Goal: Task Accomplishment & Management: Manage account settings

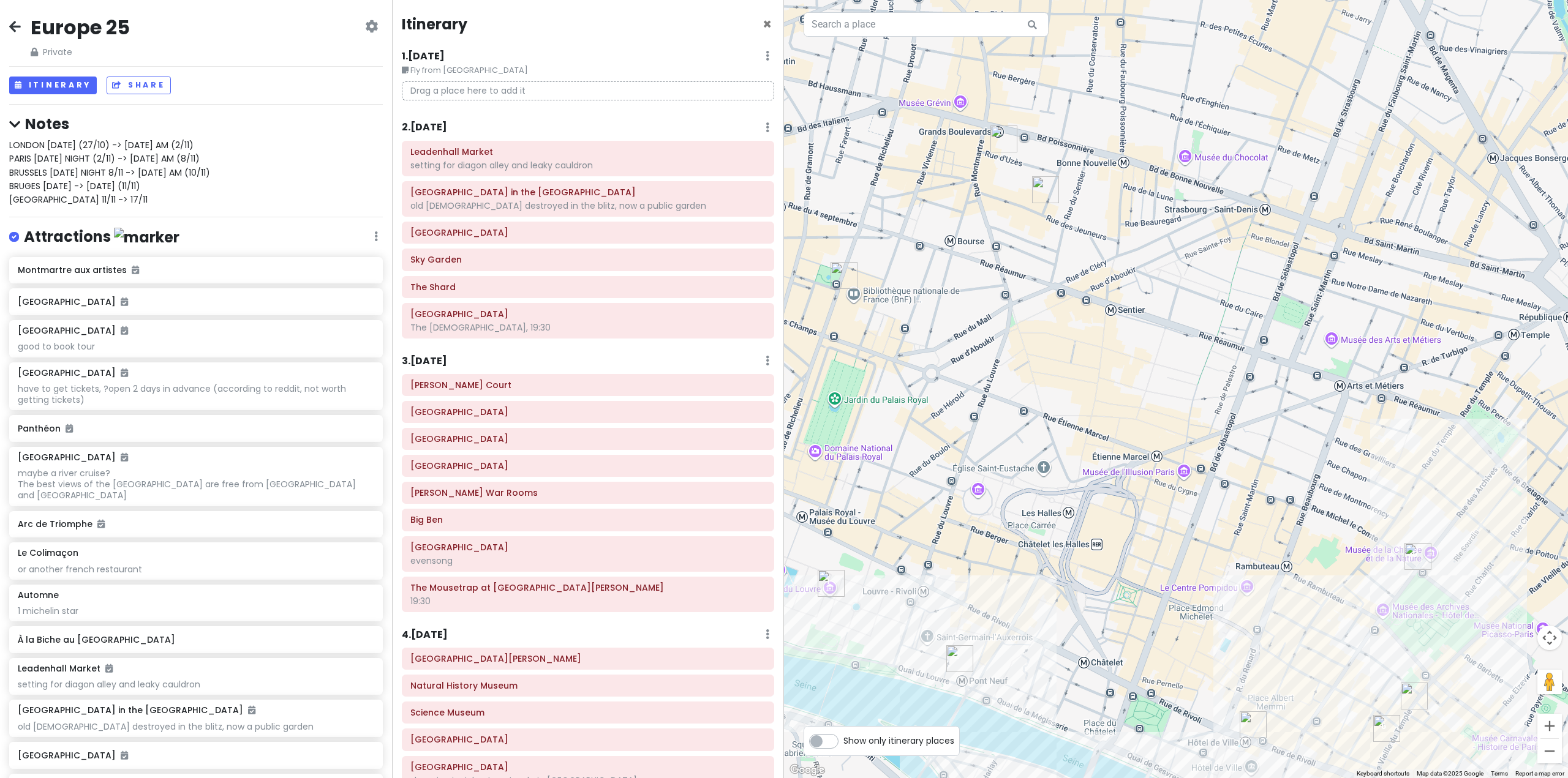
scroll to position [857, 0]
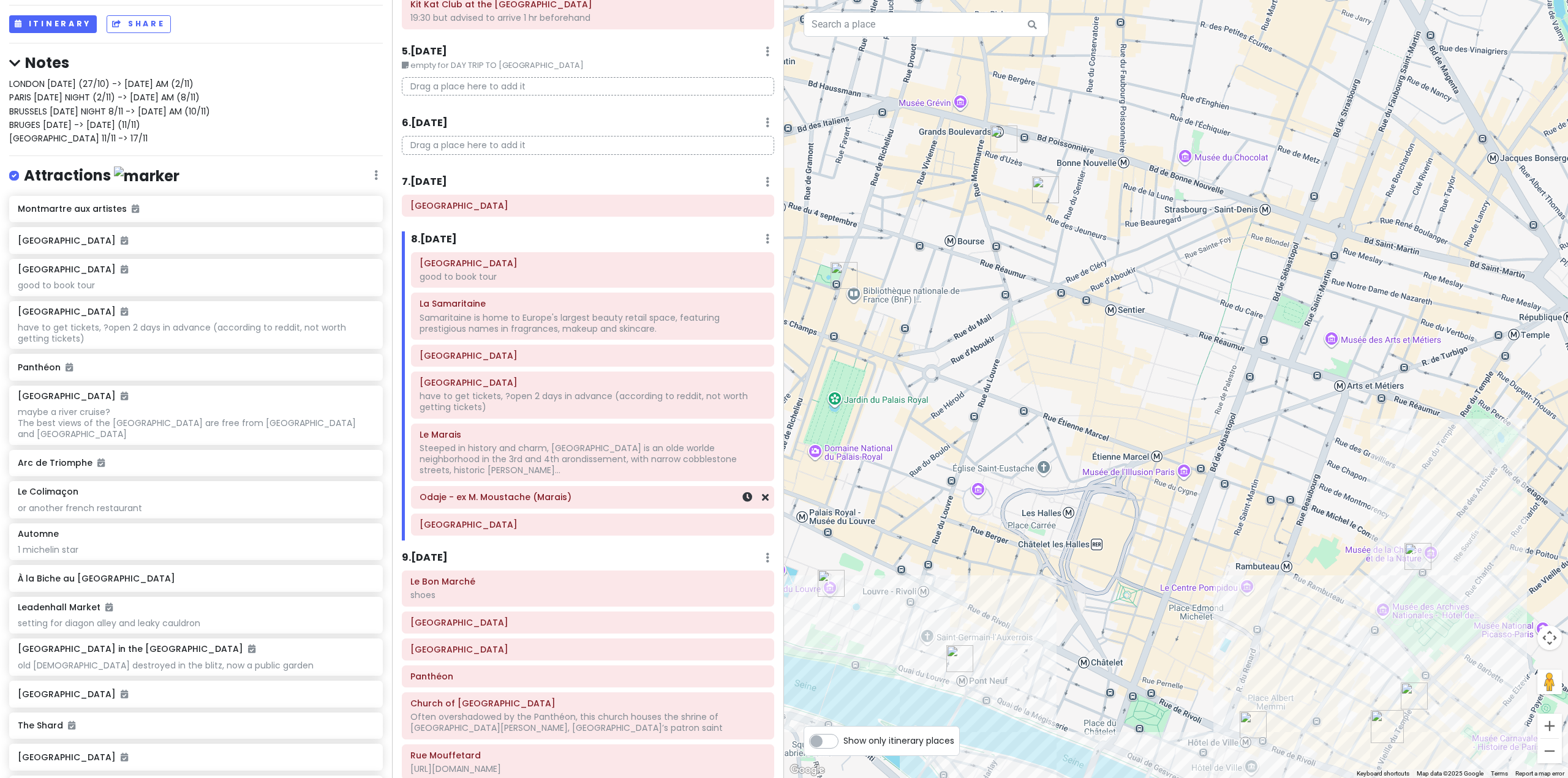
click at [605, 492] on h6 "Odaje - ex M. Moustache (Marais)" at bounding box center [592, 497] width 346 height 11
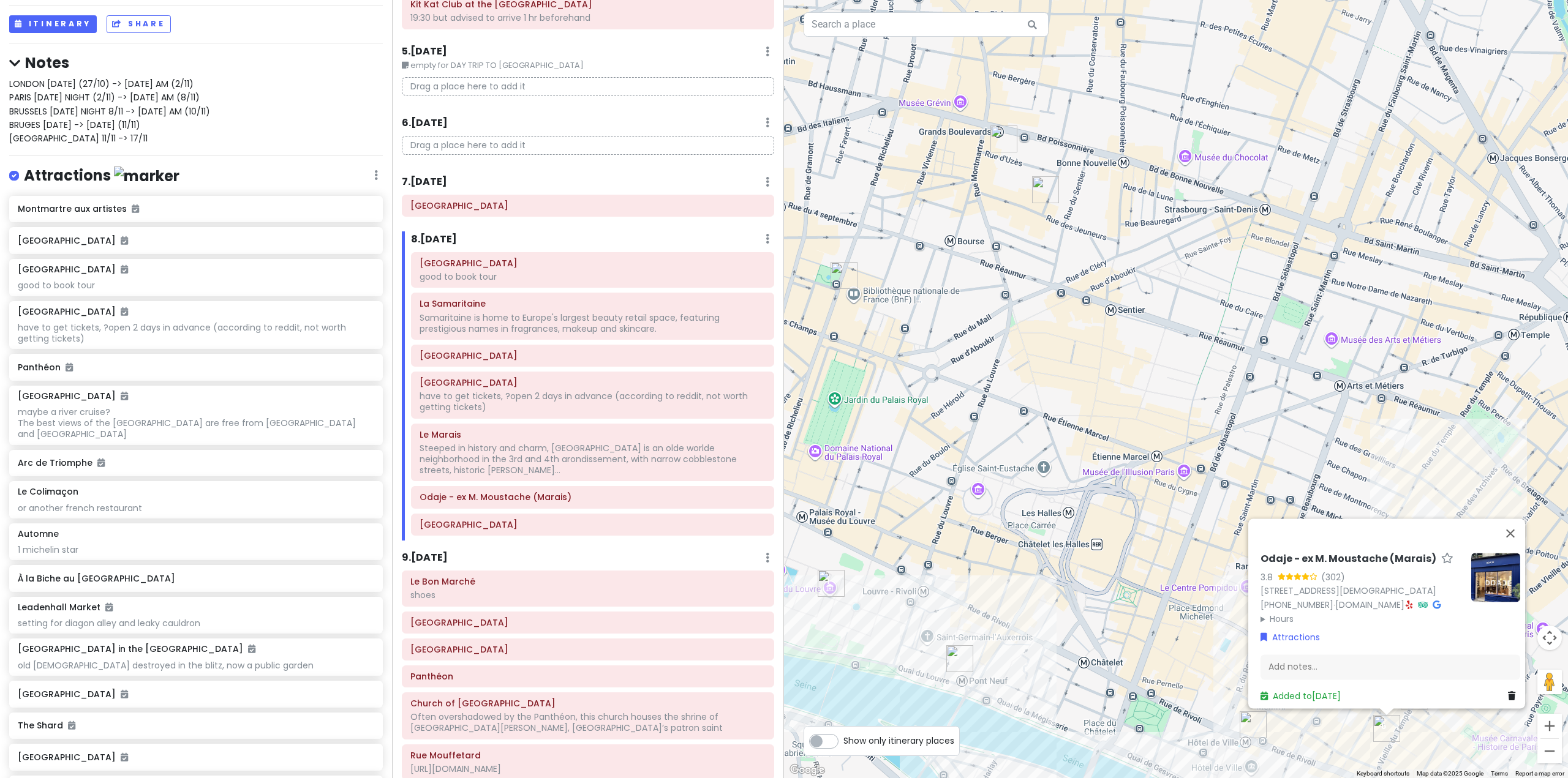
click at [1117, 373] on div "Odaje - ex M. Moustache (Marais) 3.8 (302) [STREET_ADDRESS][DEMOGRAPHIC_DATA] […" at bounding box center [1176, 389] width 784 height 778
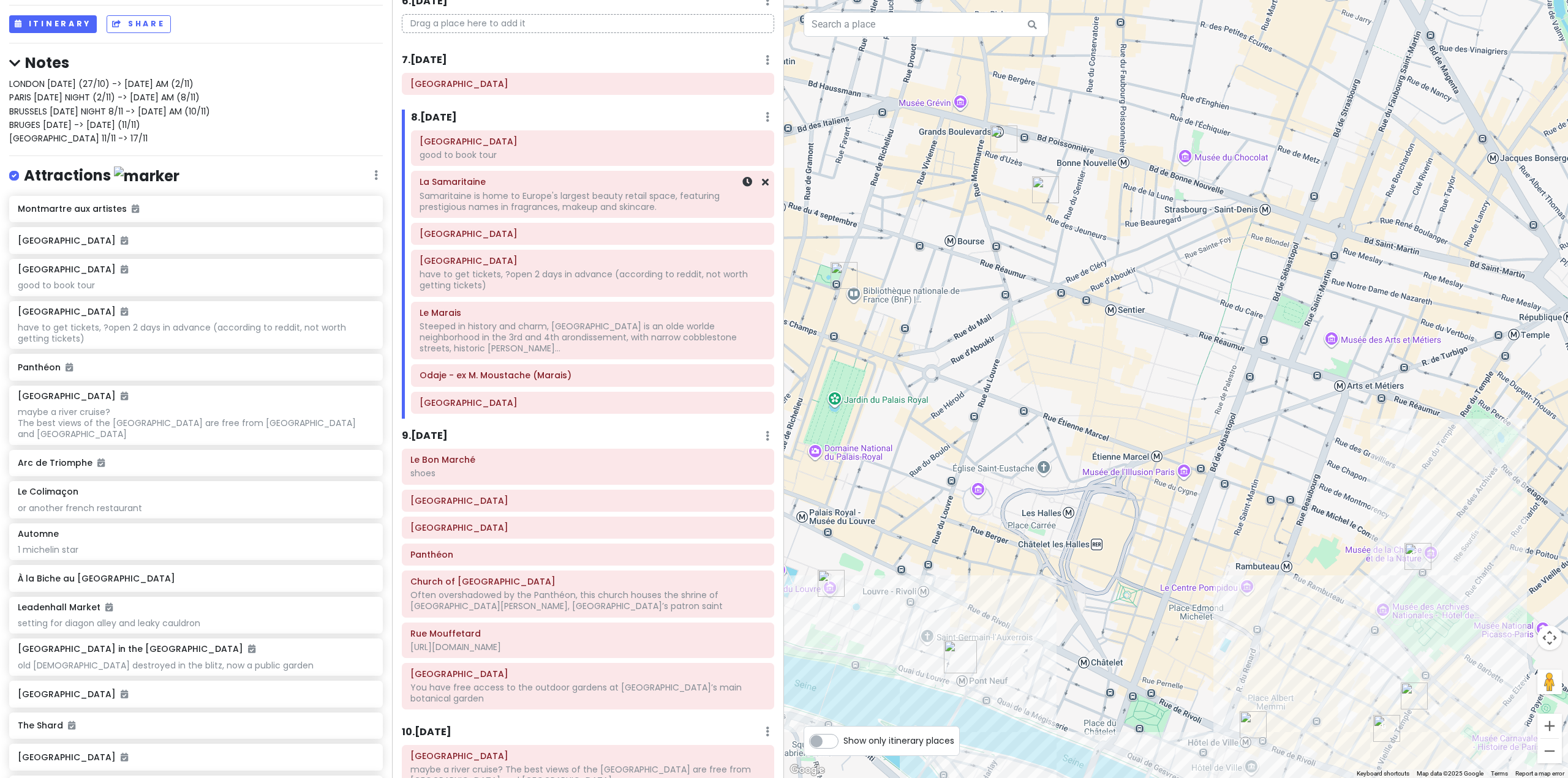
scroll to position [980, 0]
click at [635, 234] on h6 "[GEOGRAPHIC_DATA]" at bounding box center [592, 233] width 346 height 11
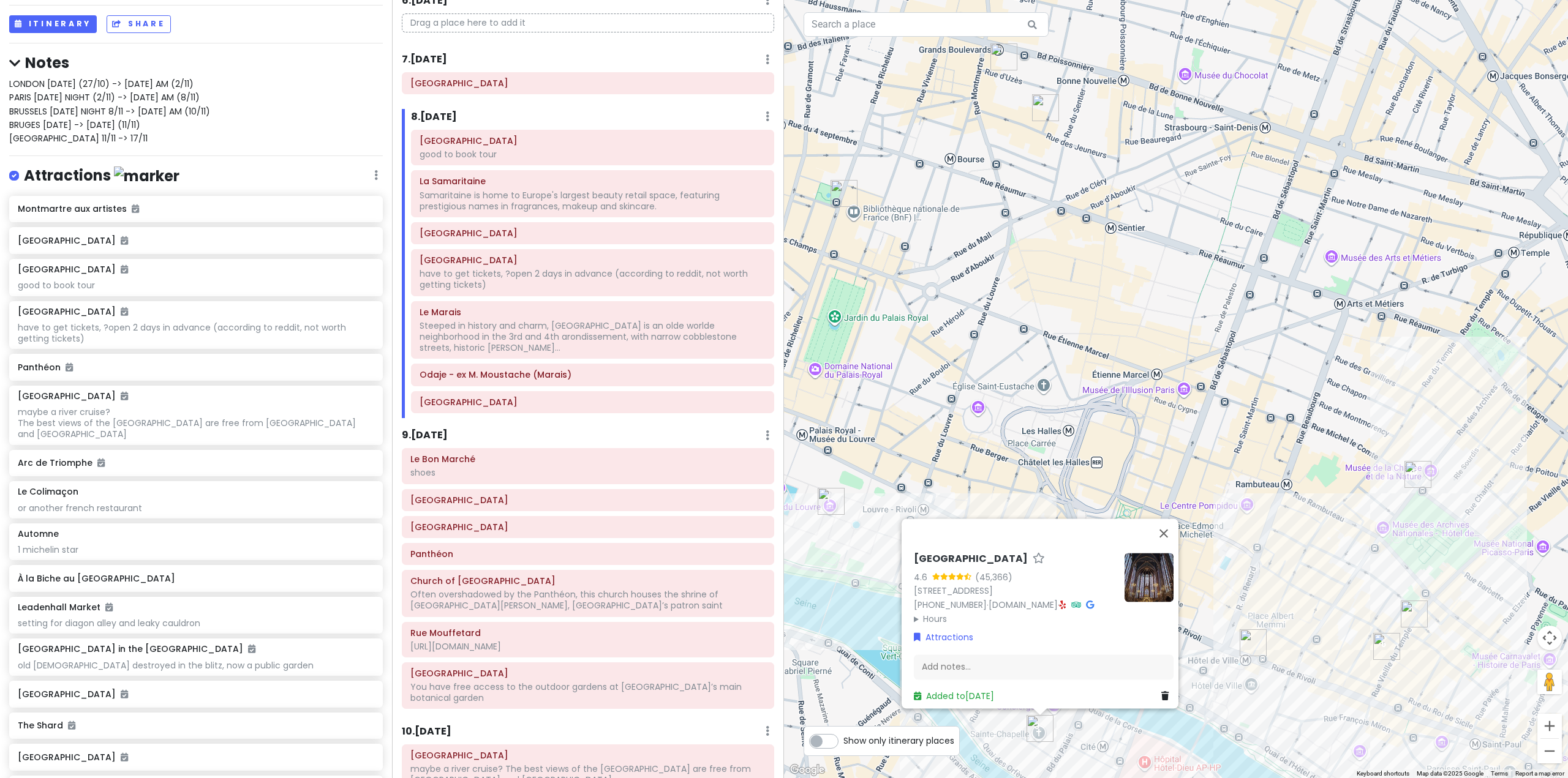
click at [1196, 415] on div "[GEOGRAPHIC_DATA] 4.6 (45,366) 10 [GEOGRAPHIC_DATA] [PHONE_NUMBER] · [DOMAIN_NA…" at bounding box center [1176, 389] width 784 height 778
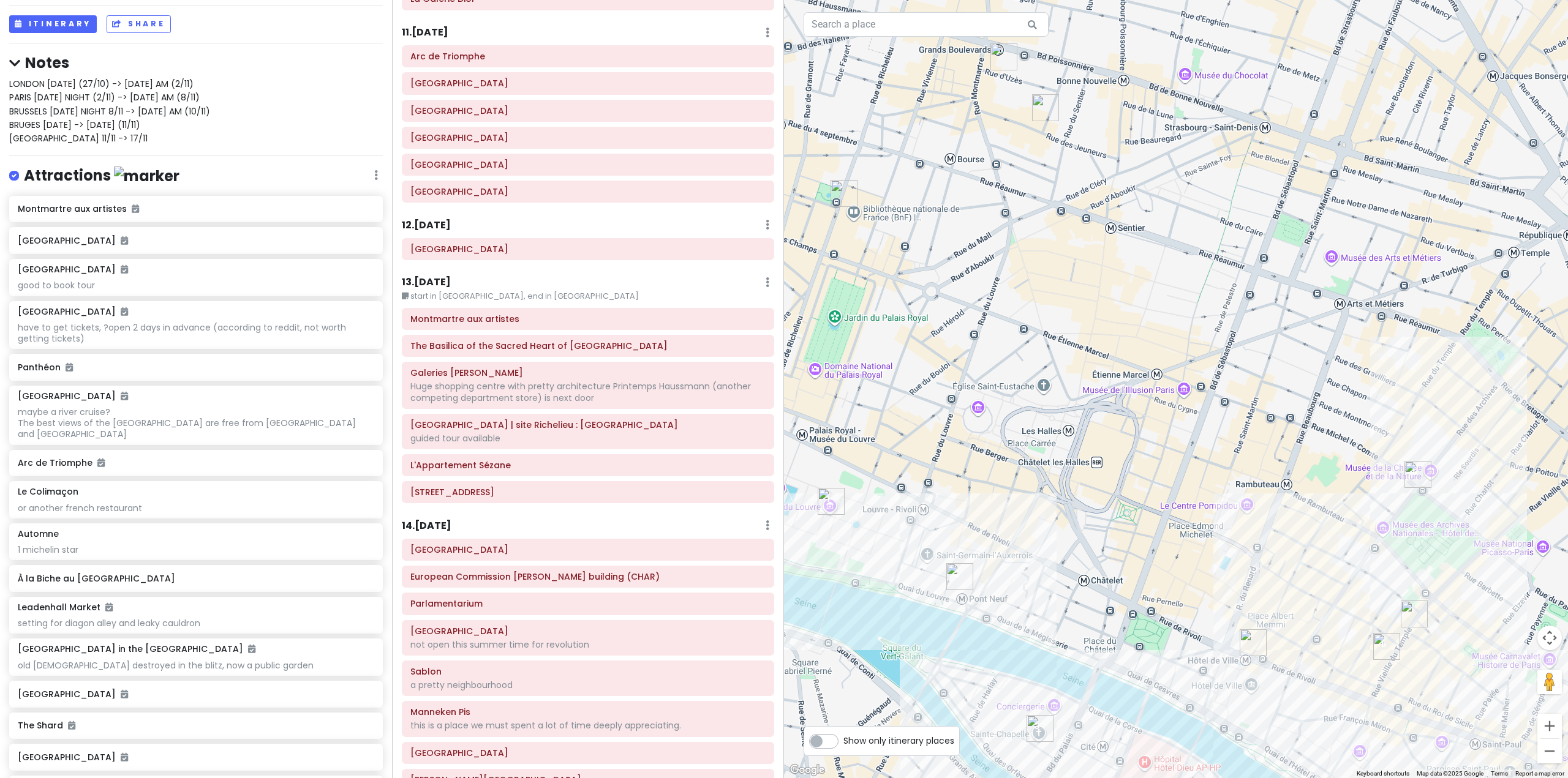
scroll to position [1898, 0]
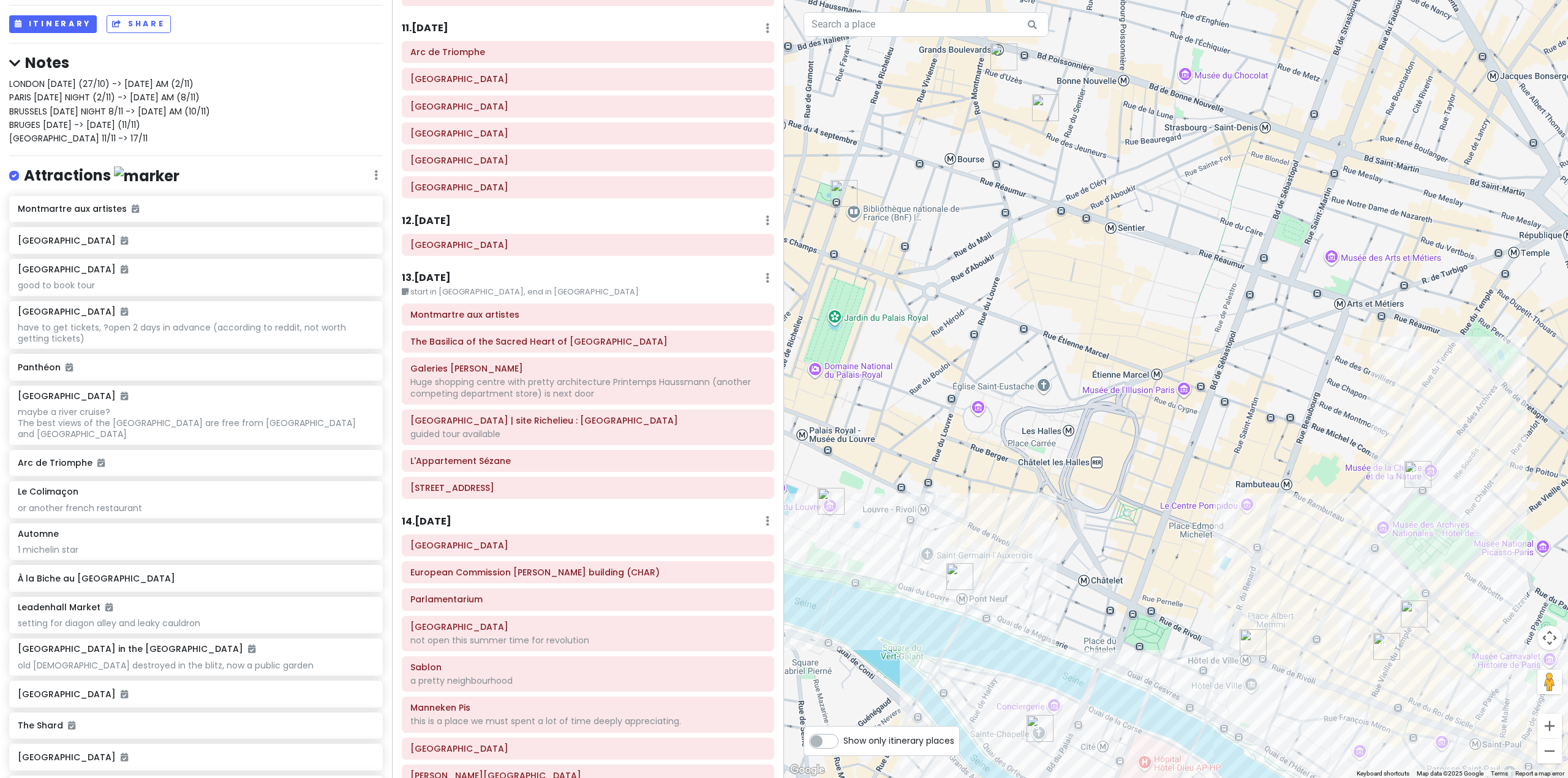
click at [160, 139] on div "LONDON [DATE] (27/10) -> [DATE] AM (2/11) PARIS [DATE] NIGHT (2/11) -> [DATE] A…" at bounding box center [195, 111] width 373 height 68
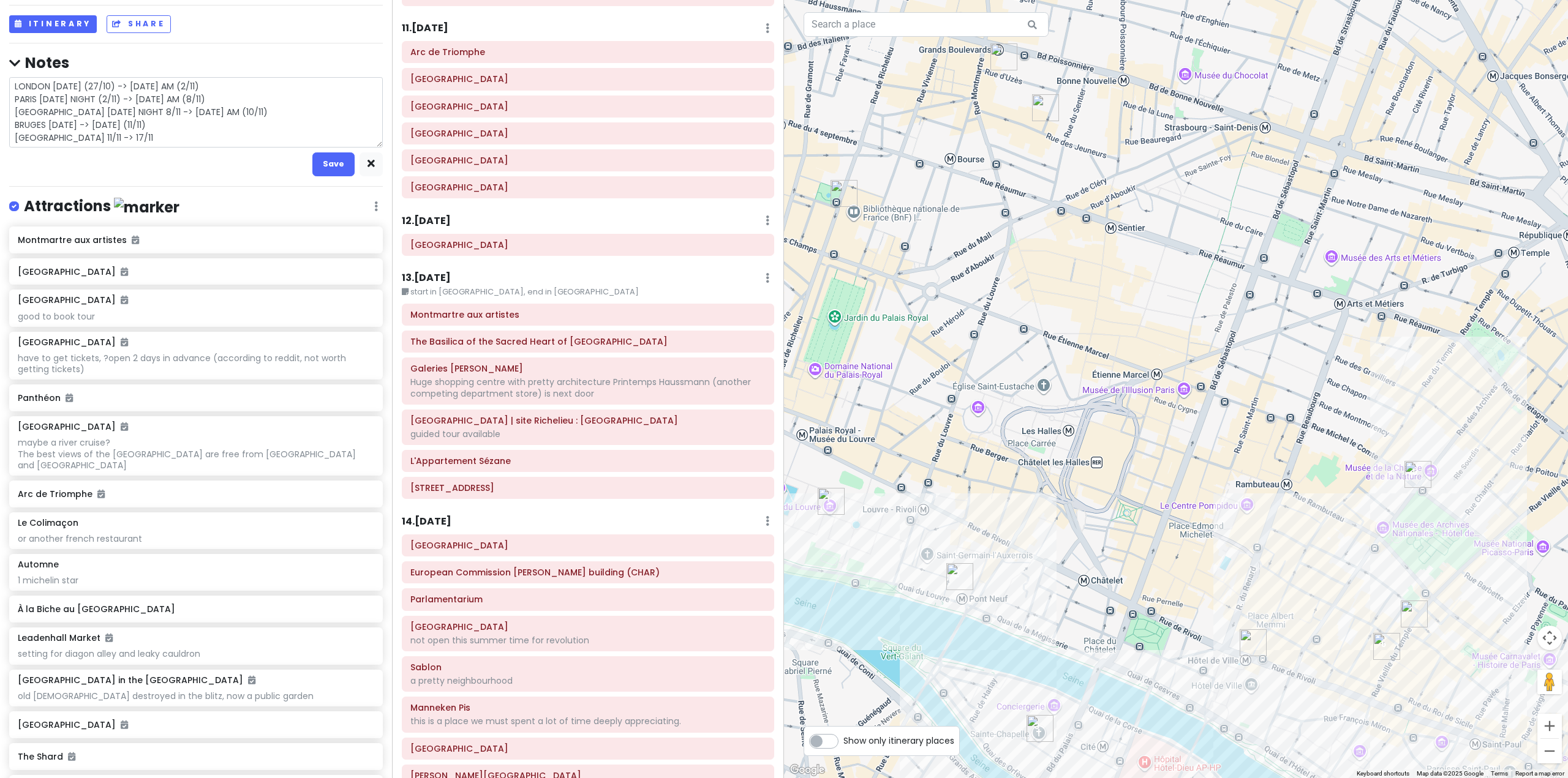
click at [141, 140] on textarea "LONDON [DATE] (27/10) -> [DATE] AM (2/11) PARIS [DATE] NIGHT (2/11) -> [DATE] A…" at bounding box center [195, 112] width 373 height 70
type textarea "x"
type textarea "LONDON [DATE] (27/10) -> [DATE] AM (2/11) PARIS [DATE] NIGHT (2/11) -> [DATE] A…"
type textarea "x"
type textarea "LONDON [DATE] (27/10) -> [DATE] AM (2/11) PARIS [DATE] NIGHT (2/11) -> [DATE] A…"
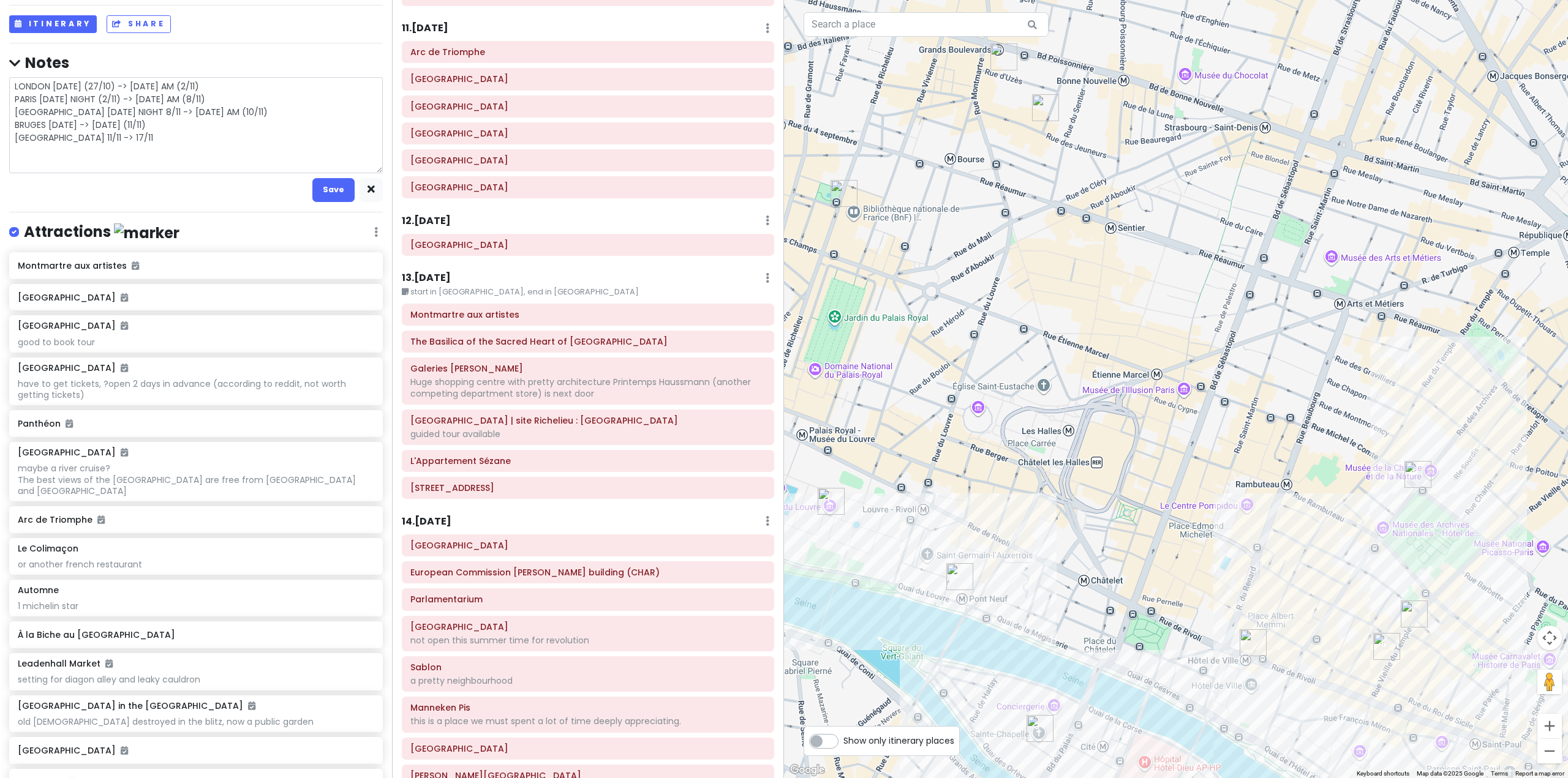
type textarea "x"
type textarea "LONDON [DATE] (27/10) -> [DATE] AM (2/11) PARIS [DATE] NIGHT (2/11) -> [DATE] A…"
type textarea "x"
type textarea "LONDON [DATE] (27/10) -> [DATE] AM (2/11) PARIS [DATE] NIGHT (2/11) -> [DATE] A…"
type textarea "x"
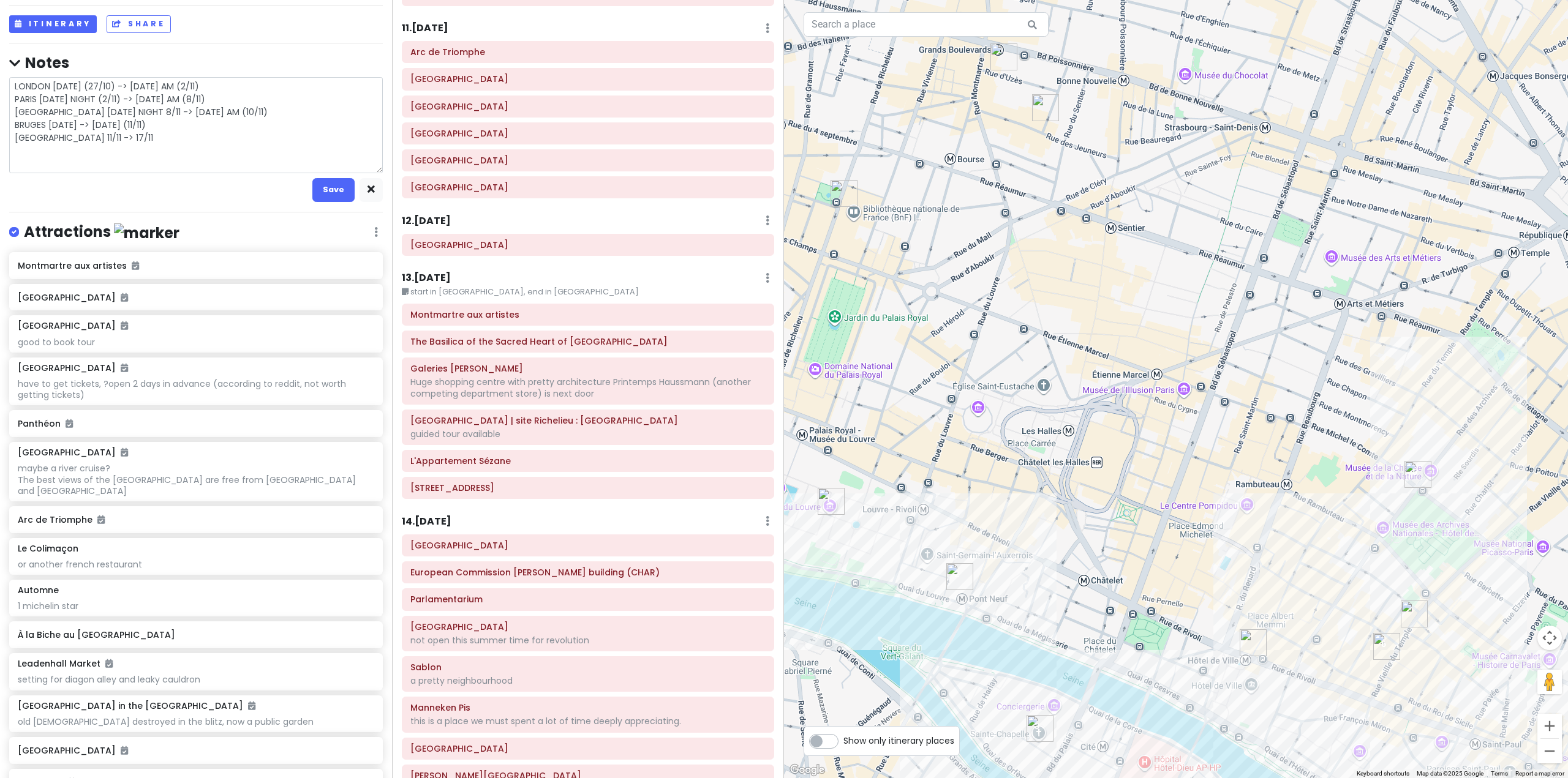
type textarea "LONDON [DATE] (27/10) -> [DATE] AM (2/11) PARIS [DATE] NIGHT (2/11) -> [DATE] A…"
type textarea "x"
type textarea "LONDON [DATE] (27/10) -> [DATE] AM (2/11) PARIS [DATE] NIGHT (2/11) -> [DATE] A…"
type textarea "x"
type textarea "LONDON [DATE] (27/10) -> [DATE] AM (2/11) PARIS [DATE] NIGHT (2/11) -> [DATE] A…"
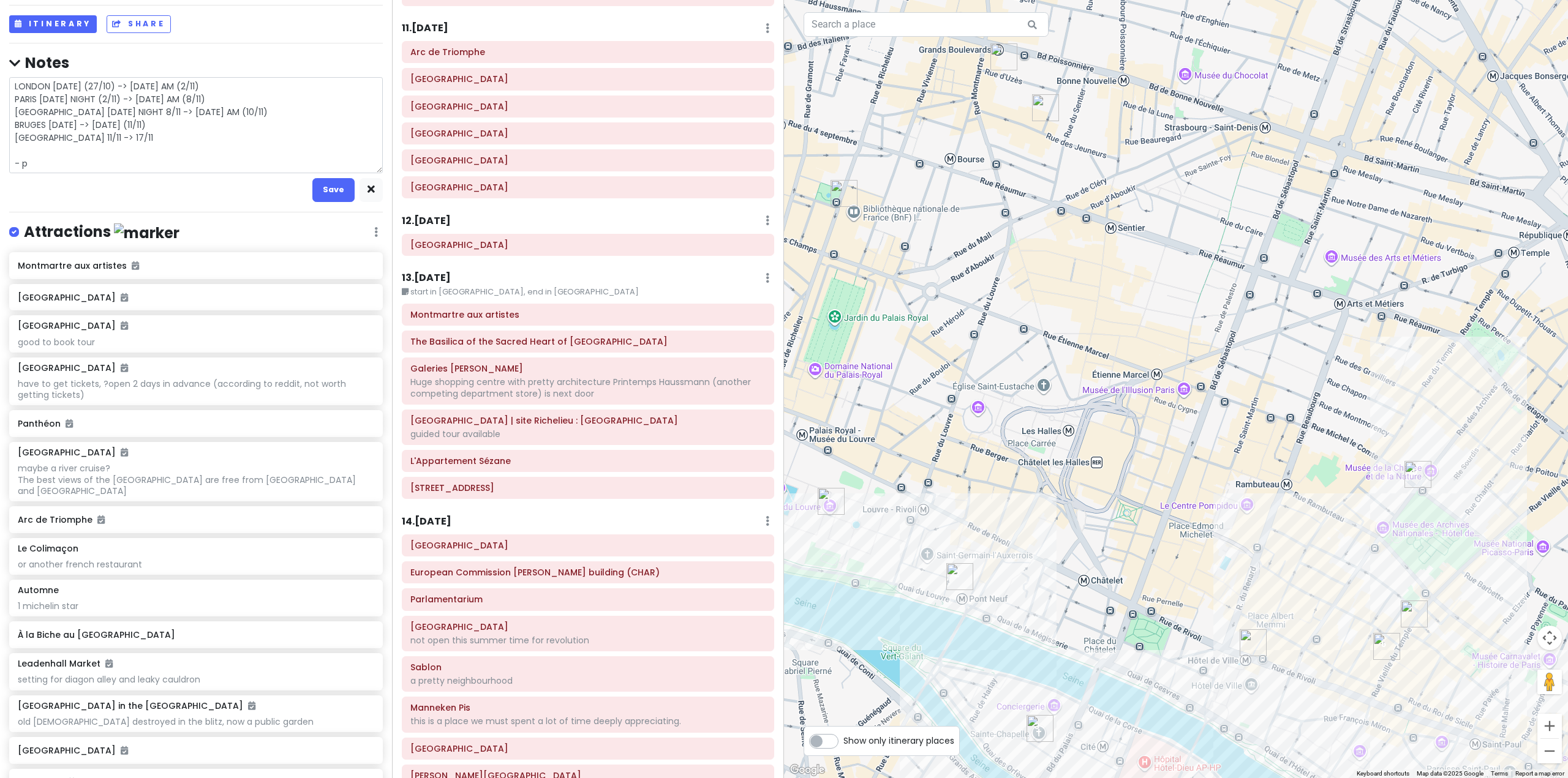
type textarea "x"
type textarea "LONDON [DATE] (27/10) -> [DATE] AM (2/11) PARIS [DATE] NIGHT (2/11) -> [DATE] A…"
type textarea "x"
type textarea "LONDON [DATE] (27/10) -> [DATE] AM (2/11) PARIS [DATE] NIGHT (2/11) -> [DATE] A…"
type textarea "x"
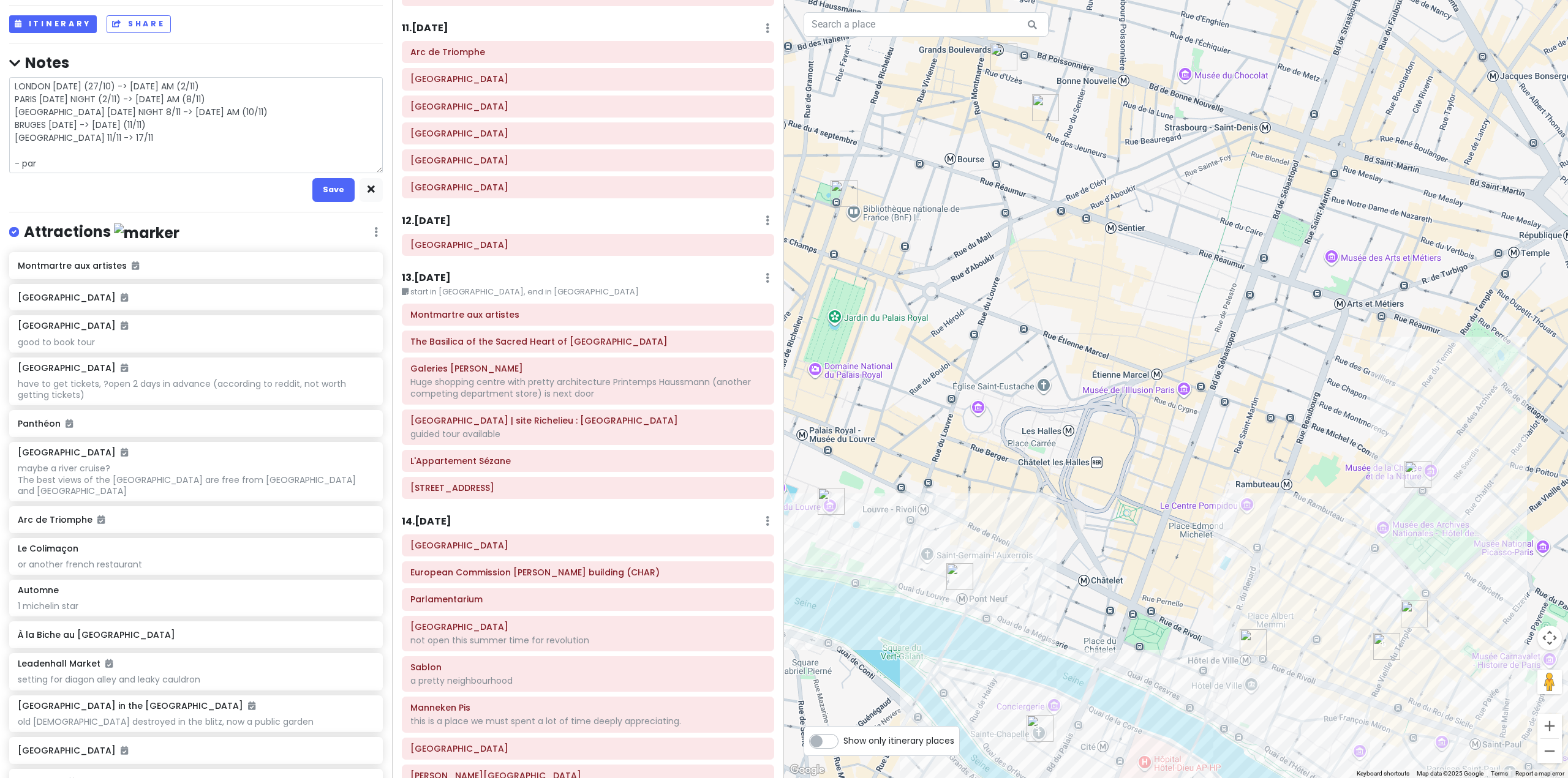
type textarea "LONDON [DATE] (27/10) -> [DATE] AM (2/11) PARIS [DATE] NIGHT (2/11) -> [DATE] A…"
type textarea "x"
type textarea "LONDON [DATE] (27/10) -> [DATE] AM (2/11) PARIS [DATE] NIGHT (2/11) -> [DATE] A…"
type textarea "x"
type textarea "LONDON [DATE] (27/10) -> [DATE] AM (2/11) PARIS [DATE] NIGHT (2/11) -> [DATE] A…"
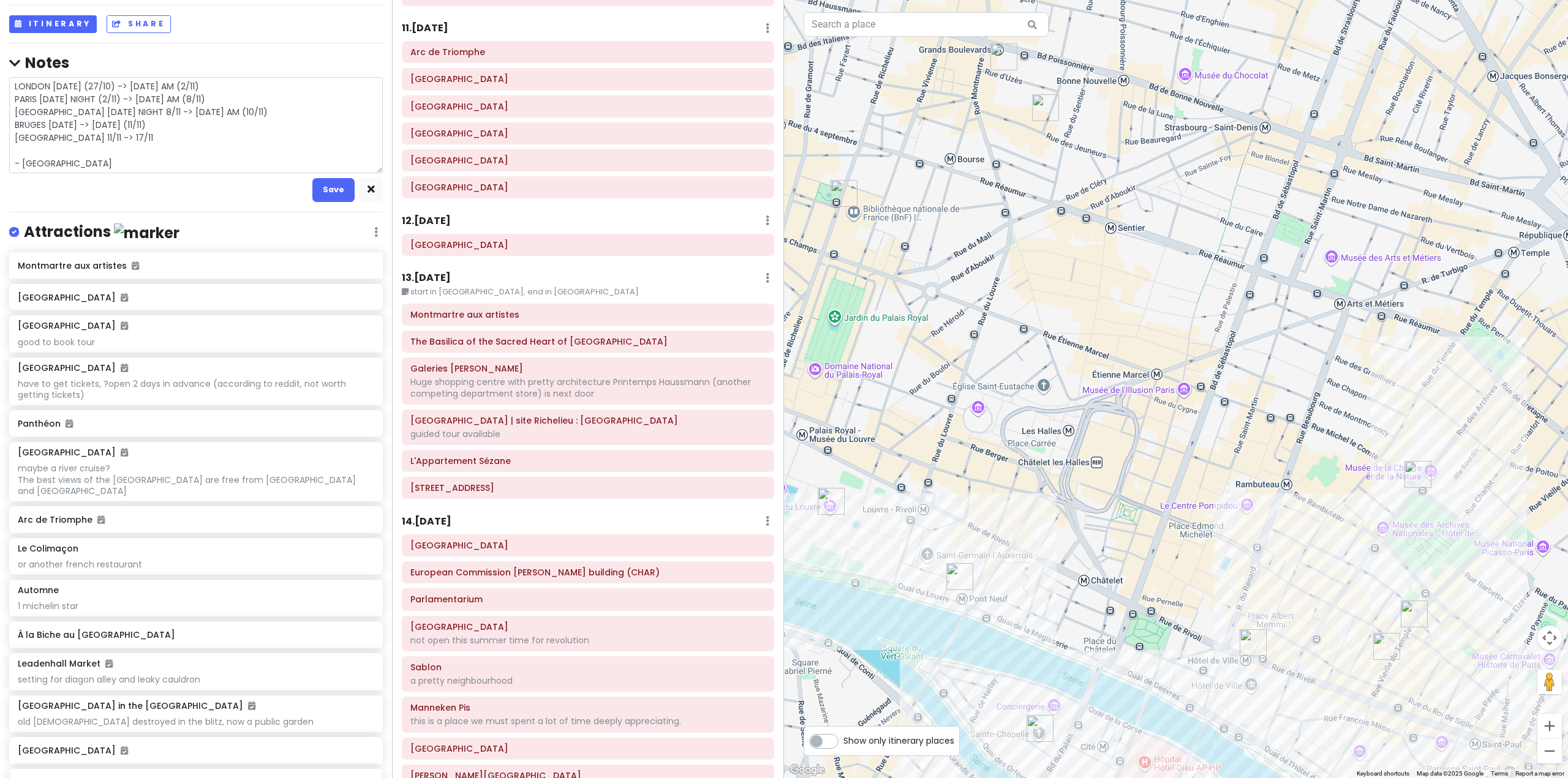
type textarea "x"
type textarea "LONDON [DATE] (27/10) -> [DATE] AM (2/11) PARIS [DATE] NIGHT (2/11) -> [DATE] A…"
type textarea "x"
type textarea "LONDON [DATE] (27/10) -> [DATE] AM (2/11) PARIS [DATE] NIGHT (2/11) -> [DATE] A…"
type textarea "x"
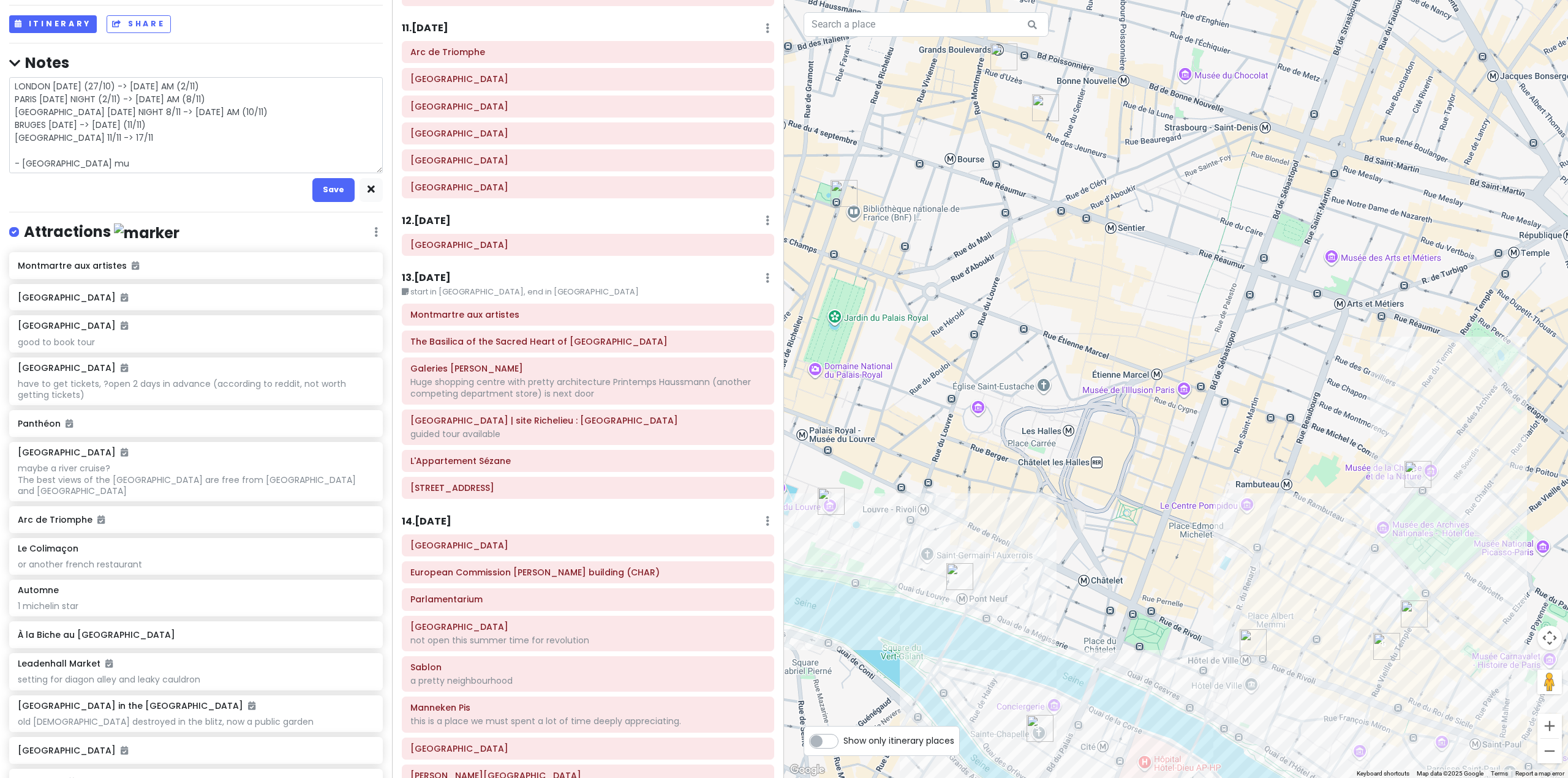
type textarea "LONDON [DATE] (27/10) -> [DATE] AM (2/11) PARIS [DATE] NIGHT (2/11) -> [DATE] A…"
type textarea "x"
type textarea "LONDON [DATE] (27/10) -> [DATE] AM (2/11) PARIS [DATE] NIGHT (2/11) -> [DATE] A…"
type textarea "x"
type textarea "LONDON [DATE] (27/10) -> [DATE] AM (2/11) PARIS [DATE] NIGHT (2/11) -> [DATE] A…"
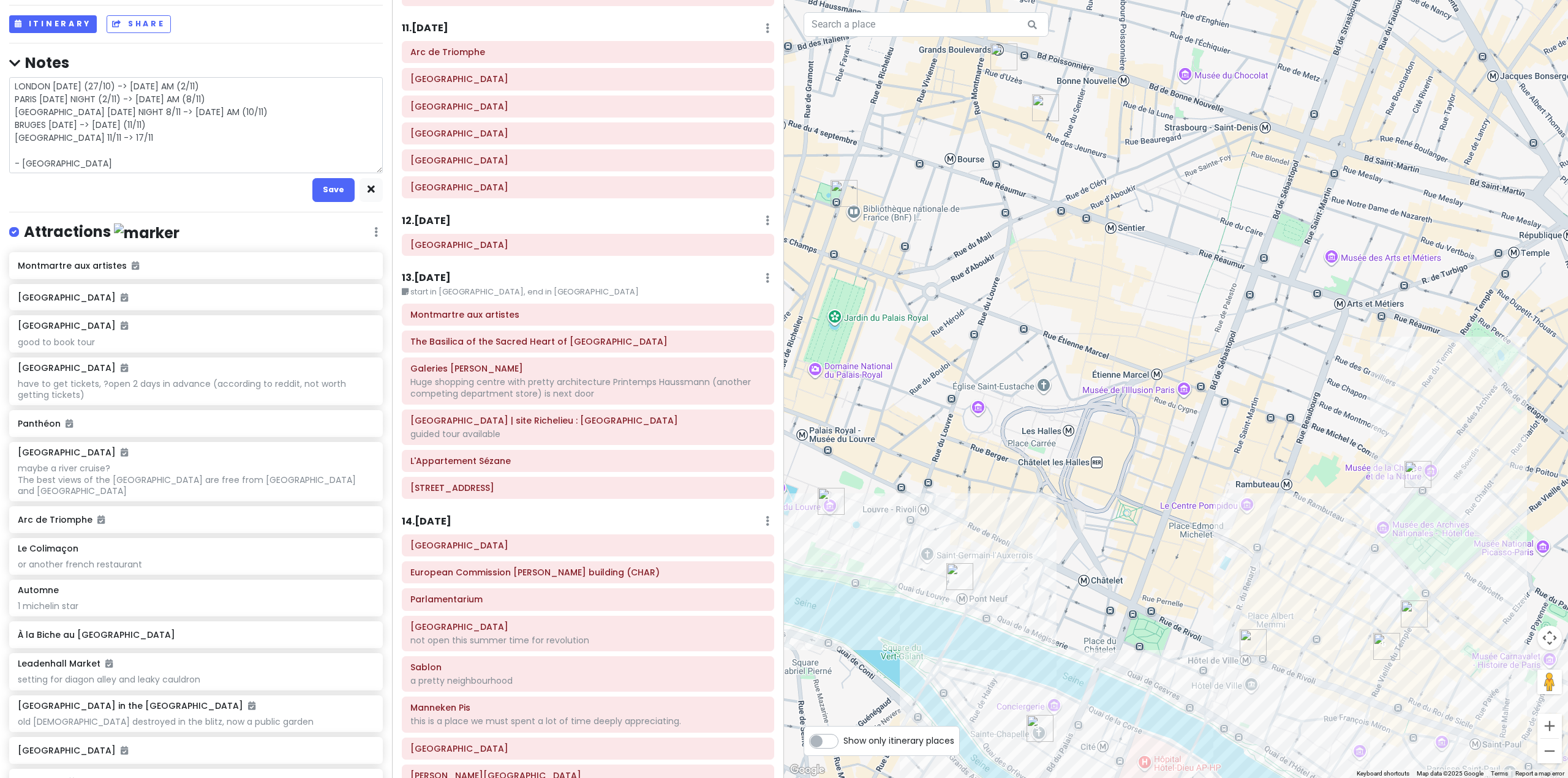
type textarea "x"
type textarea "LONDON [DATE] (27/10) -> [DATE] AM (2/11) PARIS [DATE] NIGHT (2/11) -> [DATE] A…"
type textarea "x"
type textarea "LONDON [DATE] (27/10) -> [DATE] AM (2/11) PARIS [DATE] NIGHT (2/11) -> [DATE] A…"
type textarea "x"
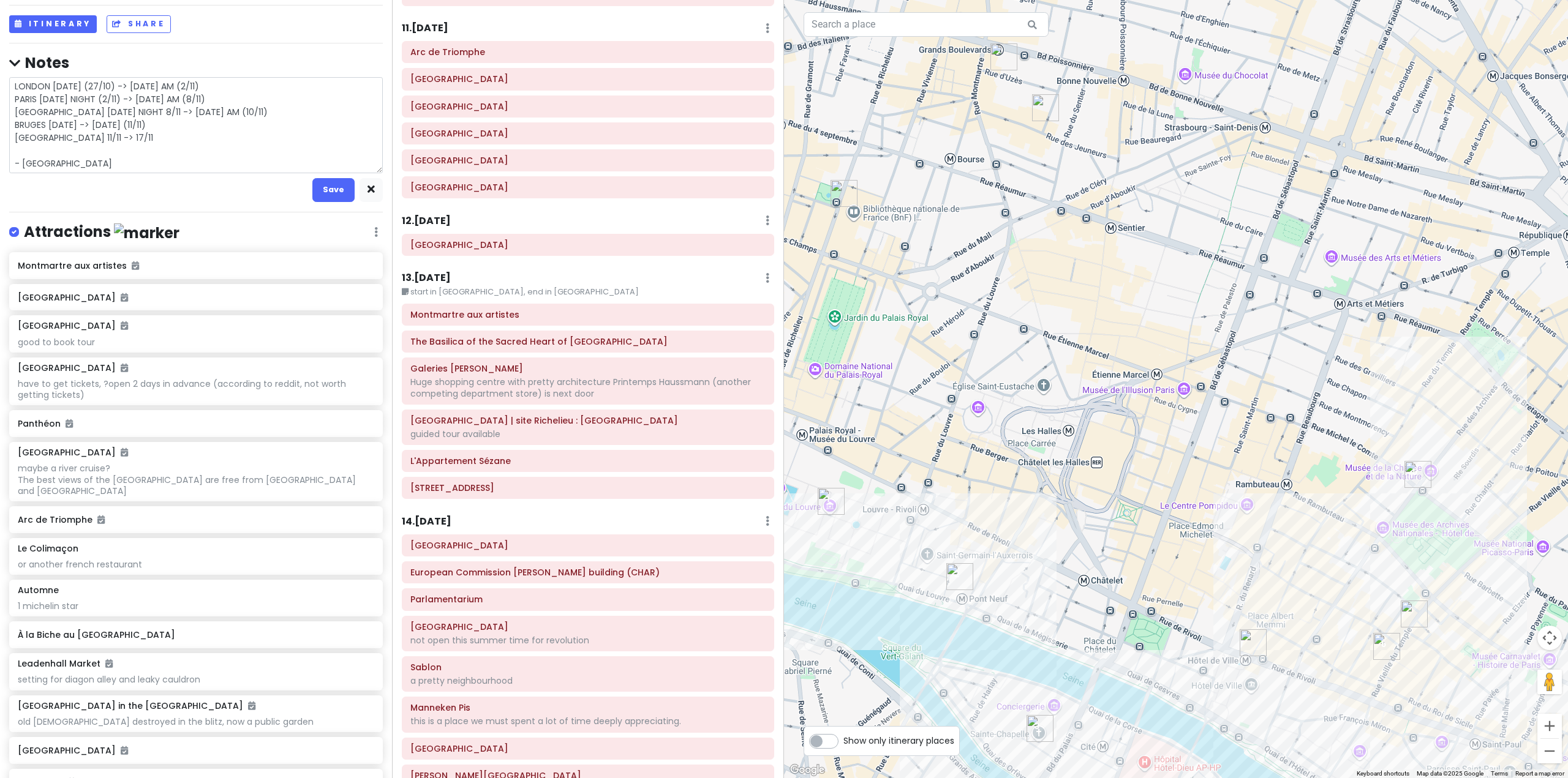
type textarea "LONDON [DATE] (27/10) -> [DATE] AM (2/11) PARIS [DATE] NIGHT (2/11) -> [DATE] A…"
type textarea "x"
type textarea "LONDON [DATE] (27/10) -> [DATE] AM (2/11) PARIS [DATE] NIGHT (2/11) -> [DATE] A…"
type textarea "x"
type textarea "LONDON [DATE] (27/10) -> [DATE] AM (2/11) PARIS [DATE] NIGHT (2/11) -> [DATE] A…"
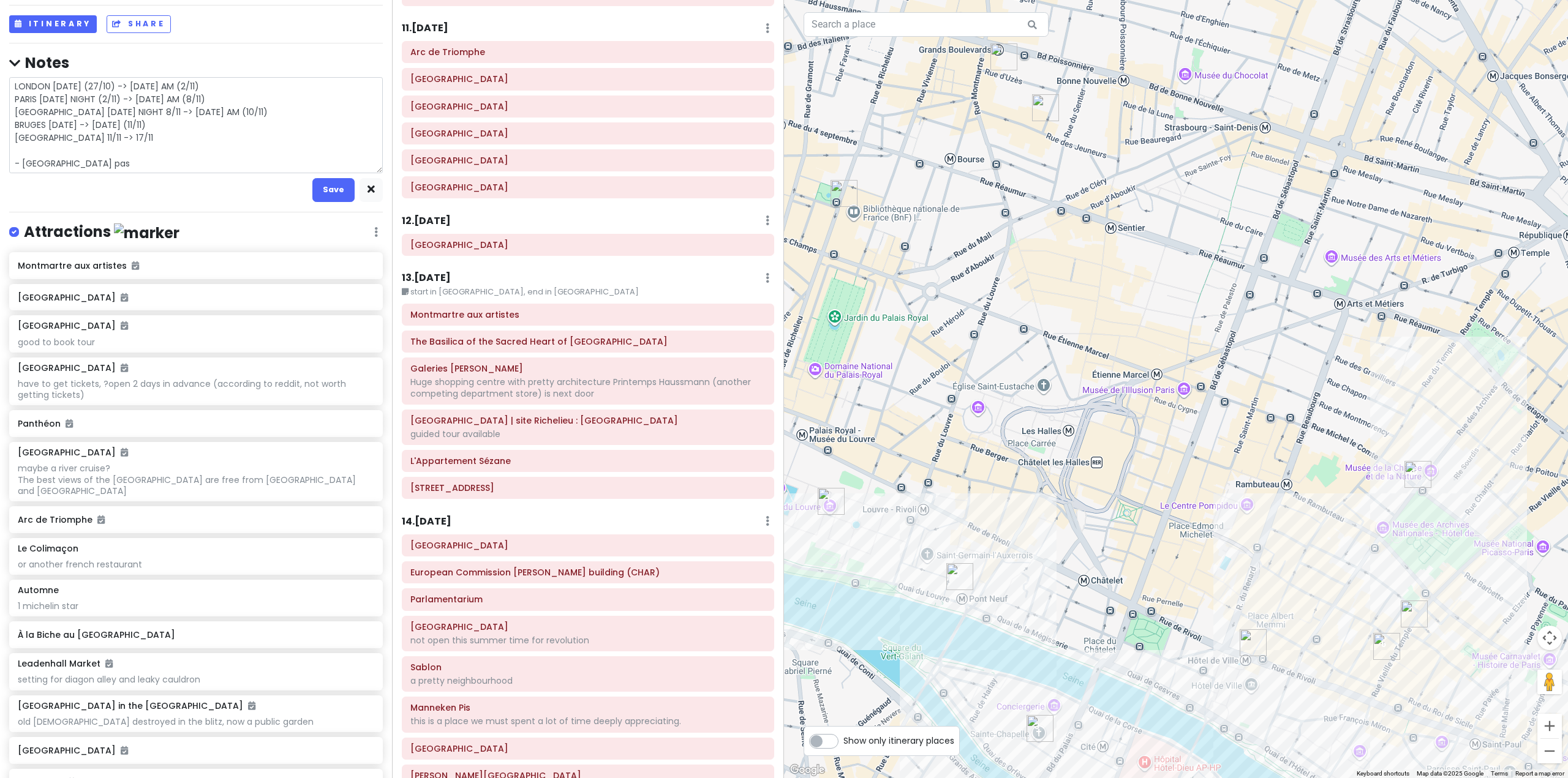
type textarea "x"
type textarea "LONDON [DATE] (27/10) -> [DATE] AM (2/11) PARIS [DATE] NIGHT (2/11) -> [DATE] A…"
click at [316, 186] on button "Save" at bounding box center [333, 189] width 42 height 24
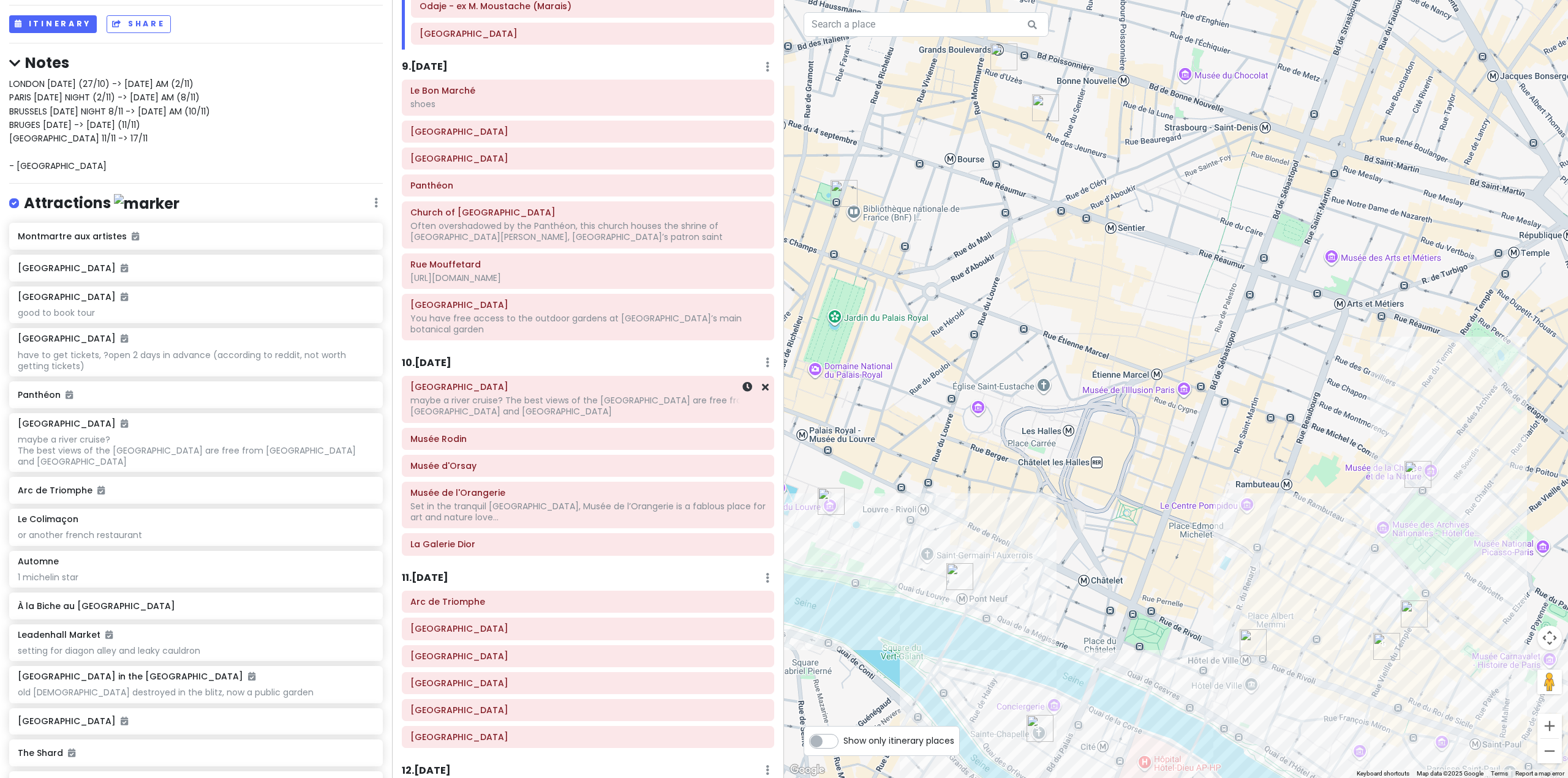
scroll to position [1347, 0]
click at [586, 87] on div "Le Bon Marché shoes" at bounding box center [587, 98] width 355 height 31
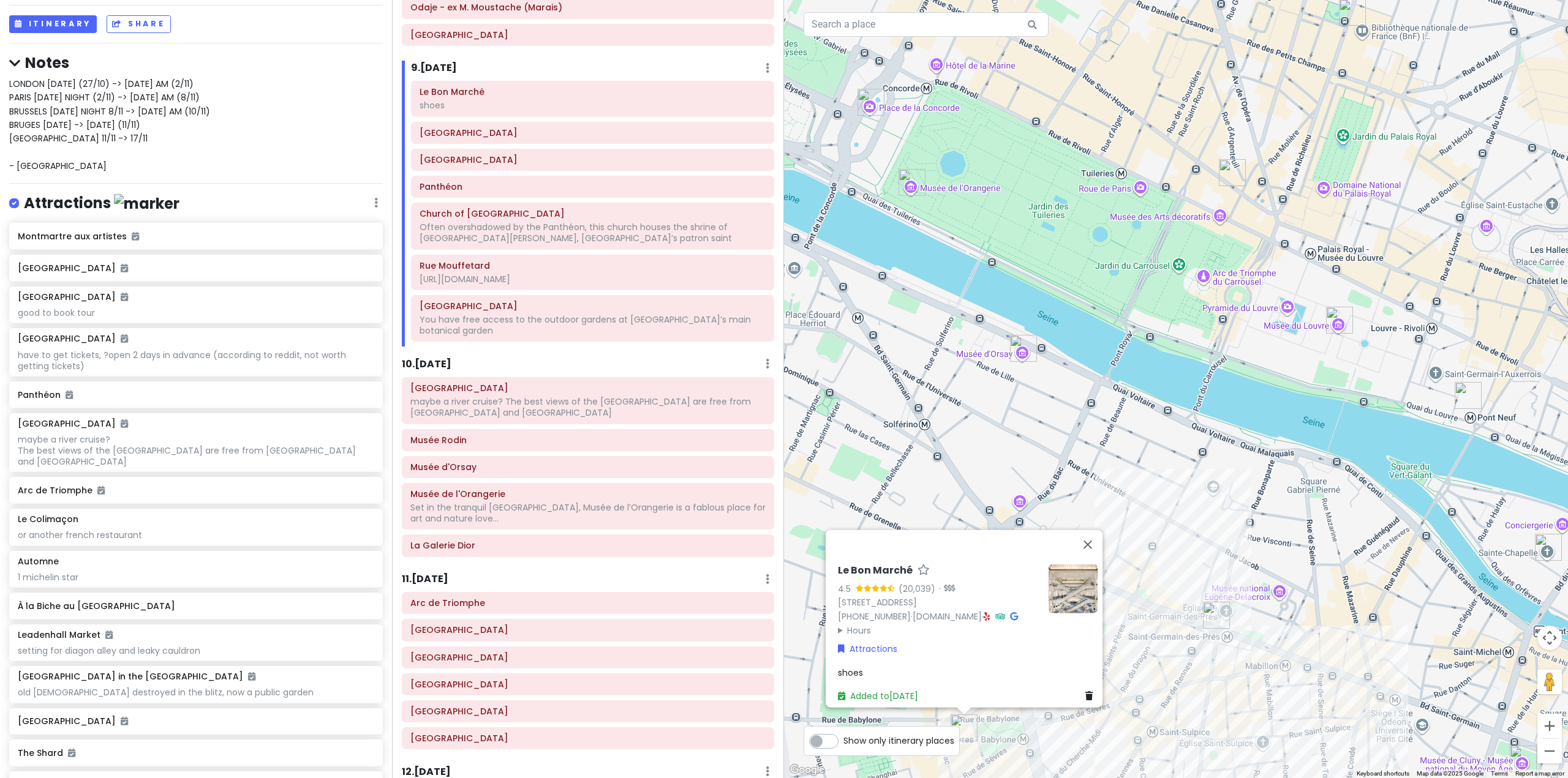
click at [1176, 466] on div "Le Bon Marché 4.5 (20,039) · [STREET_ADDRESS] [PHONE_NUMBER] · [DOMAIN_NAME] · …" at bounding box center [1176, 389] width 784 height 778
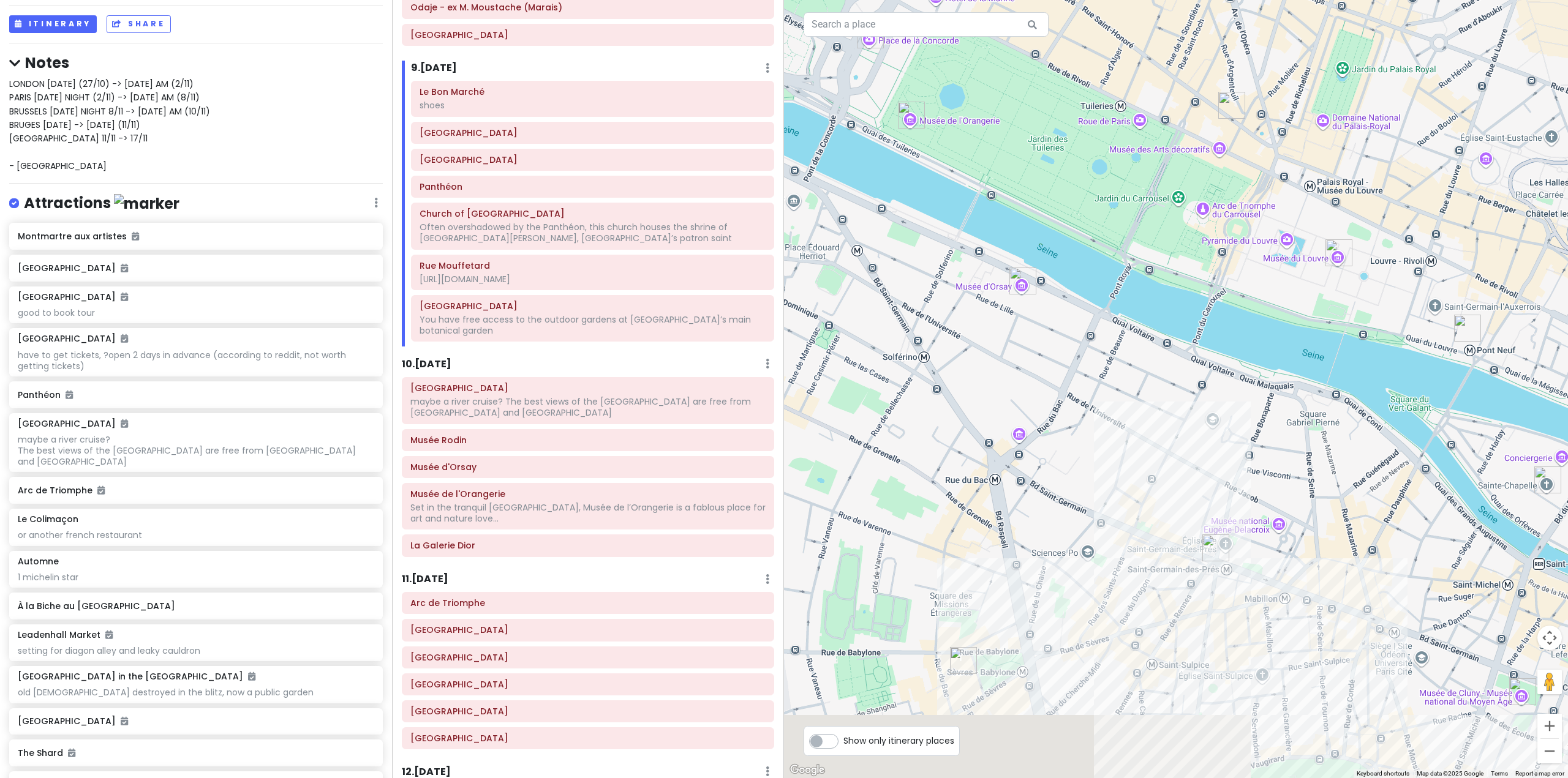
drag, startPoint x: 1052, startPoint y: 569, endPoint x: 1061, endPoint y: 448, distance: 121.3
click at [1061, 448] on div at bounding box center [1176, 389] width 784 height 778
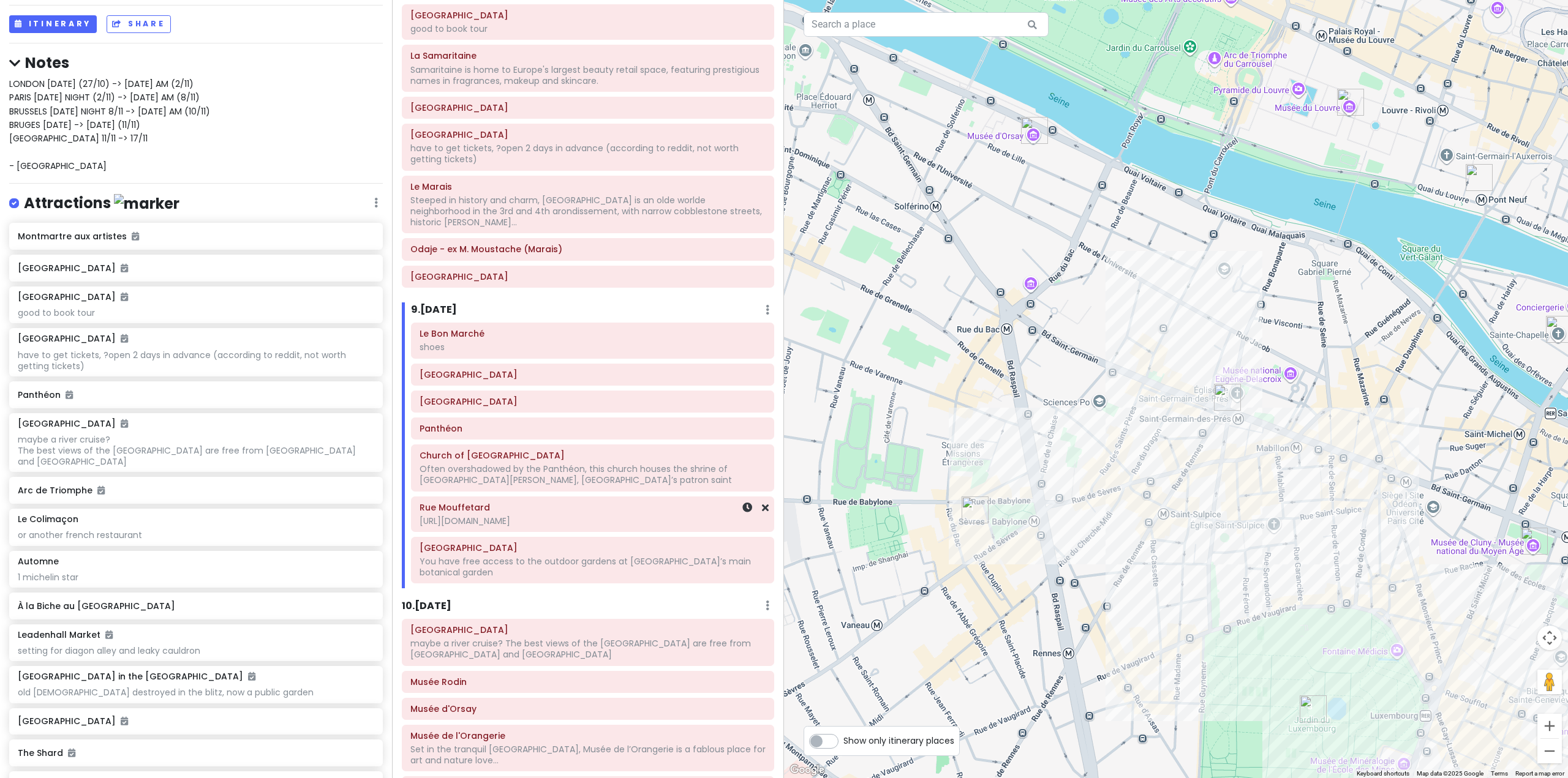
scroll to position [1102, 0]
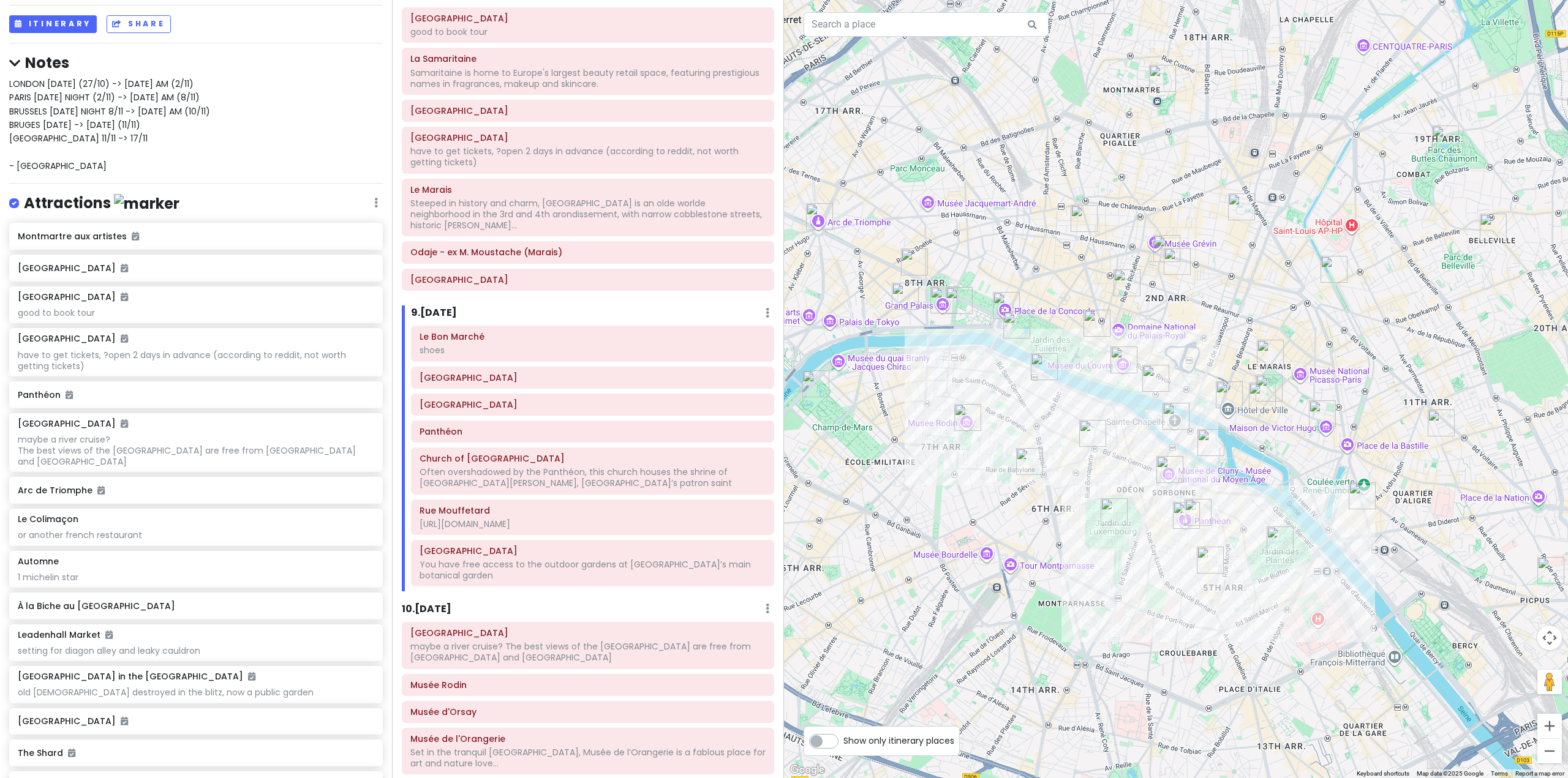
drag, startPoint x: 1085, startPoint y: 518, endPoint x: 1030, endPoint y: 458, distance: 81.4
click at [1036, 464] on div at bounding box center [1176, 389] width 784 height 778
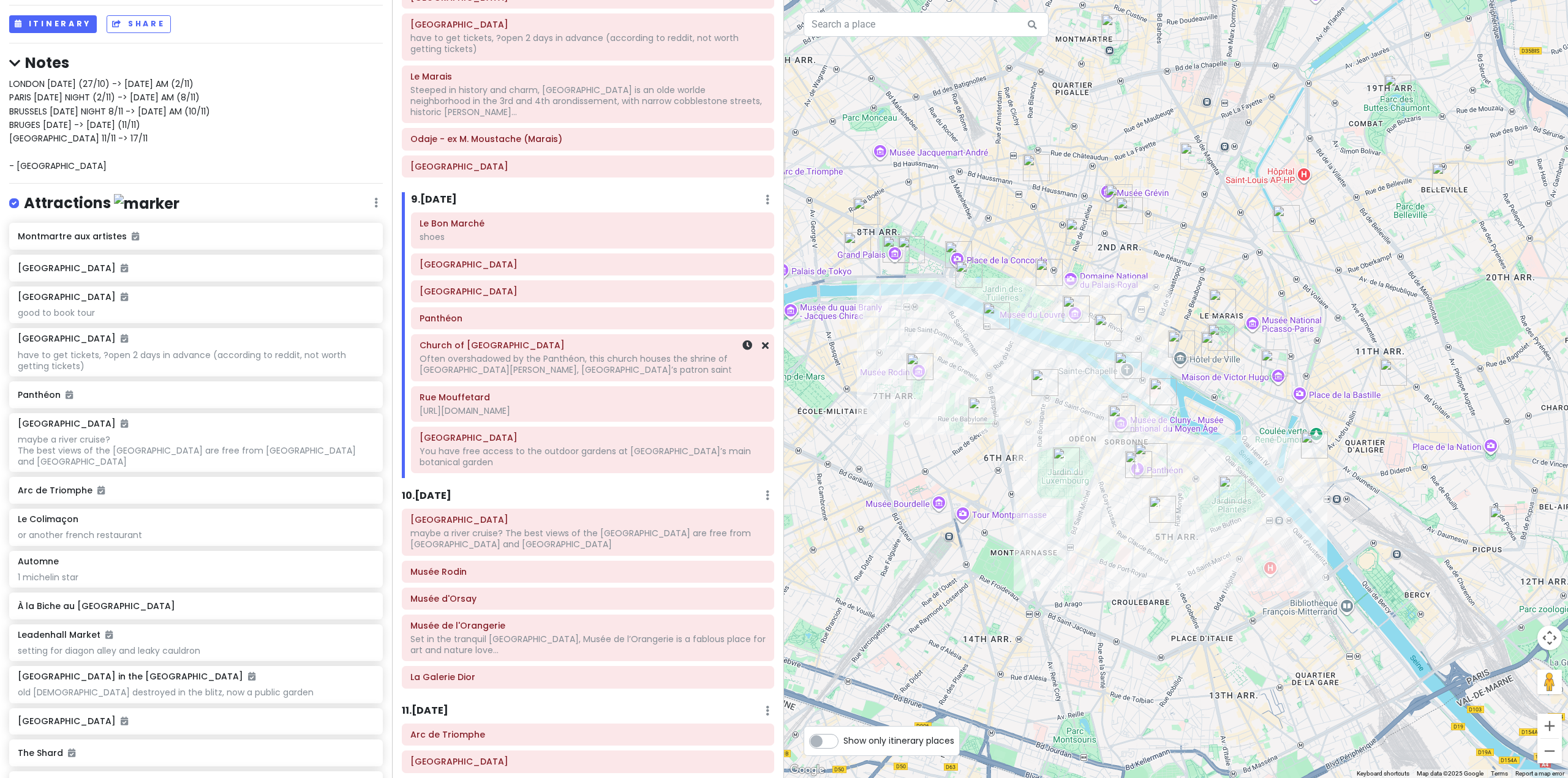
scroll to position [1225, 0]
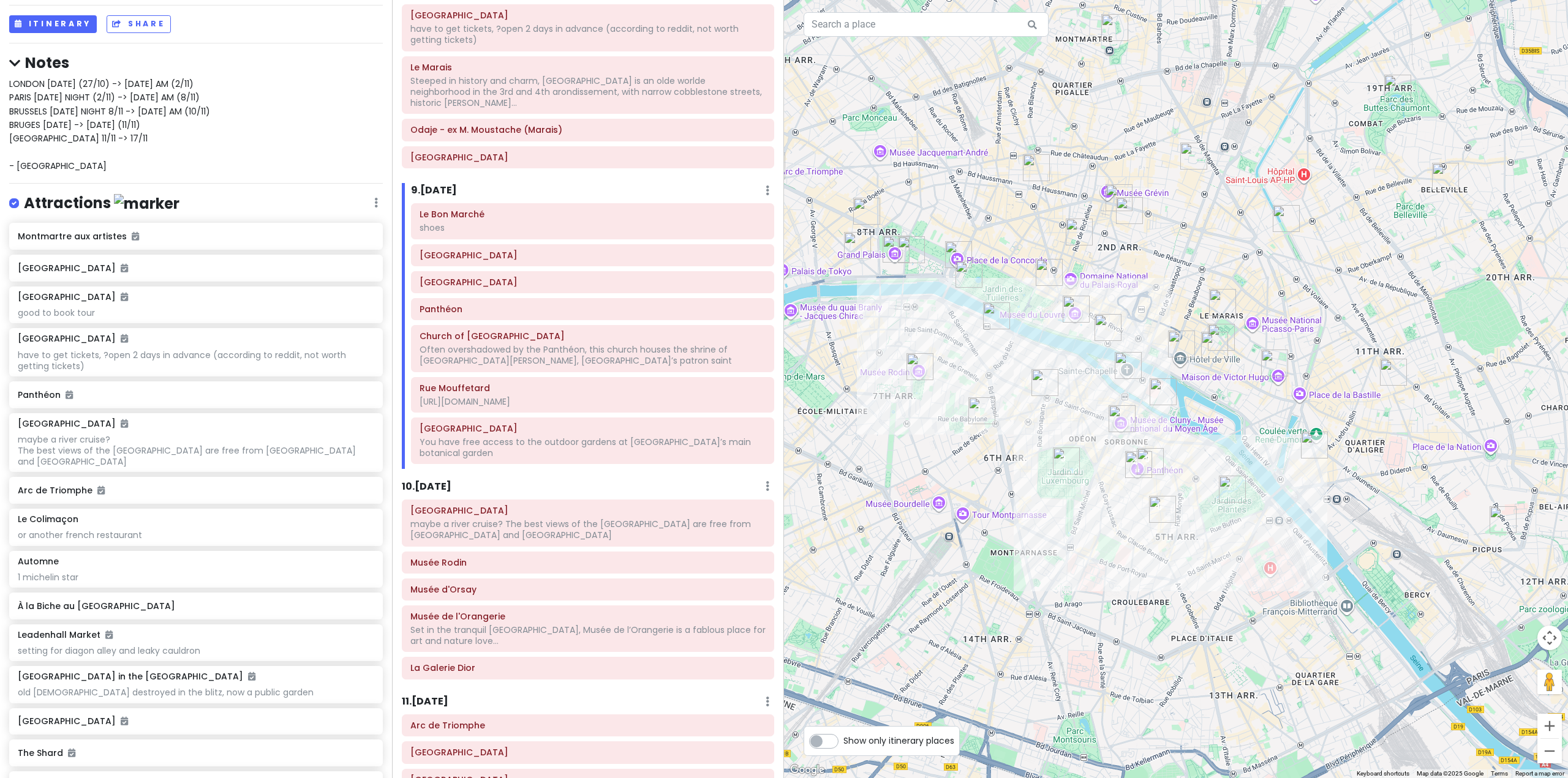
click at [454, 478] on div "10 . [DATE] Add Day Notes Delete Day" at bounding box center [587, 489] width 372 height 21
click at [446, 478] on div "10 . [DATE] Add Day Notes Delete Day" at bounding box center [587, 489] width 372 height 21
click at [438, 481] on h6 "10 . [DATE]" at bounding box center [426, 487] width 50 height 13
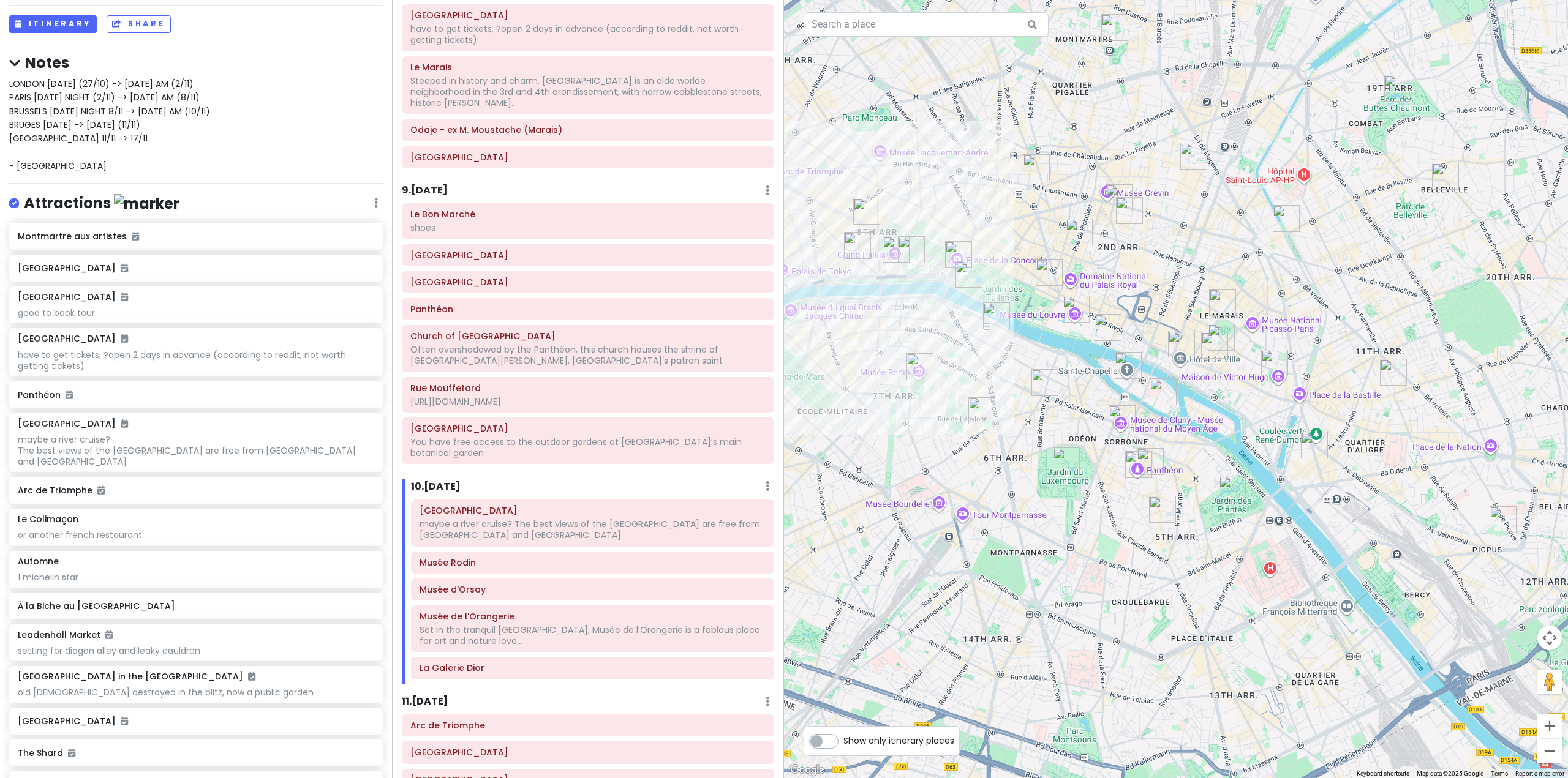
click at [452, 184] on div "9 . [DATE] Add Day Notes Delete Day" at bounding box center [587, 194] width 372 height 21
click at [445, 184] on h6 "9 . [DATE]" at bounding box center [424, 190] width 46 height 13
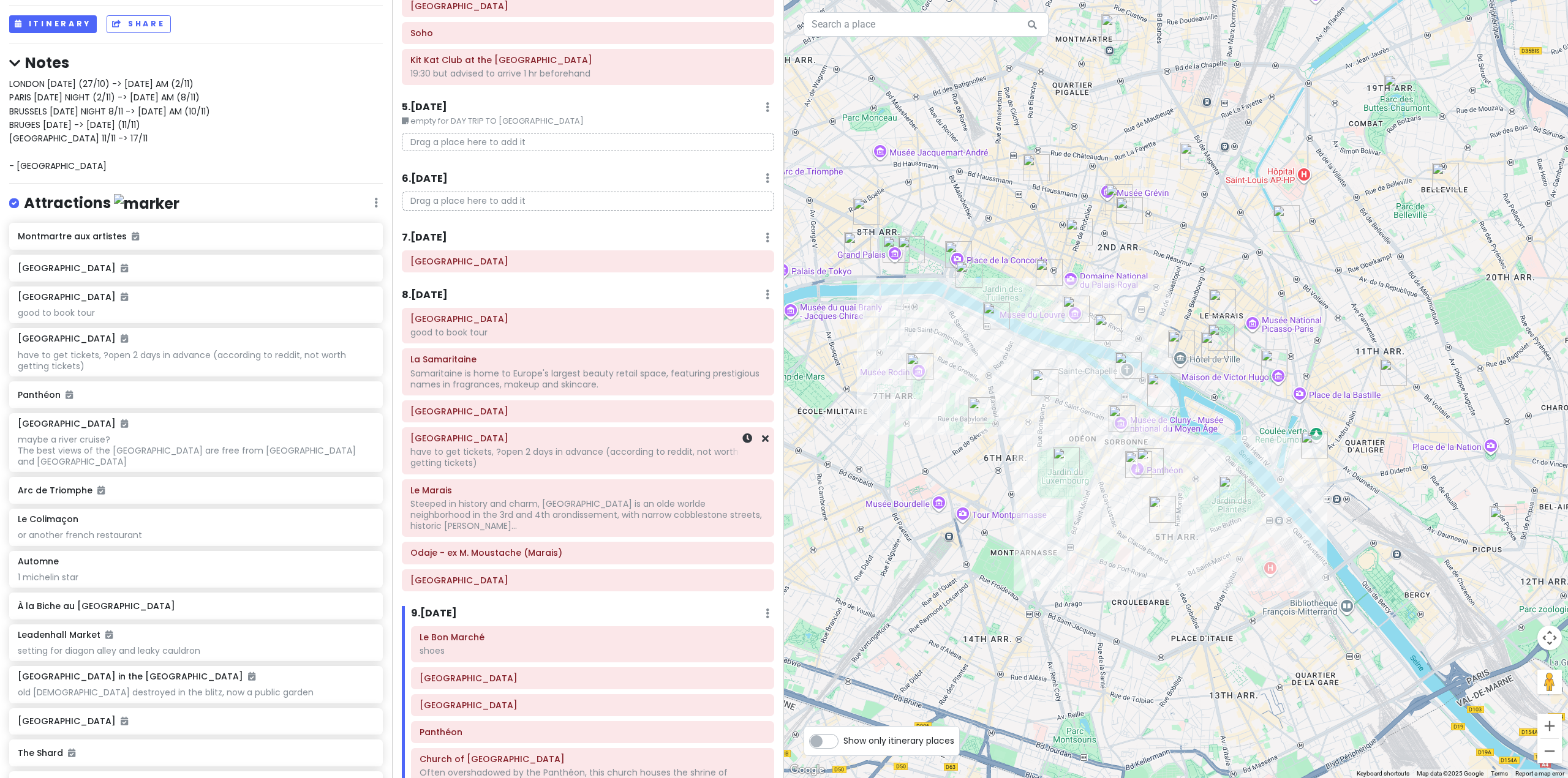
scroll to position [796, 0]
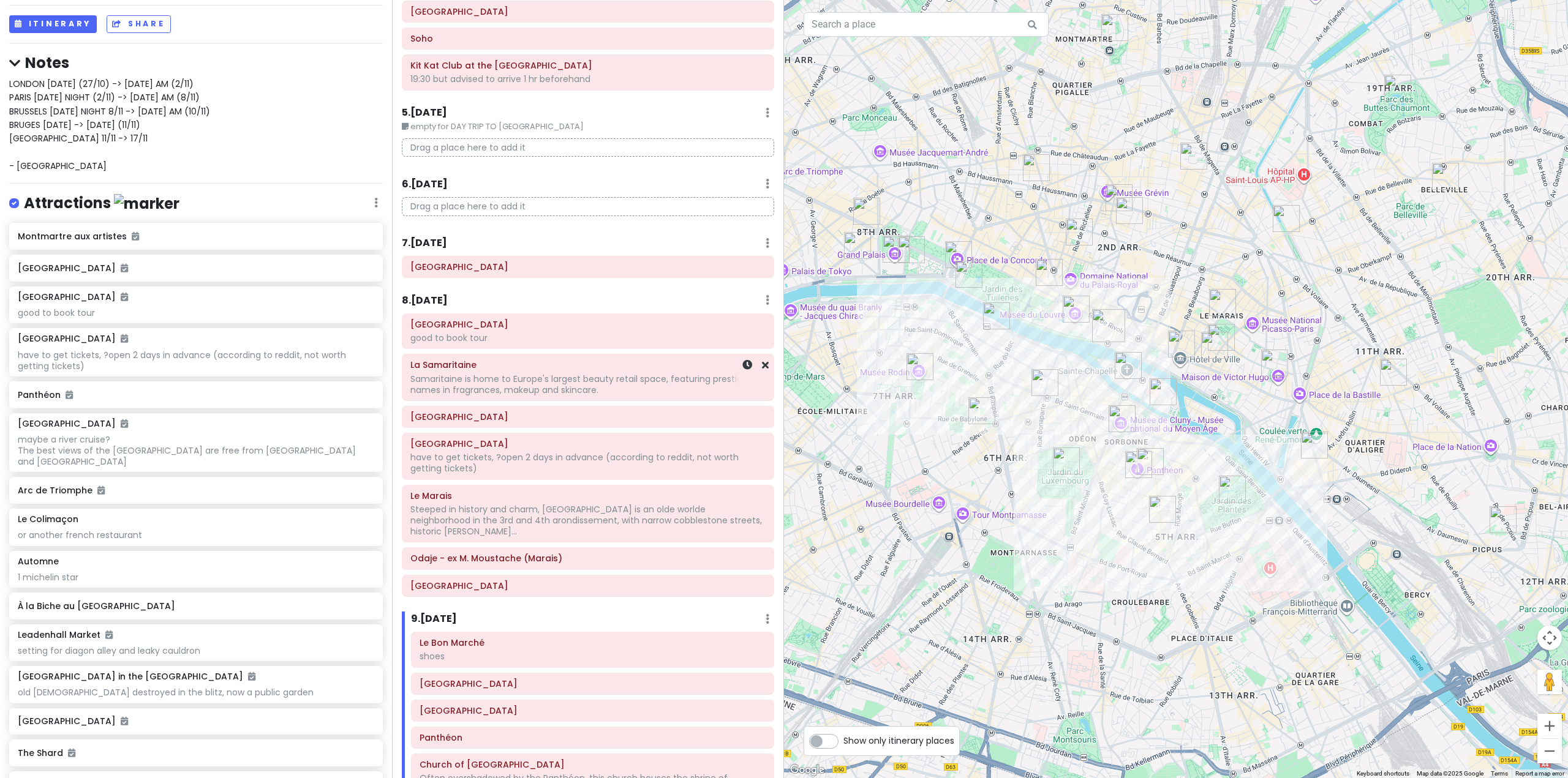
click at [564, 392] on div "Samaritaine is home to Europe's largest beauty retail space, featuring prestigi…" at bounding box center [587, 384] width 355 height 22
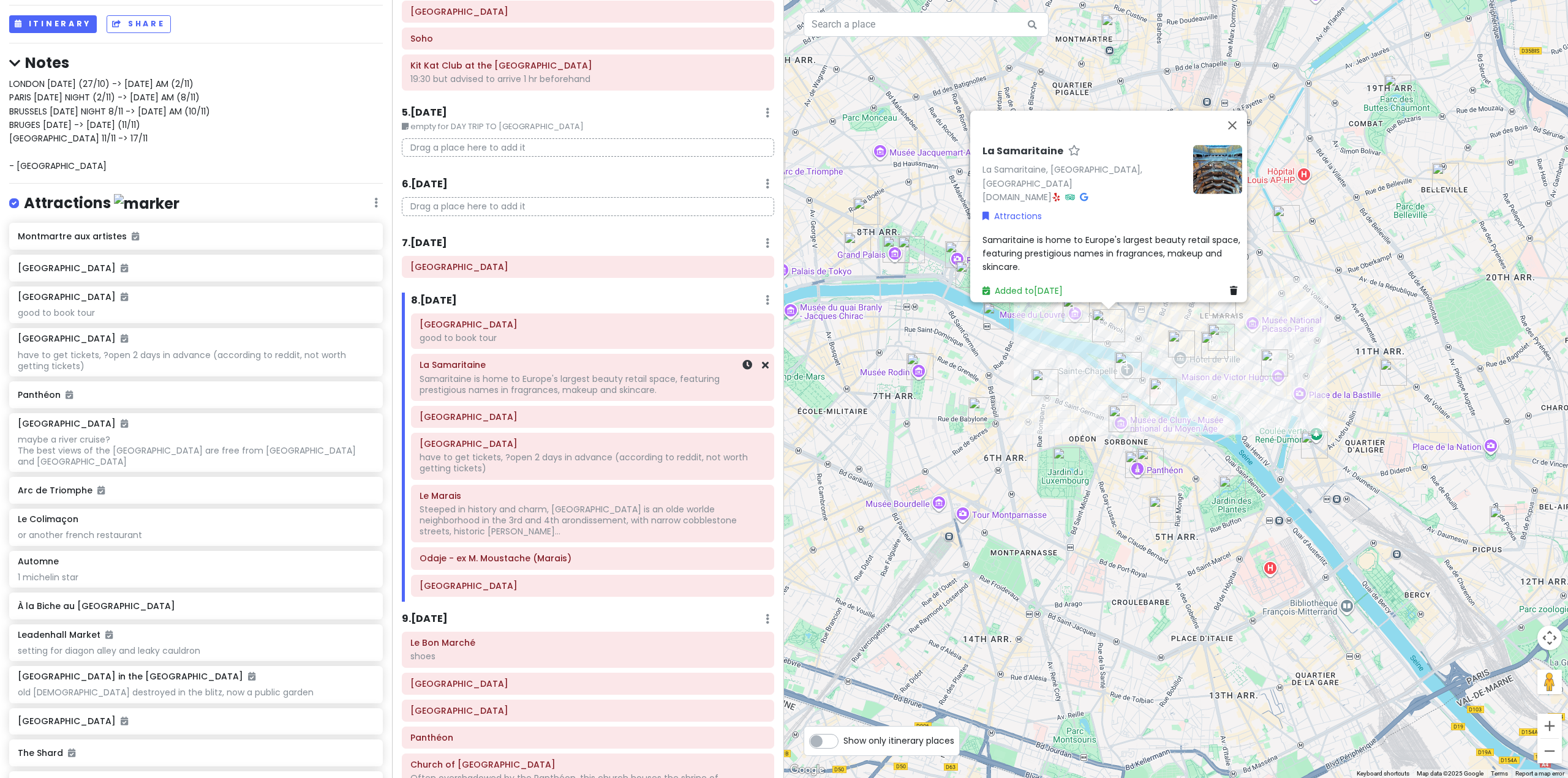
click at [758, 373] on div at bounding box center [748, 378] width 41 height 46
click at [762, 367] on icon at bounding box center [765, 364] width 7 height 10
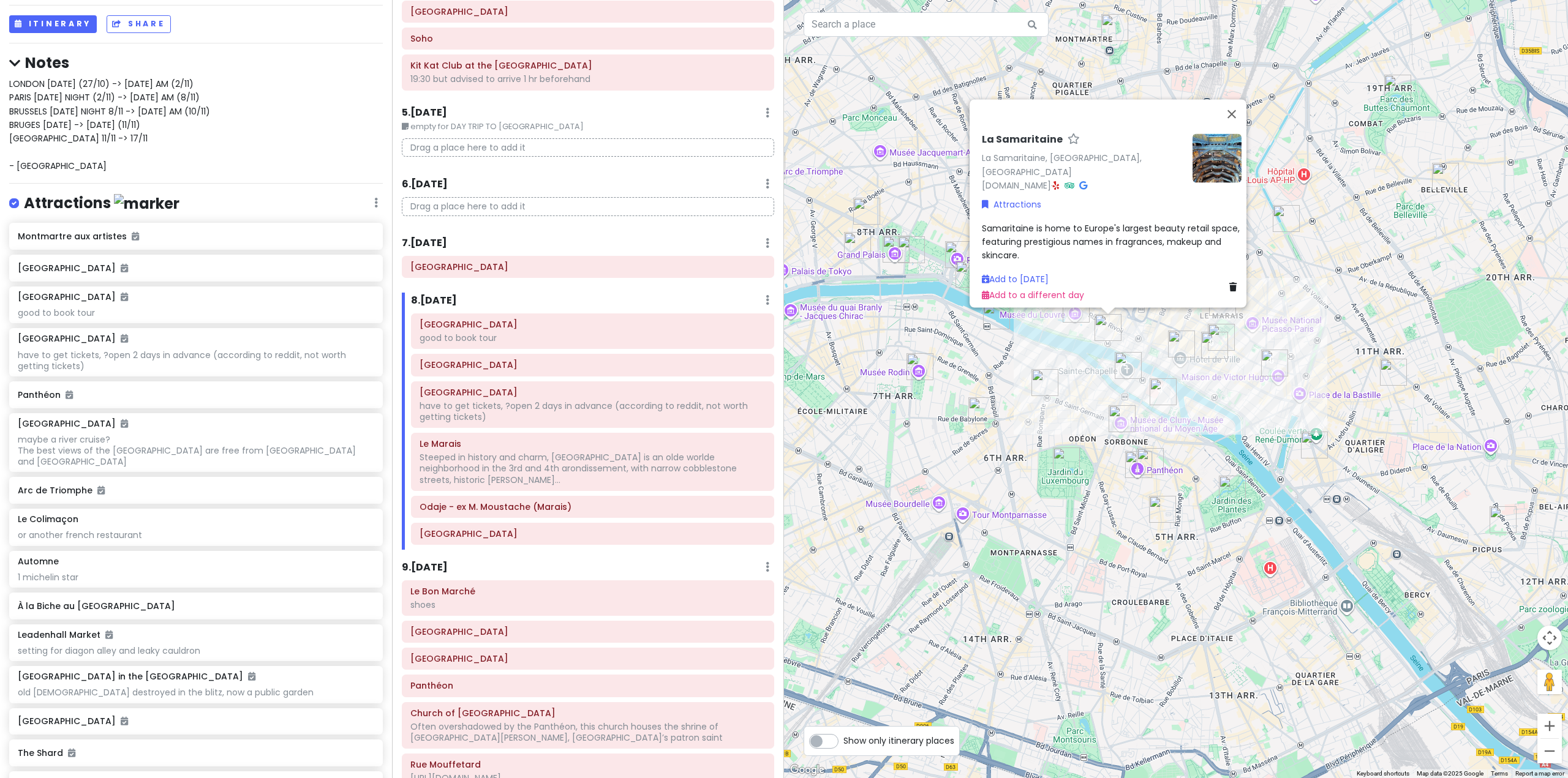
click at [1081, 435] on div "La Samaritaine La Samaritaine, [GEOGRAPHIC_DATA], [GEOGRAPHIC_DATA] [DOMAIN_NAM…" at bounding box center [1176, 389] width 784 height 778
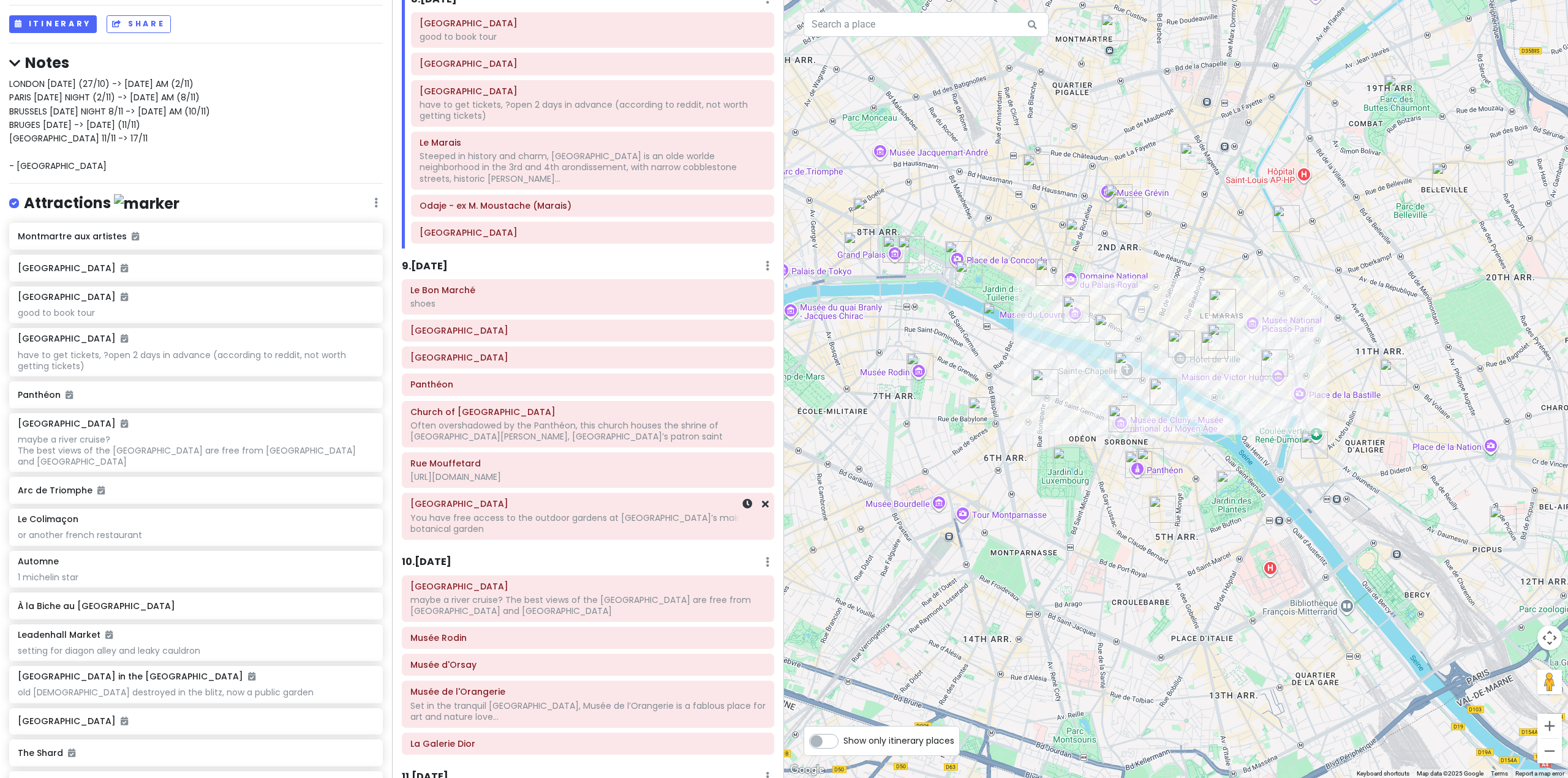
scroll to position [1102, 0]
click at [438, 255] on h6 "9 . [DATE]" at bounding box center [424, 261] width 46 height 13
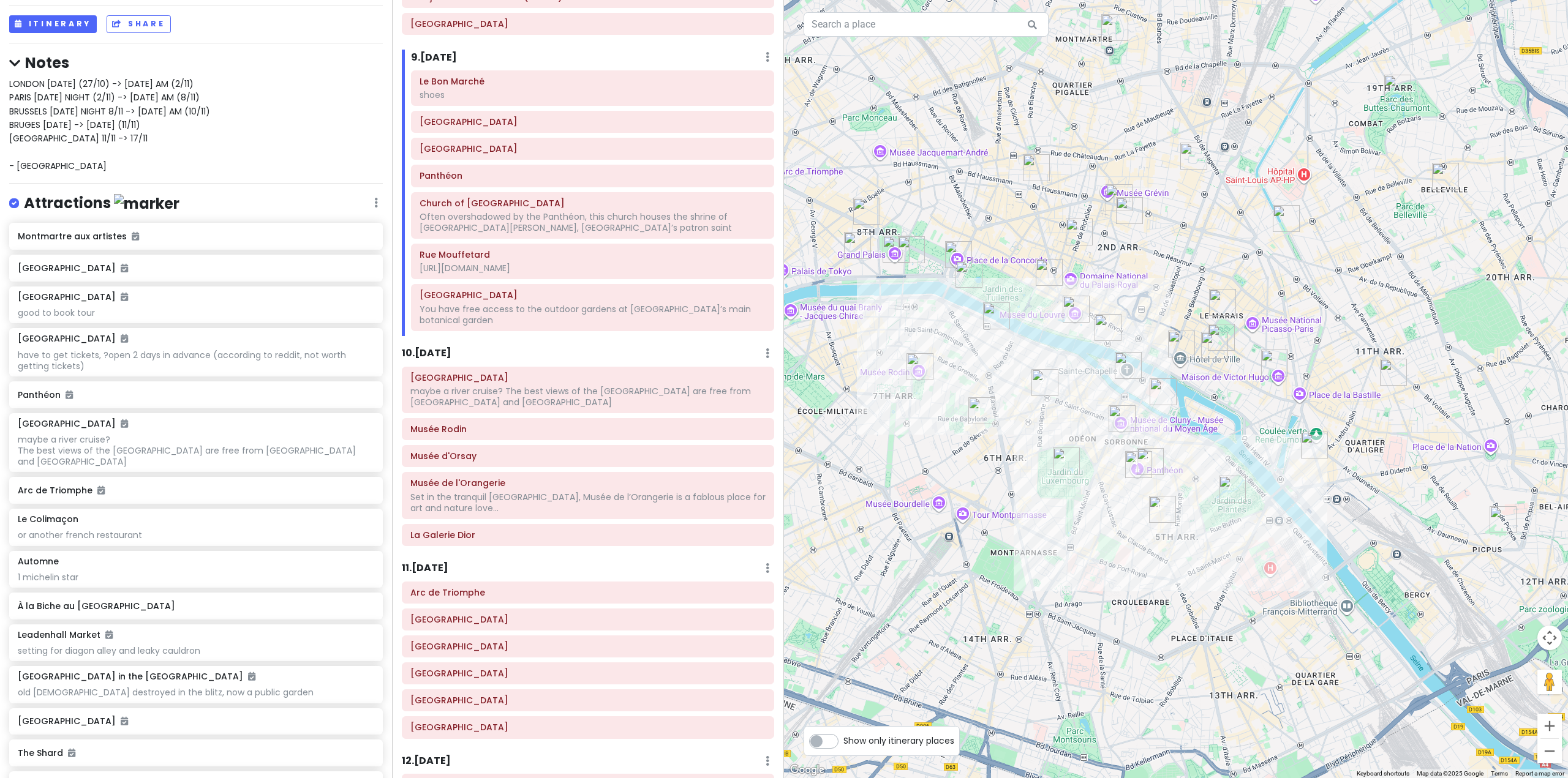
scroll to position [1286, 0]
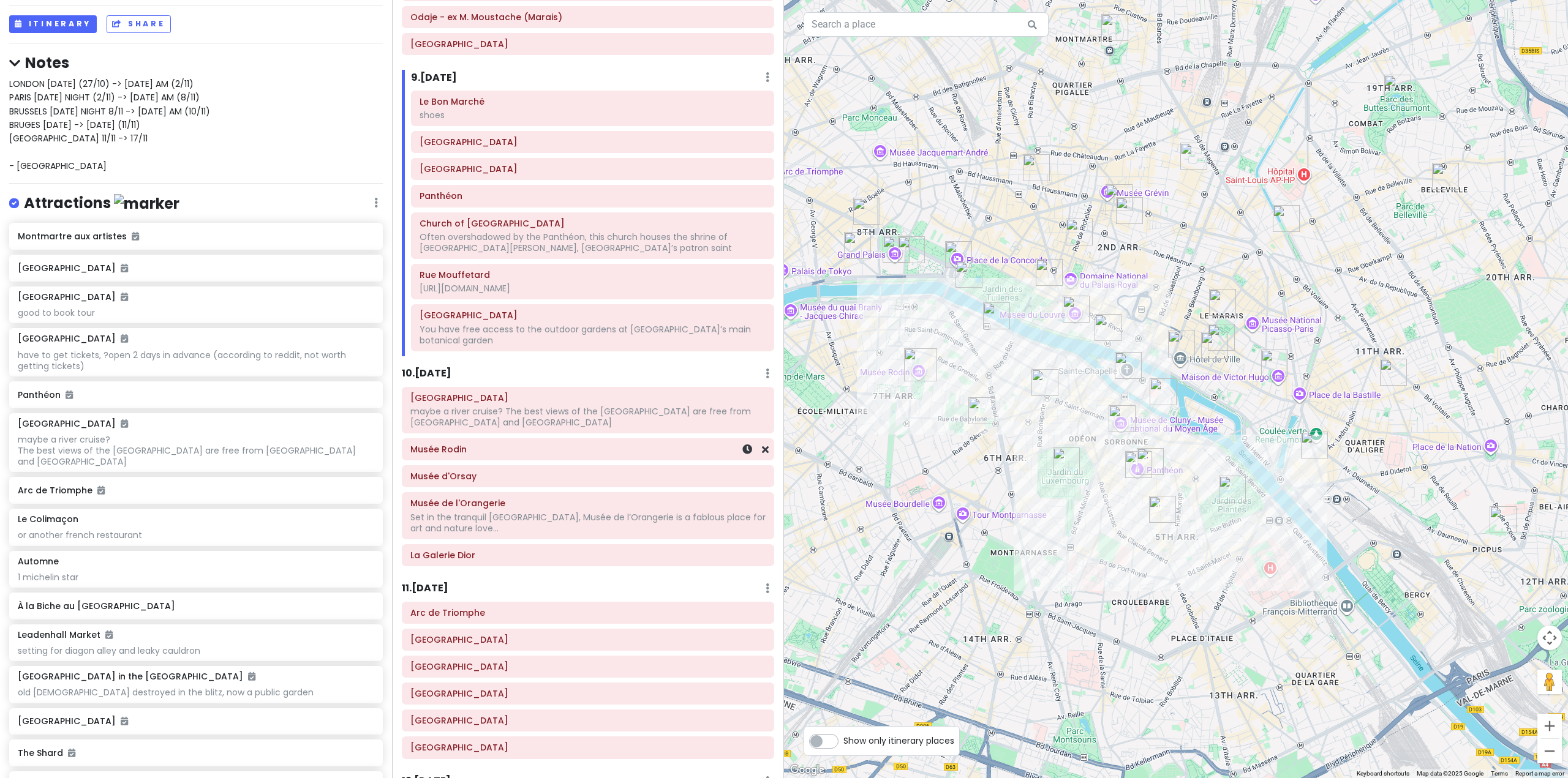
click at [514, 439] on div "Musée Rodin" at bounding box center [587, 449] width 371 height 21
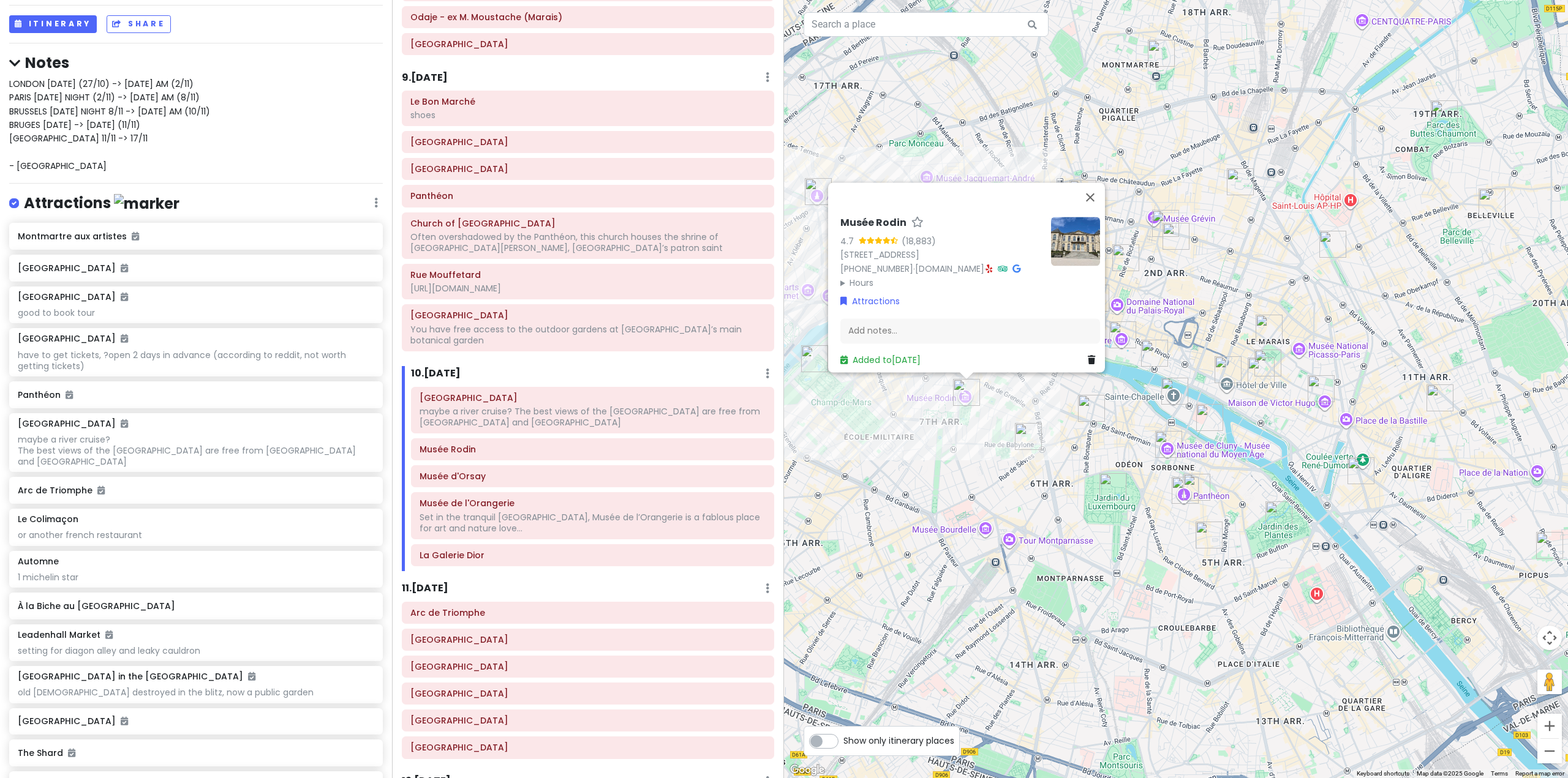
drag, startPoint x: 999, startPoint y: 516, endPoint x: 1014, endPoint y: 607, distance: 92.2
click at [1014, 607] on div "Musée Rodin 4.7 (18,883) [STREET_ADDRESS] [PHONE_NUMBER] · [DOMAIN_NAME] · Hour…" at bounding box center [1176, 389] width 784 height 778
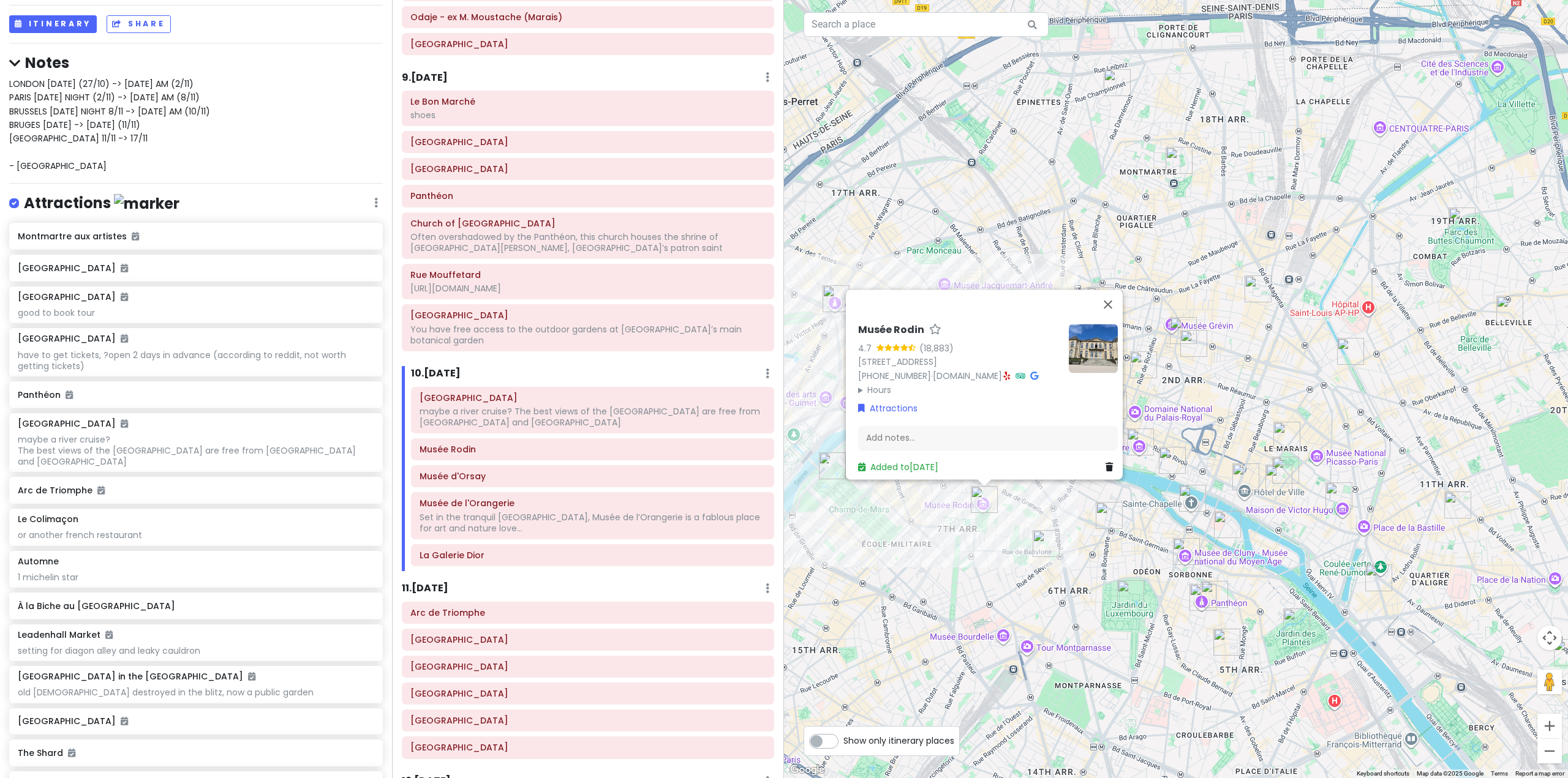
click at [998, 569] on div "Musée Rodin 4.7 (18,883) [STREET_ADDRESS] [PHONE_NUMBER] · [DOMAIN_NAME] · Hour…" at bounding box center [1176, 389] width 784 height 778
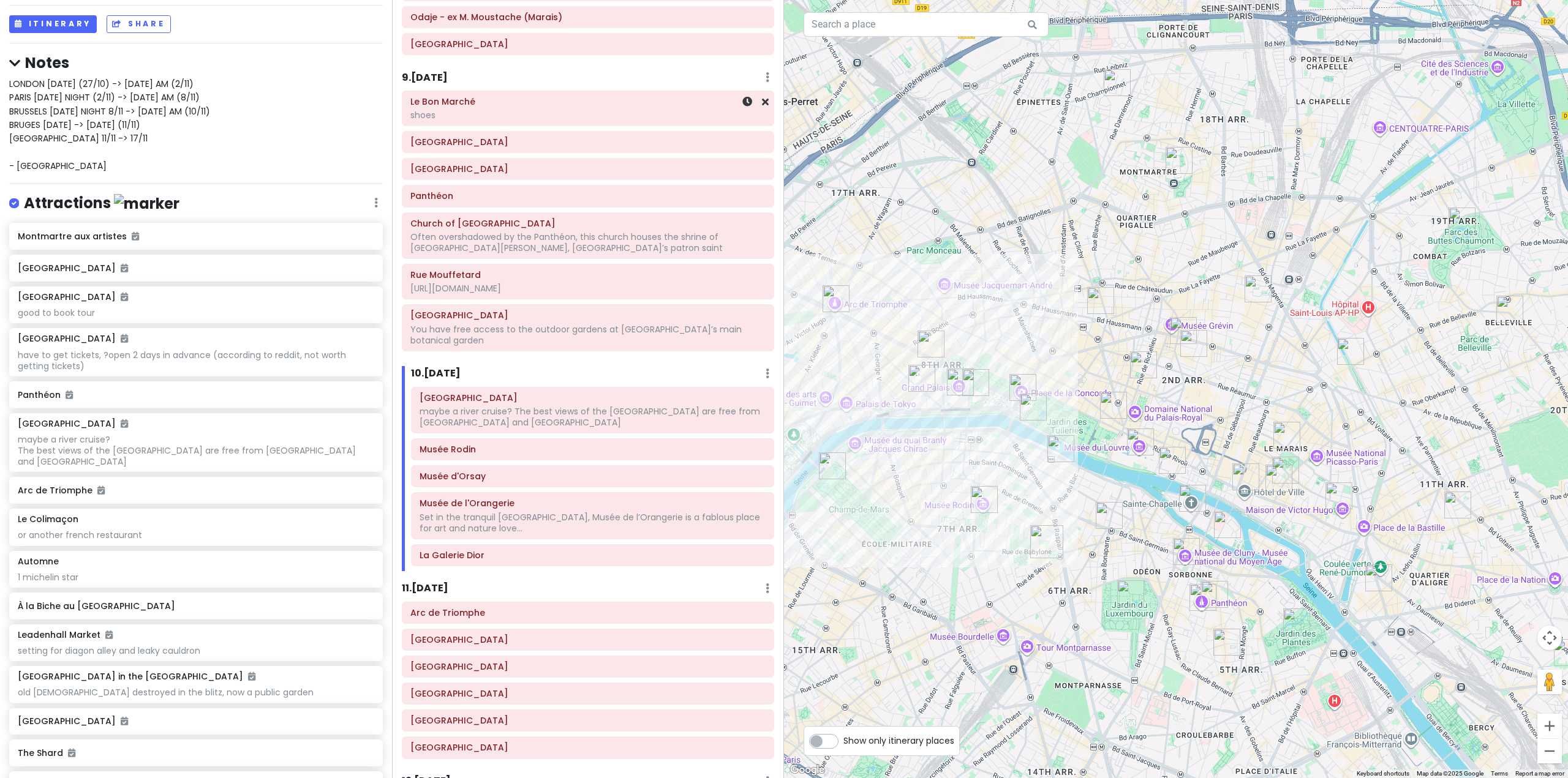
click at [642, 110] on div "shoes" at bounding box center [587, 115] width 355 height 11
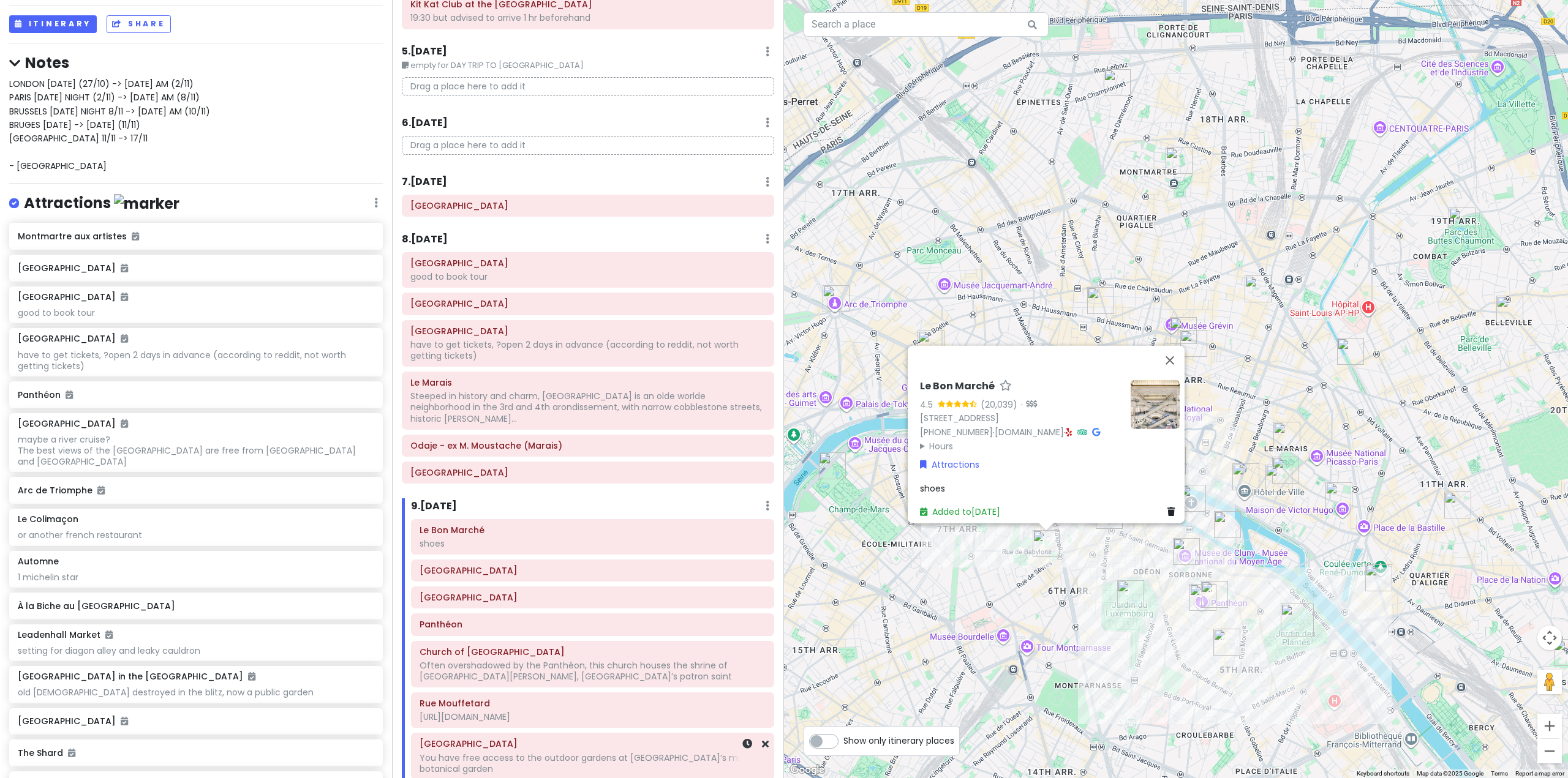
scroll to position [1225, 0]
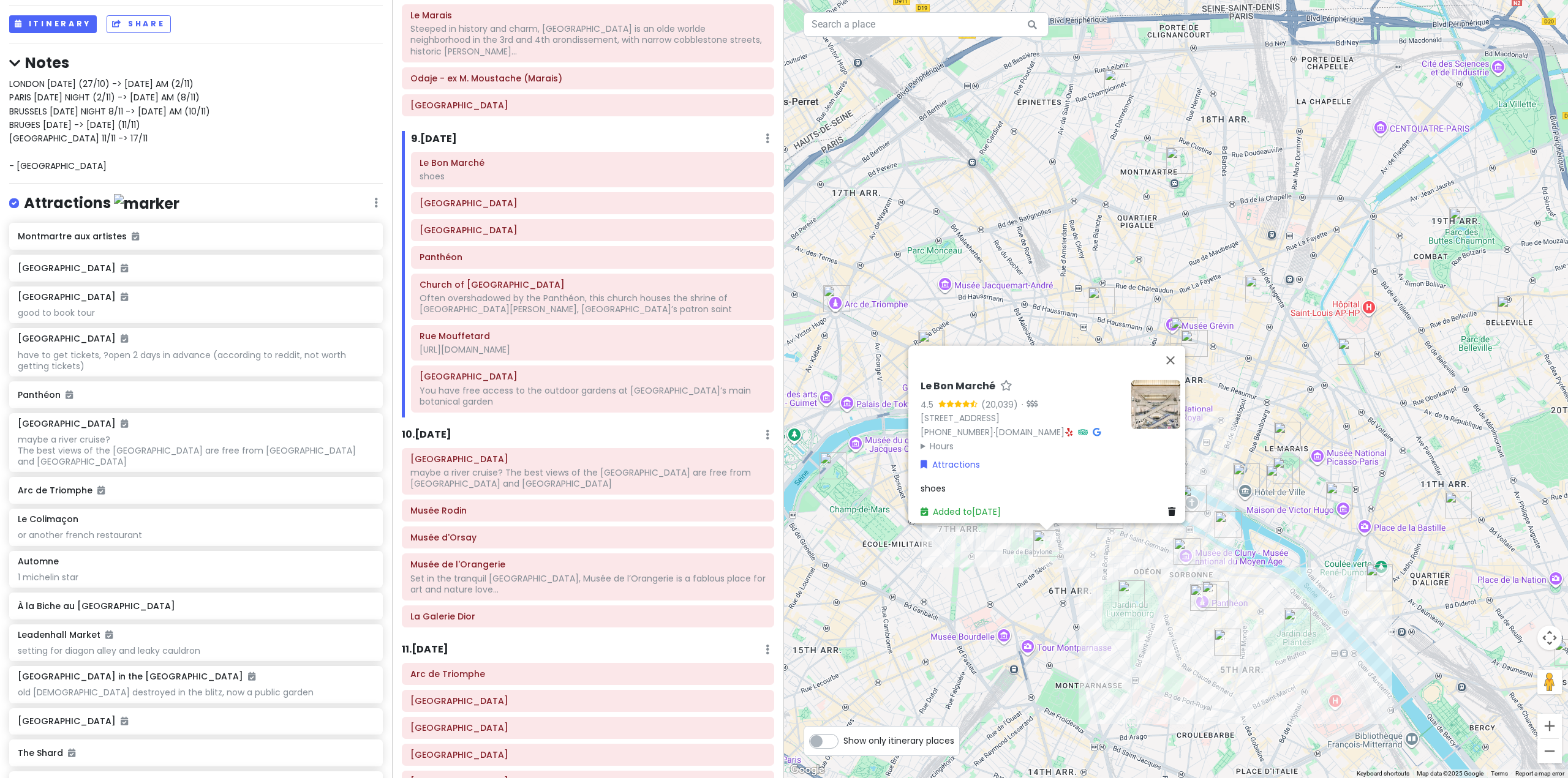
click at [1017, 574] on div "Le Bon Marché 4.5 (20,039) · [STREET_ADDRESS] [PHONE_NUMBER] · [DOMAIN_NAME] · …" at bounding box center [1176, 389] width 784 height 778
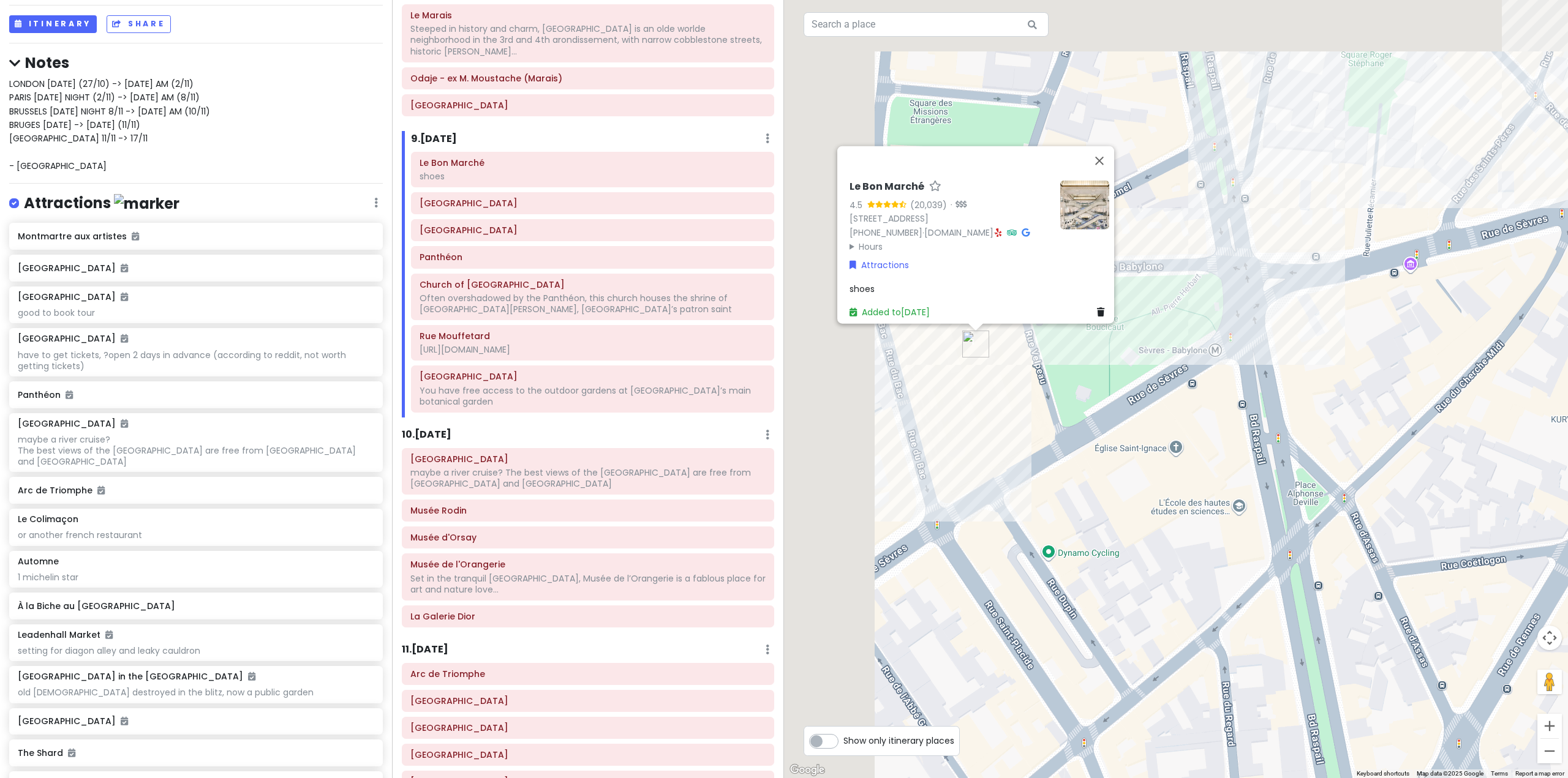
drag, startPoint x: 898, startPoint y: 359, endPoint x: 1033, endPoint y: 440, distance: 157.4
click at [1033, 440] on div "Le Bon Marché 4.5 (20,039) · [STREET_ADDRESS] [PHONE_NUMBER] · [DOMAIN_NAME] · …" at bounding box center [1176, 389] width 784 height 778
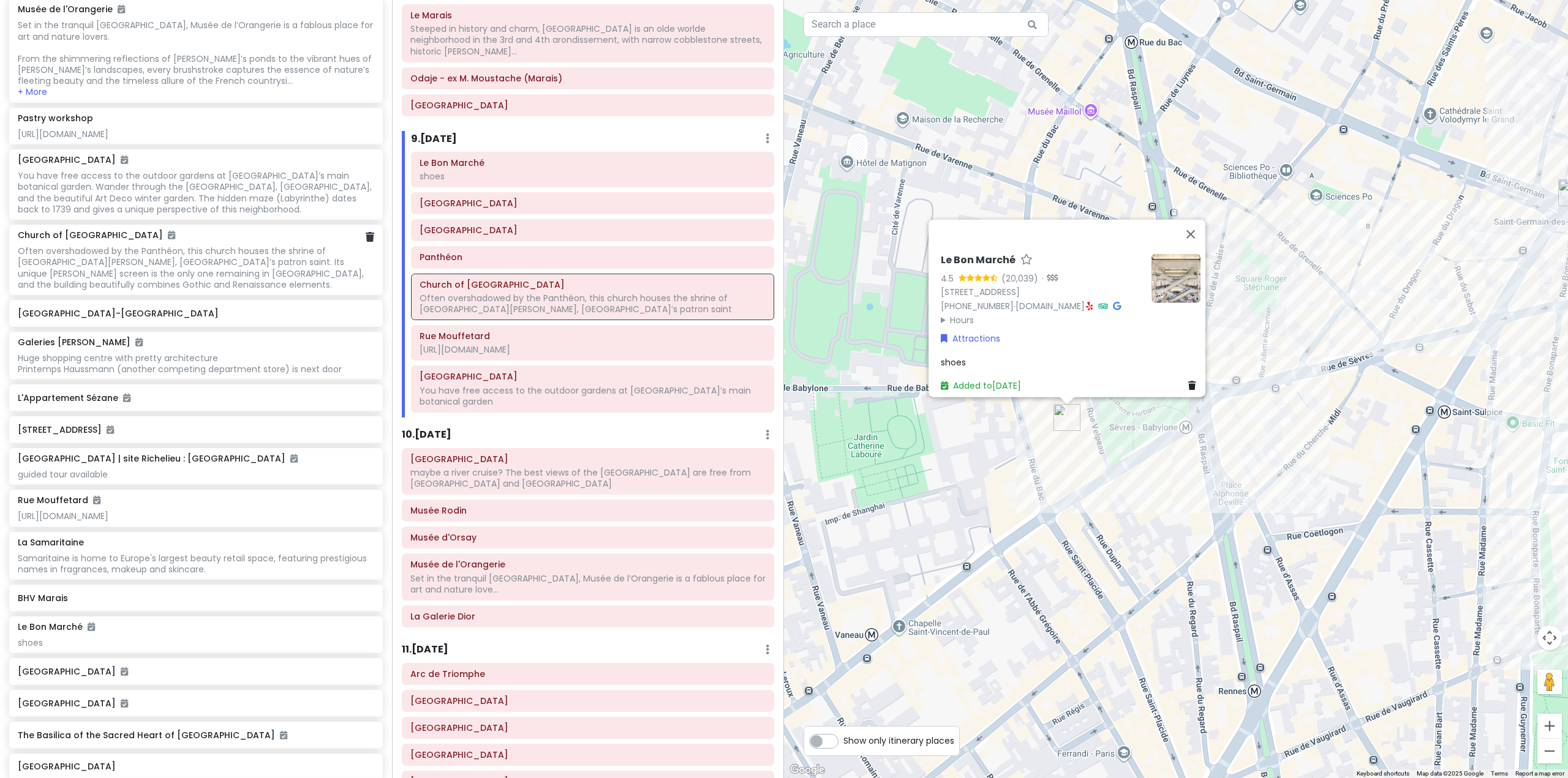
scroll to position [3184, 0]
click at [231, 373] on div "Huge shopping centre with pretty architecture Printemps Haussmann (another comp…" at bounding box center [195, 362] width 356 height 22
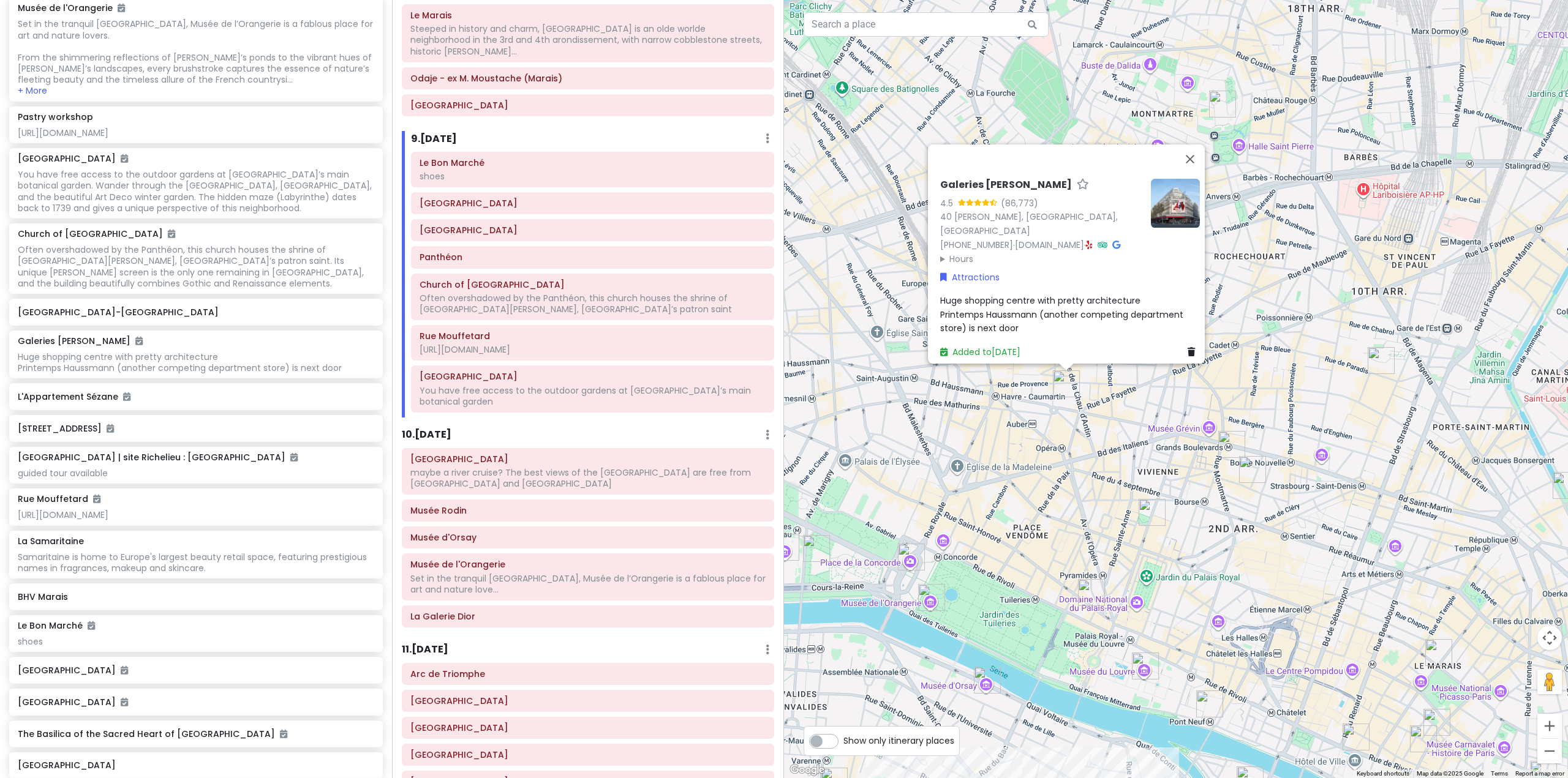
drag, startPoint x: 1044, startPoint y: 390, endPoint x: 957, endPoint y: 425, distance: 93.8
click at [957, 424] on div "Galeries [PERSON_NAME] 4.5 (86,773) 40 [PERSON_NAME][GEOGRAPHIC_DATA] [PHONE_NU…" at bounding box center [1176, 389] width 784 height 778
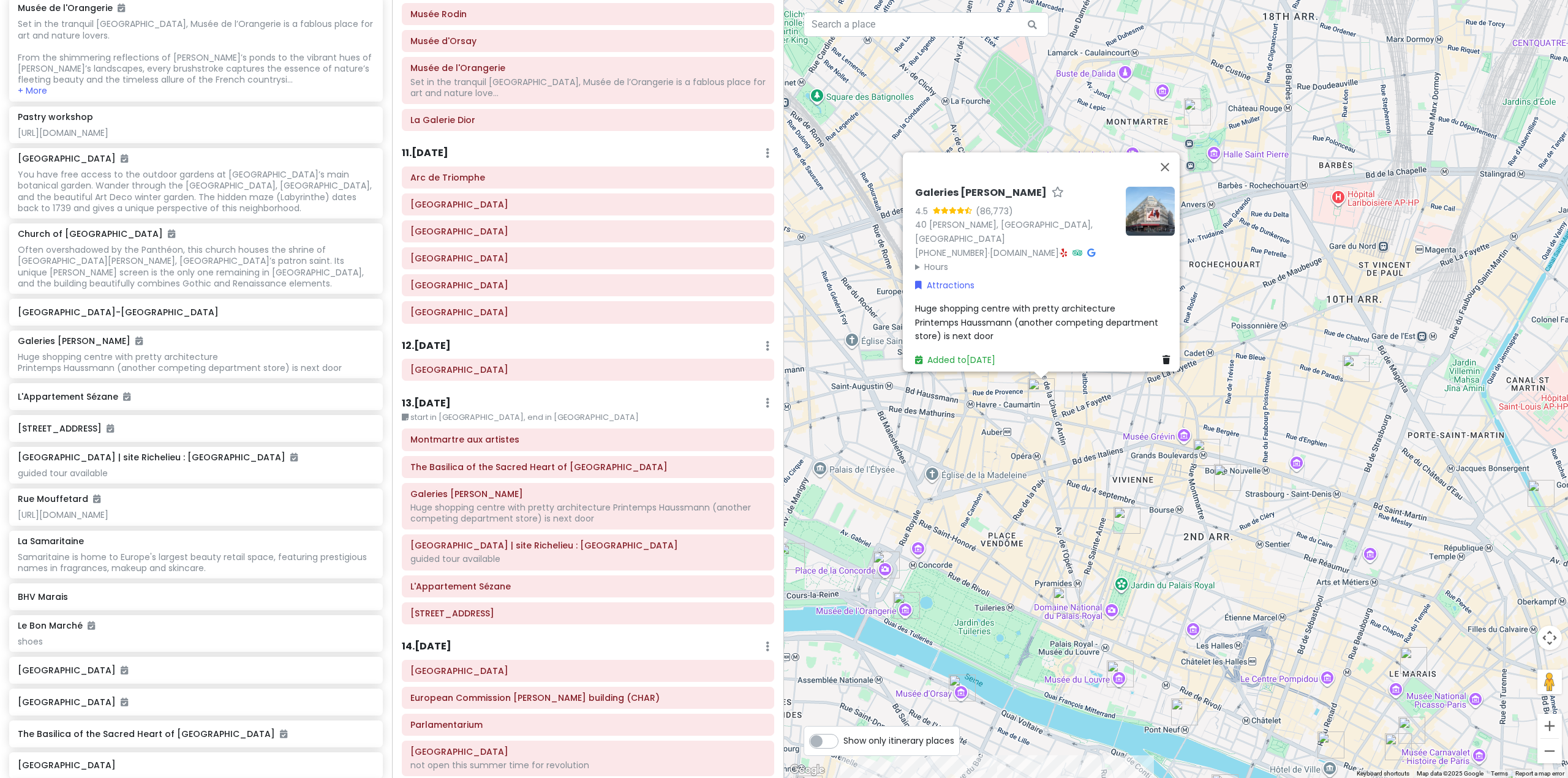
scroll to position [1715, 0]
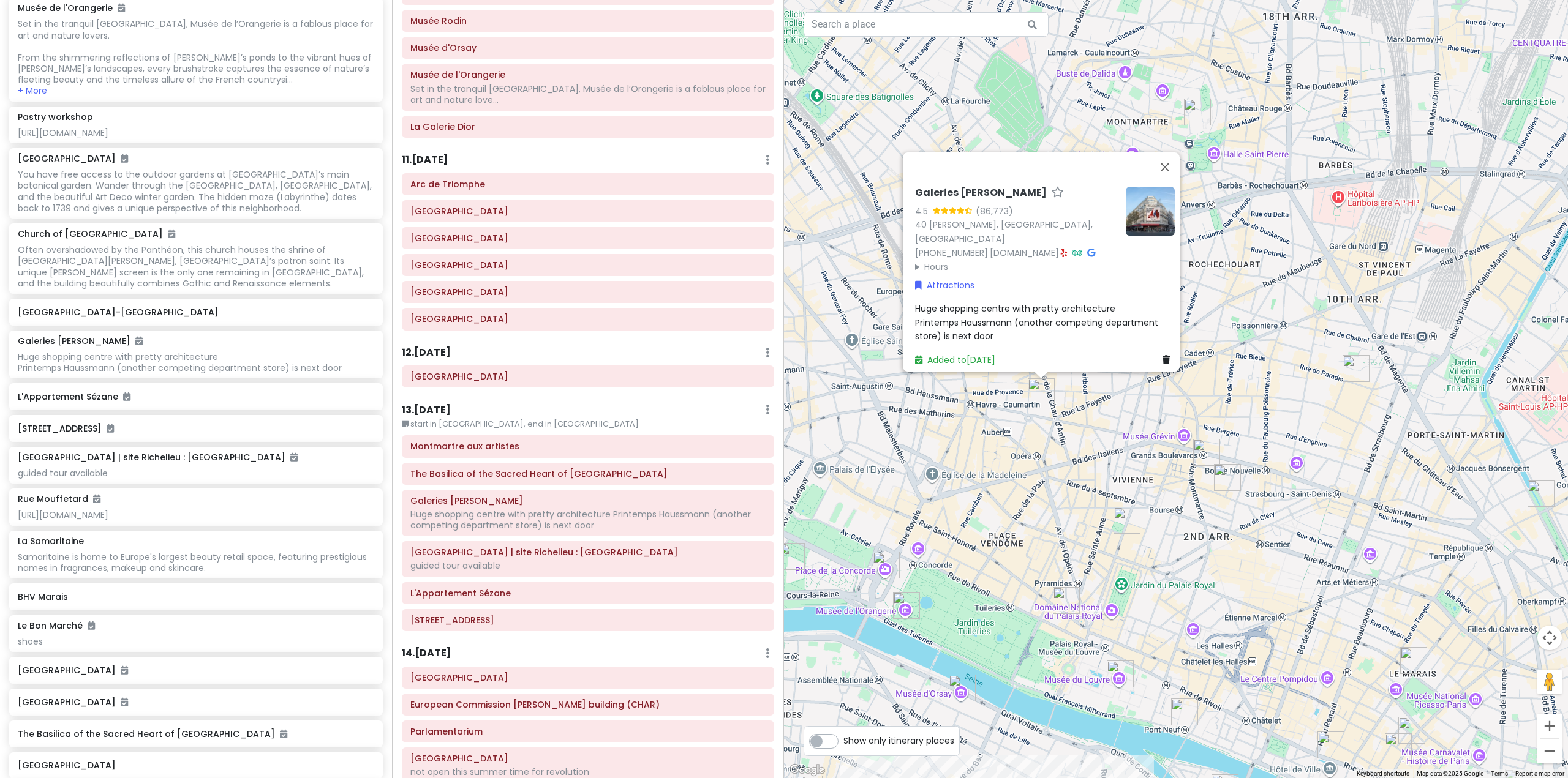
click at [437, 404] on h6 "13 . [DATE]" at bounding box center [426, 410] width 49 height 13
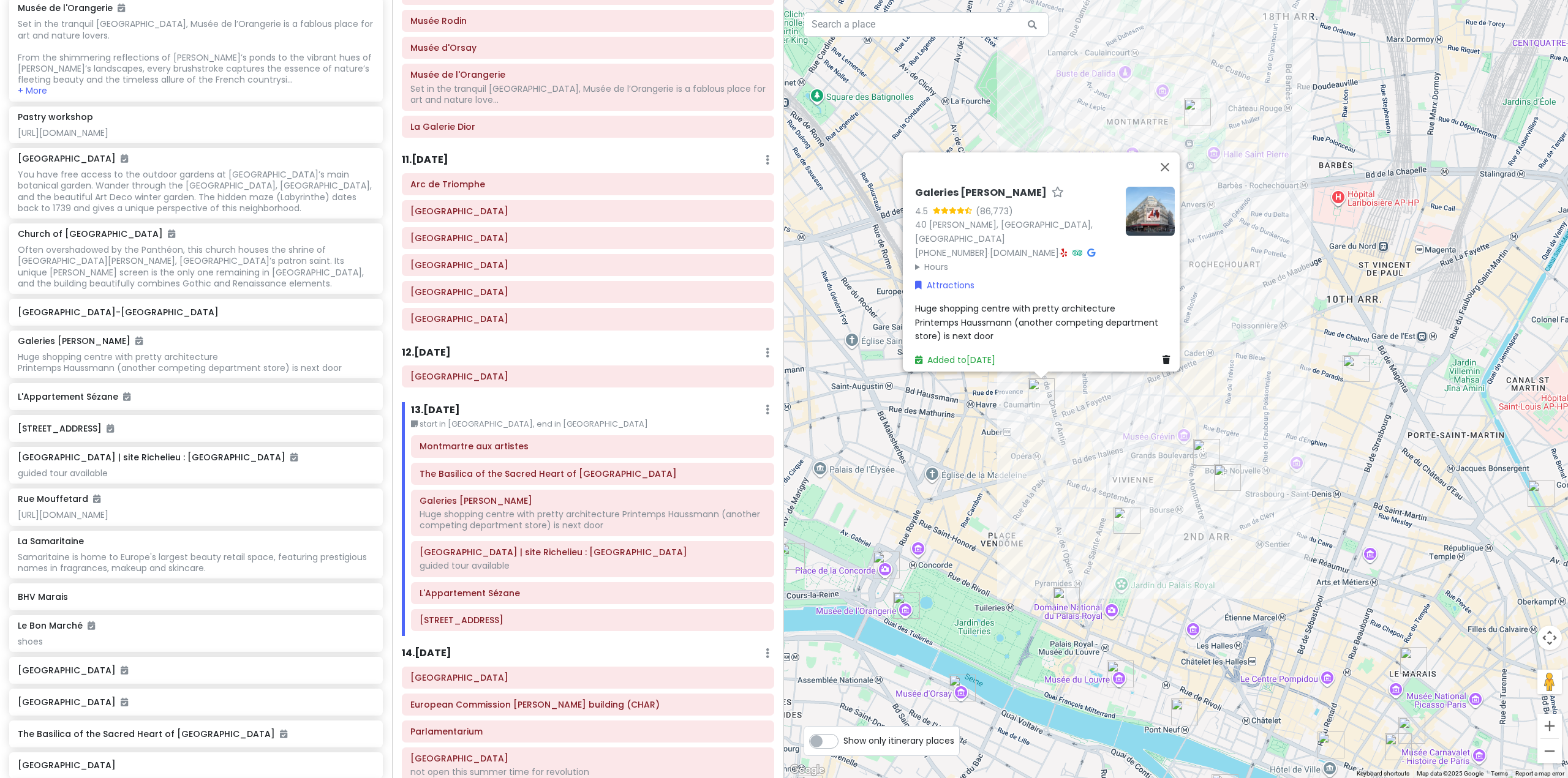
click at [928, 460] on div "Galeries [PERSON_NAME] 4.5 (86,773) 40 [PERSON_NAME][GEOGRAPHIC_DATA] [PHONE_NU…" at bounding box center [1176, 389] width 784 height 778
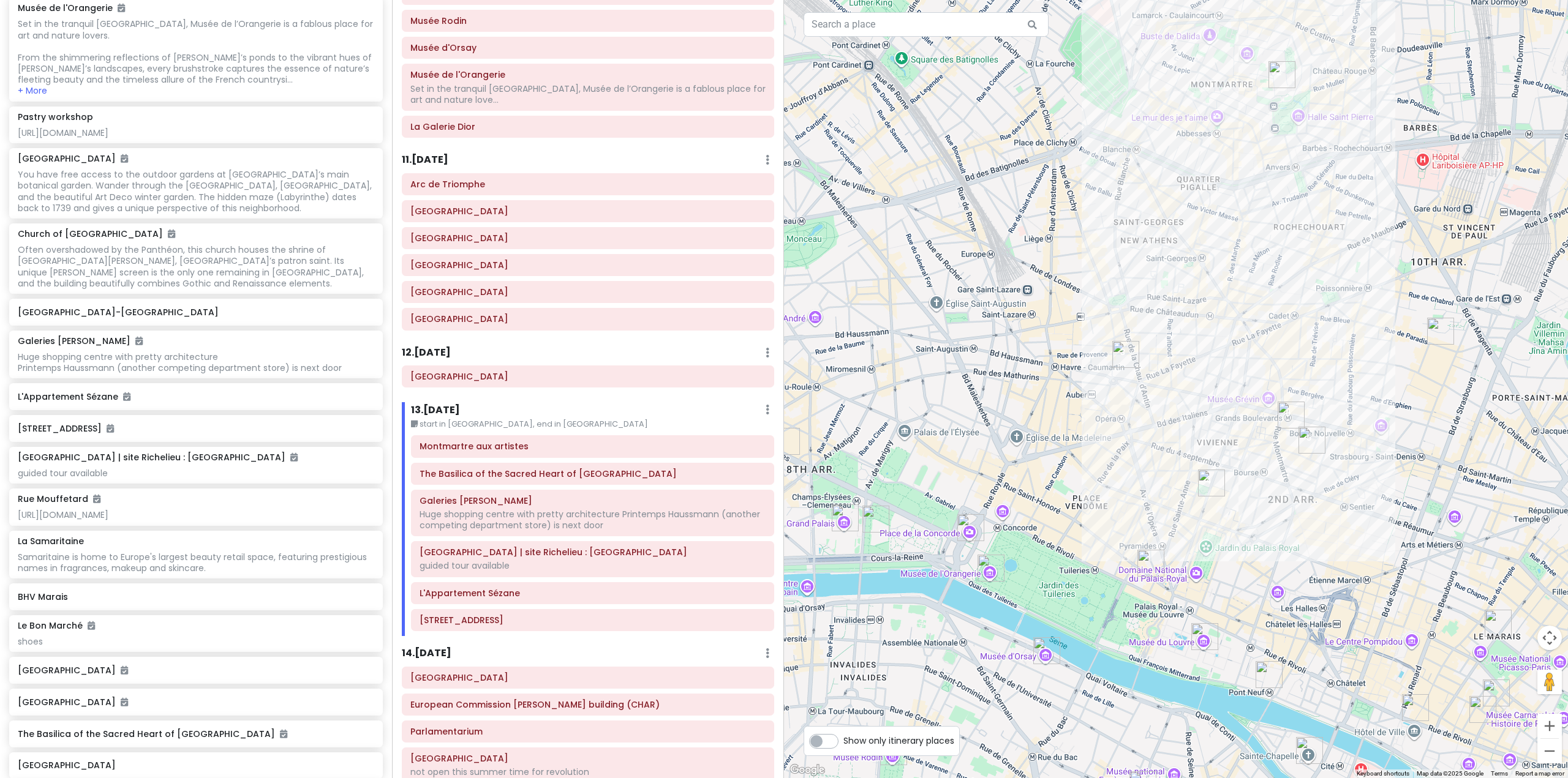
drag, startPoint x: 1011, startPoint y: 442, endPoint x: 1130, endPoint y: 362, distance: 143.4
click at [1130, 362] on div at bounding box center [1176, 389] width 784 height 778
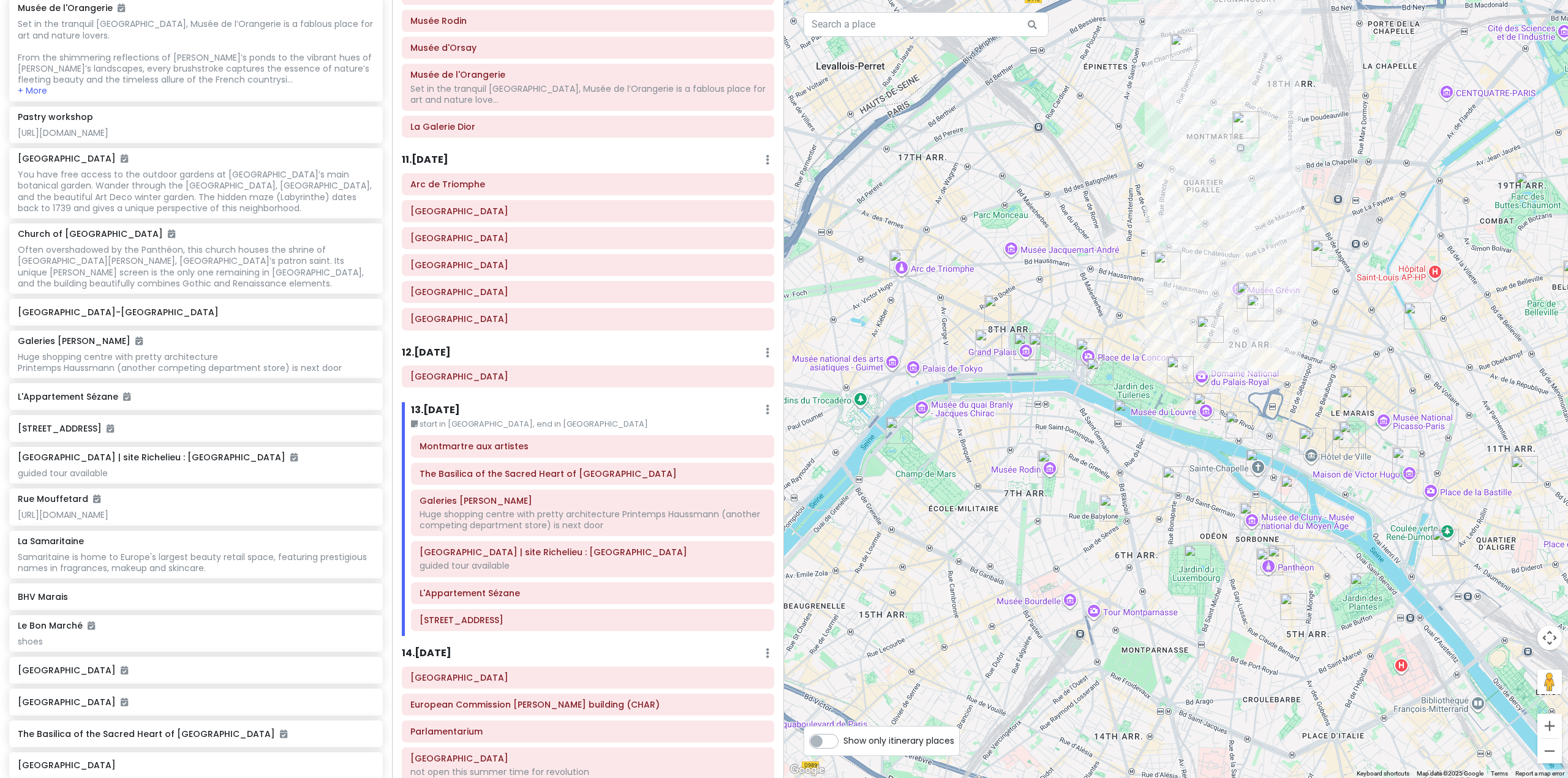
drag, startPoint x: 1102, startPoint y: 410, endPoint x: 1111, endPoint y: 348, distance: 62.6
click at [1111, 348] on div at bounding box center [1176, 389] width 784 height 778
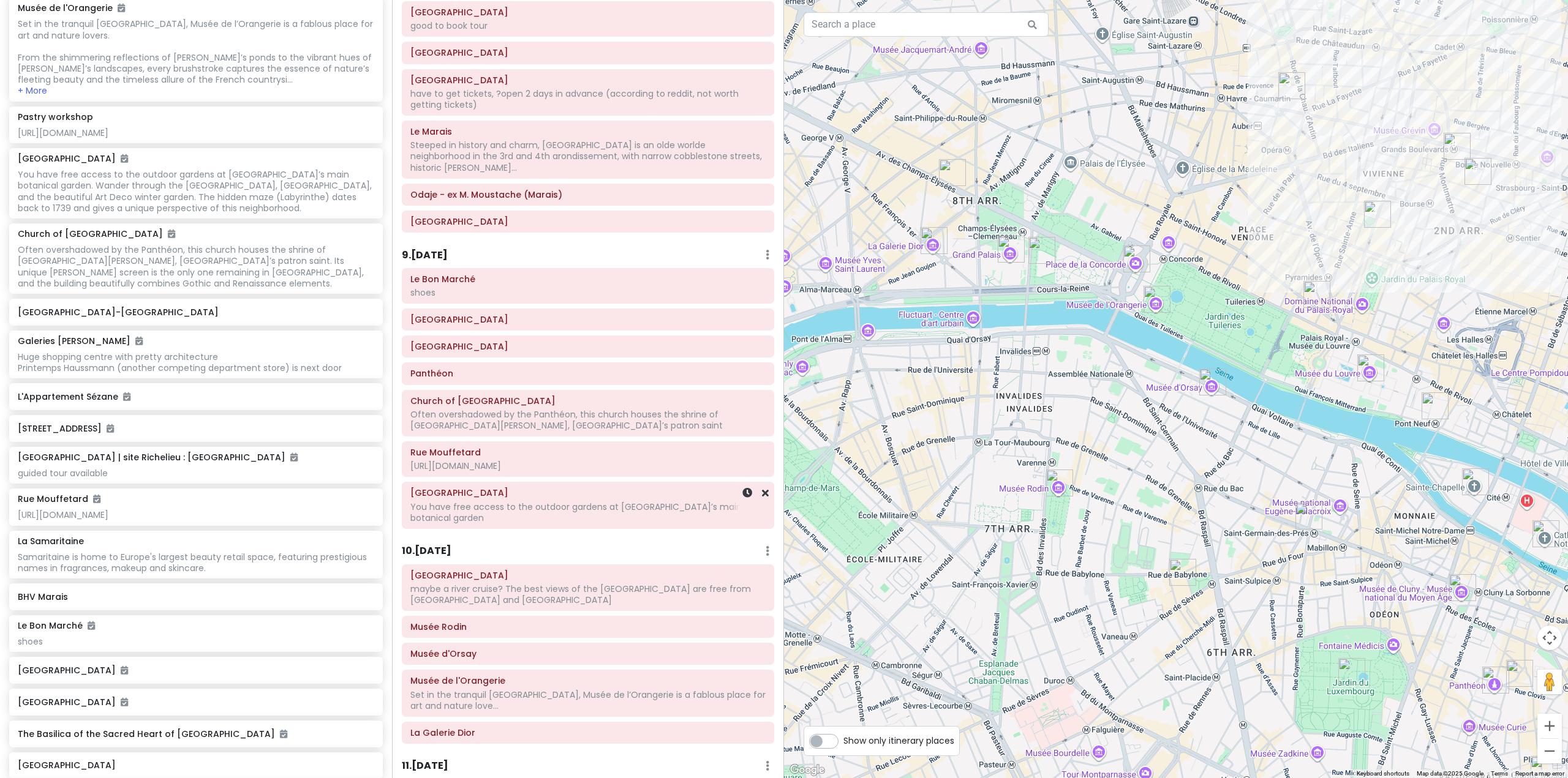
scroll to position [1102, 0]
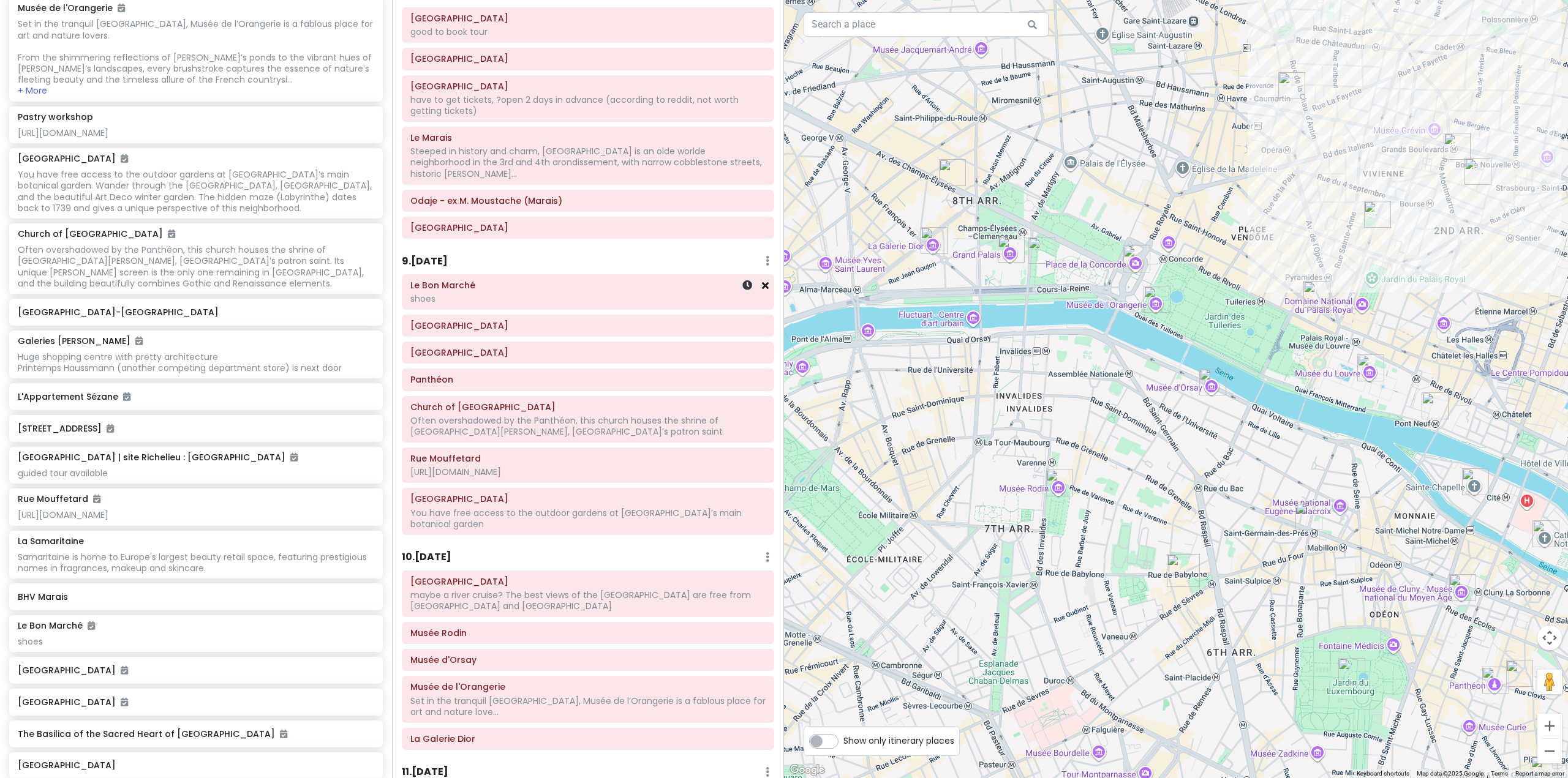
click at [762, 280] on icon at bounding box center [765, 285] width 7 height 10
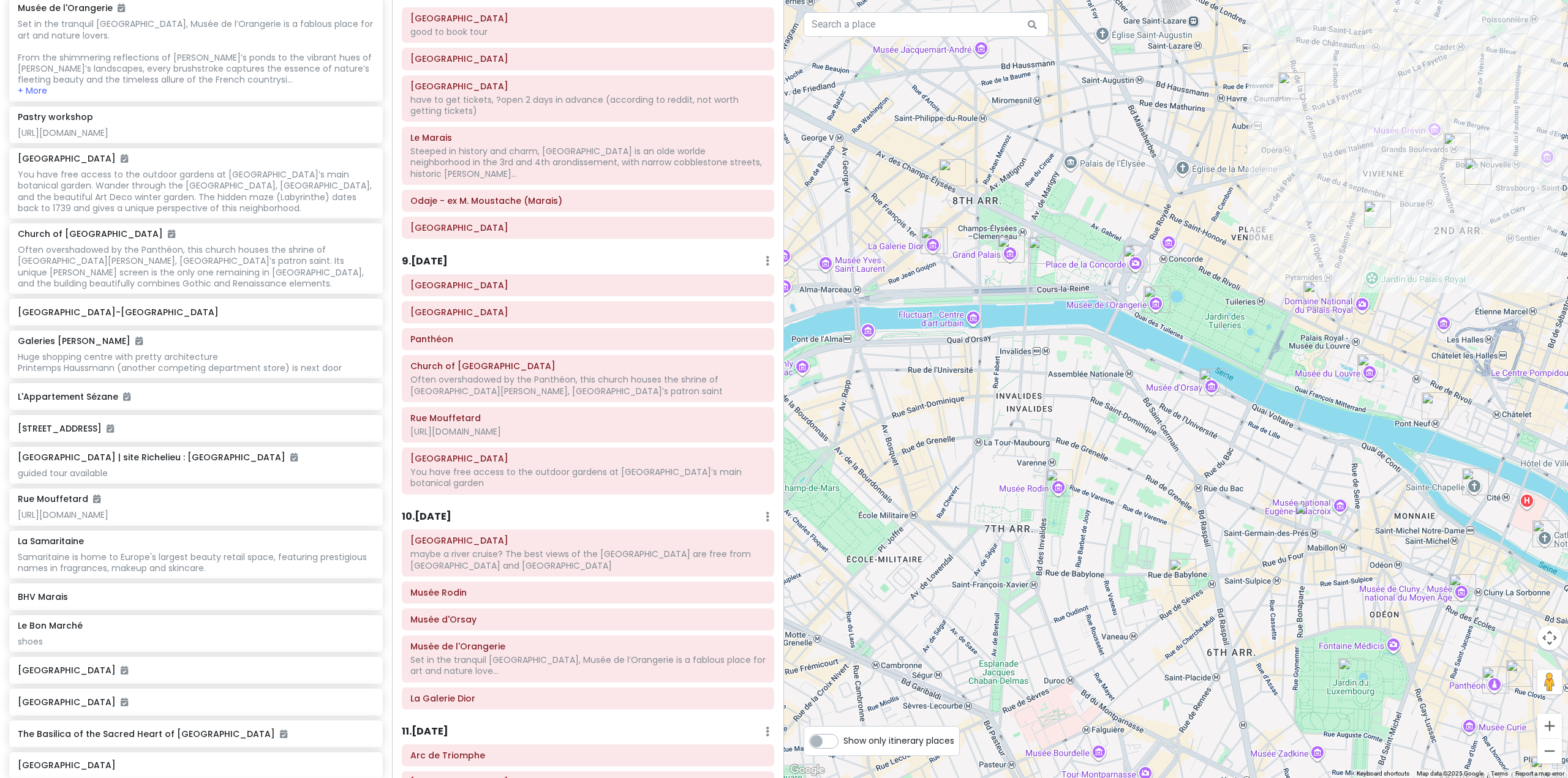
click at [430, 255] on h6 "9 . [DATE]" at bounding box center [424, 261] width 46 height 13
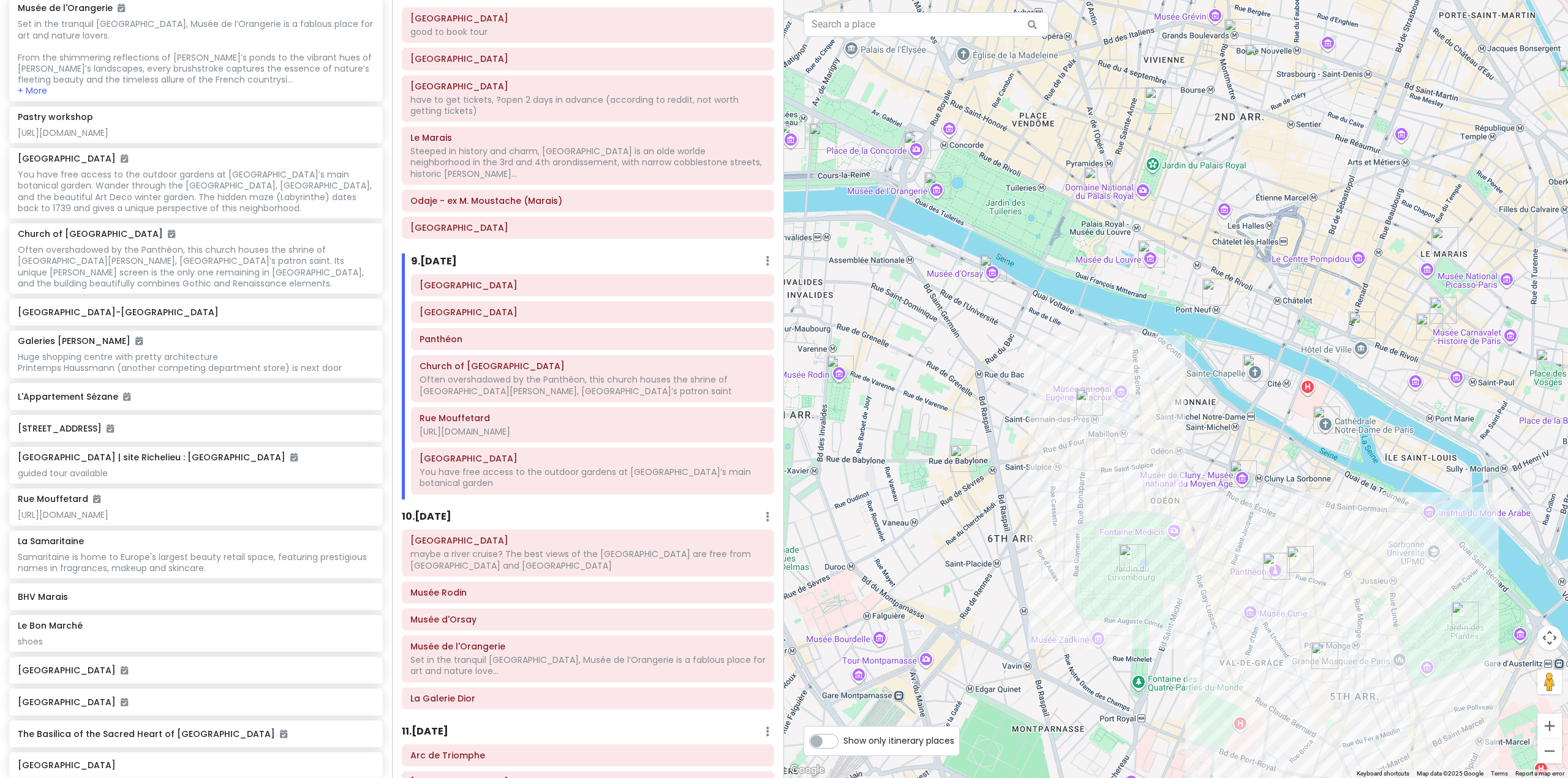
drag, startPoint x: 1016, startPoint y: 458, endPoint x: 763, endPoint y: 326, distance: 285.4
click at [762, 327] on div "Europe 25 Private Change Dates Make a Copy Delete Trip Go Pro ⚡️ Give Feedback …" at bounding box center [784, 389] width 1568 height 778
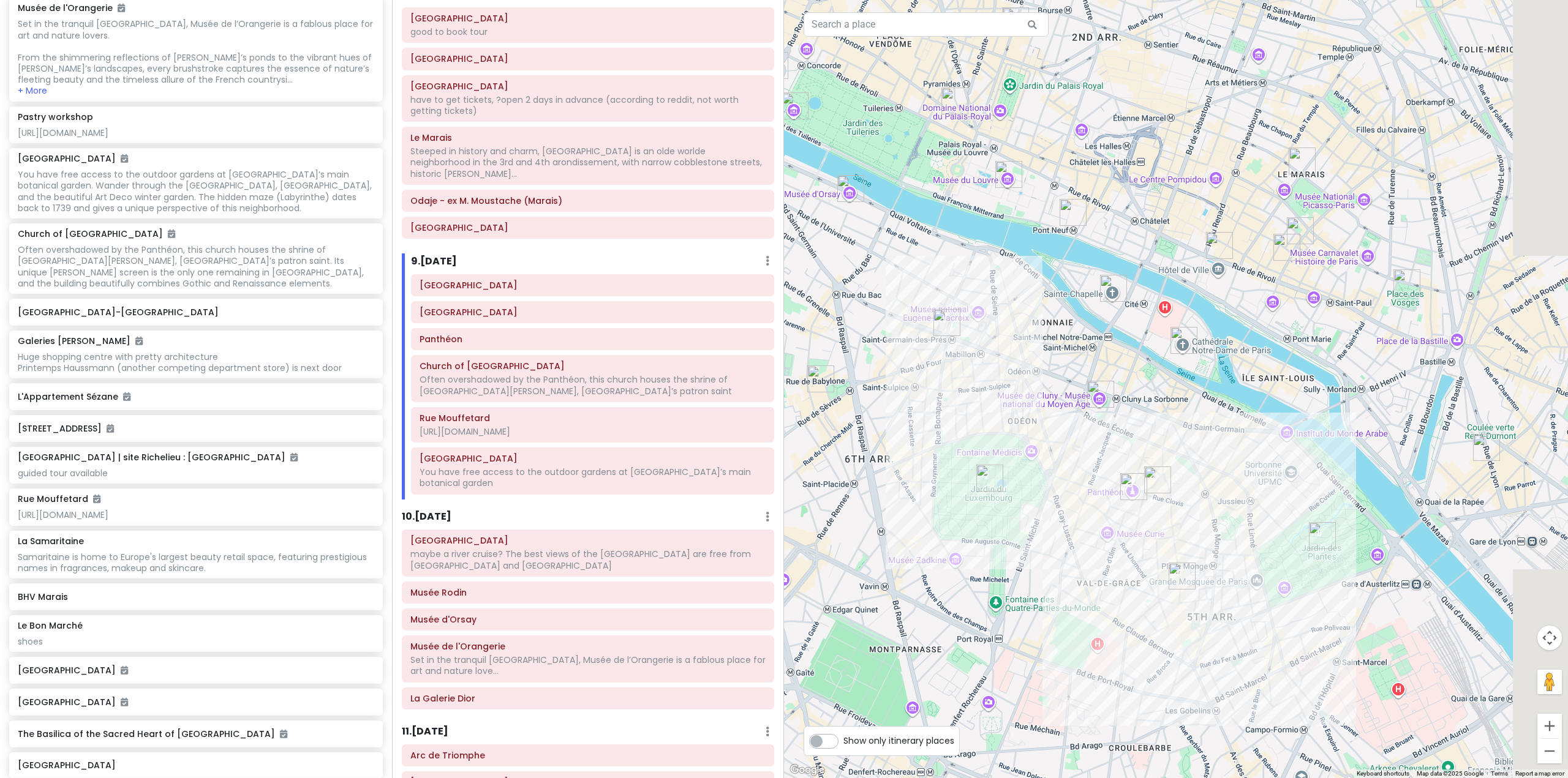
drag, startPoint x: 875, startPoint y: 339, endPoint x: 782, endPoint y: 279, distance: 110.7
click at [780, 279] on div "Europe 25 Private Change Dates Make a Copy Delete Trip Go Pro ⚡️ Give Feedback …" at bounding box center [784, 389] width 1568 height 778
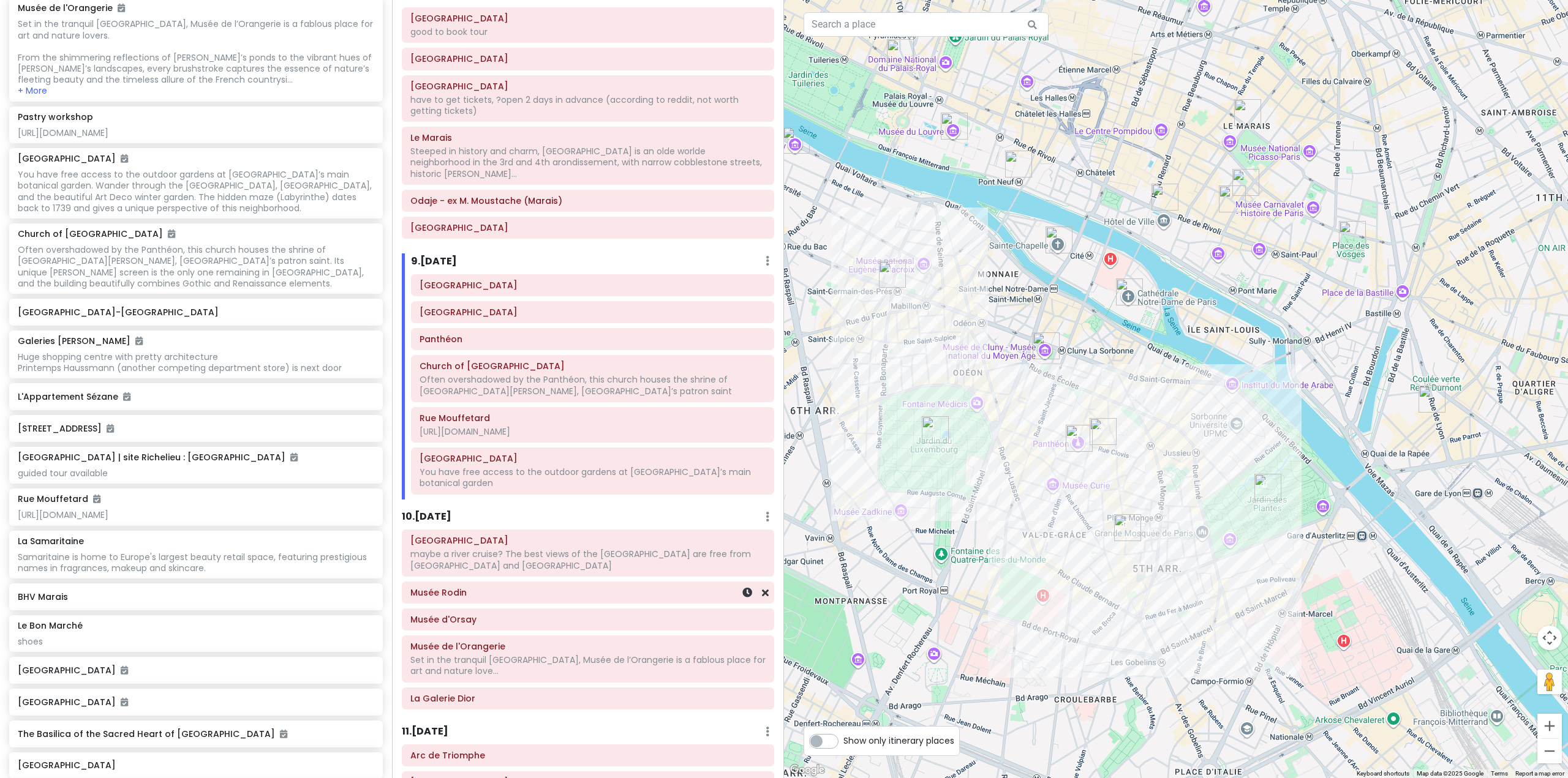
click at [526, 583] on div "Musée Rodin" at bounding box center [587, 593] width 371 height 21
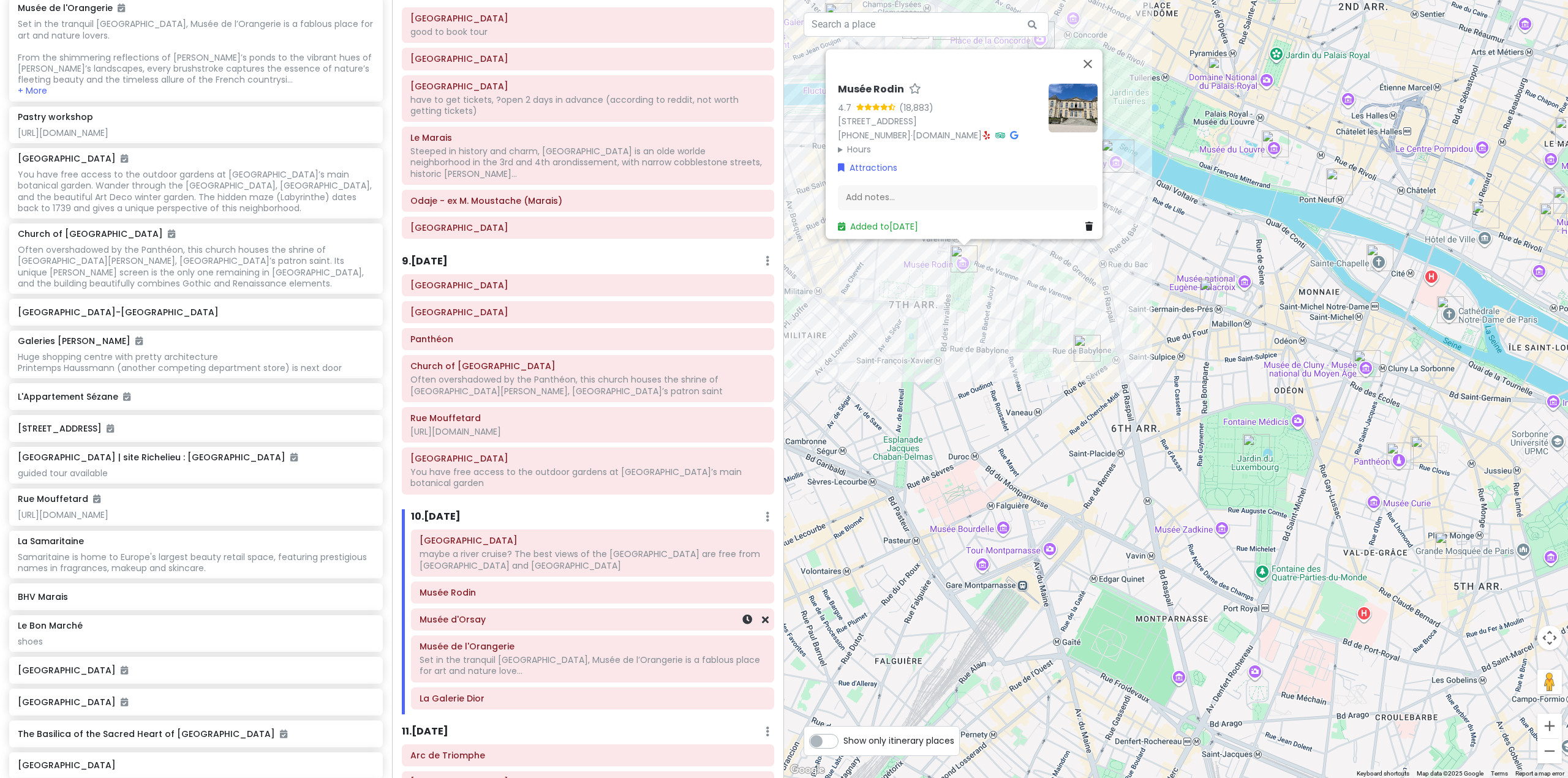
click at [536, 611] on div "Musée d'Orsay" at bounding box center [592, 619] width 346 height 18
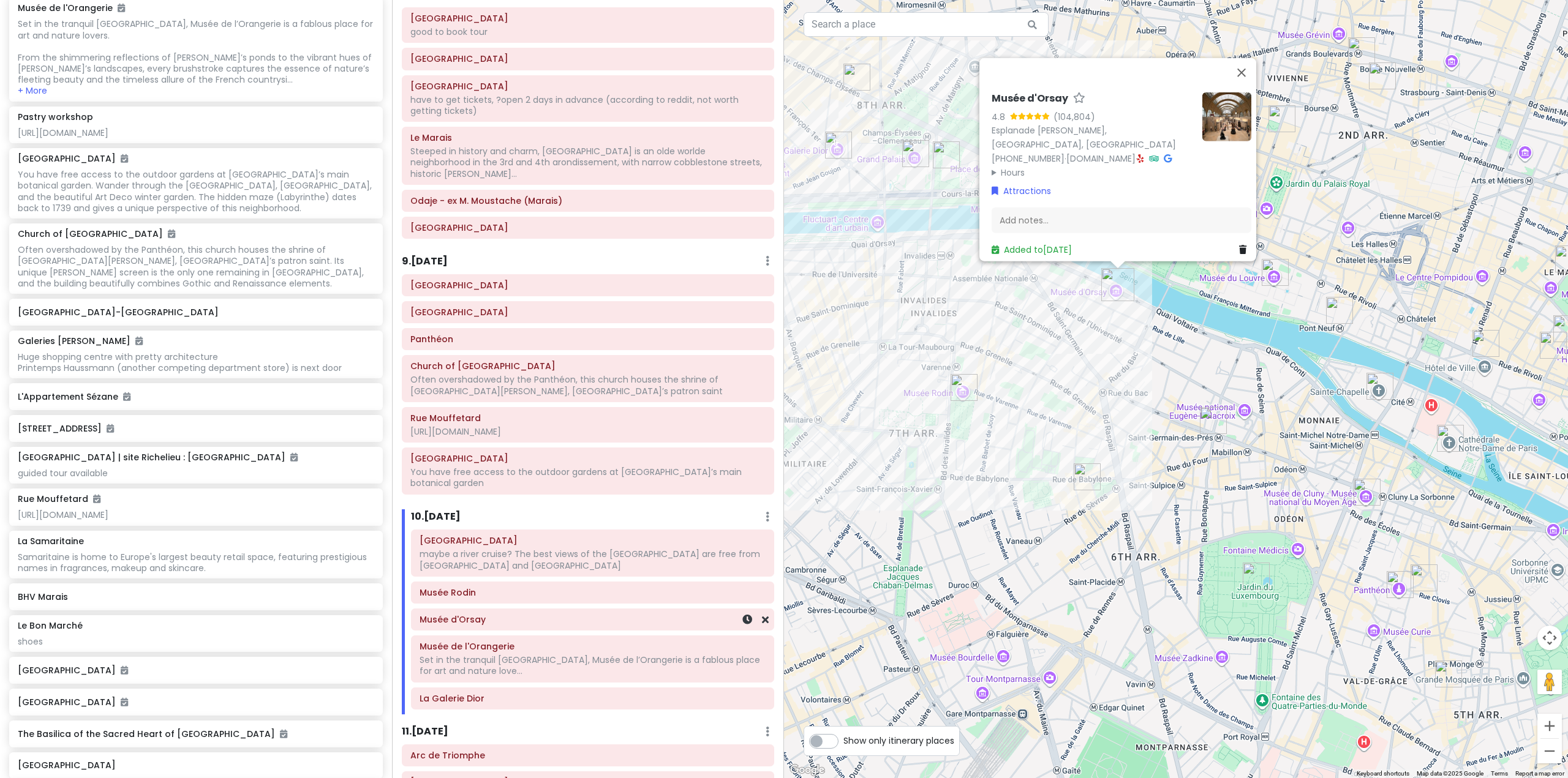
scroll to position [1103, 0]
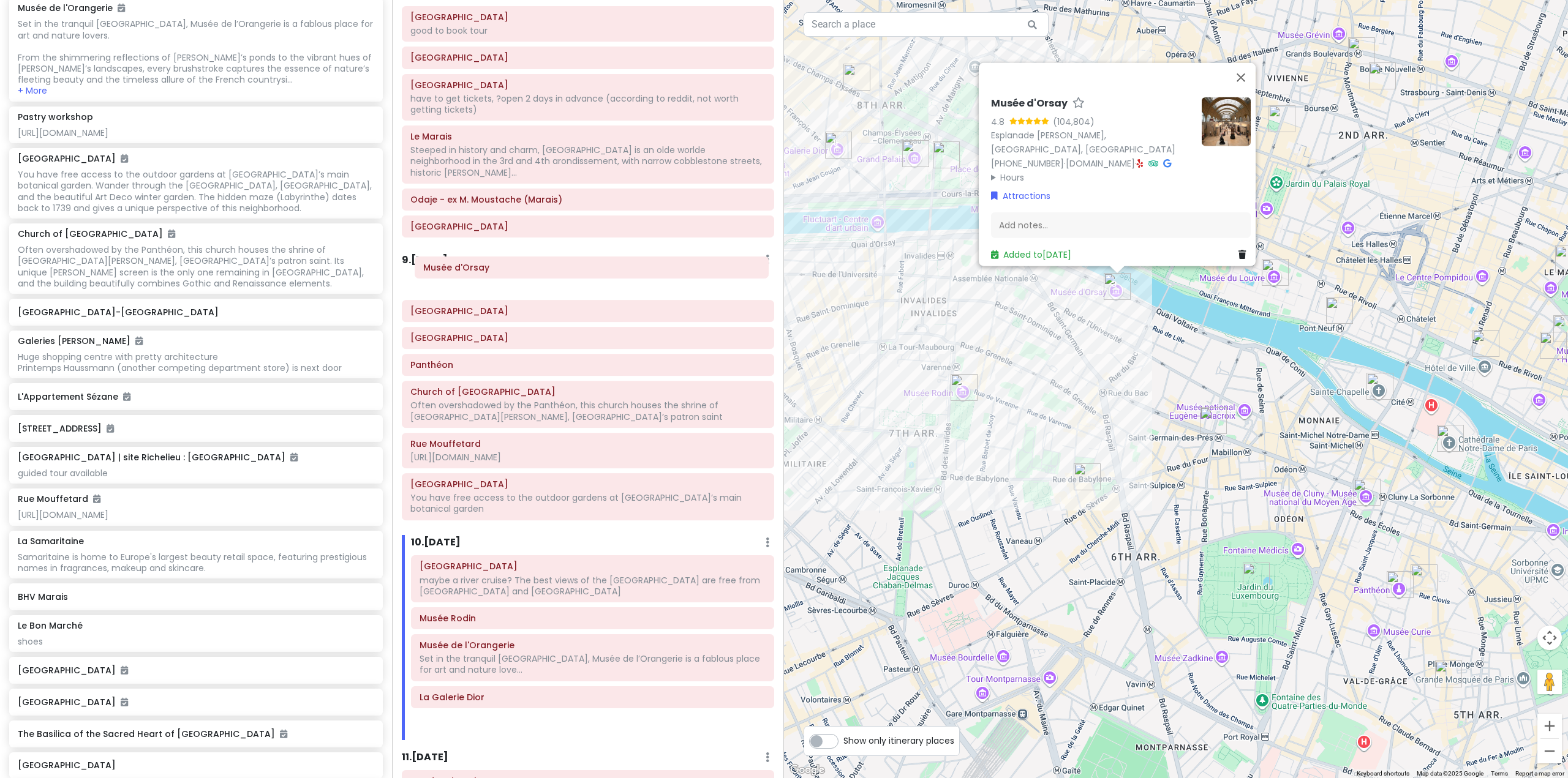
drag, startPoint x: 541, startPoint y: 599, endPoint x: 543, endPoint y: 271, distance: 328.0
click at [543, 271] on div "Itinerary × 1 . [DATE] Edit Day Notes Delete Day Fly from [GEOGRAPHIC_DATA] Dra…" at bounding box center [587, 389] width 392 height 778
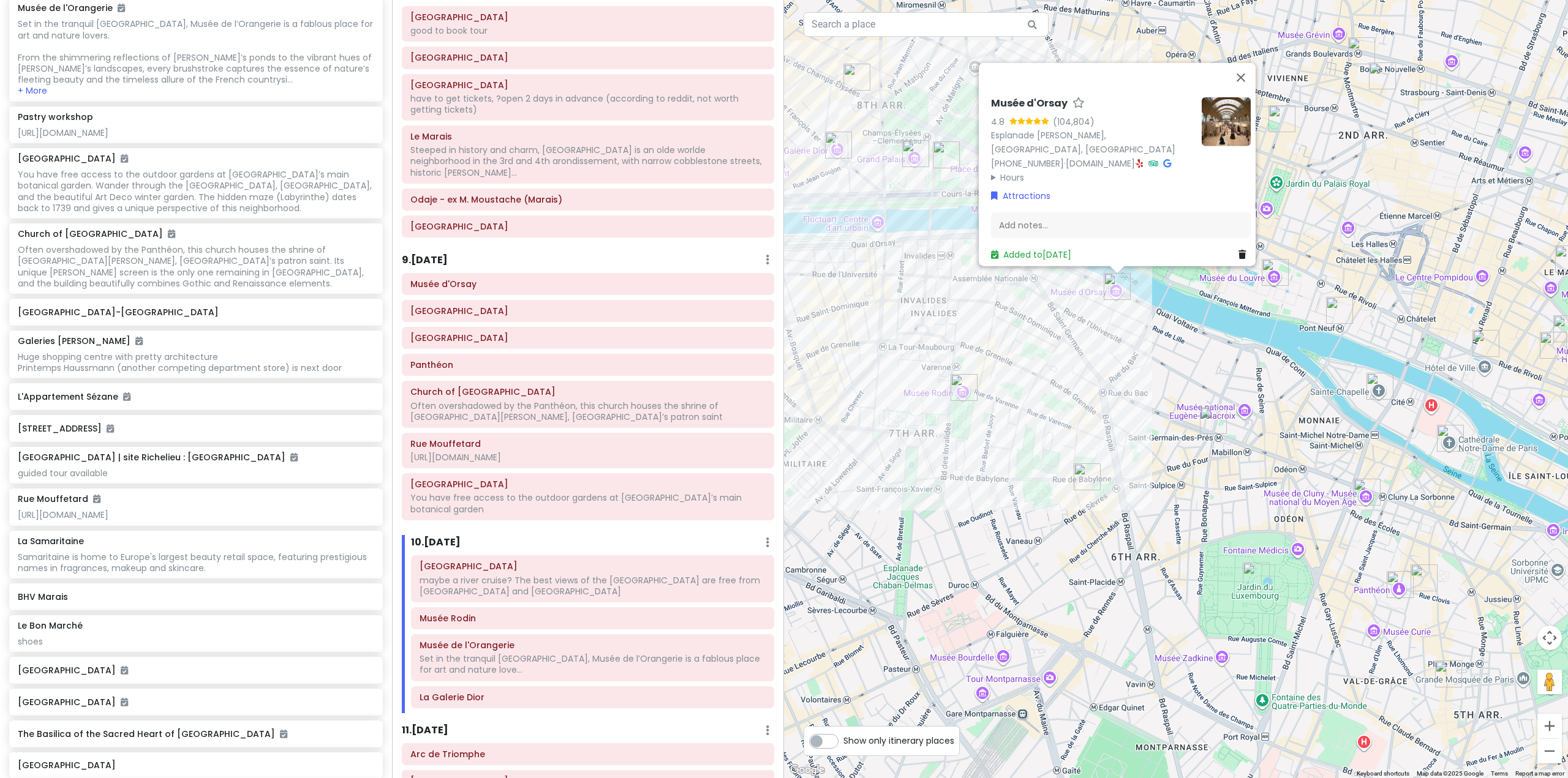
click at [448, 254] on h6 "9 . [DATE]" at bounding box center [424, 260] width 46 height 13
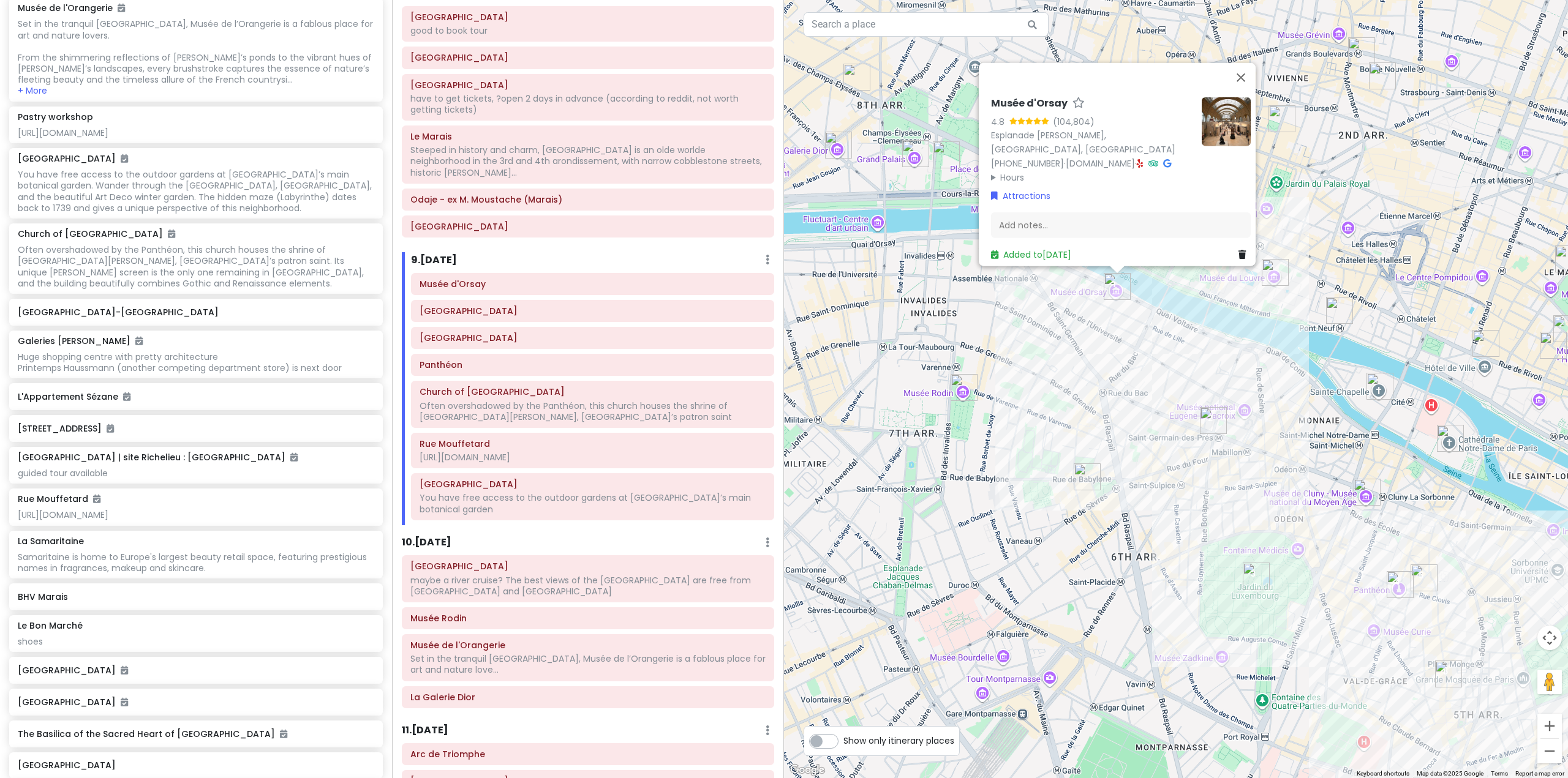
click at [1088, 421] on div "[GEOGRAPHIC_DATA] (104,804) [GEOGRAPHIC_DATA][PERSON_NAME] [PHONE_NUMBER] · [DO…" at bounding box center [1176, 389] width 784 height 778
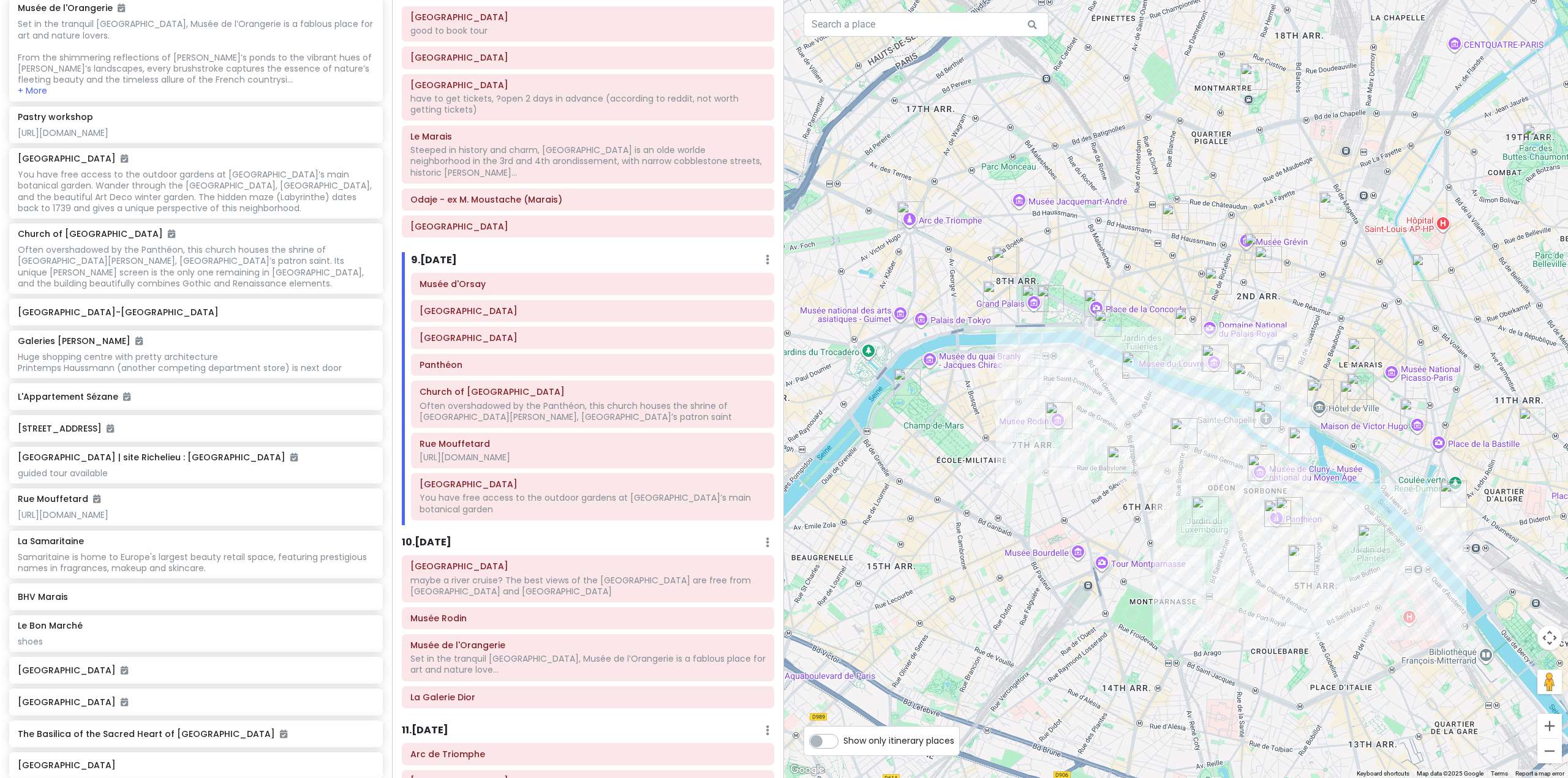
drag, startPoint x: 1164, startPoint y: 513, endPoint x: 1093, endPoint y: 449, distance: 95.6
click at [1093, 449] on div at bounding box center [1176, 389] width 784 height 778
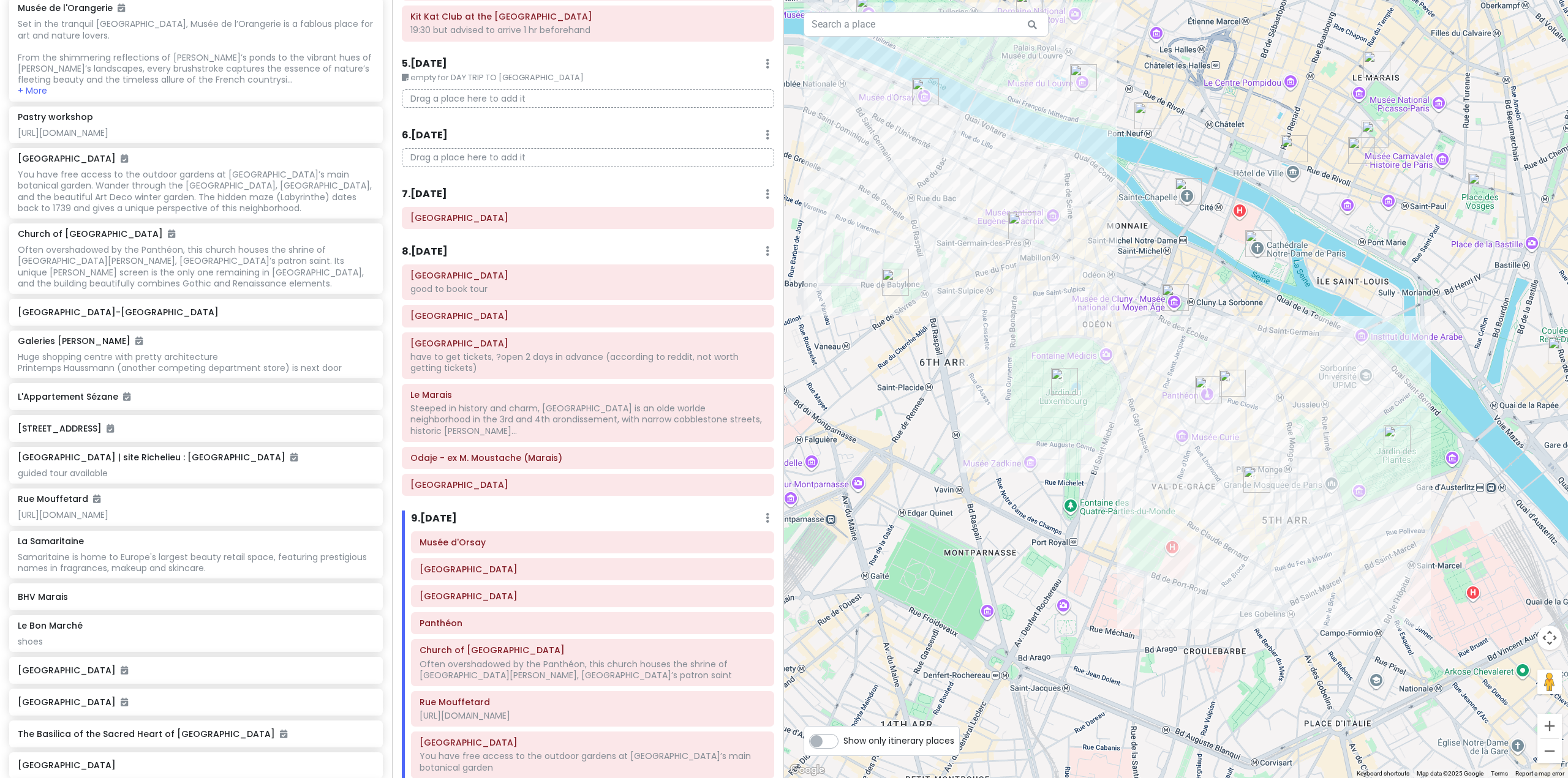
scroll to position [797, 0]
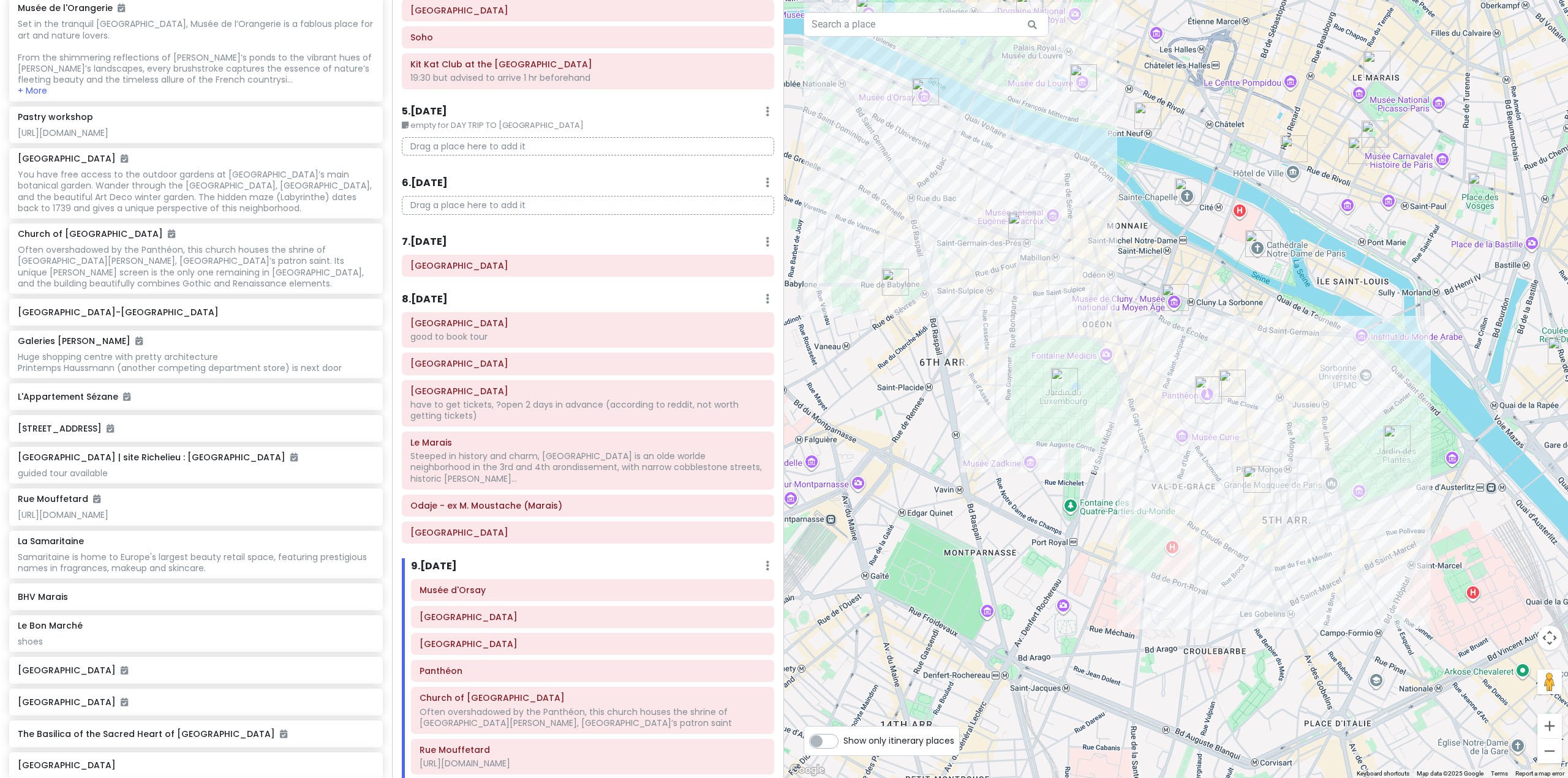
click at [435, 301] on h6 "8 . [DATE]" at bounding box center [424, 300] width 46 height 13
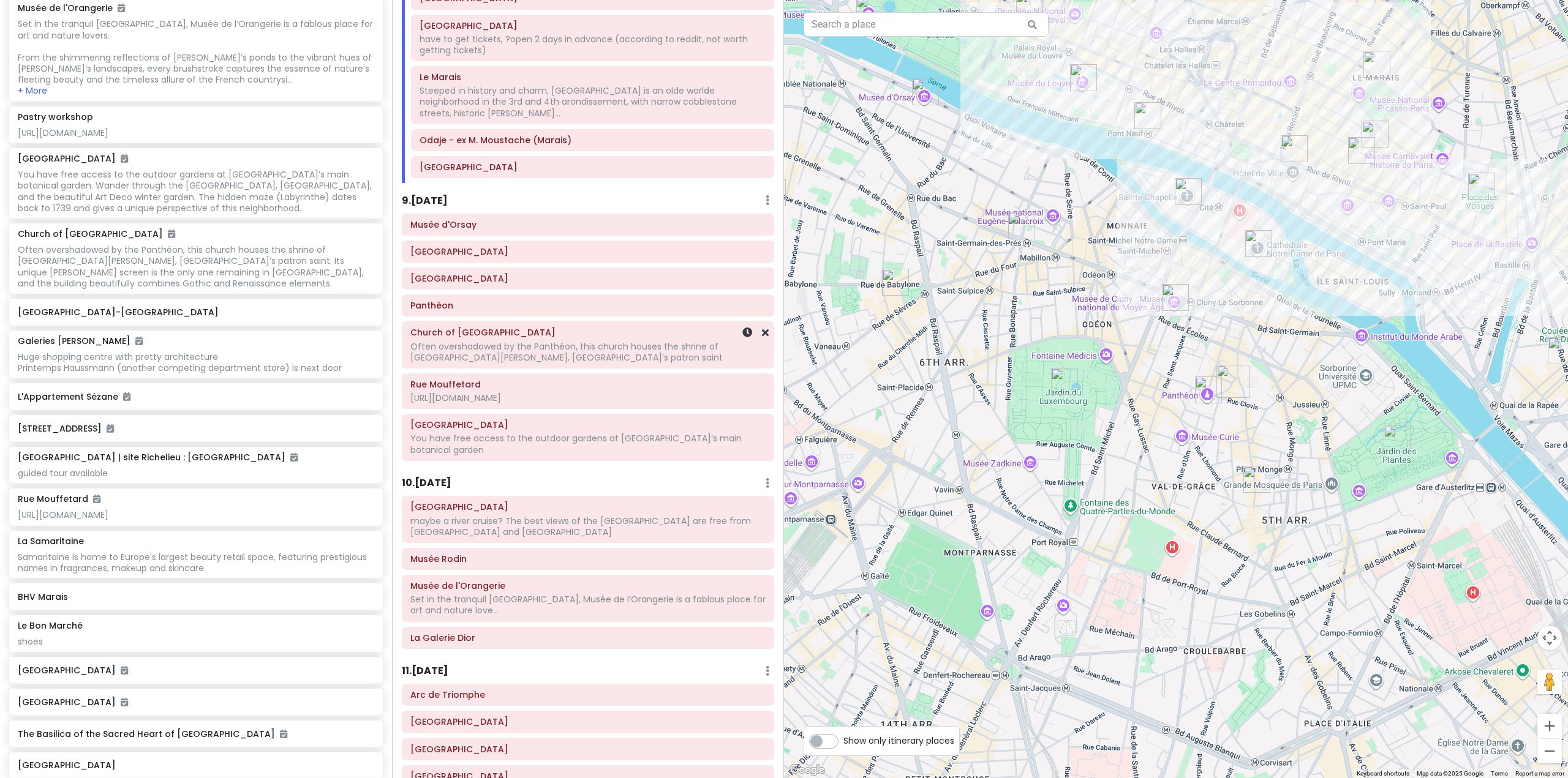
scroll to position [1164, 0]
click at [439, 196] on div "9 . [DATE] Add Day Notes Delete Day" at bounding box center [587, 202] width 372 height 21
click at [438, 193] on h6 "9 . [DATE]" at bounding box center [424, 199] width 46 height 13
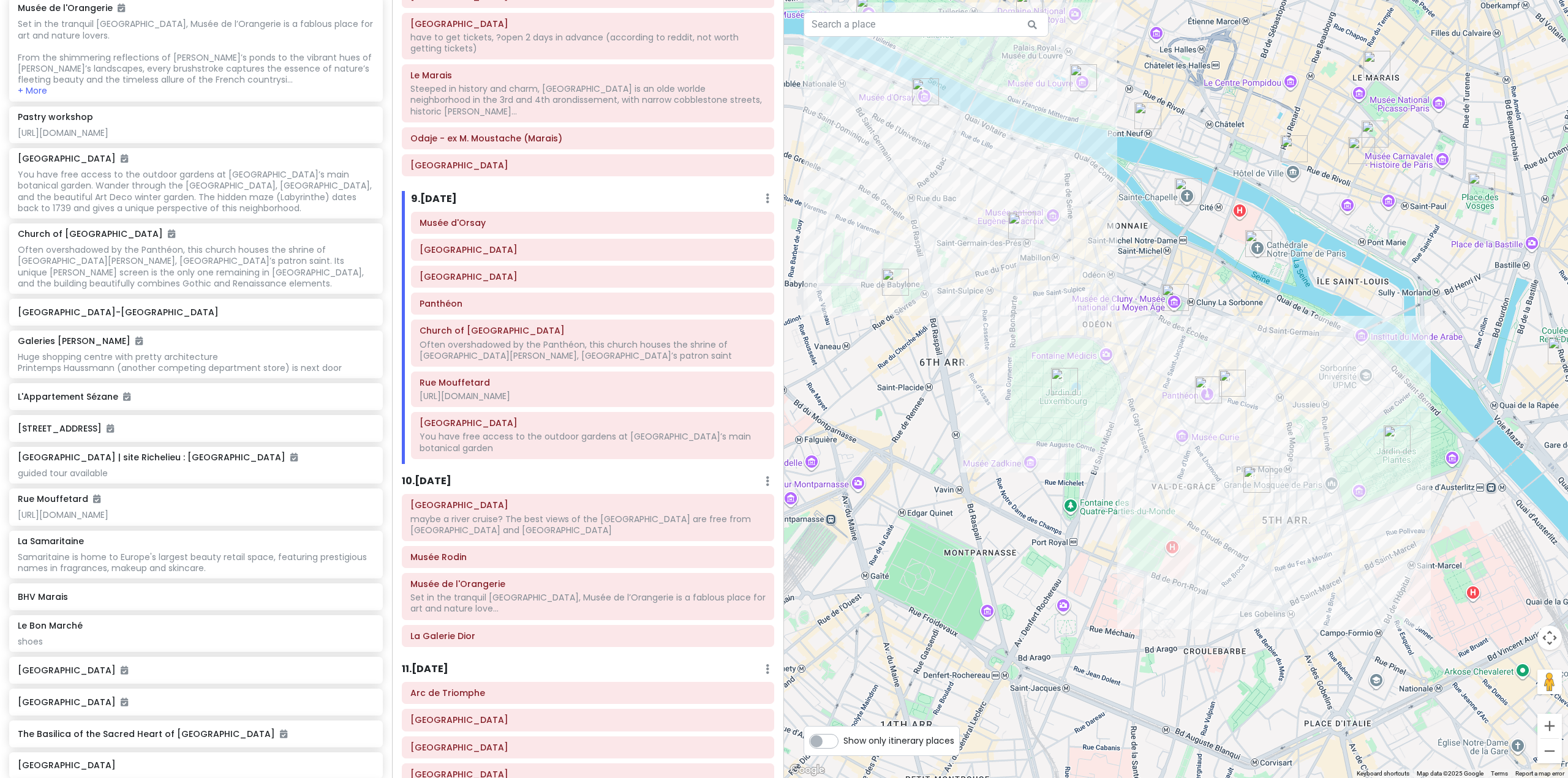
click at [436, 475] on h6 "10 . [DATE]" at bounding box center [426, 481] width 50 height 13
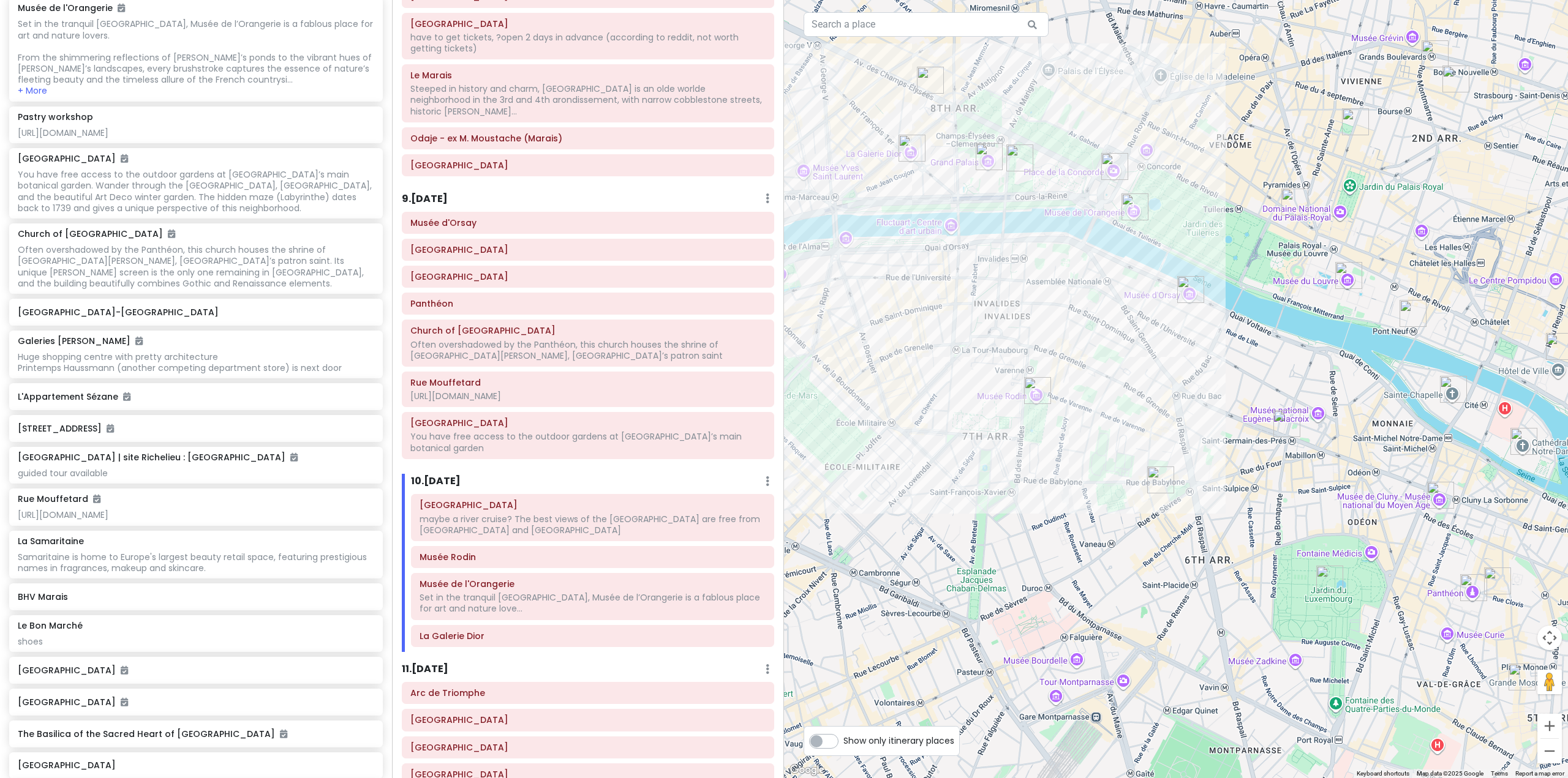
drag, startPoint x: 943, startPoint y: 409, endPoint x: 1166, endPoint y: 568, distance: 273.9
click at [1161, 568] on div at bounding box center [1176, 389] width 784 height 778
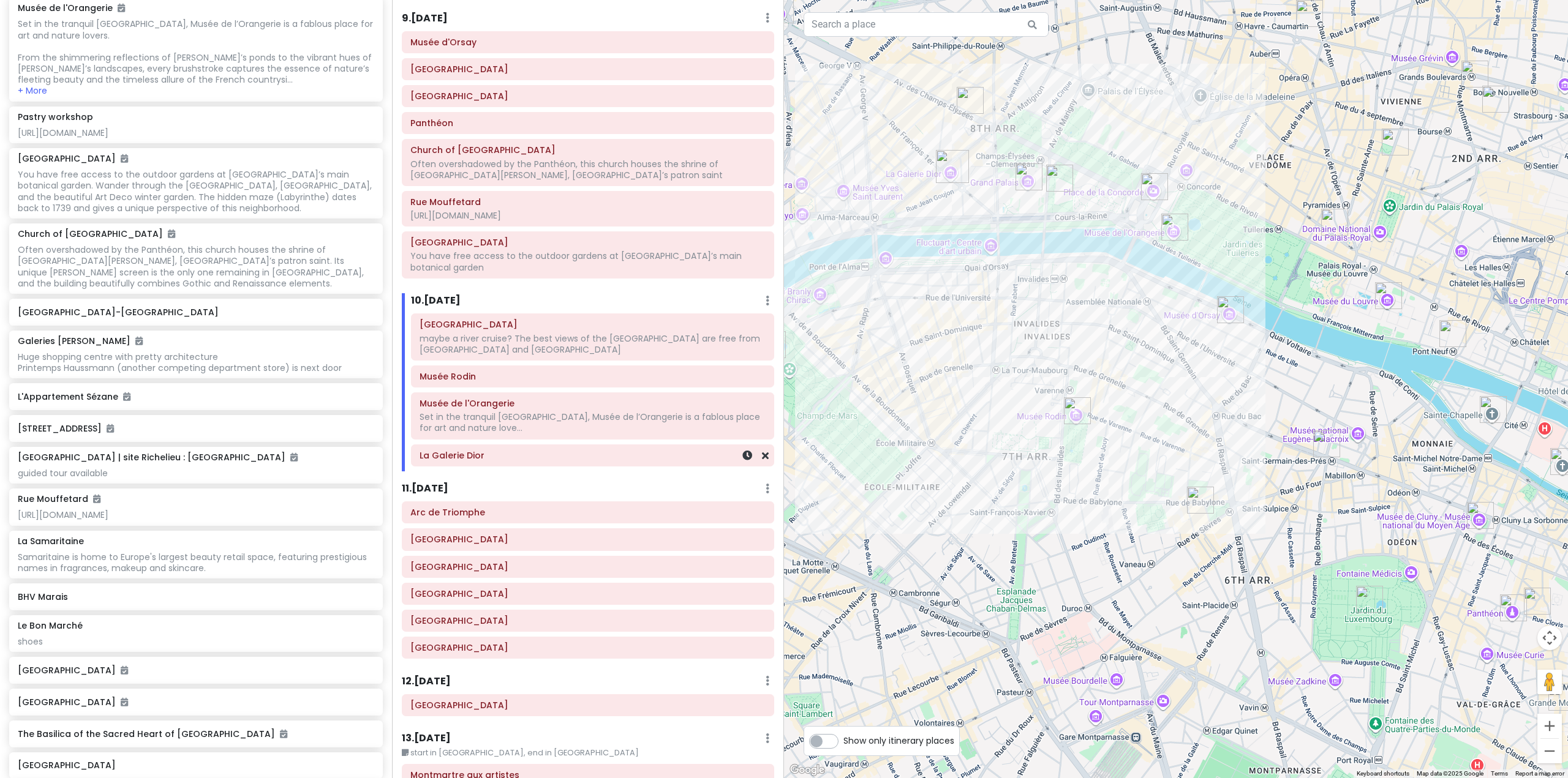
scroll to position [1348, 0]
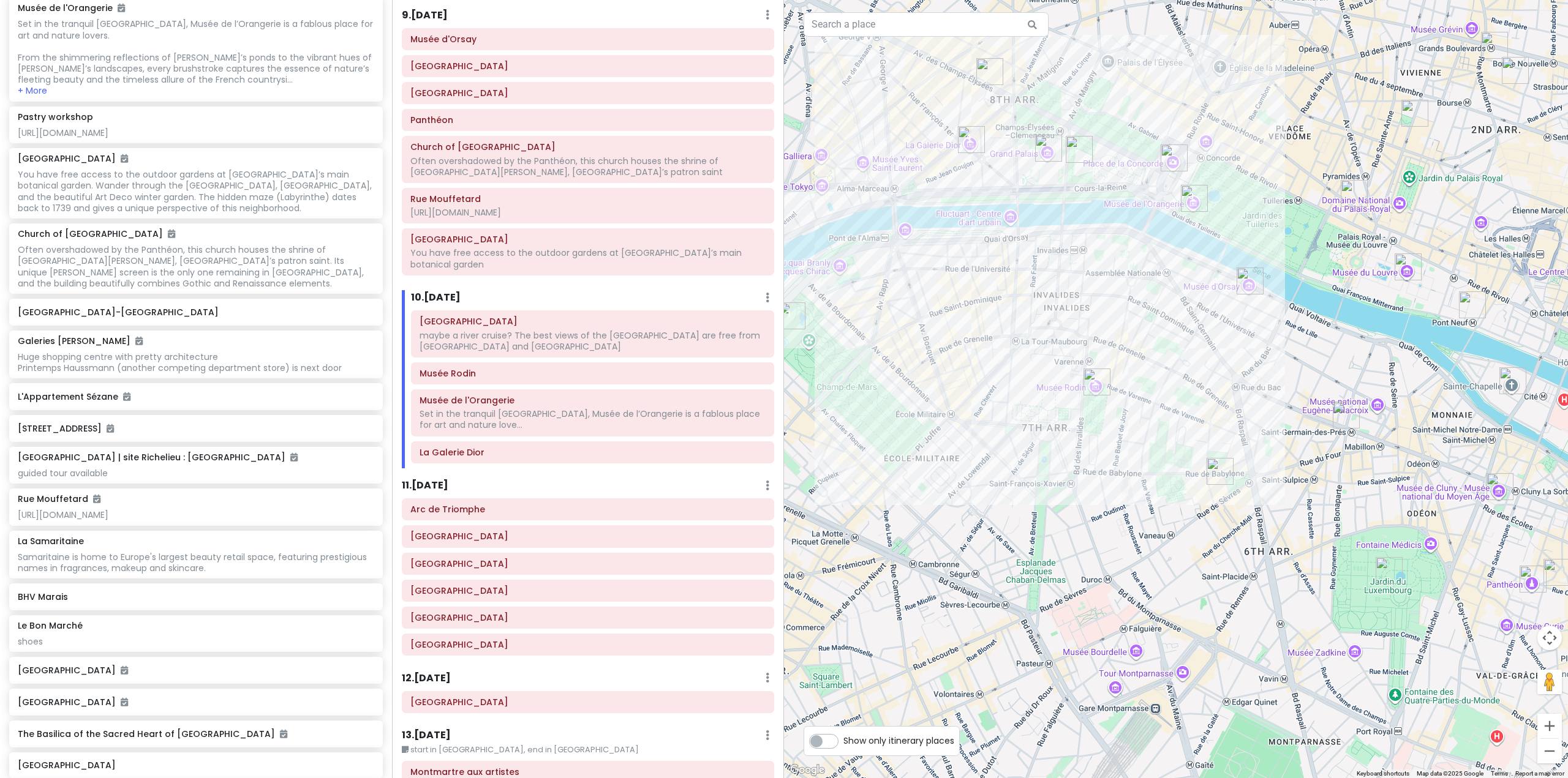
drag, startPoint x: 1020, startPoint y: 470, endPoint x: 1040, endPoint y: 441, distance: 35.2
click at [1040, 441] on div at bounding box center [1176, 389] width 784 height 778
click at [522, 607] on div "[GEOGRAPHIC_DATA]" at bounding box center [587, 618] width 371 height 21
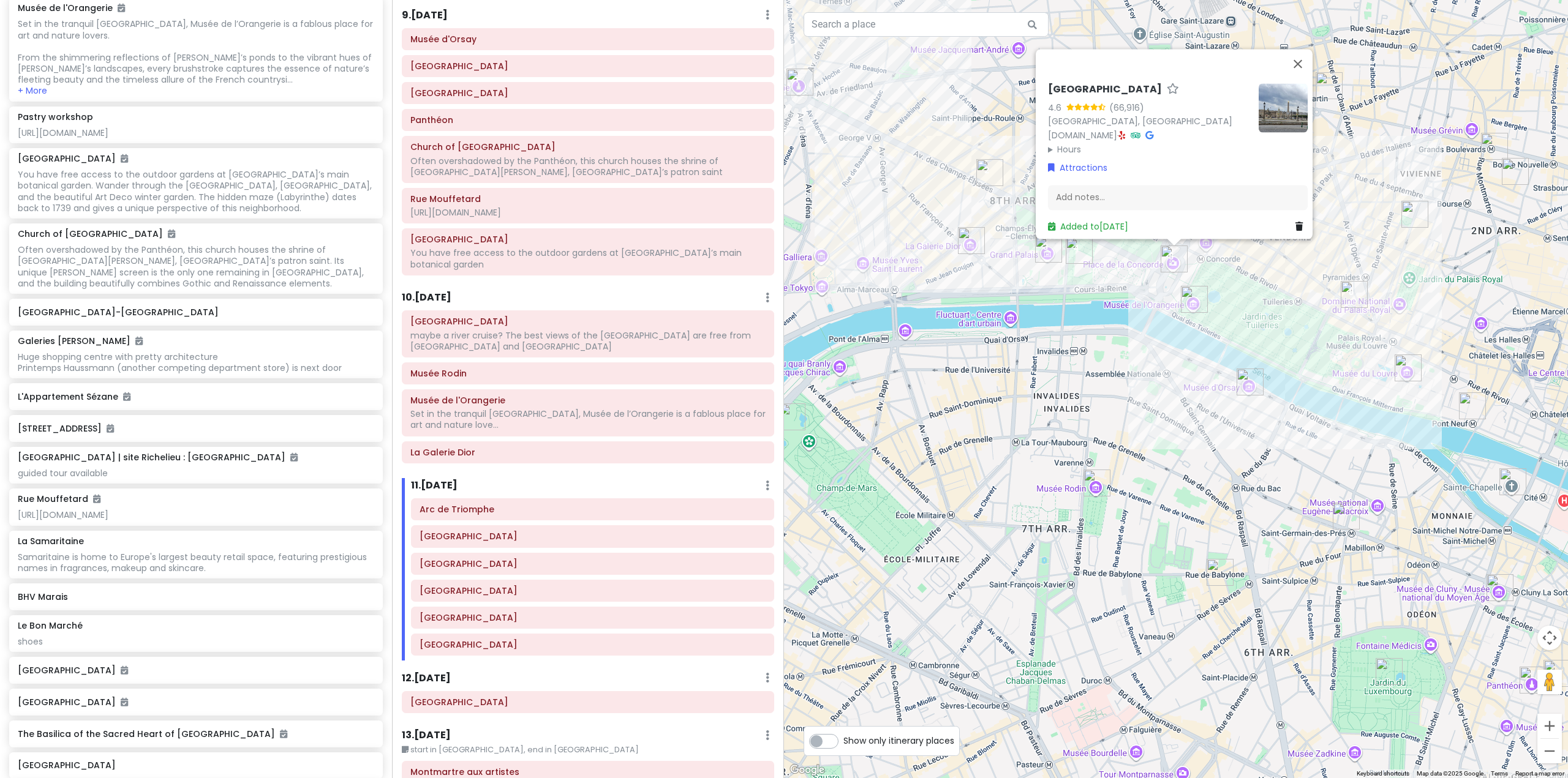
click at [529, 635] on div "[GEOGRAPHIC_DATA] [GEOGRAPHIC_DATA] [GEOGRAPHIC_DATA]" at bounding box center [592, 579] width 381 height 162
click at [492, 499] on div "Arc de Triomphe" at bounding box center [592, 510] width 362 height 21
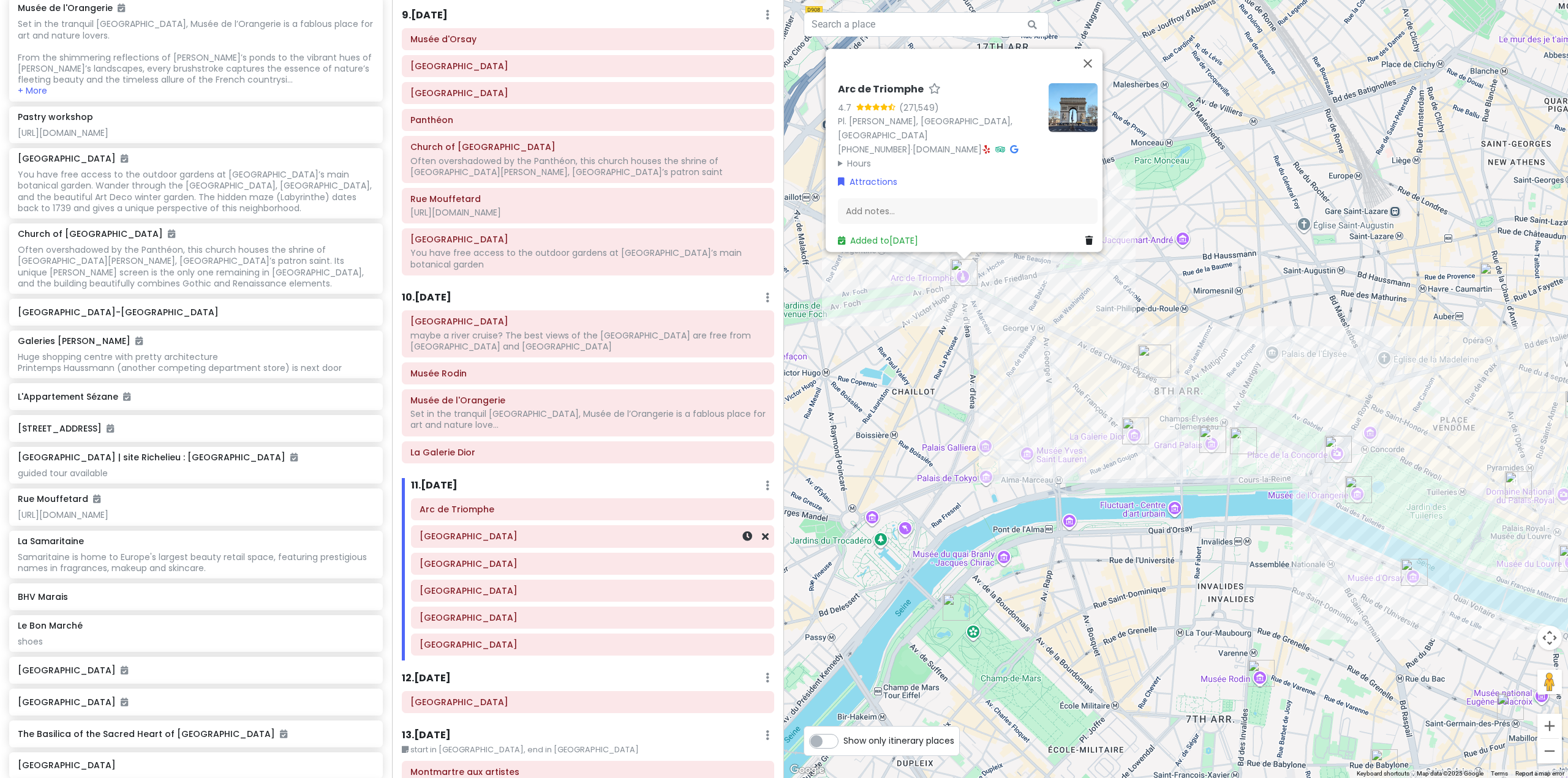
click at [510, 528] on div "[GEOGRAPHIC_DATA]" at bounding box center [592, 537] width 346 height 18
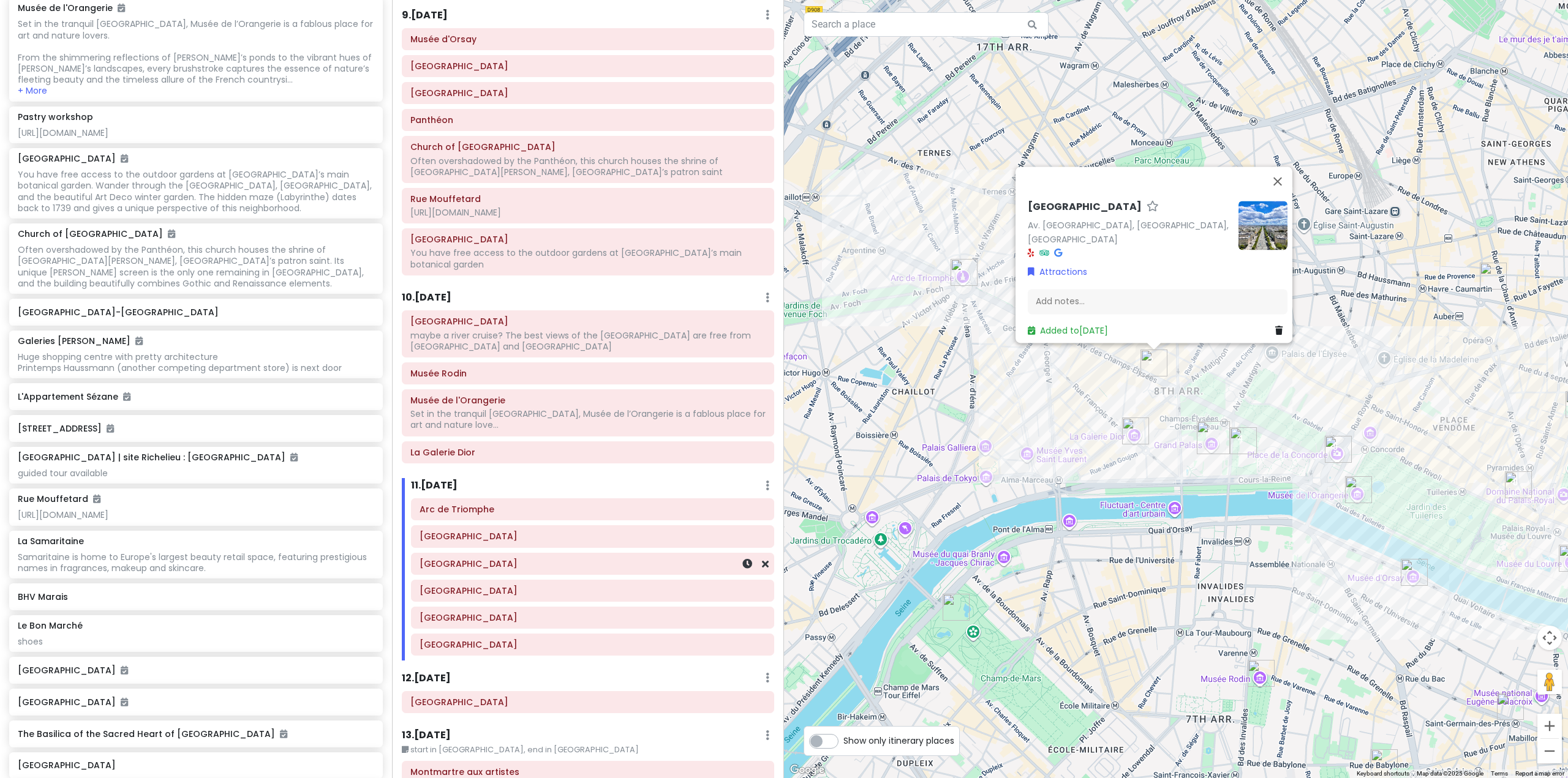
click at [512, 558] on h6 "[GEOGRAPHIC_DATA]" at bounding box center [592, 563] width 346 height 11
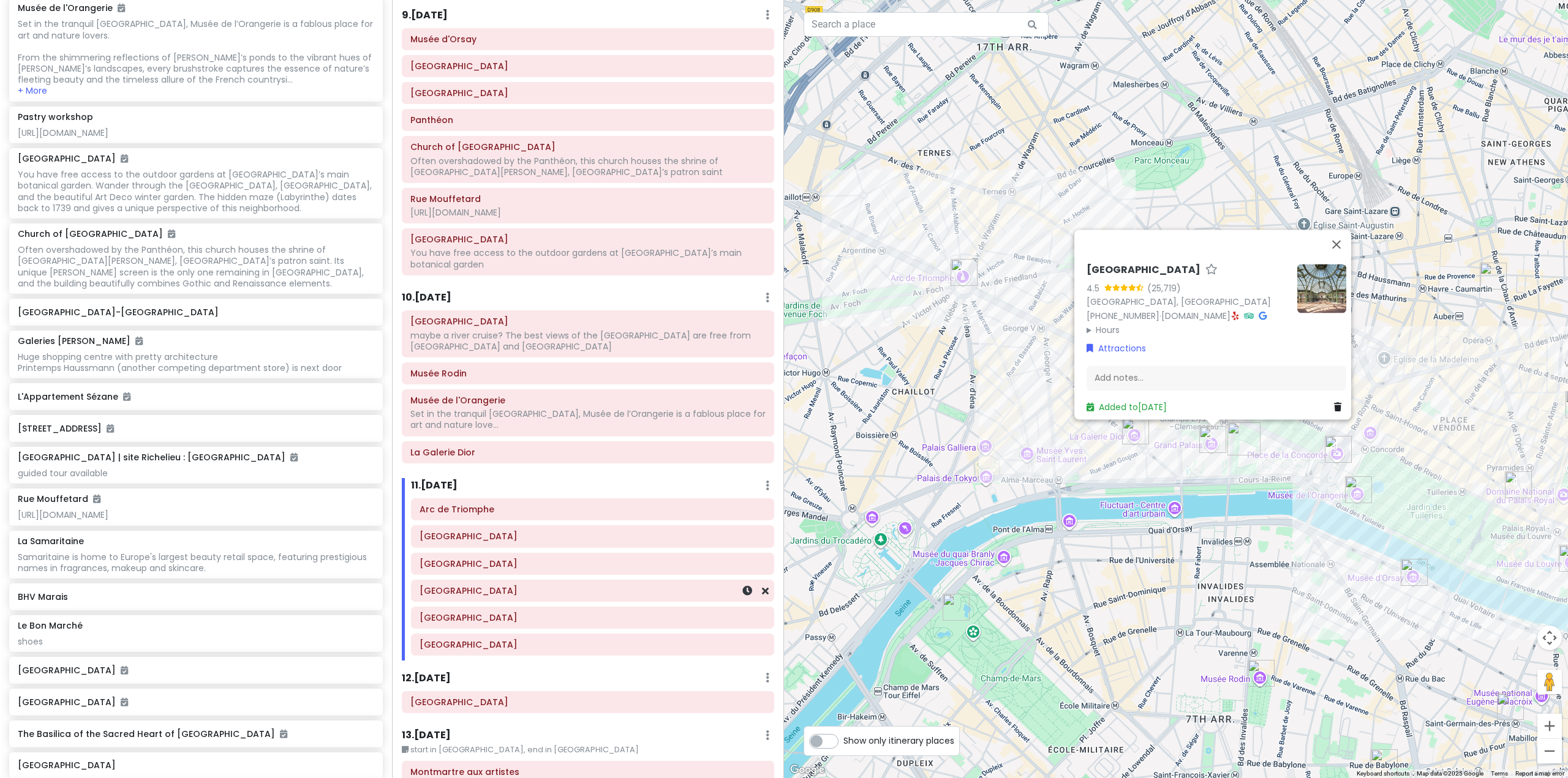
click at [513, 585] on h6 "[GEOGRAPHIC_DATA]" at bounding box center [592, 591] width 346 height 11
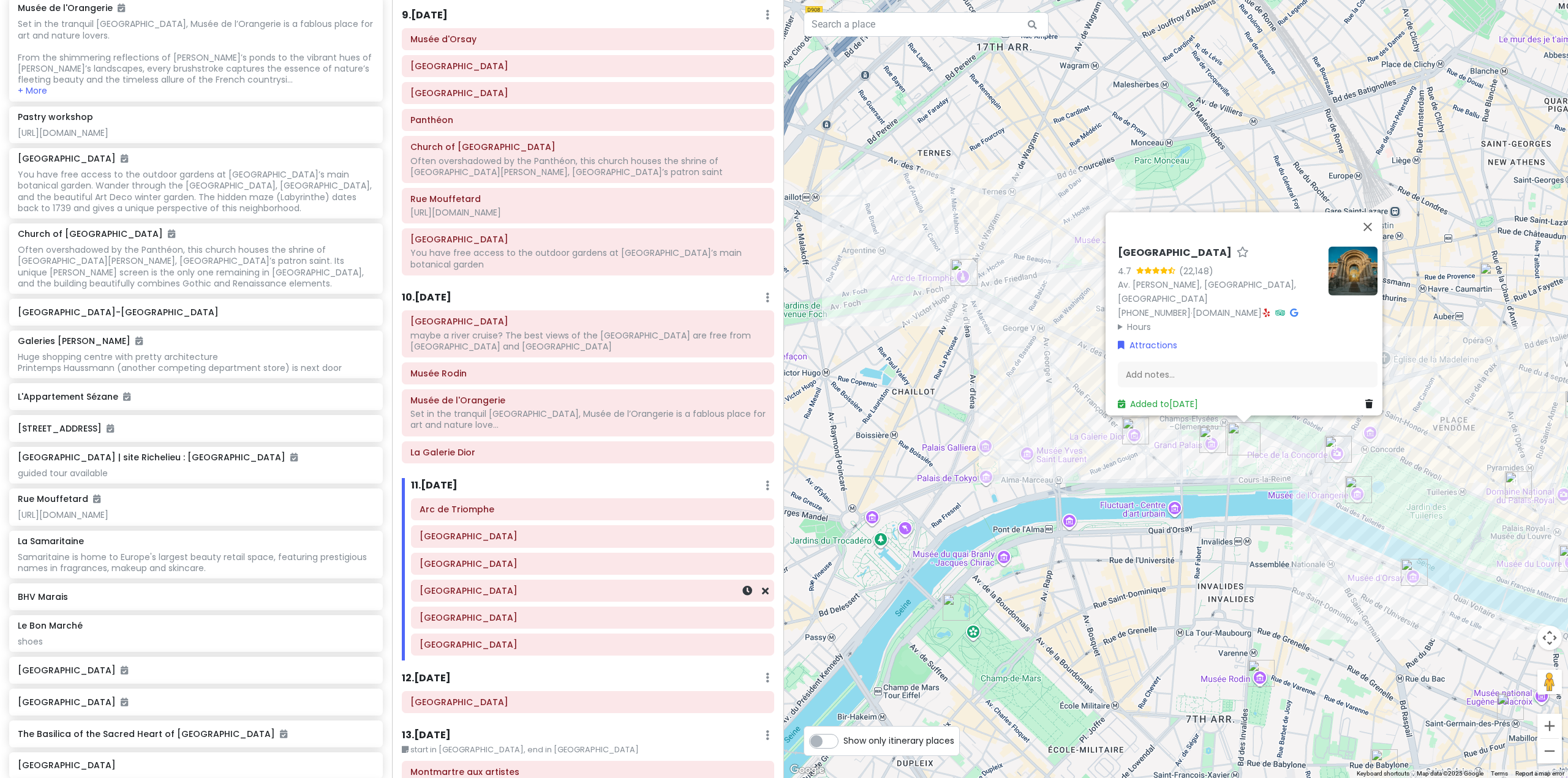
click at [514, 585] on h6 "[GEOGRAPHIC_DATA]" at bounding box center [592, 591] width 346 height 11
drag, startPoint x: 515, startPoint y: 595, endPoint x: 520, endPoint y: 621, distance: 26.5
click at [515, 612] on h6 "[GEOGRAPHIC_DATA]" at bounding box center [592, 618] width 346 height 11
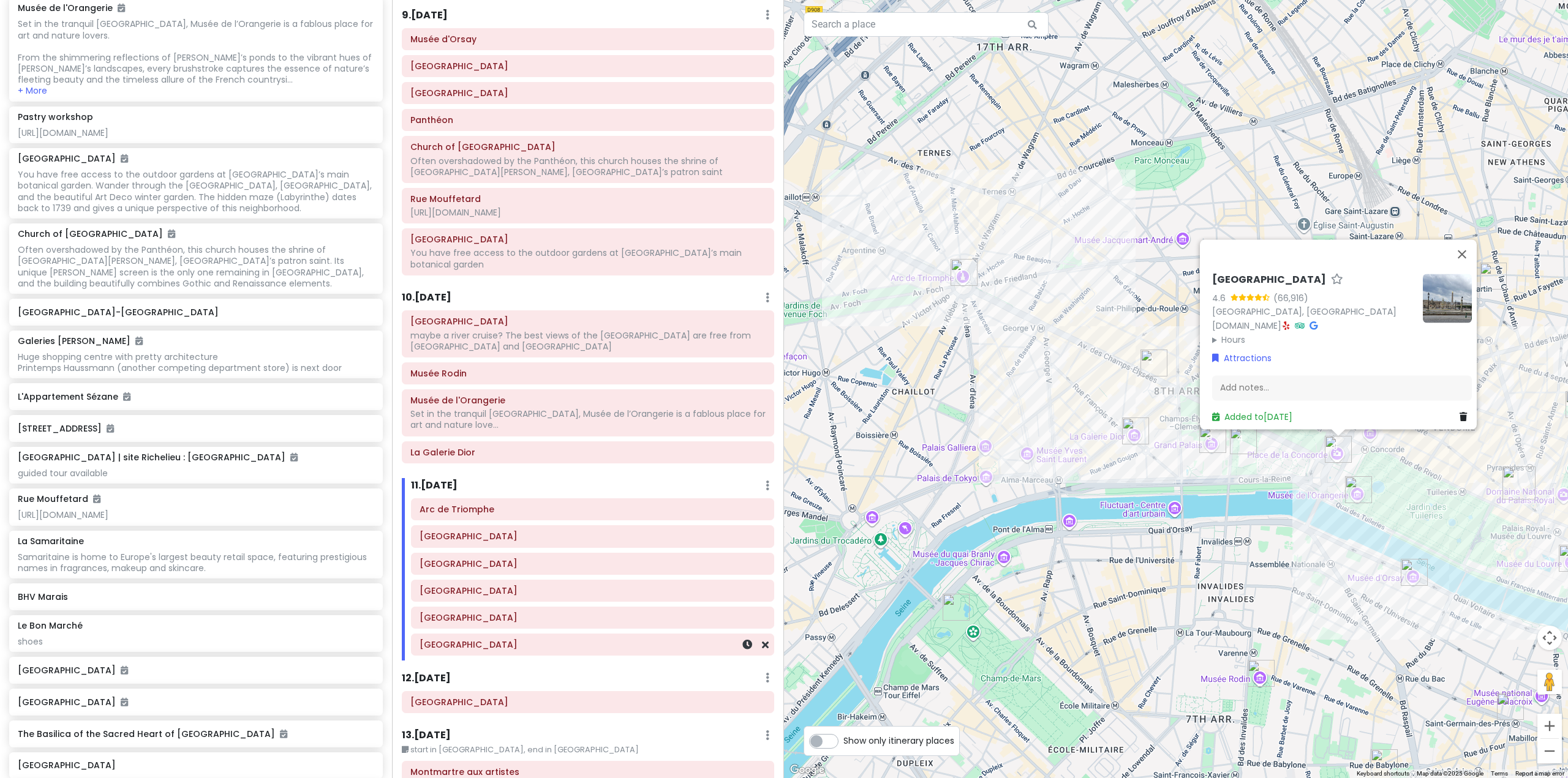
click at [520, 640] on h6 "[GEOGRAPHIC_DATA]" at bounding box center [592, 645] width 346 height 11
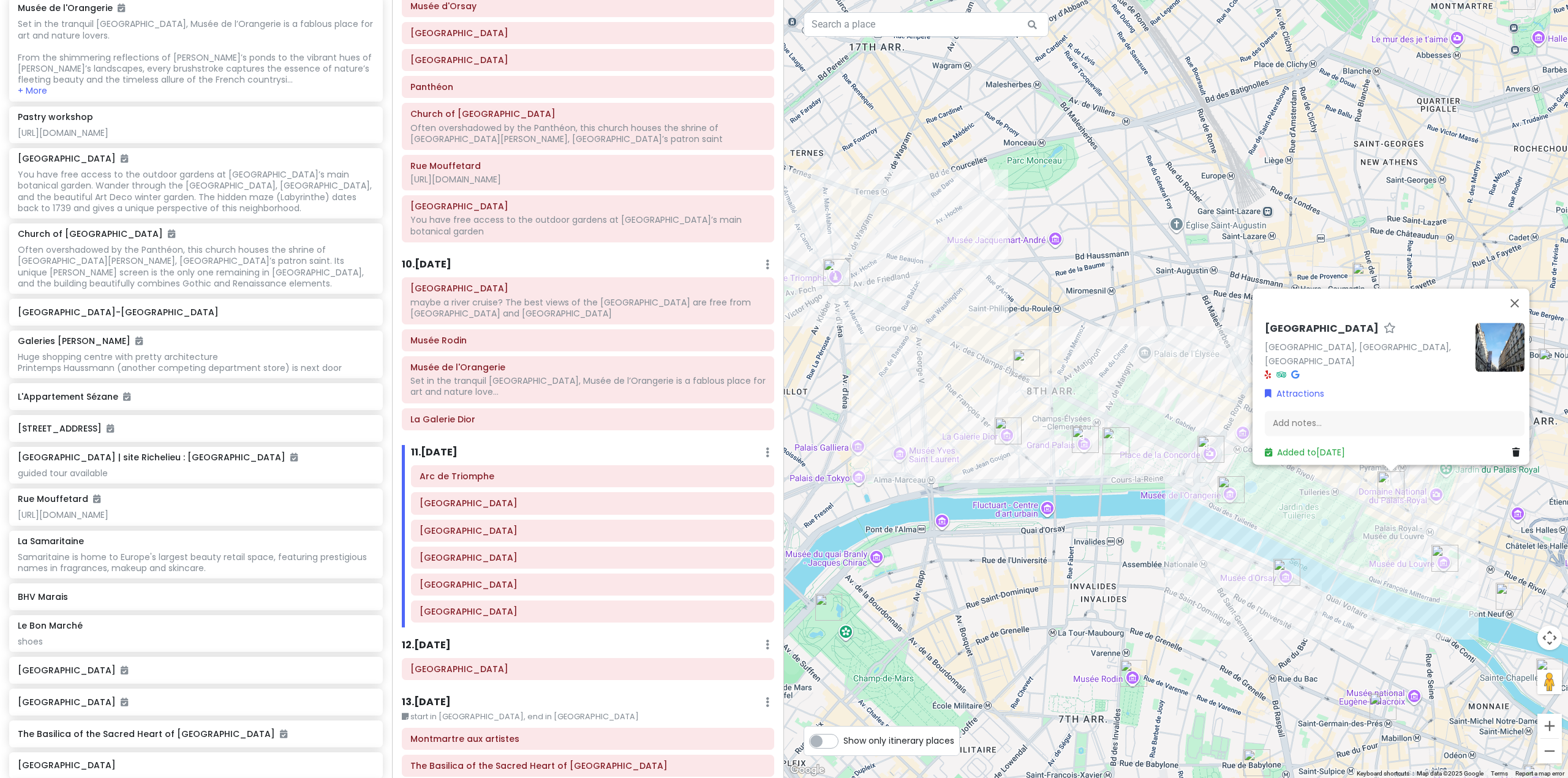
scroll to position [1531, 0]
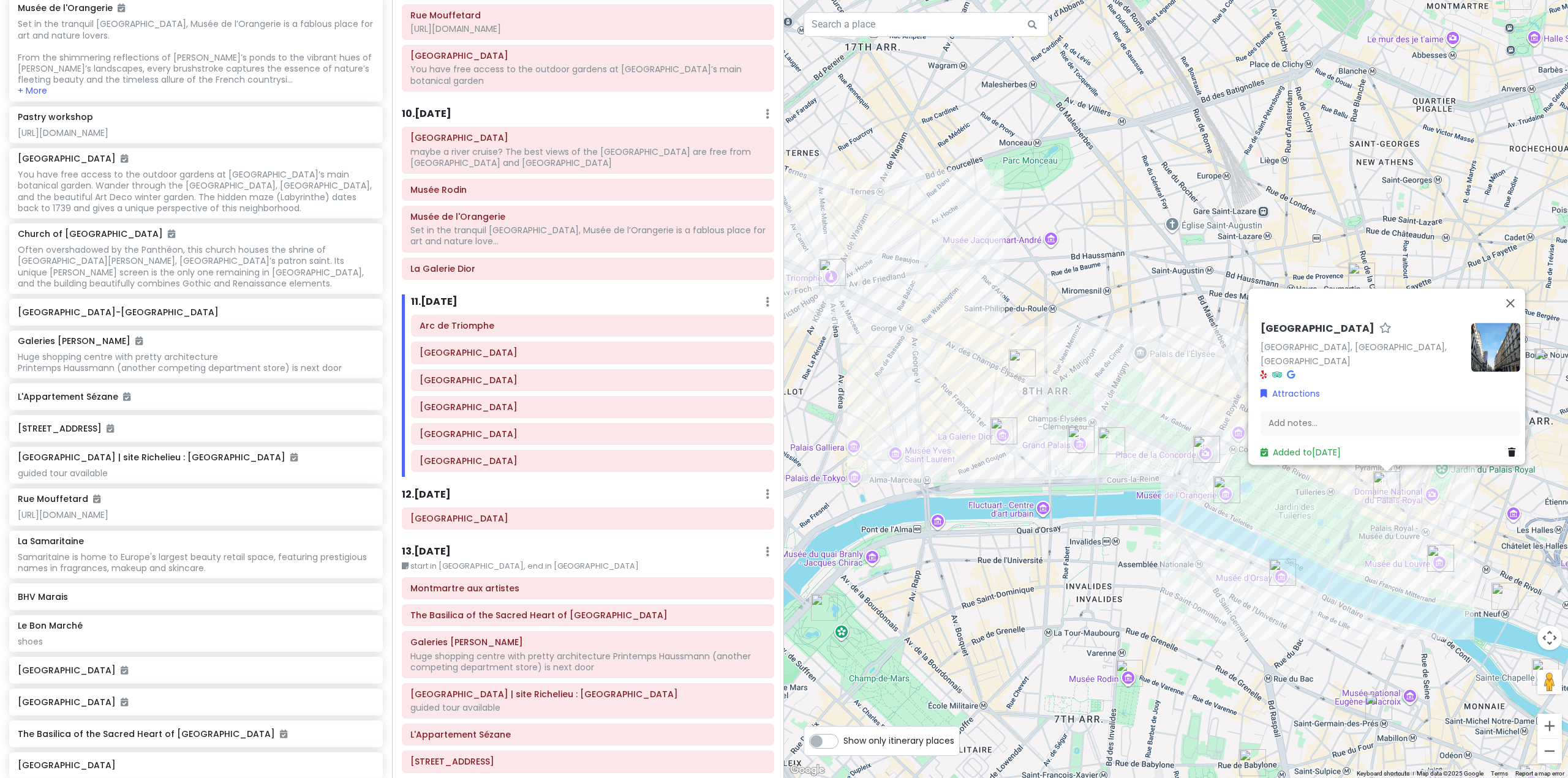
click at [438, 546] on h6 "13 . [DATE]" at bounding box center [426, 552] width 49 height 13
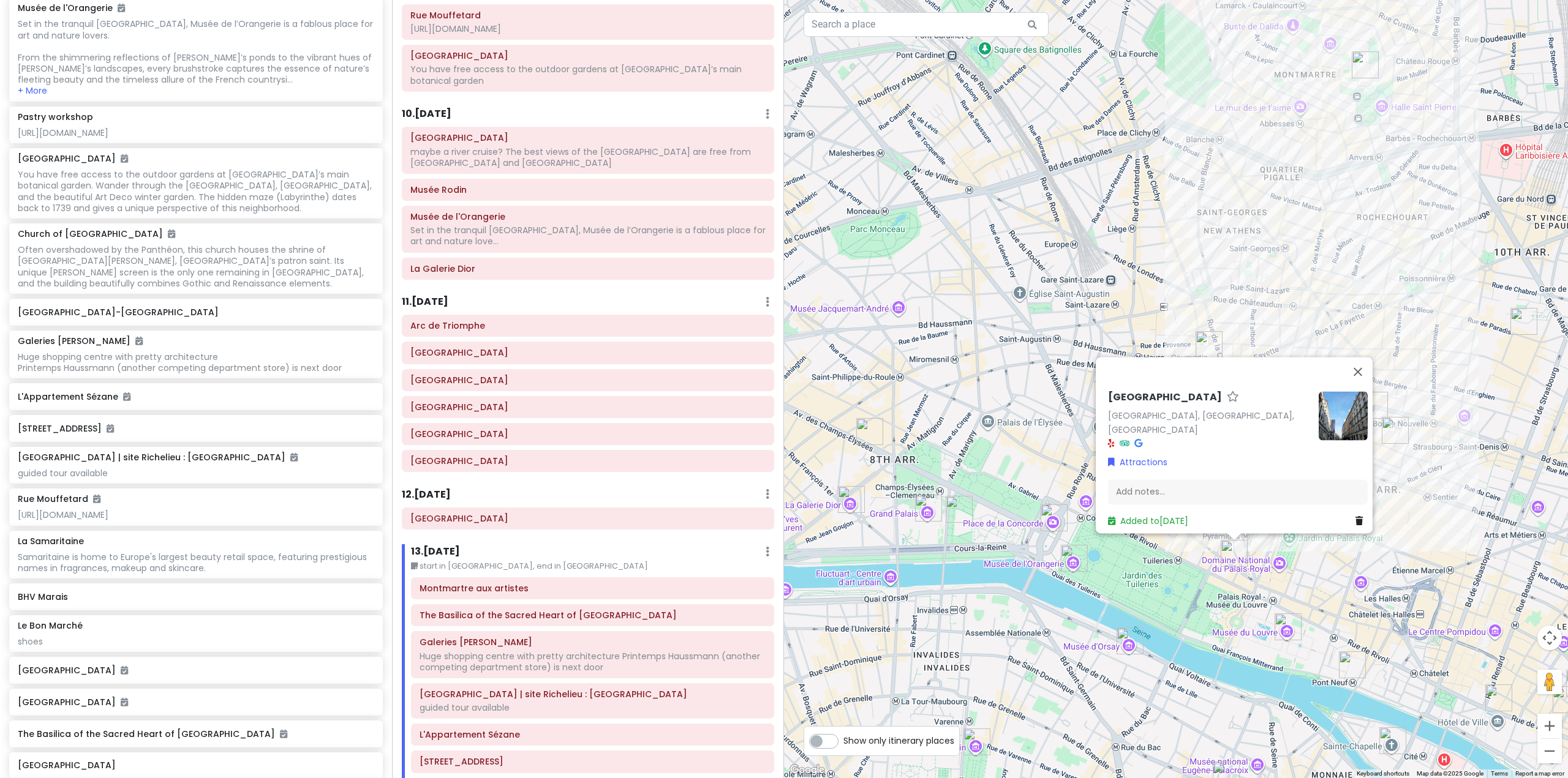
drag, startPoint x: 945, startPoint y: 322, endPoint x: 803, endPoint y: 381, distance: 153.8
click at [805, 381] on div "[GEOGRAPHIC_DATA][PERSON_NAME], [GEOGRAPHIC_DATA], [GEOGRAPHIC_DATA] Attraction…" at bounding box center [1176, 389] width 784 height 778
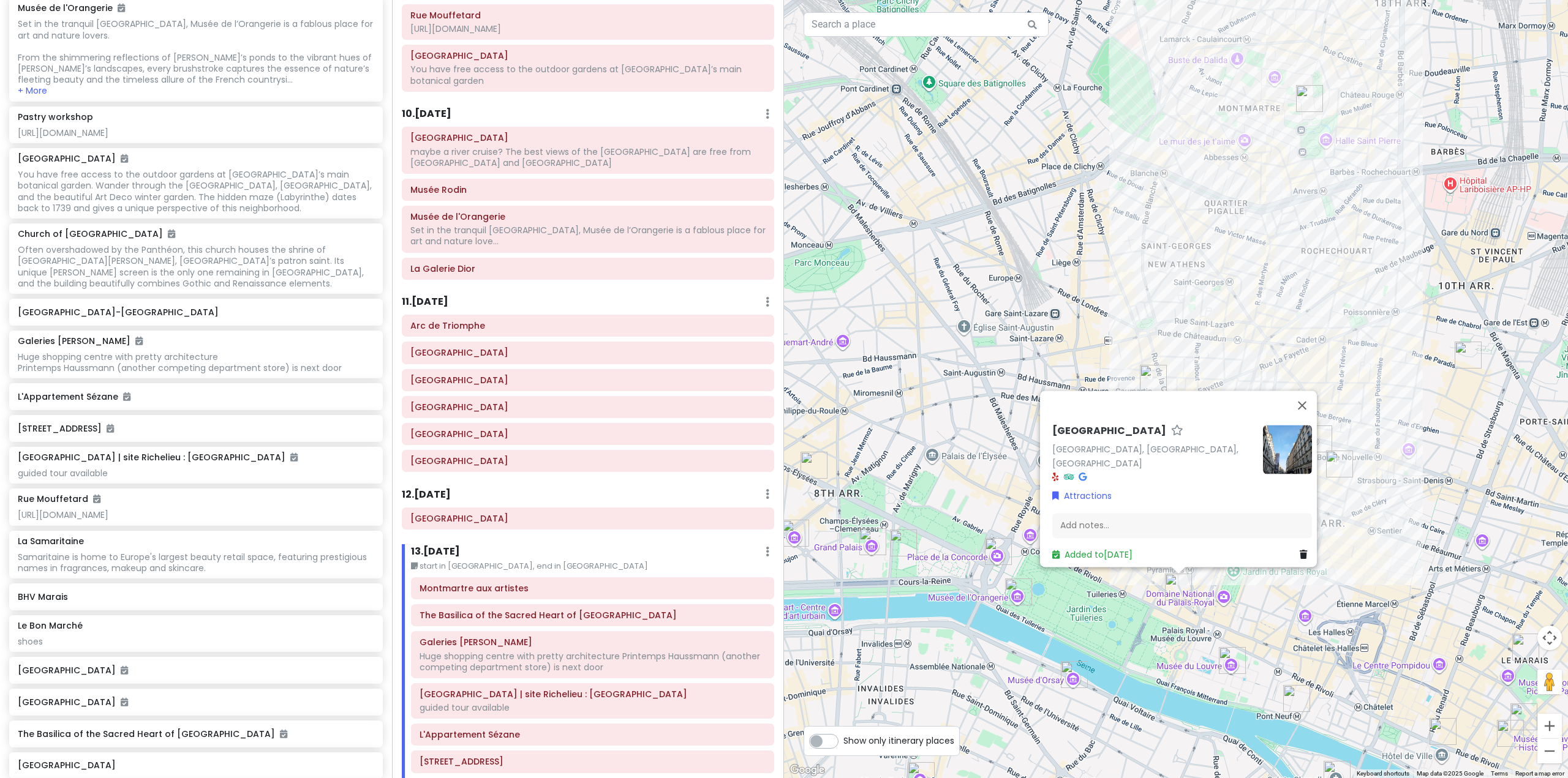
click at [1039, 226] on div "[GEOGRAPHIC_DATA][PERSON_NAME], [GEOGRAPHIC_DATA], [GEOGRAPHIC_DATA] Attraction…" at bounding box center [1176, 389] width 784 height 778
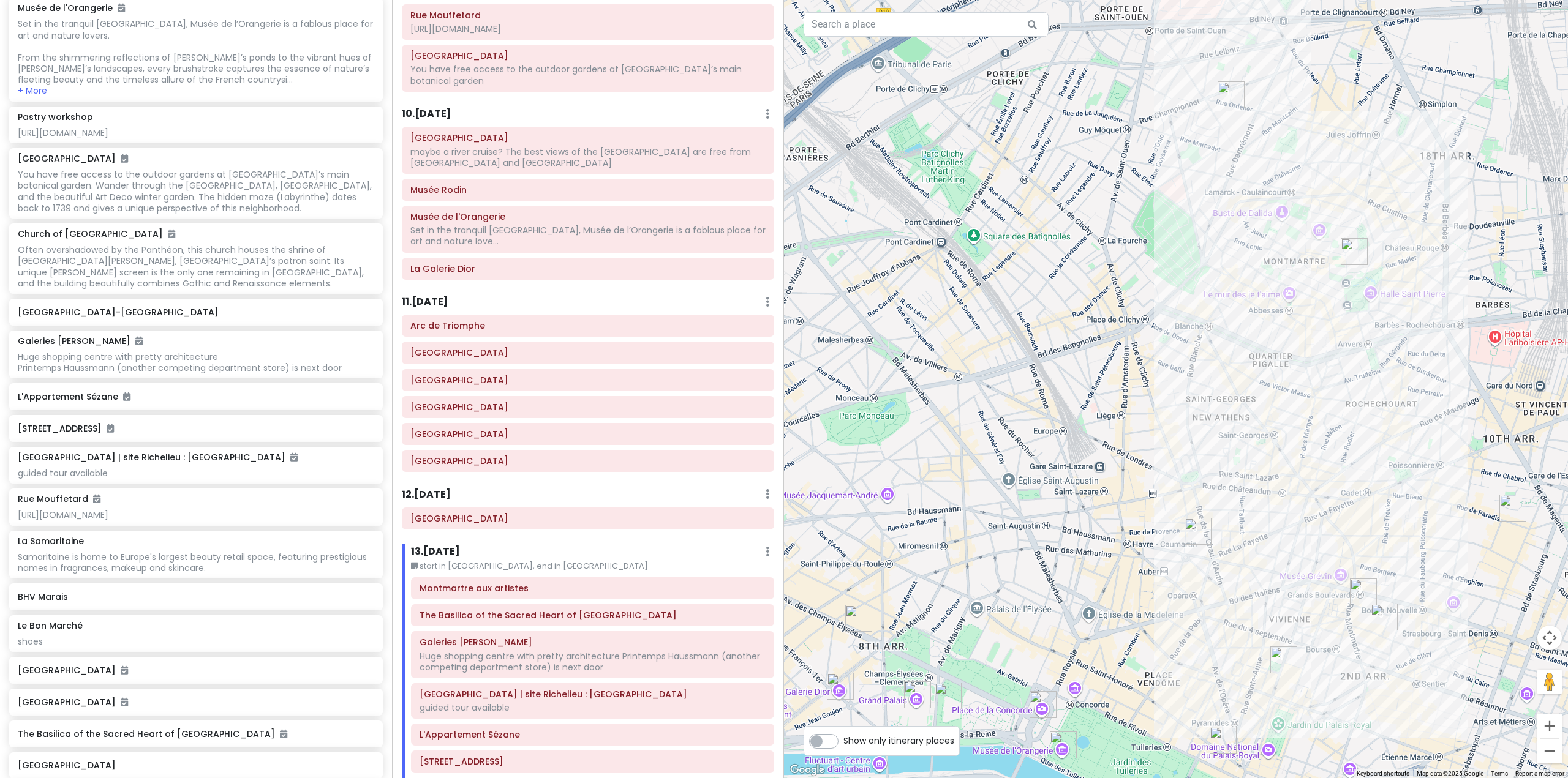
drag, startPoint x: 954, startPoint y: 458, endPoint x: 971, endPoint y: 544, distance: 87.7
click at [974, 546] on div at bounding box center [1176, 389] width 784 height 778
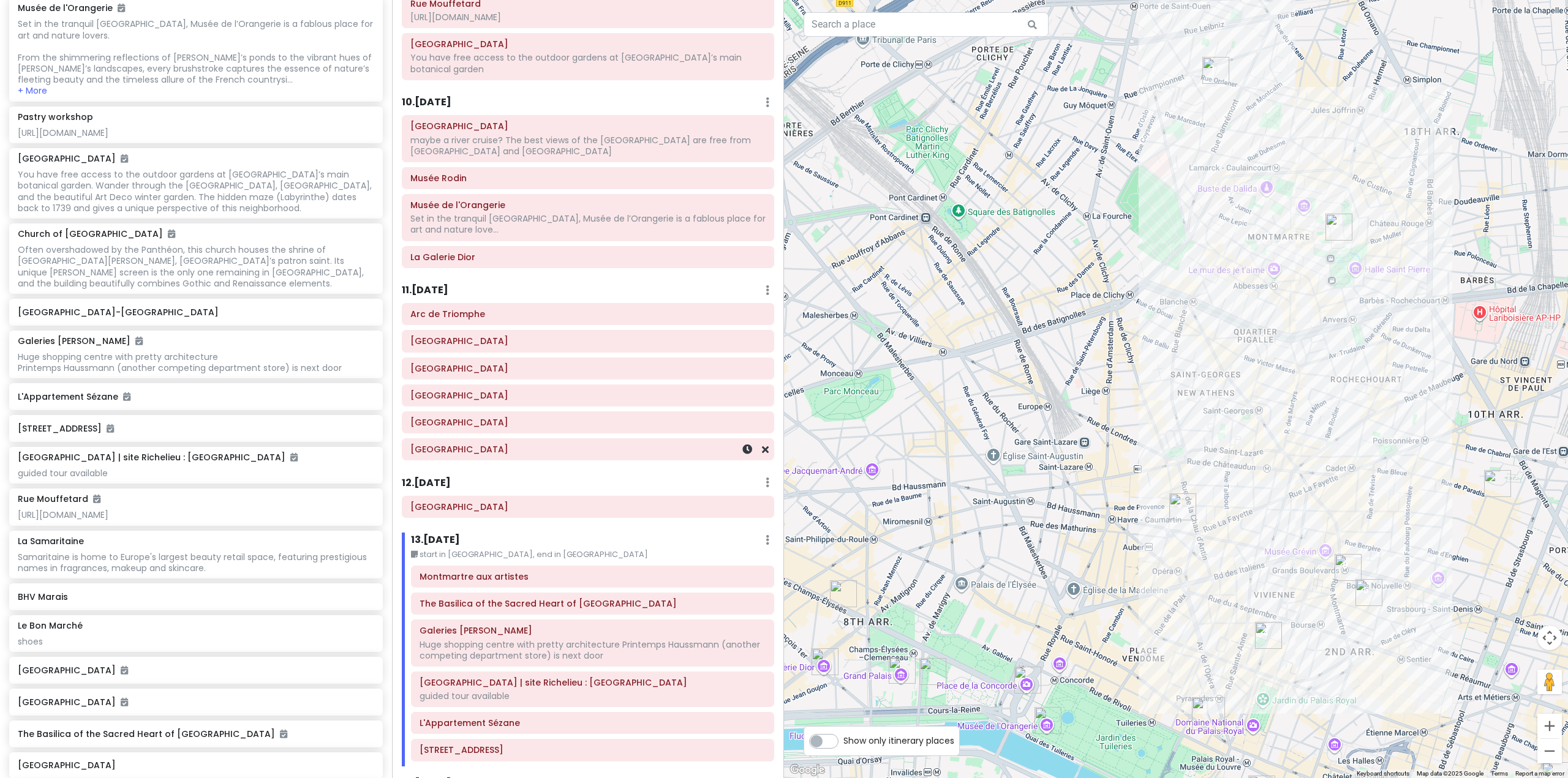
scroll to position [1593, 0]
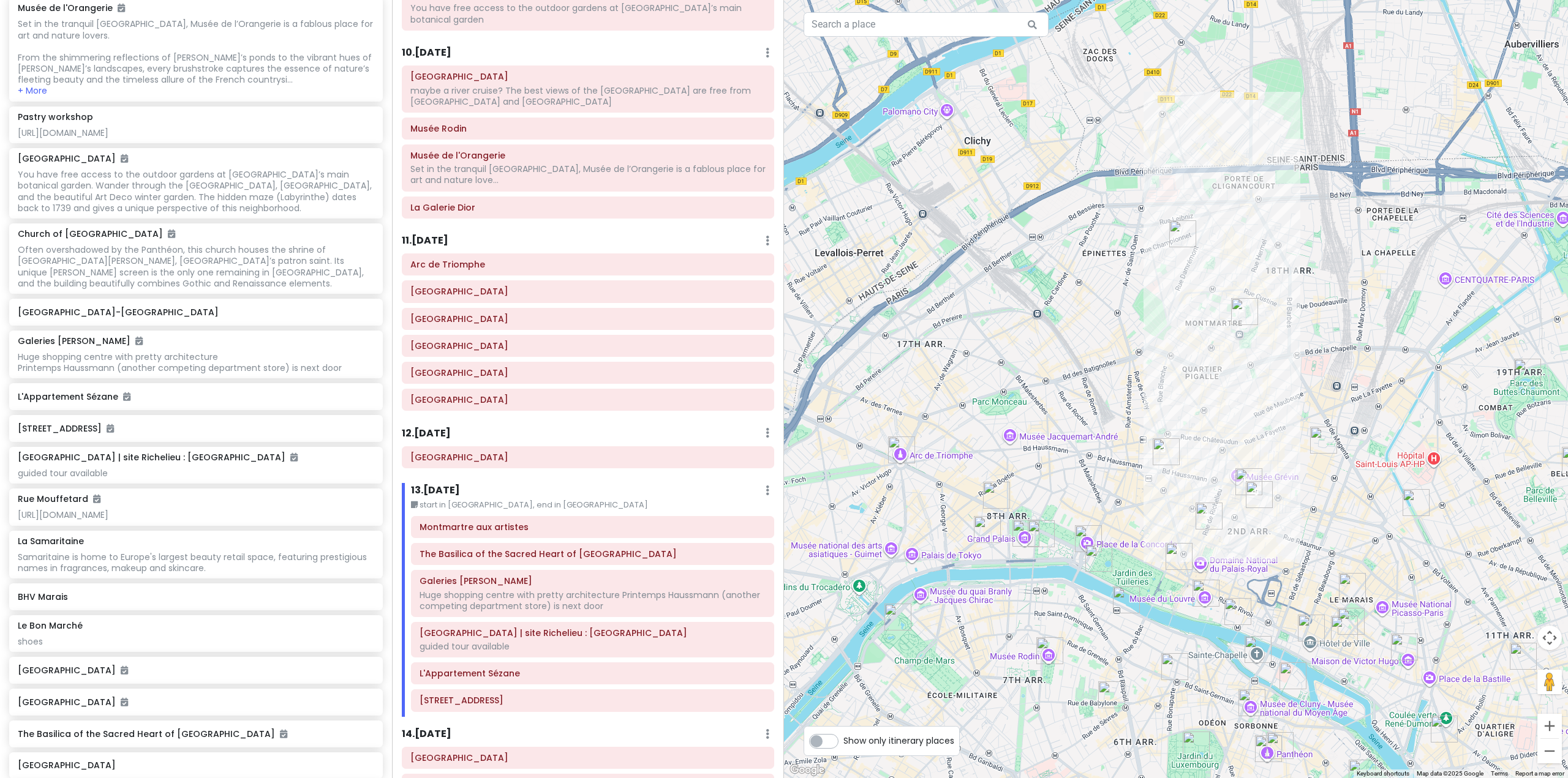
drag, startPoint x: 1075, startPoint y: 526, endPoint x: 1111, endPoint y: 489, distance: 51.6
click at [1111, 489] on div at bounding box center [1176, 389] width 784 height 778
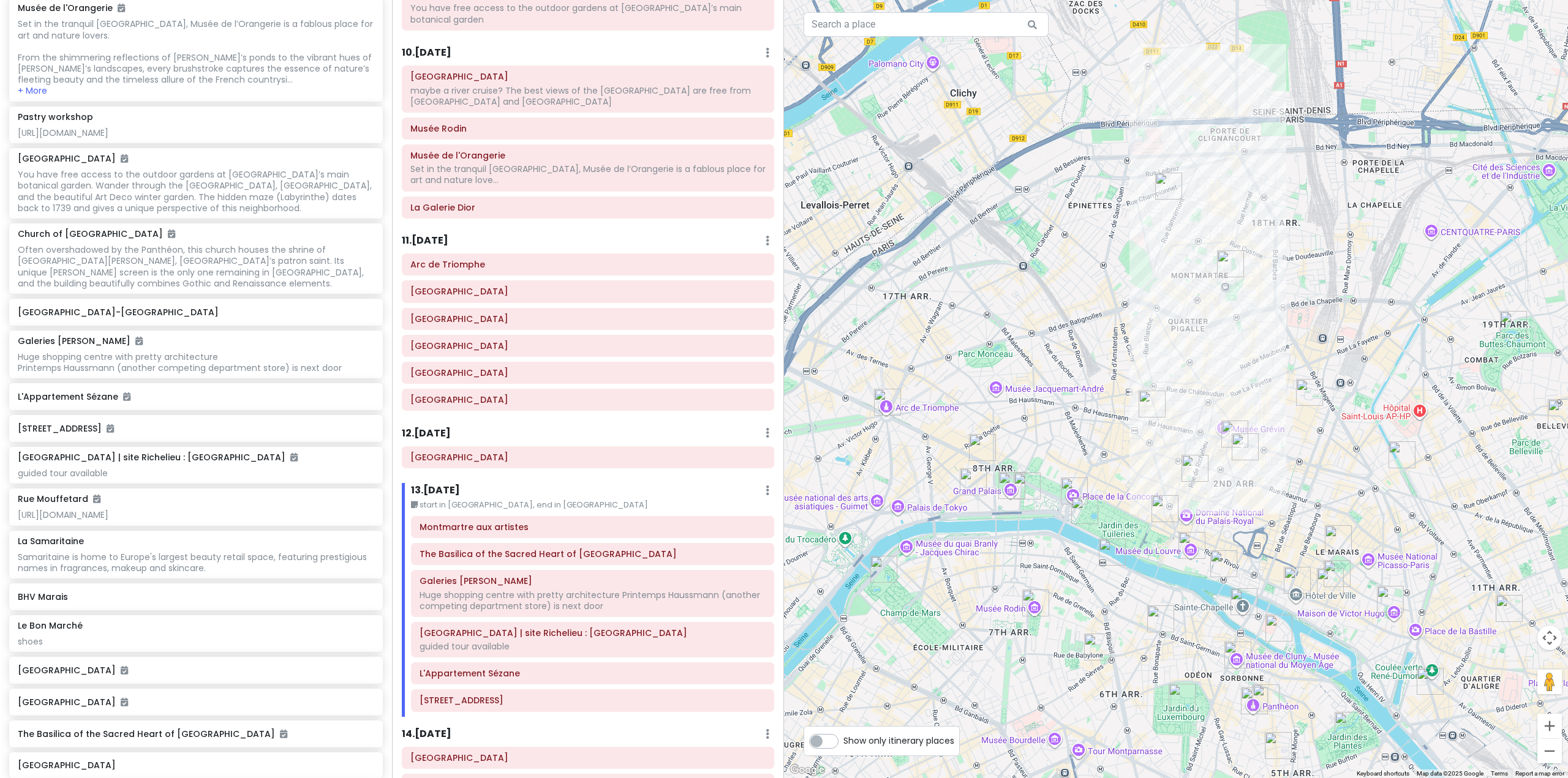
drag, startPoint x: 1243, startPoint y: 499, endPoint x: 1229, endPoint y: 450, distance: 51.0
click at [1229, 450] on div at bounding box center [1176, 389] width 784 height 778
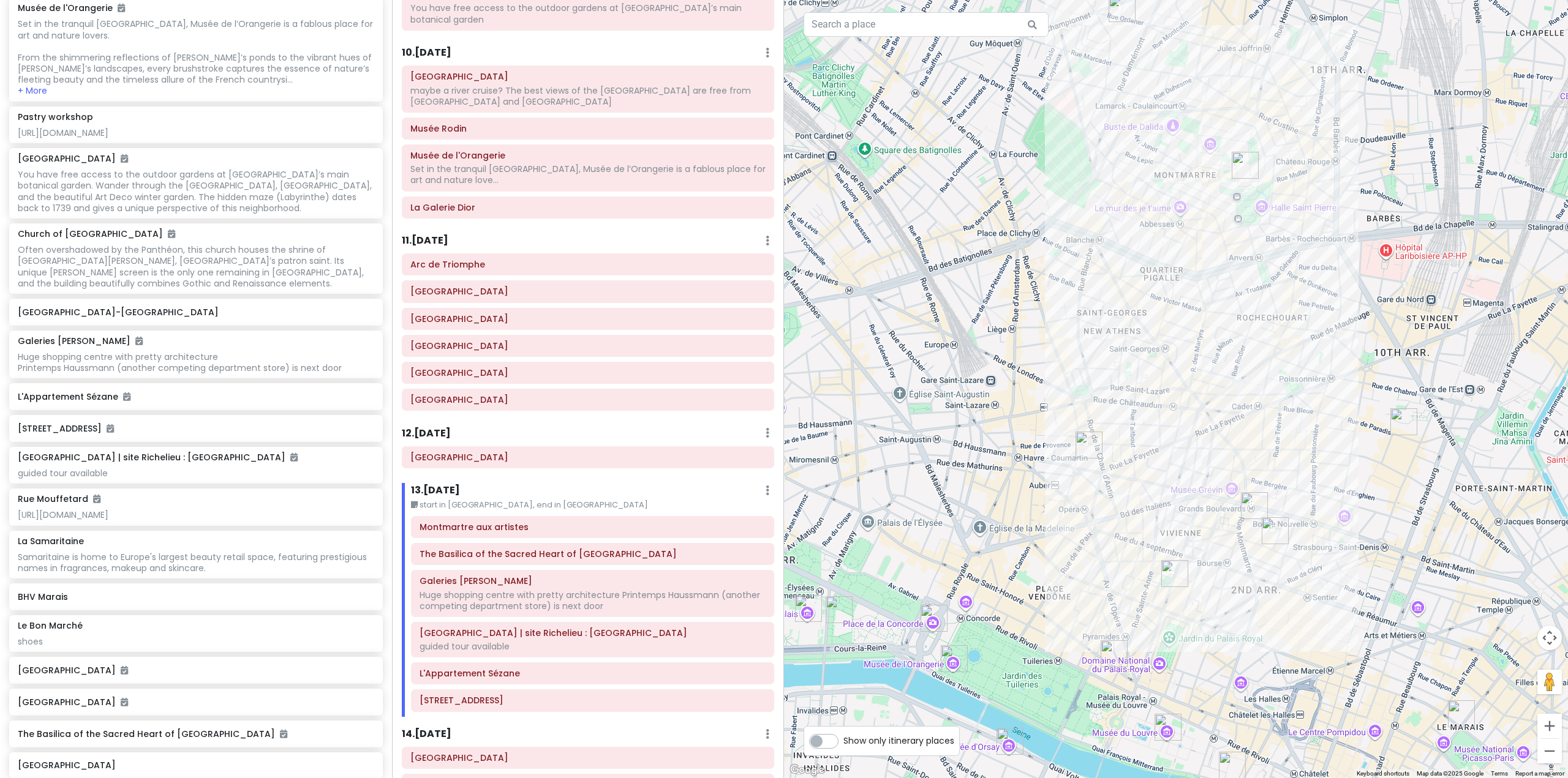
drag, startPoint x: 1008, startPoint y: 412, endPoint x: 1013, endPoint y: 496, distance: 84.1
click at [1013, 496] on div at bounding box center [1176, 389] width 784 height 778
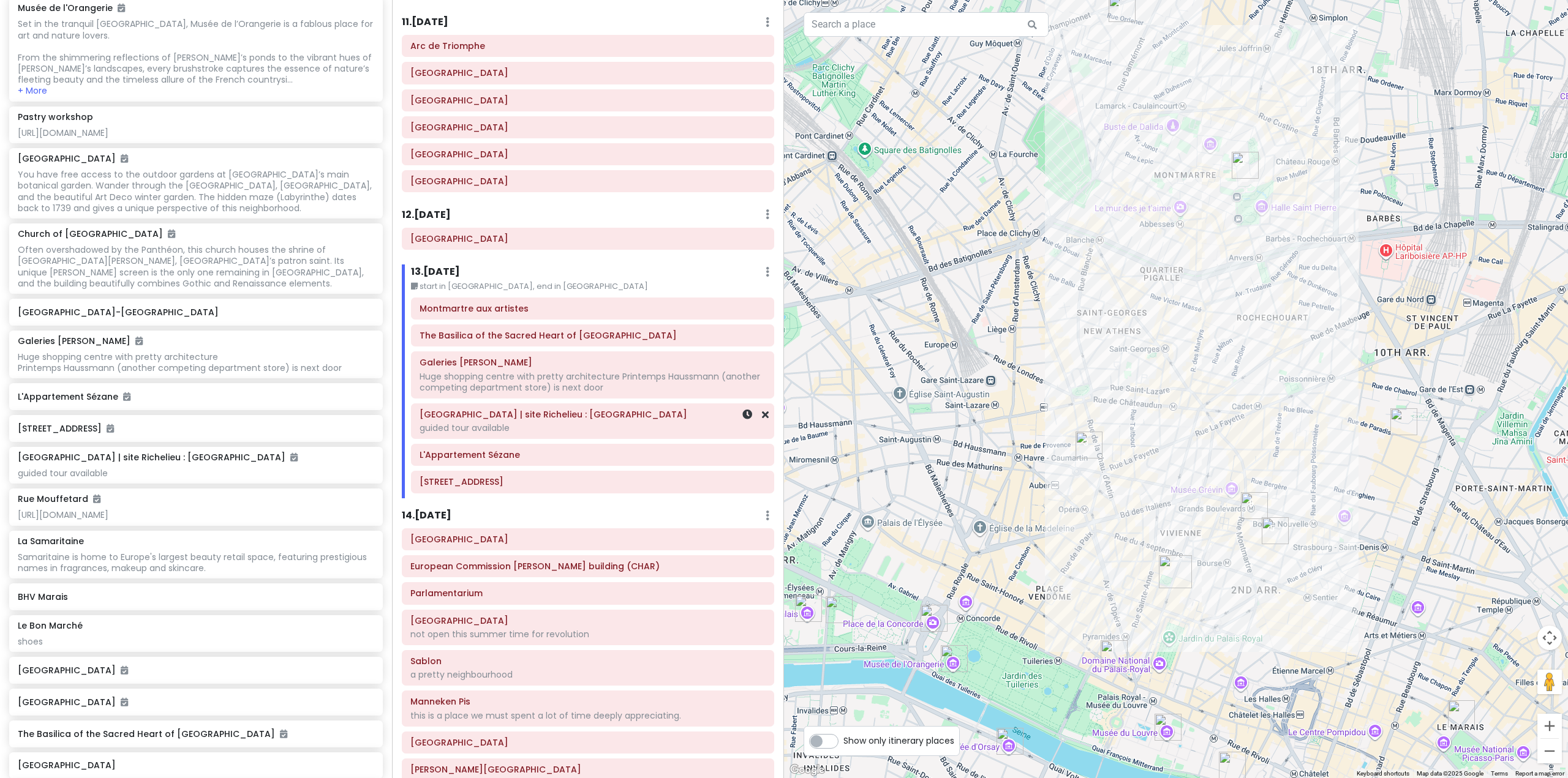
scroll to position [1838, 0]
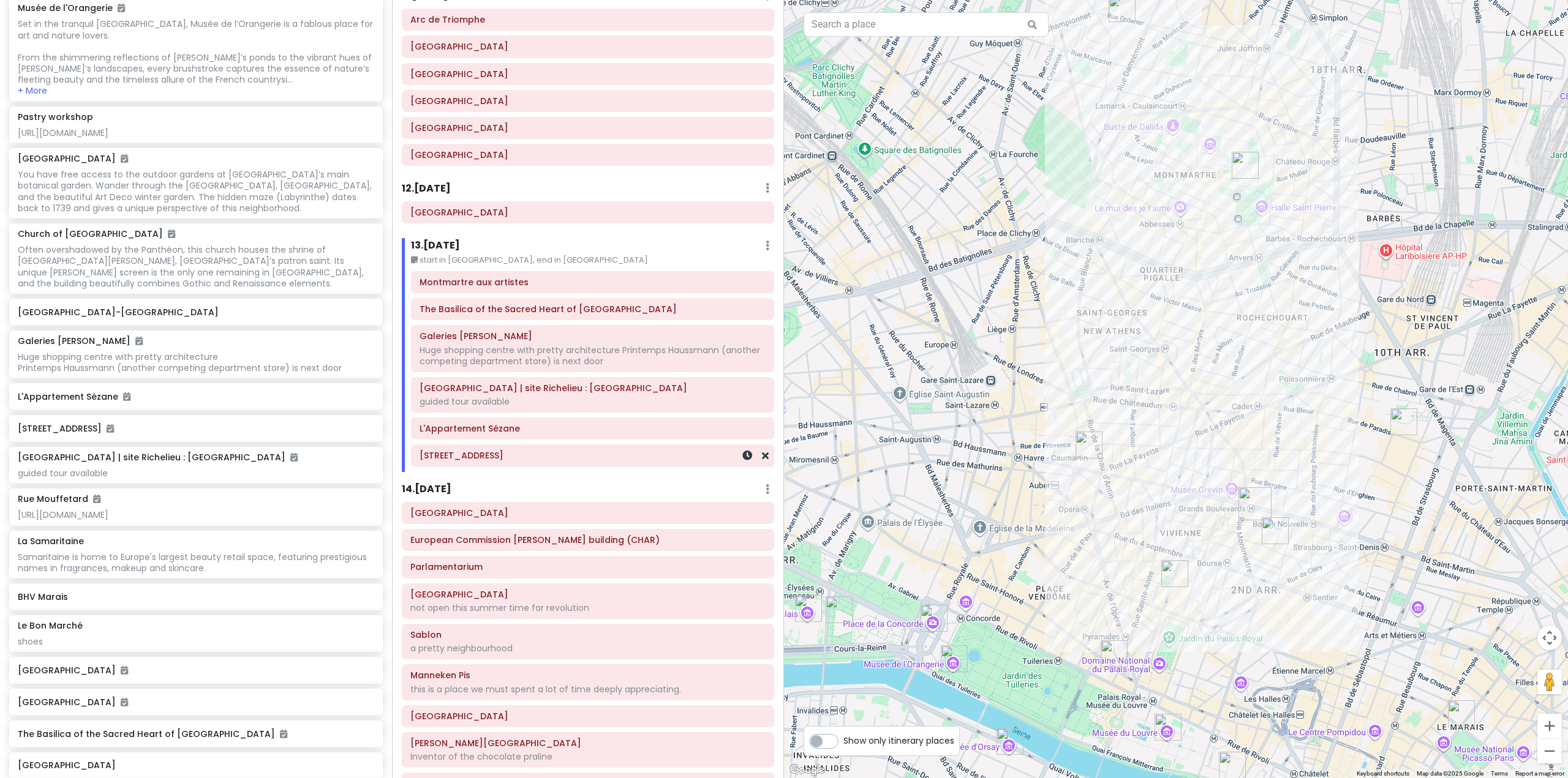
click at [613, 448] on div "[STREET_ADDRESS]" at bounding box center [592, 456] width 346 height 18
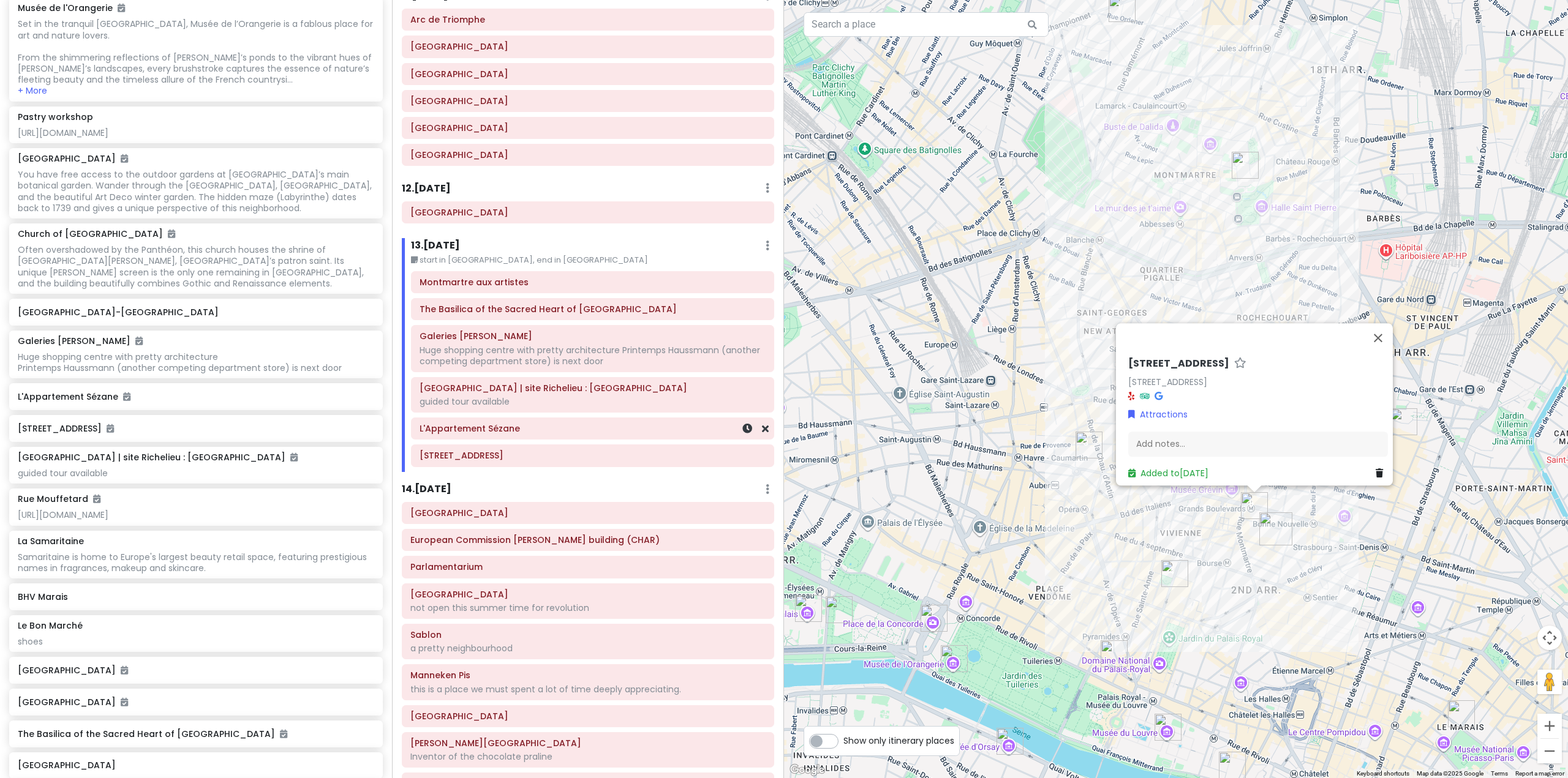
click at [540, 420] on div "L'Appartement Sézane" at bounding box center [592, 428] width 346 height 18
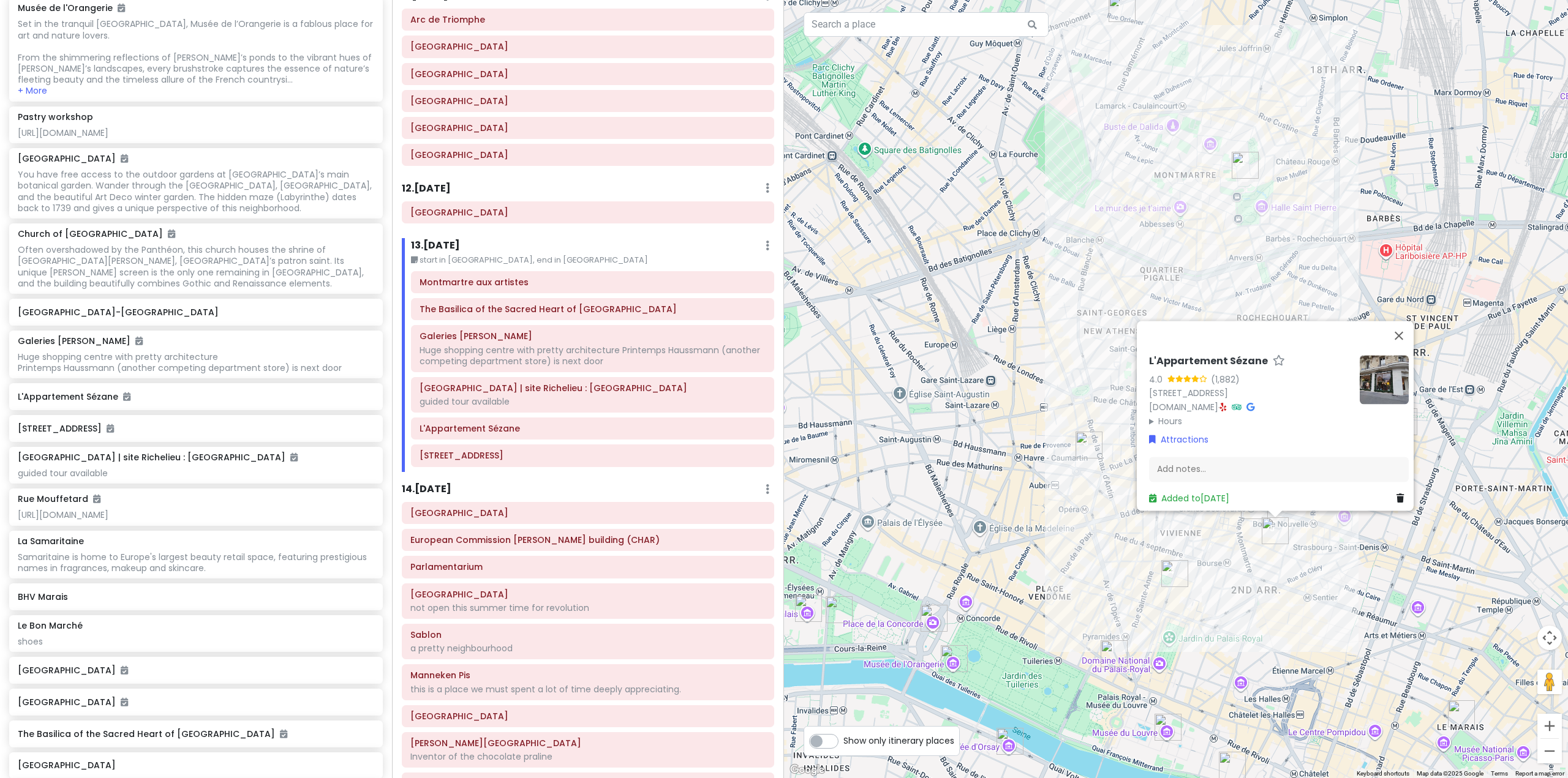
click at [575, 458] on div "Itinerary × 1 . [DATE] Edit Day Notes Delete Day Fly from [GEOGRAPHIC_DATA] Dra…" at bounding box center [587, 389] width 392 height 778
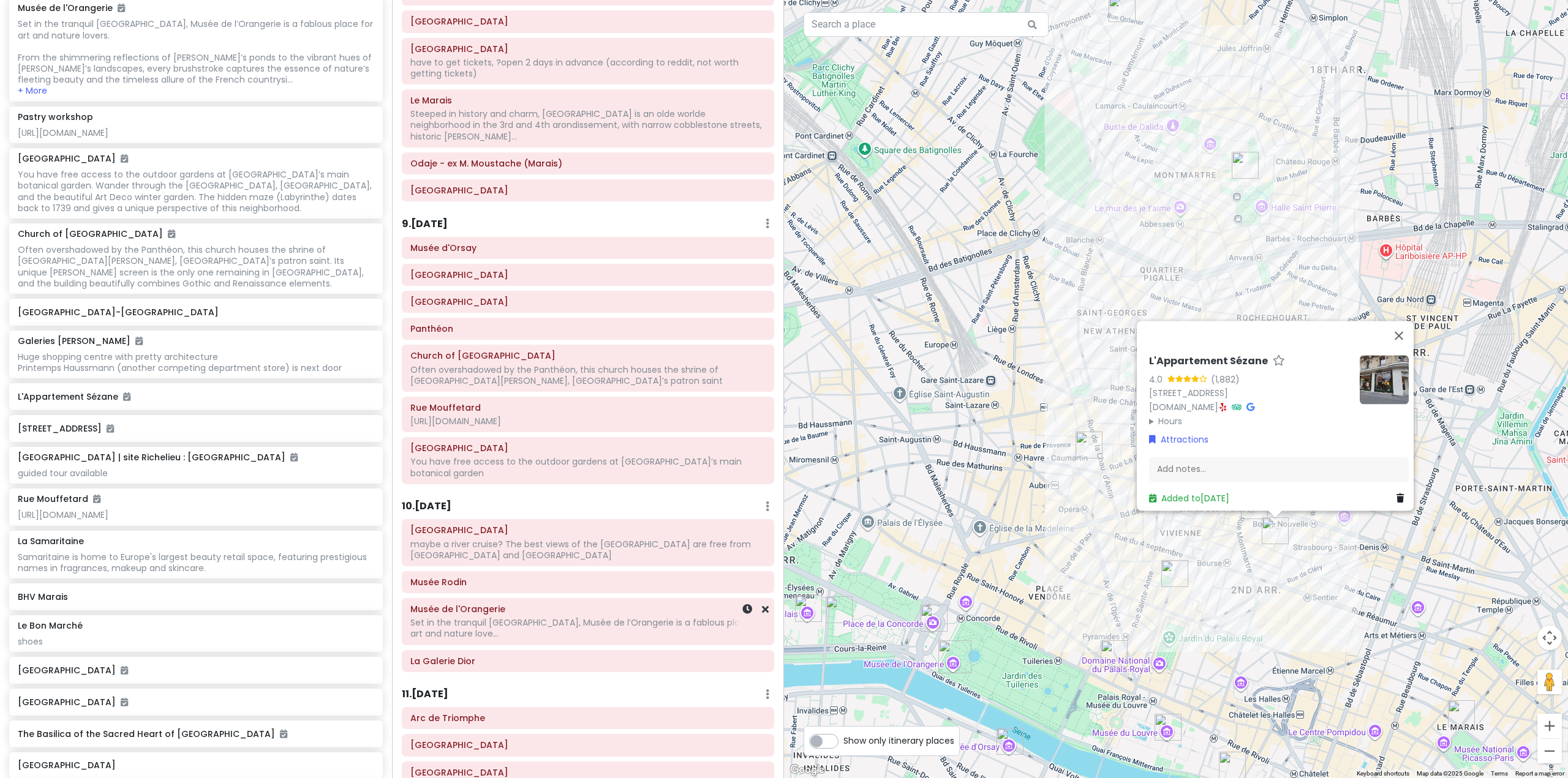
scroll to position [1103, 0]
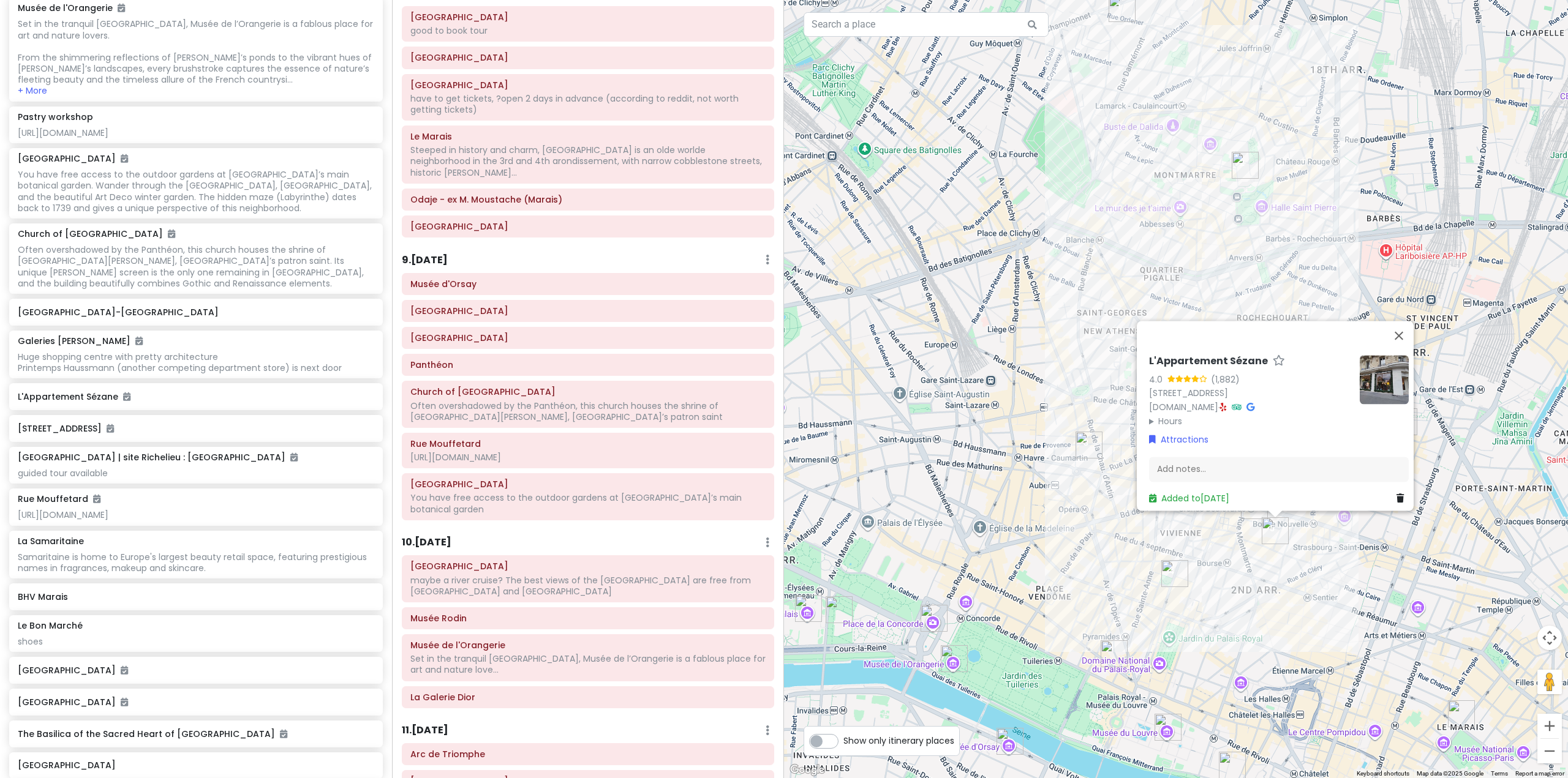
click at [624, 507] on div "Itinerary × 1 . [DATE] Edit Day Notes Delete Day Fly from [GEOGRAPHIC_DATA] Dra…" at bounding box center [587, 389] width 392 height 778
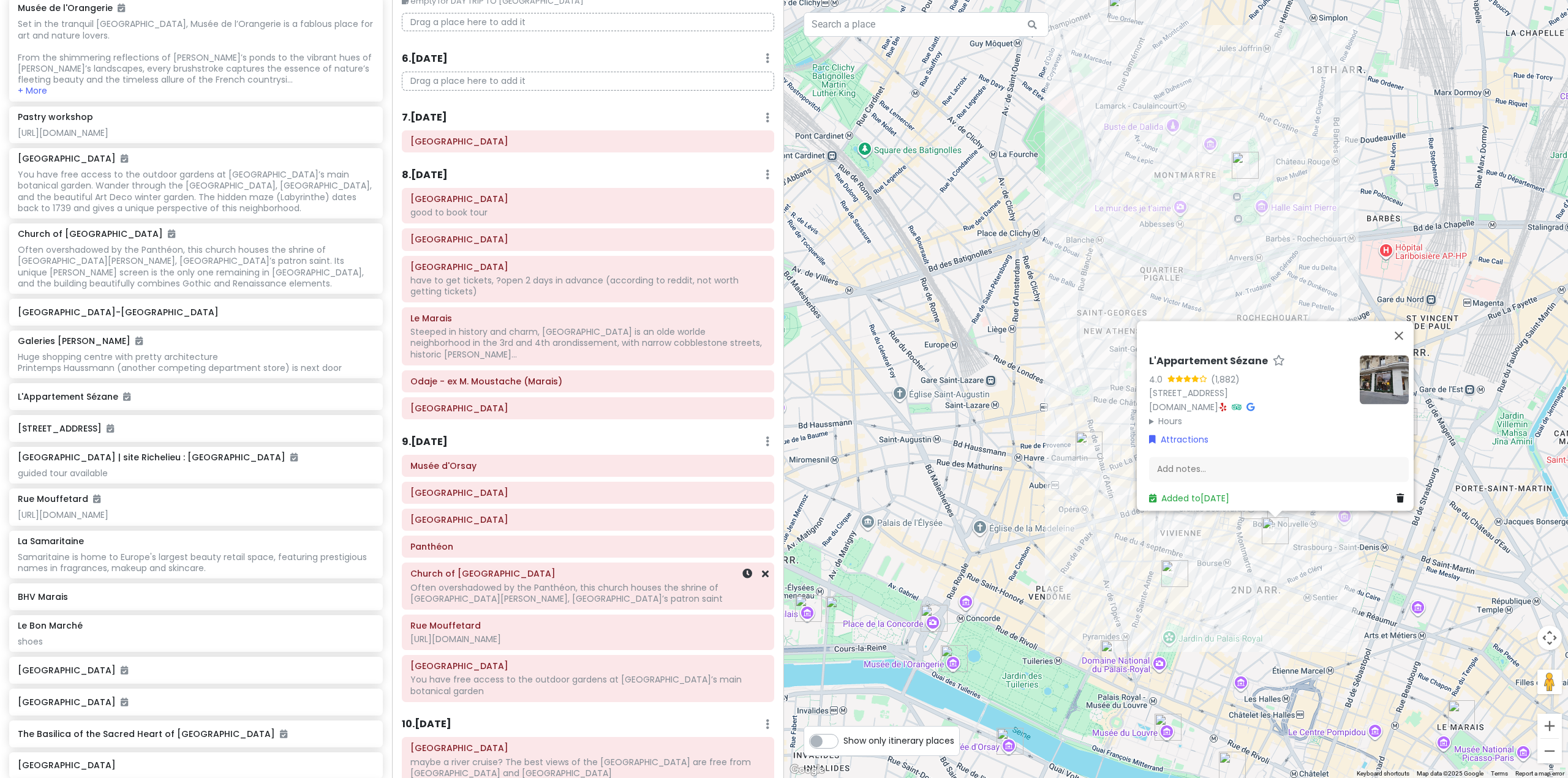
scroll to position [920, 0]
click at [634, 436] on div "9 . [DATE] Add Day Notes Delete Day" at bounding box center [587, 447] width 372 height 21
click at [433, 438] on h6 "9 . [DATE]" at bounding box center [424, 444] width 46 height 13
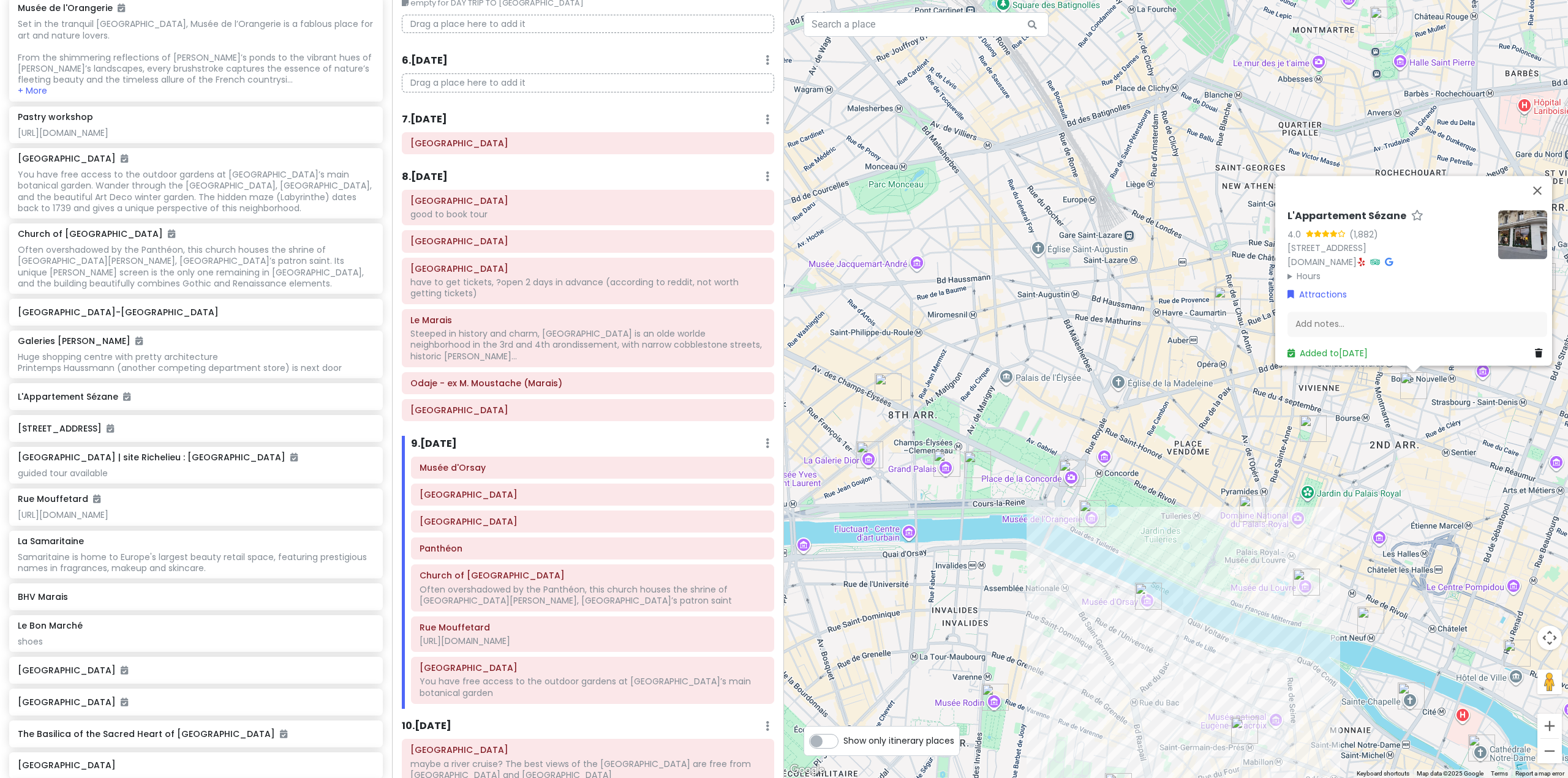
drag, startPoint x: 862, startPoint y: 542, endPoint x: 987, endPoint y: 330, distance: 246.1
click at [988, 332] on div "L'Appartement Sézane 4.0 (1,882) [STREET_ADDRESS] [DOMAIN_NAME] · Hours [DATE] …" at bounding box center [1176, 389] width 784 height 778
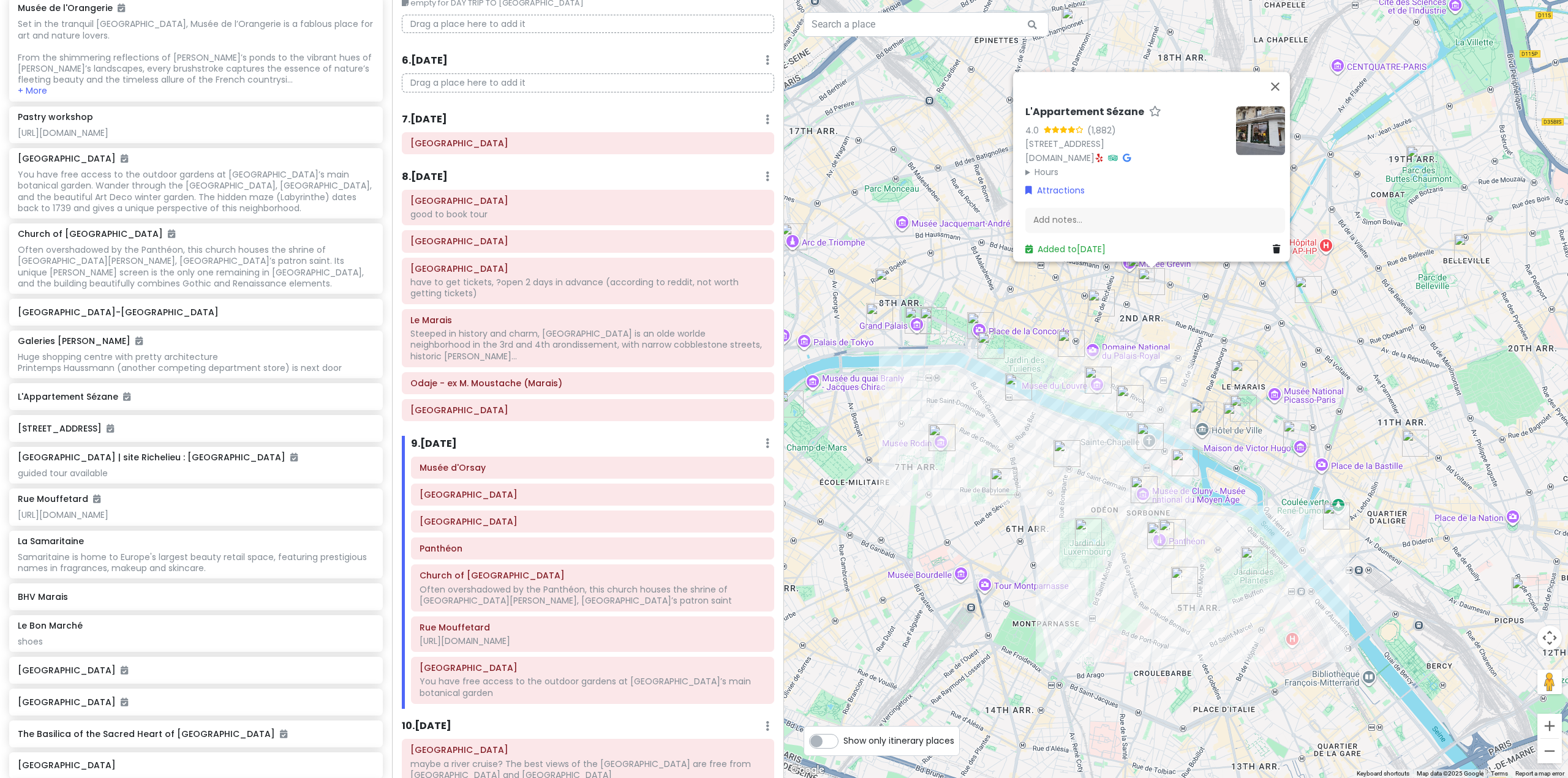
drag, startPoint x: 1042, startPoint y: 520, endPoint x: 1020, endPoint y: 487, distance: 39.7
click at [1024, 493] on div "L'Appartement Sézane 4.0 (1,882) [STREET_ADDRESS] [DOMAIN_NAME] · Hours [DATE] …" at bounding box center [1176, 389] width 784 height 778
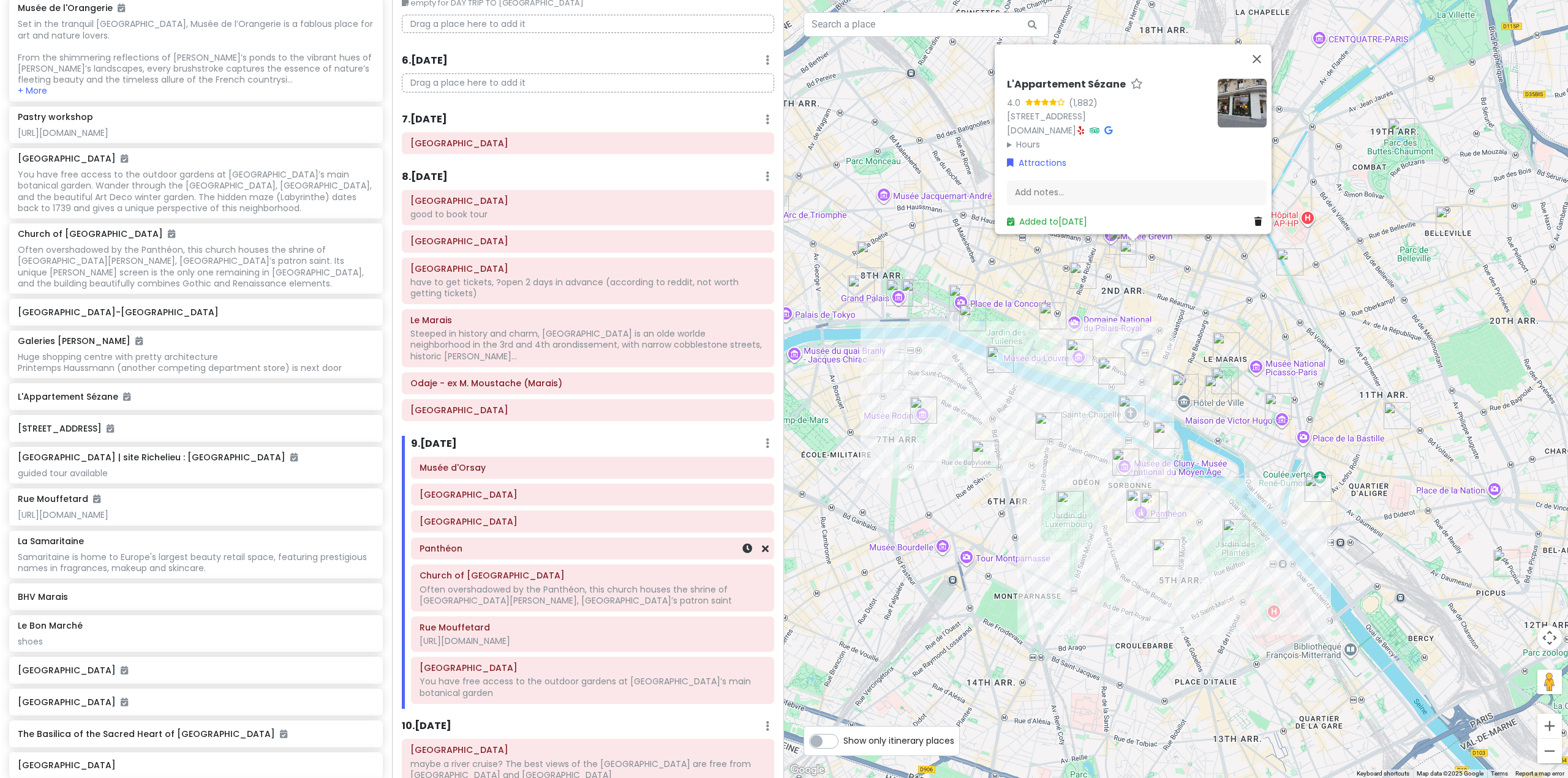
click at [652, 545] on div "Panthéon" at bounding box center [592, 548] width 346 height 18
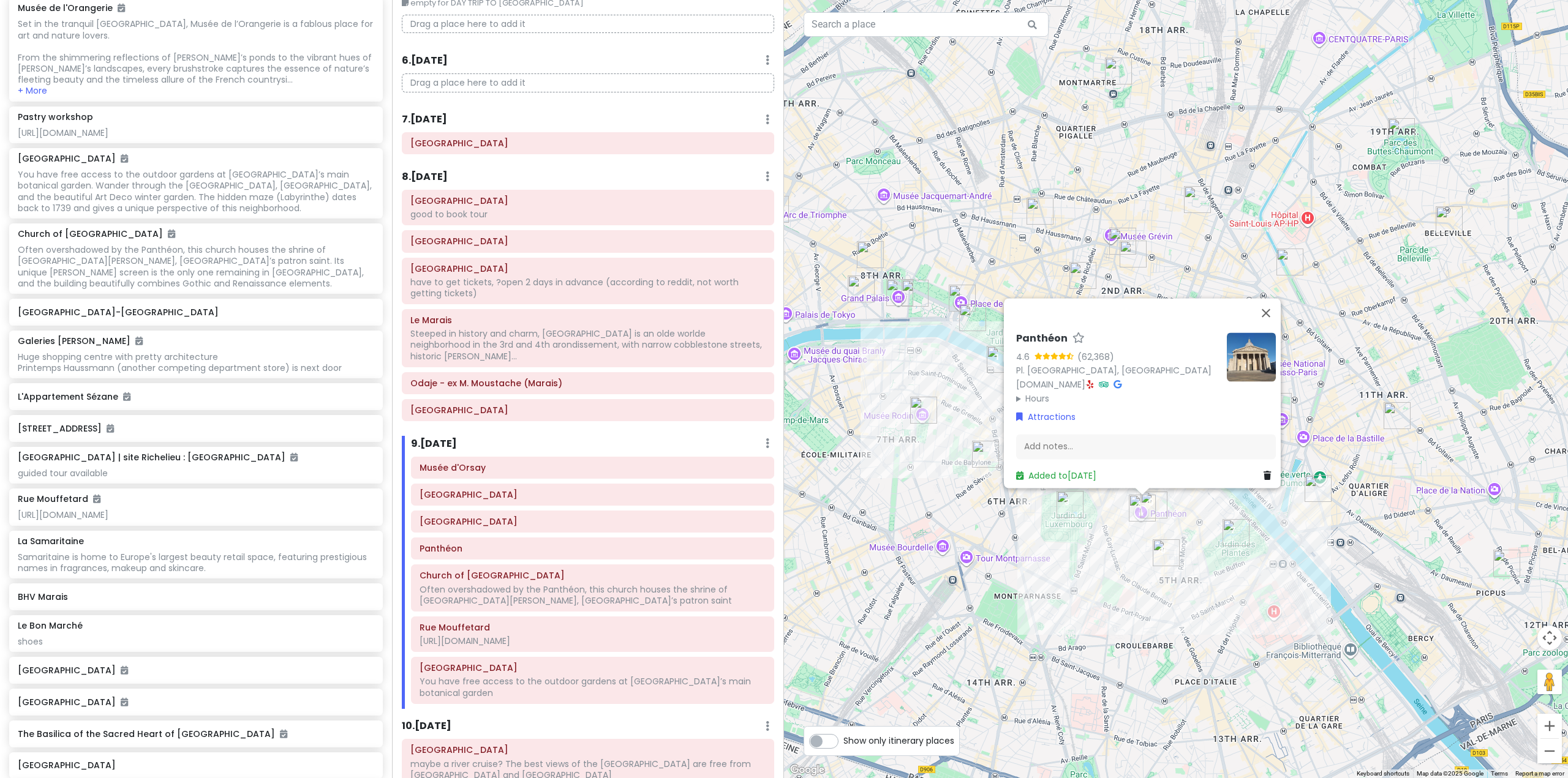
click at [632, 415] on div "Itinerary × 1 . [DATE] Edit Day Notes Delete Day Fly from [GEOGRAPHIC_DATA] Dra…" at bounding box center [587, 389] width 392 height 778
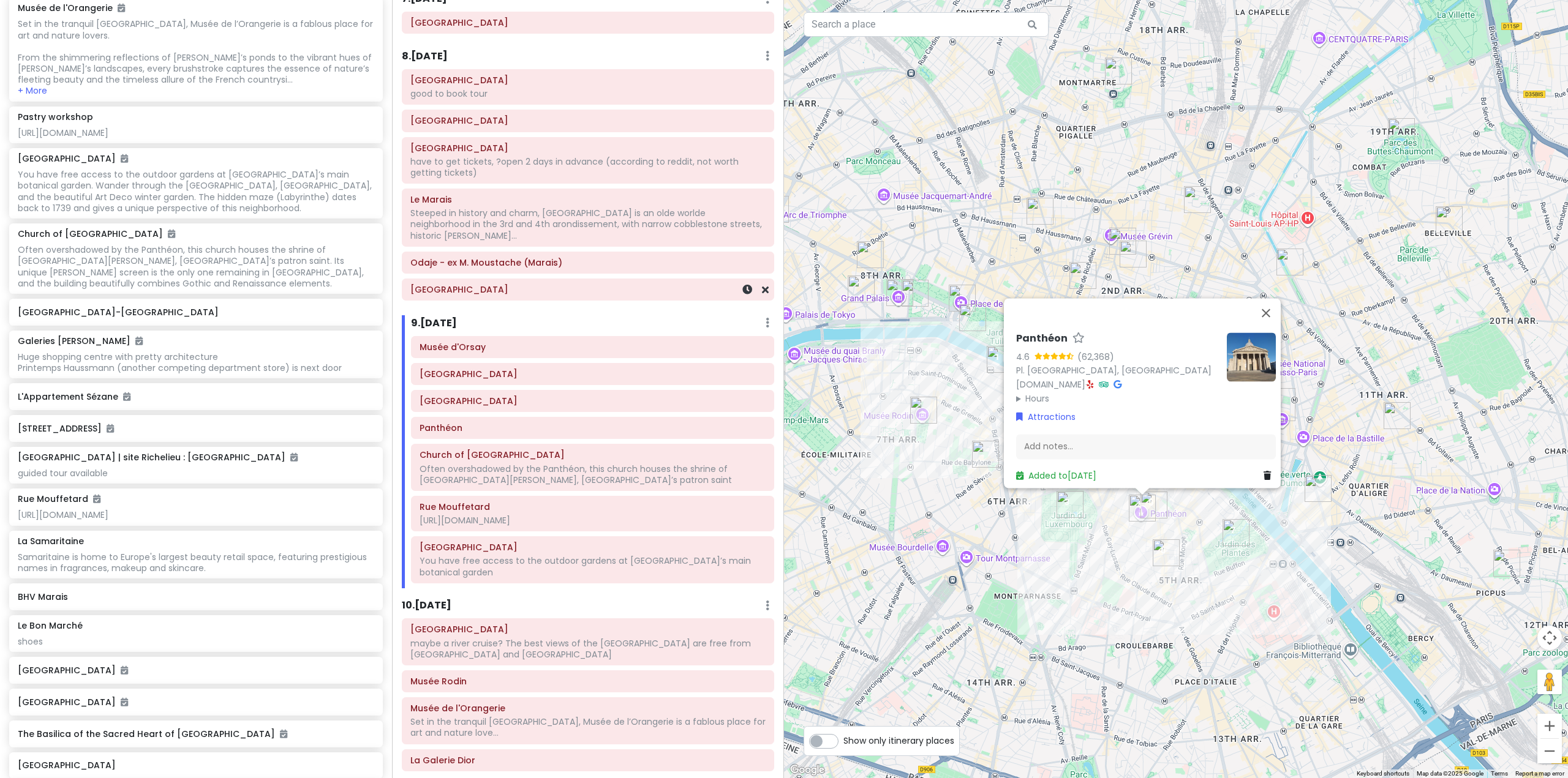
scroll to position [1042, 0]
click at [652, 316] on div "9 . [DATE] Add Day Notes Delete Day" at bounding box center [592, 324] width 363 height 21
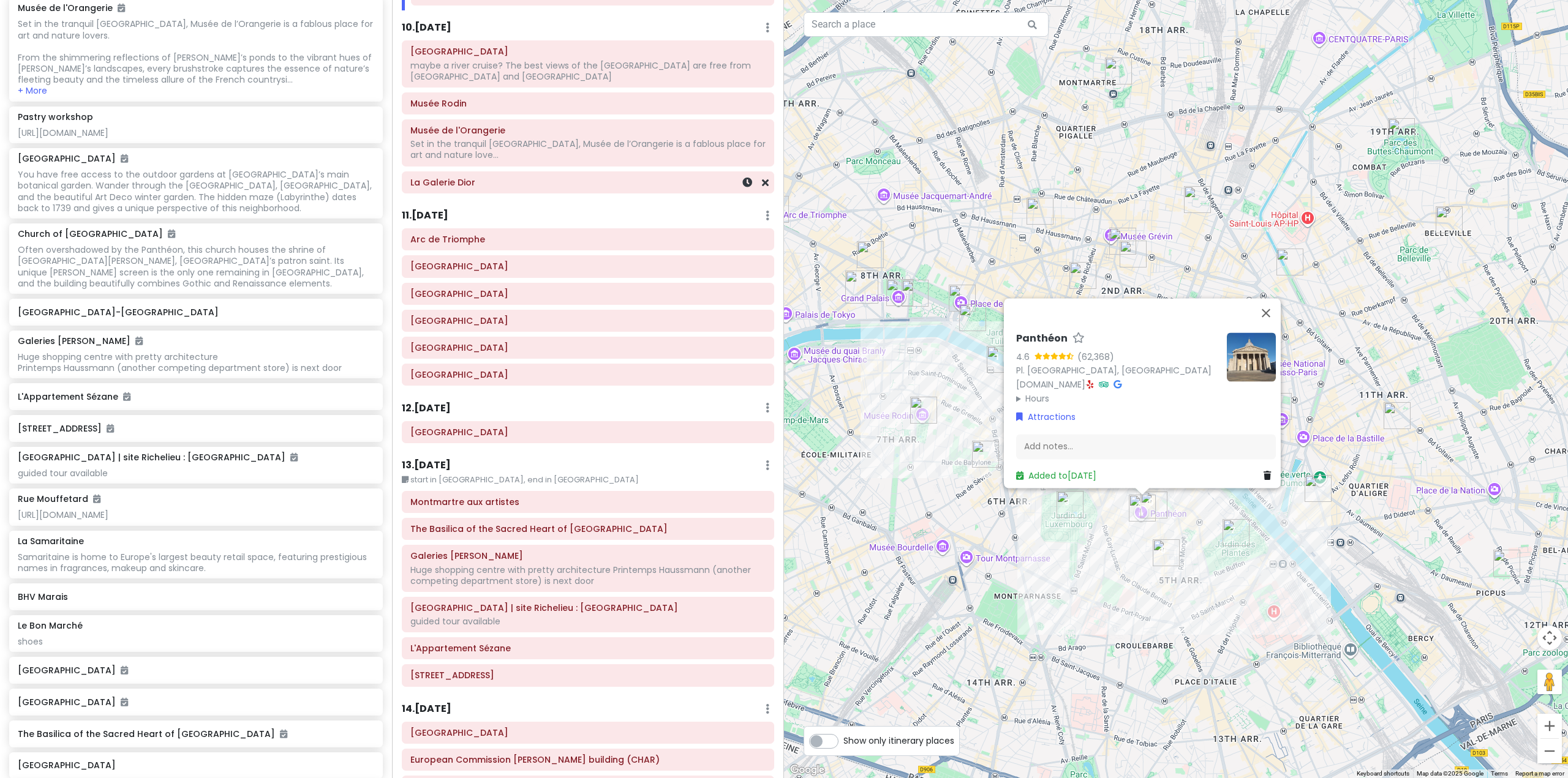
scroll to position [1654, 0]
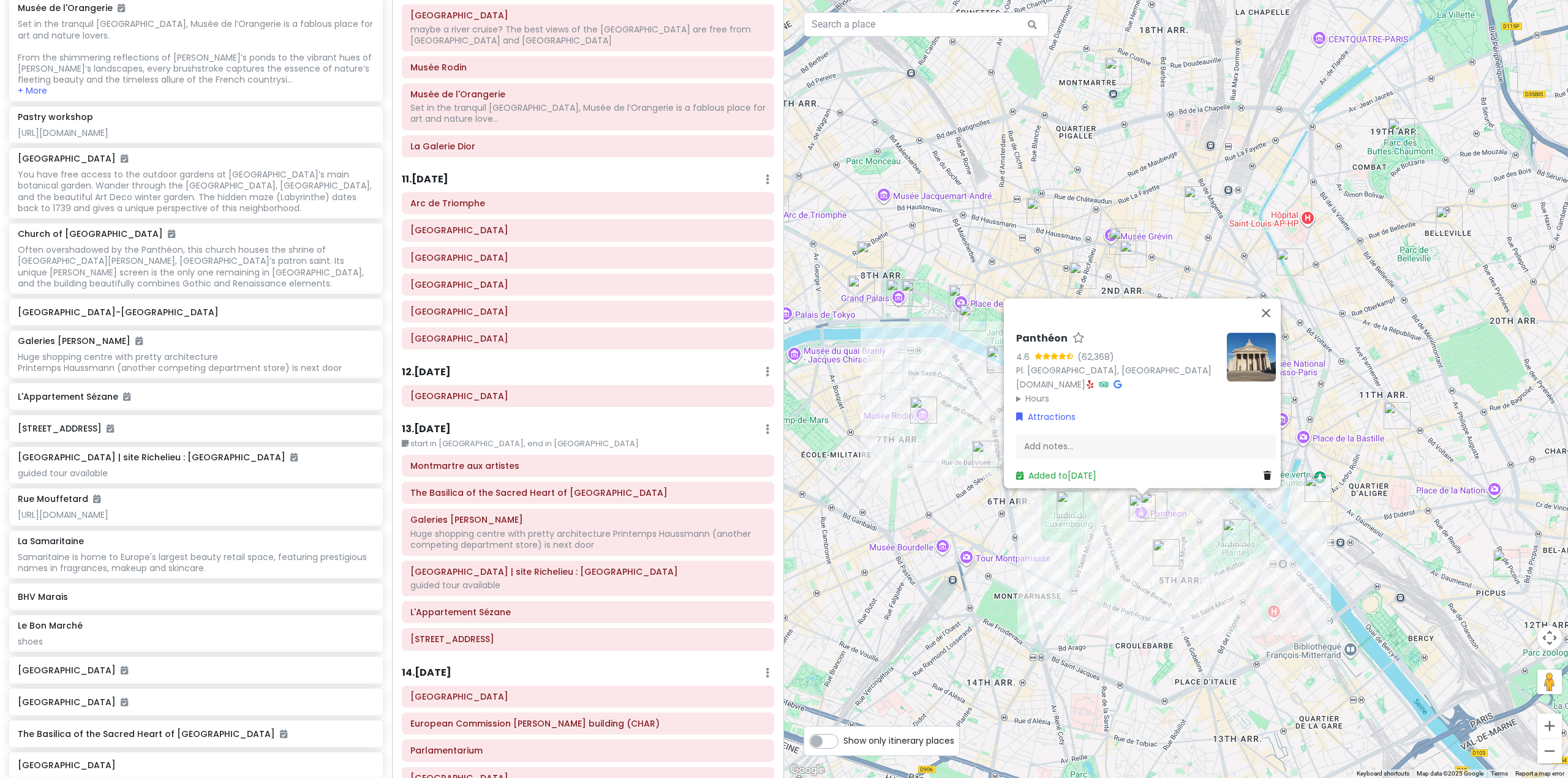
click at [611, 438] on small "start in [GEOGRAPHIC_DATA], end in [GEOGRAPHIC_DATA]" at bounding box center [587, 444] width 372 height 12
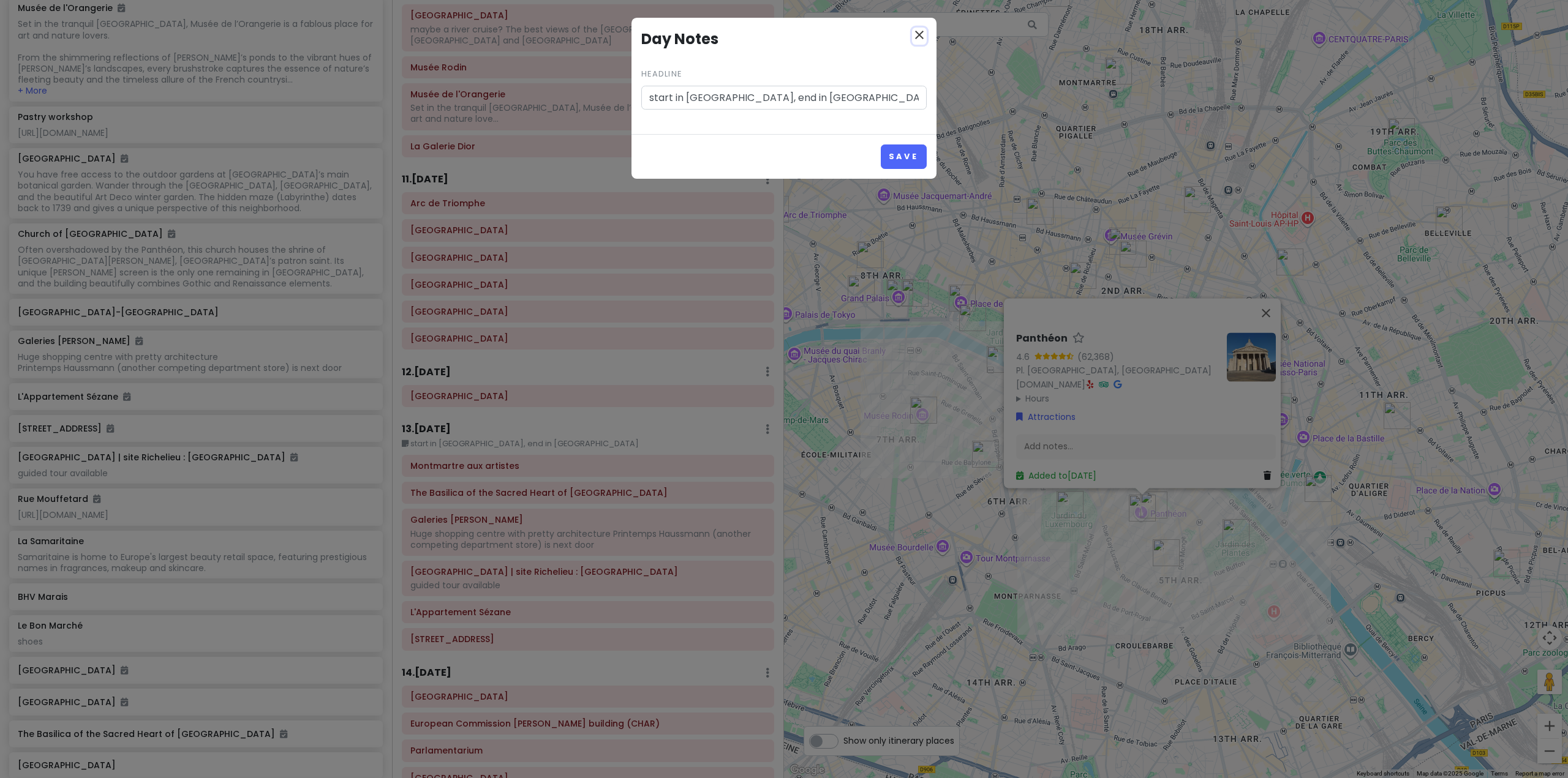
click at [921, 32] on icon "close" at bounding box center [919, 34] width 15 height 15
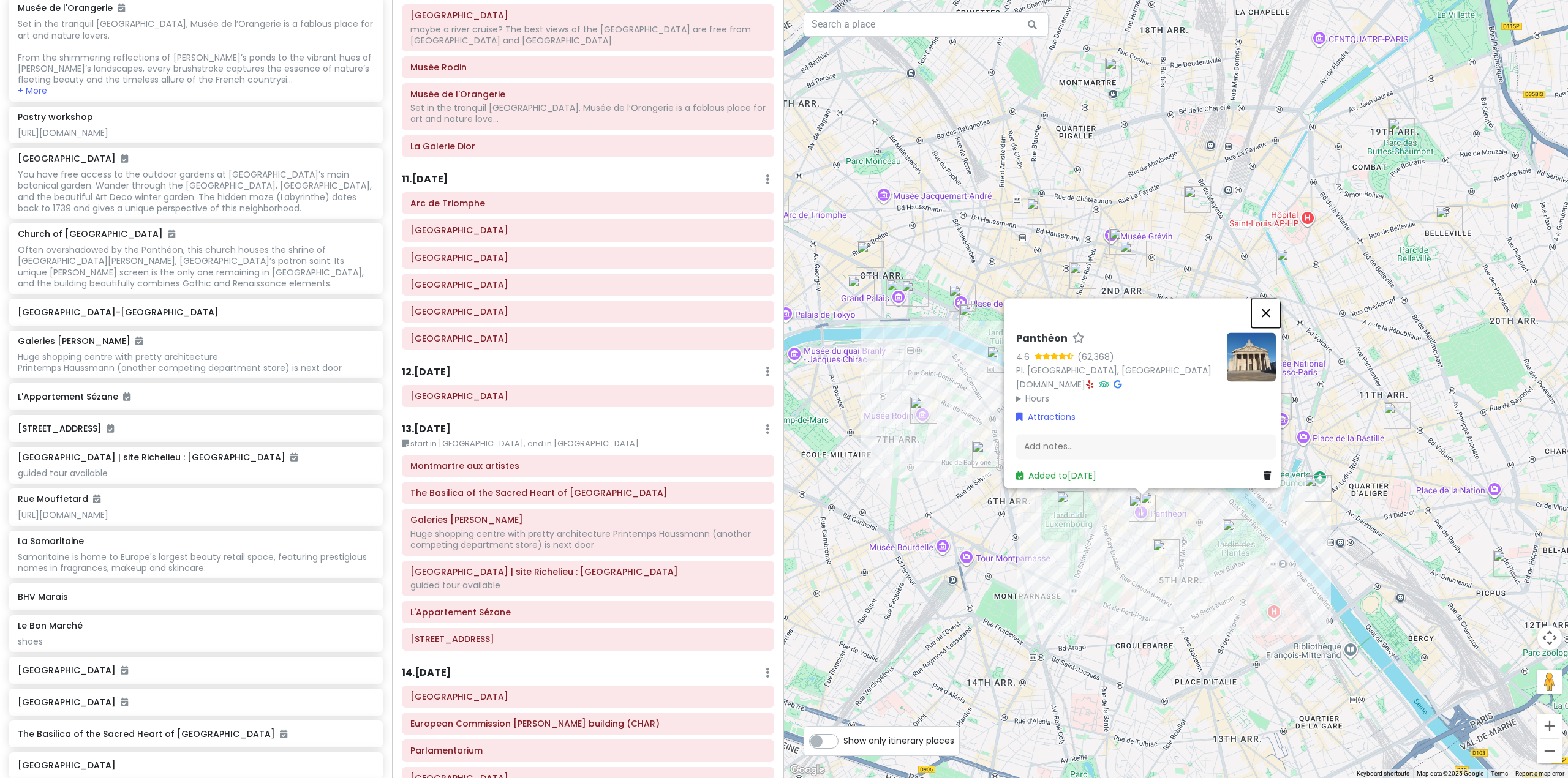
click at [1270, 307] on button "Close" at bounding box center [1266, 313] width 30 height 30
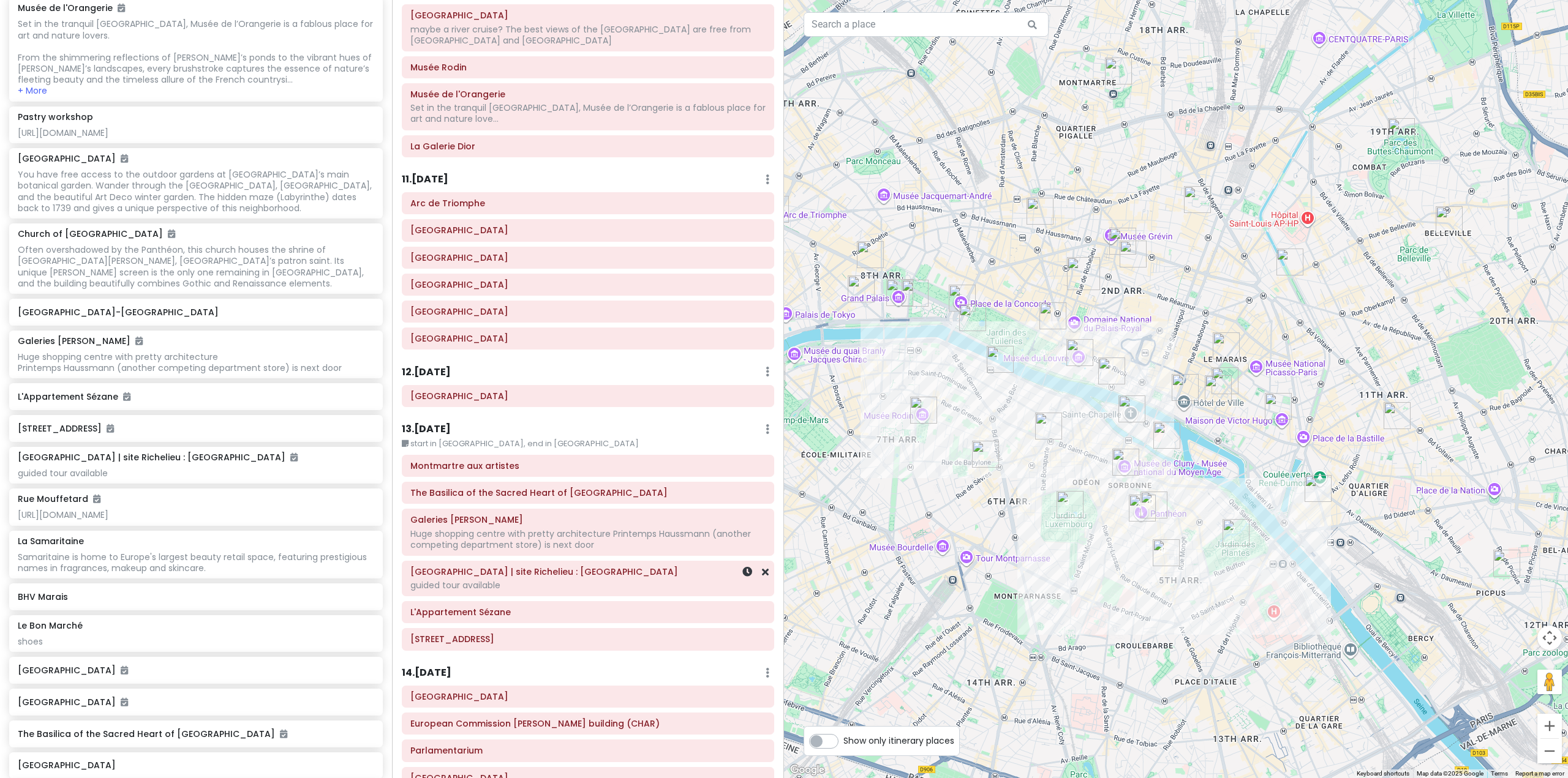
click at [601, 580] on div "guided tour available" at bounding box center [587, 585] width 355 height 11
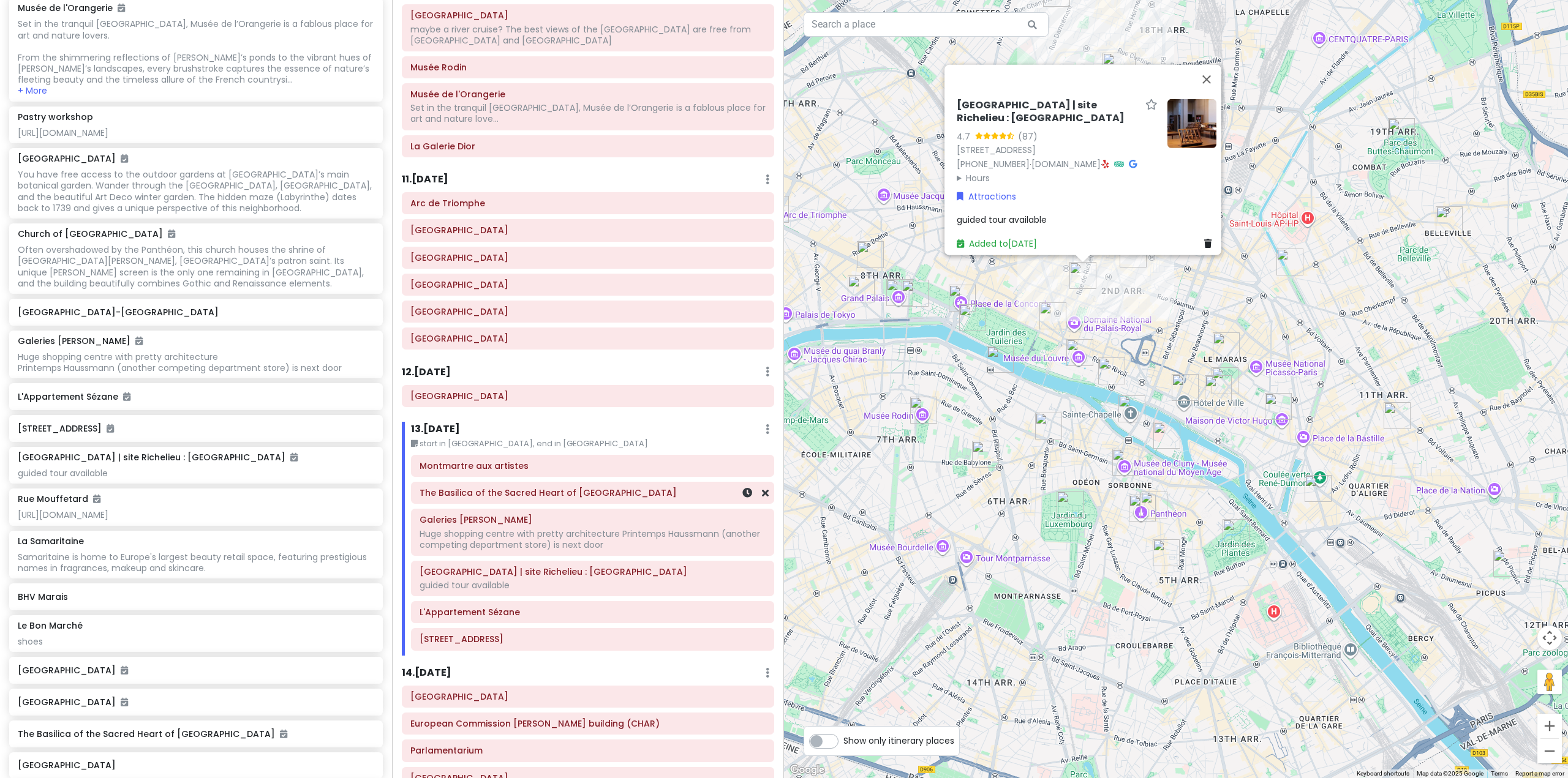
click at [567, 487] on h6 "The Basilica of the Sacred Heart of [GEOGRAPHIC_DATA]" at bounding box center [592, 492] width 346 height 11
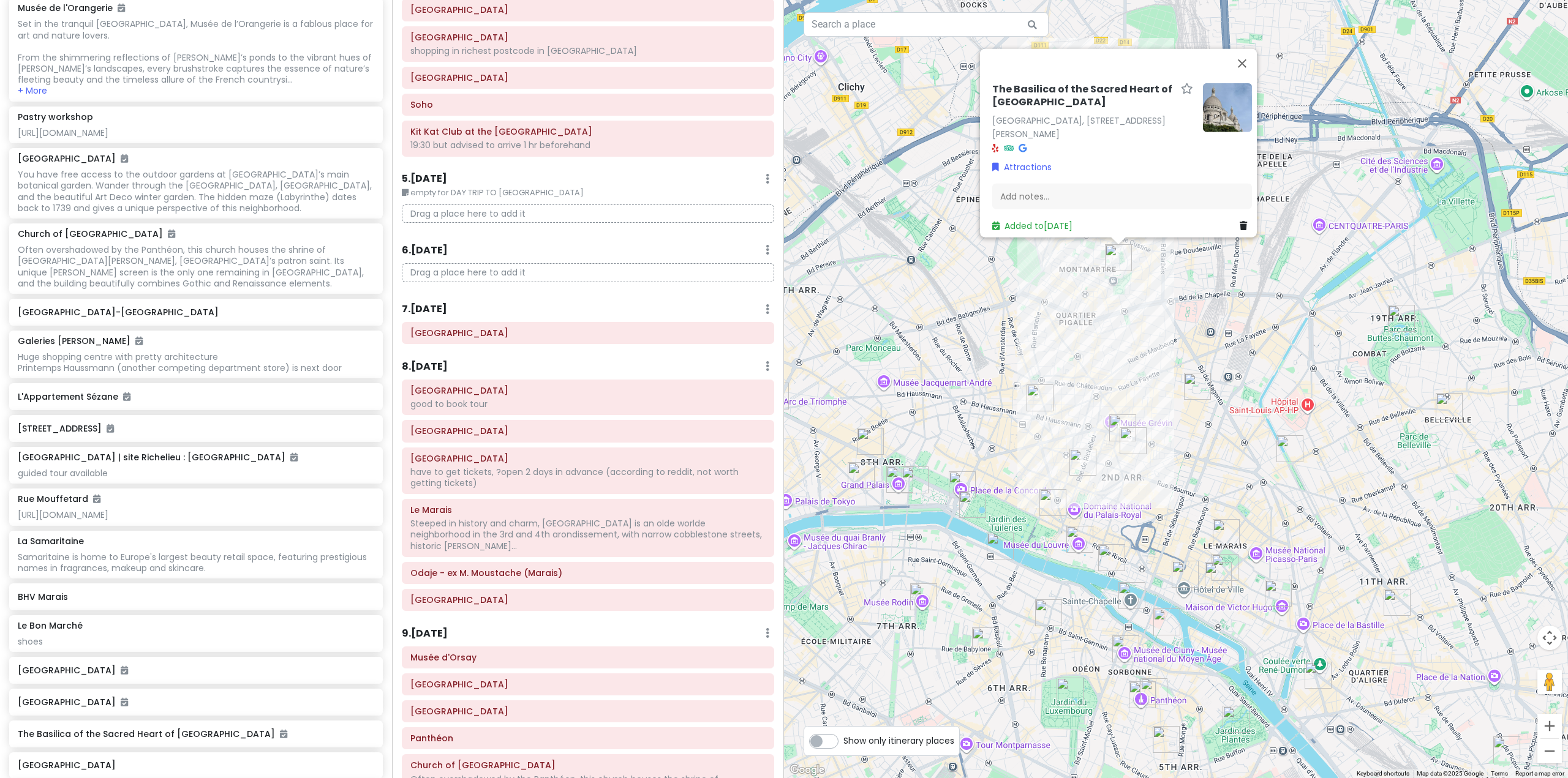
scroll to position [797, 0]
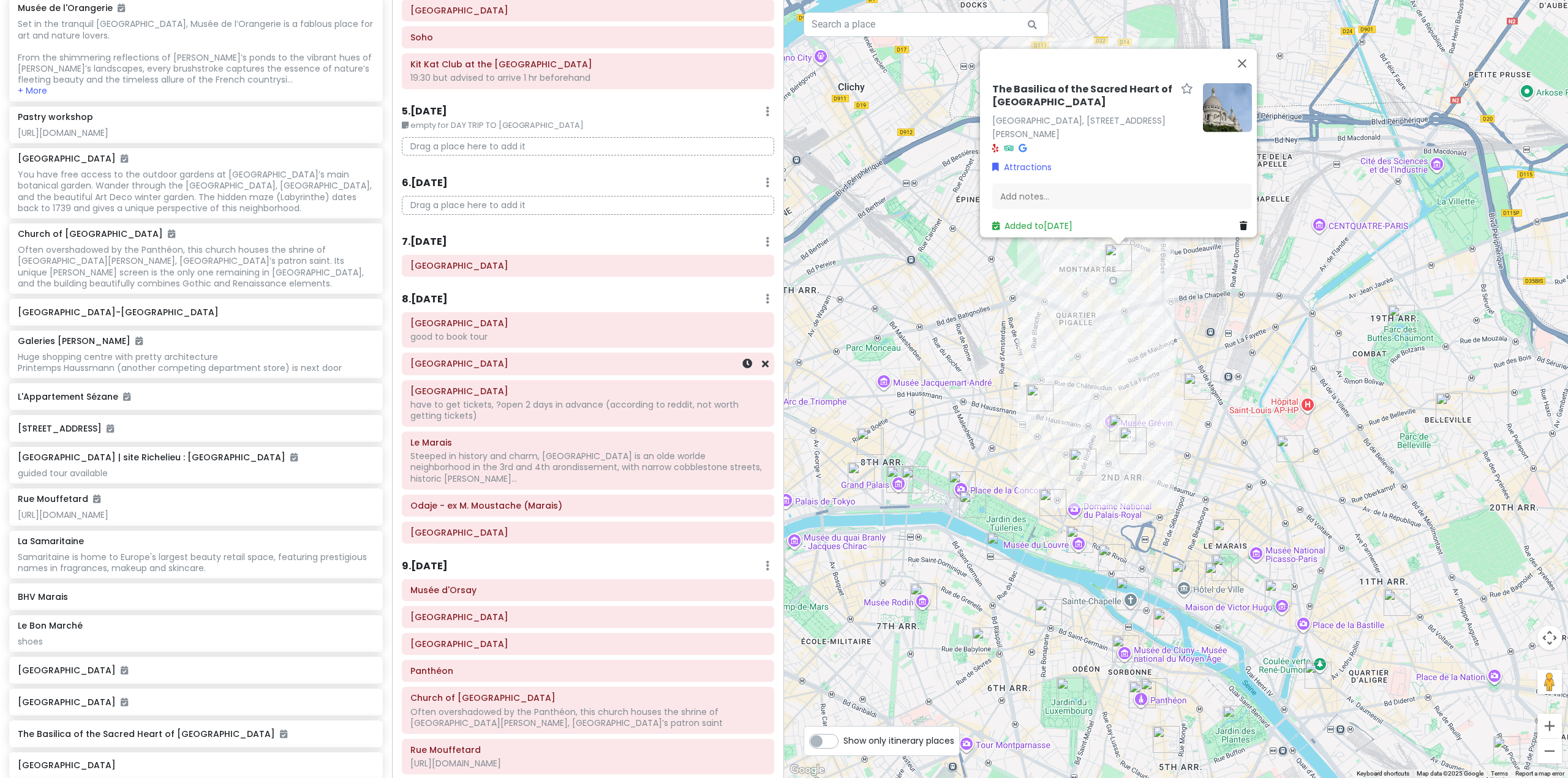
click at [530, 375] on div "[GEOGRAPHIC_DATA]" at bounding box center [587, 364] width 372 height 22
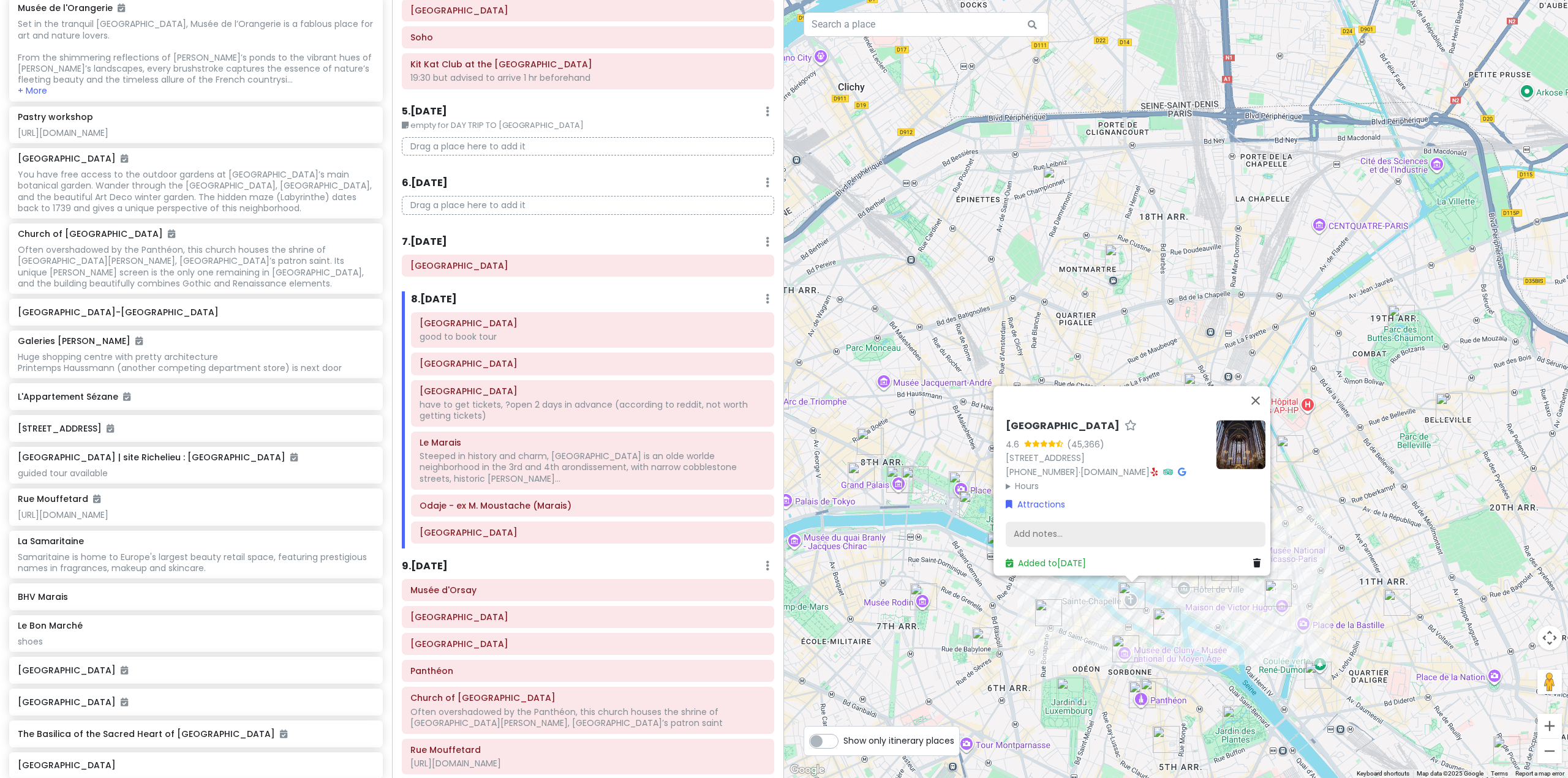
click at [1062, 521] on div "Add notes..." at bounding box center [1135, 534] width 259 height 25
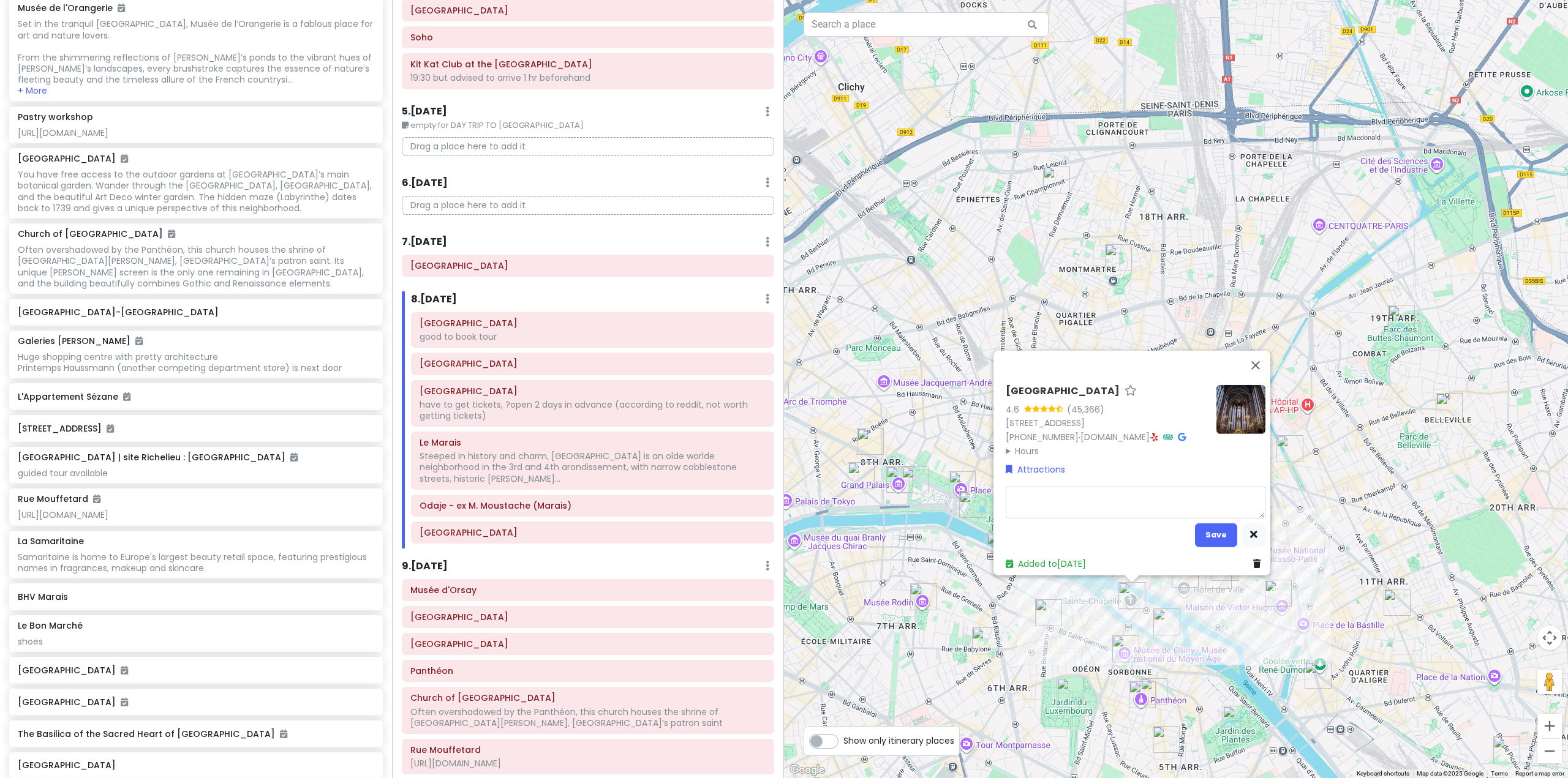
type textarea "x"
type textarea "*"
type textarea "x"
type textarea "**"
type textarea "x"
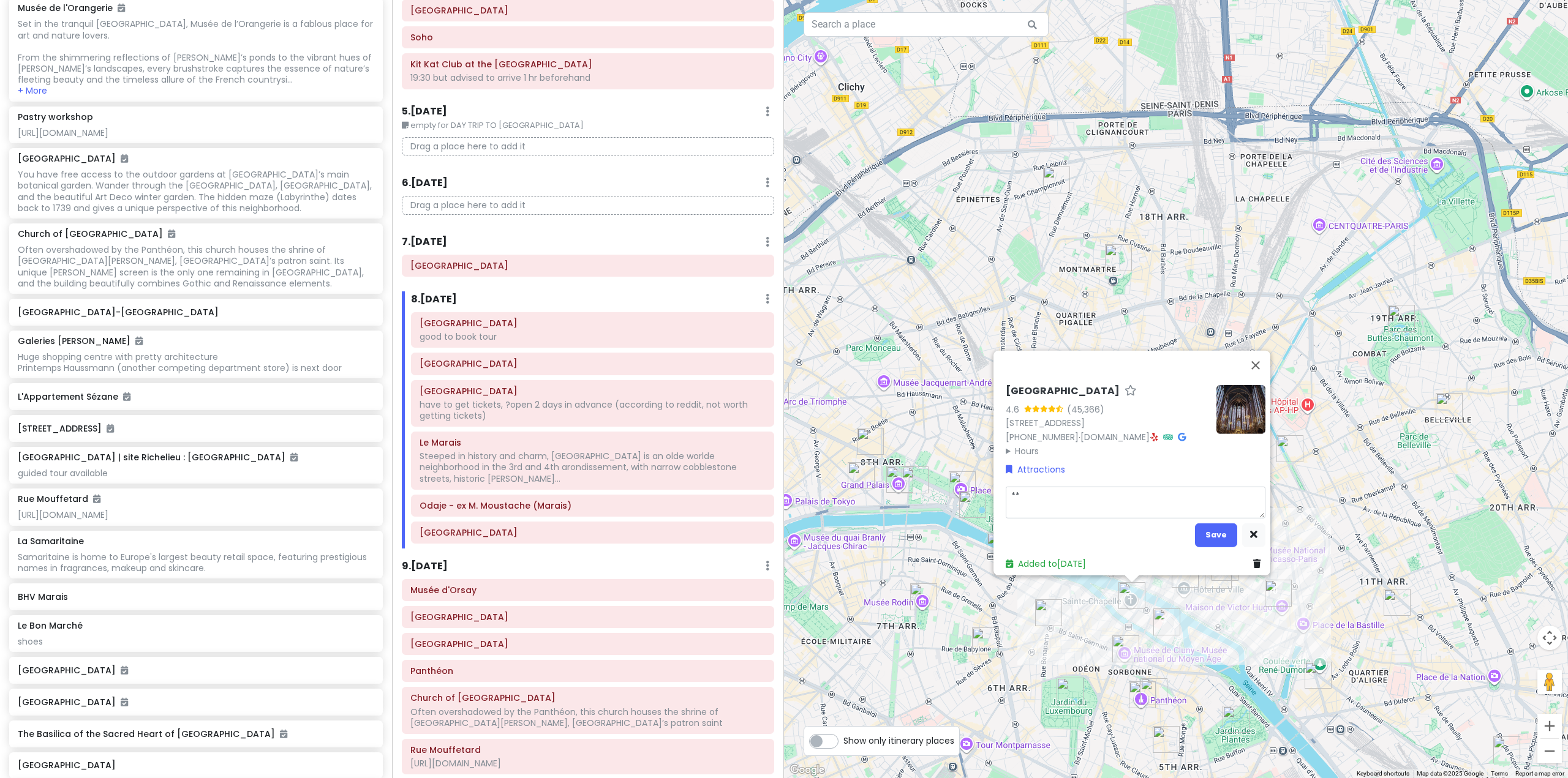
type textarea "**t"
type textarea "x"
type textarea "**ti"
type textarea "x"
type textarea "**[MEDICAL_DATA]"
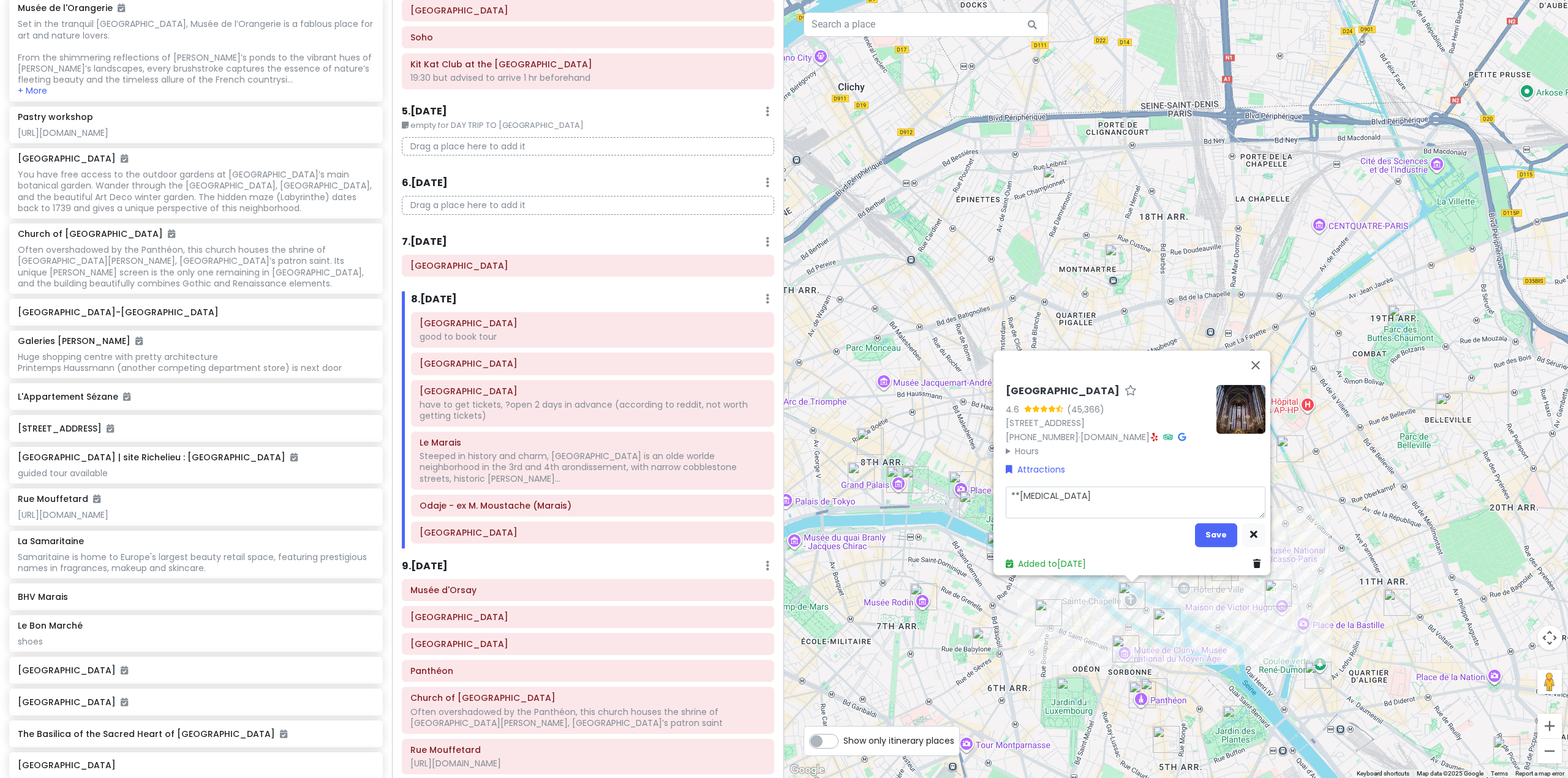
type textarea "x"
type textarea "**tick"
type textarea "x"
type textarea "**ticke"
type textarea "x"
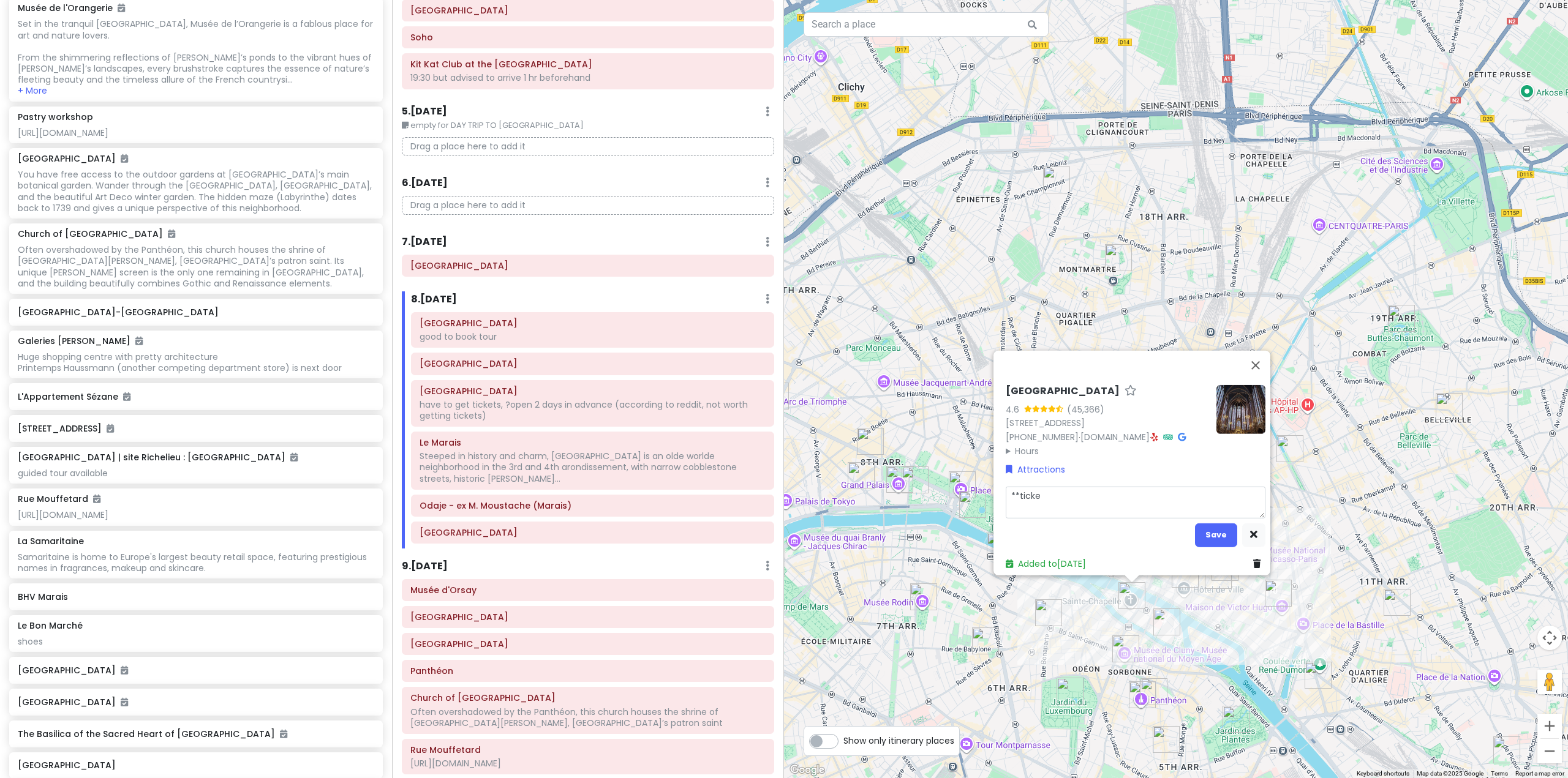
type textarea "**ticket"
type textarea "x"
type textarea "**tickets"
click at [1200, 526] on button "Save" at bounding box center [1216, 534] width 42 height 24
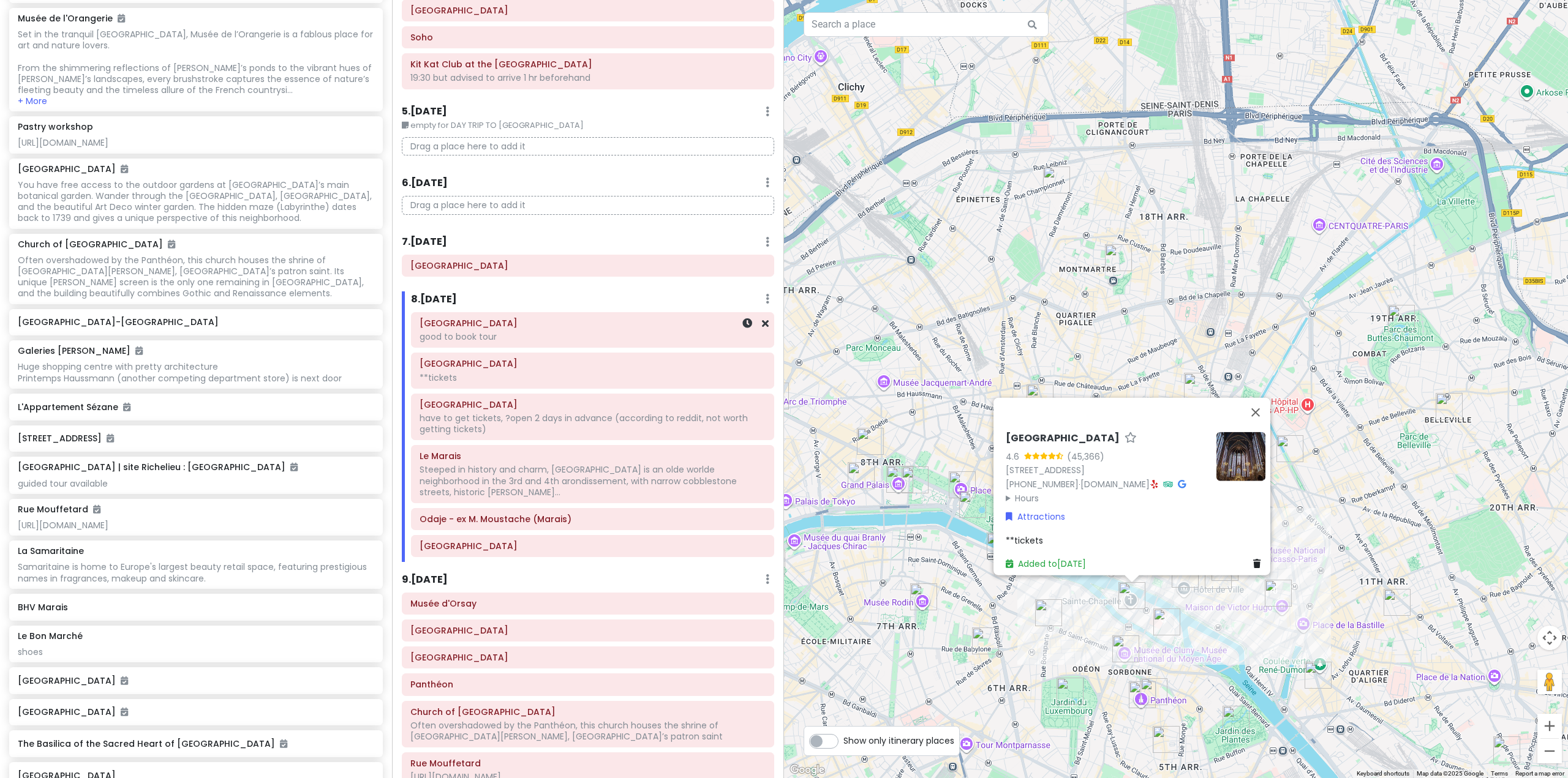
click at [597, 336] on div "good to book tour" at bounding box center [592, 336] width 346 height 11
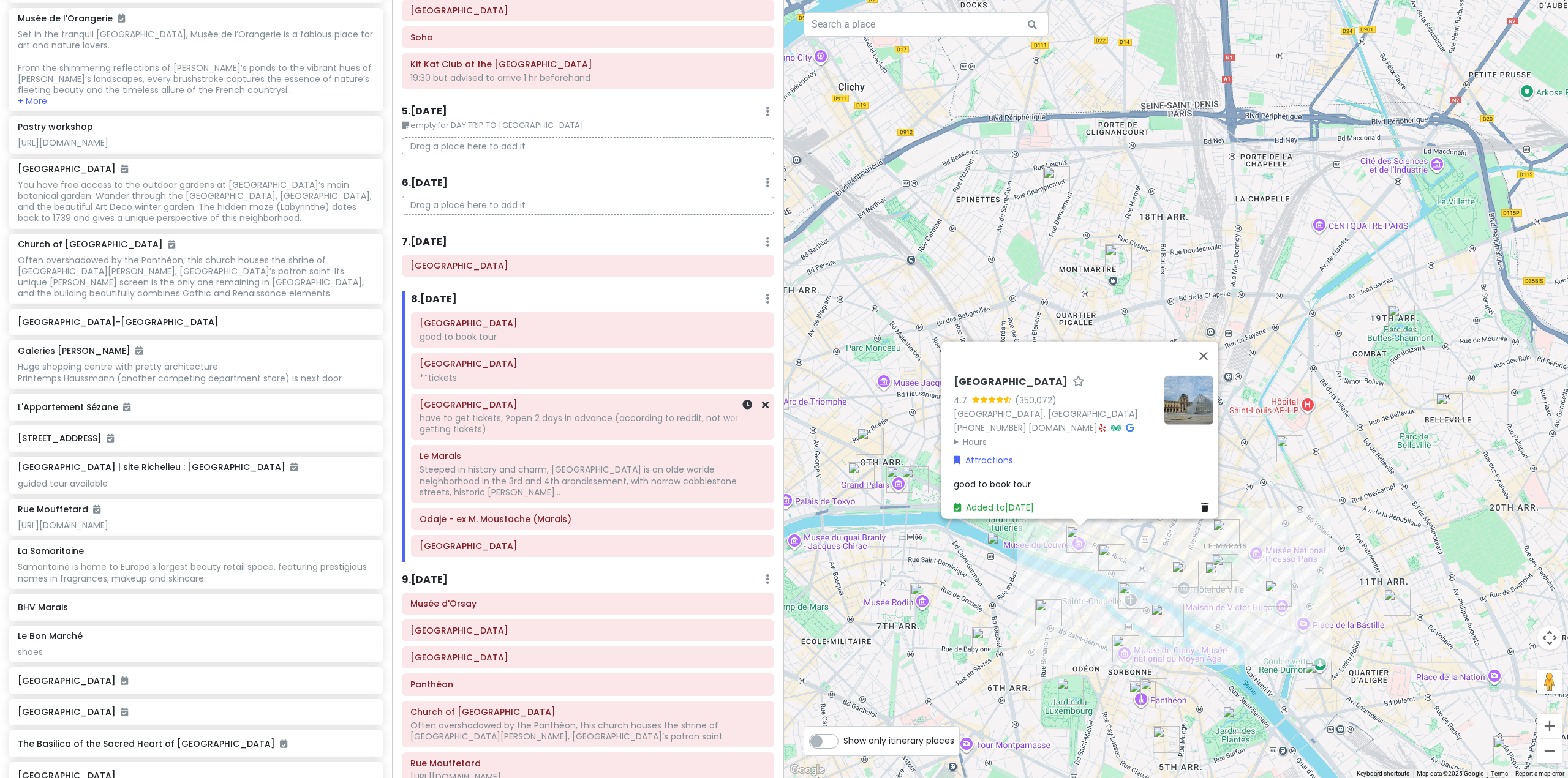
click at [649, 423] on div "have to get tickets, ?open 2 days in advance (according to reddit, not worth ge…" at bounding box center [592, 423] width 346 height 22
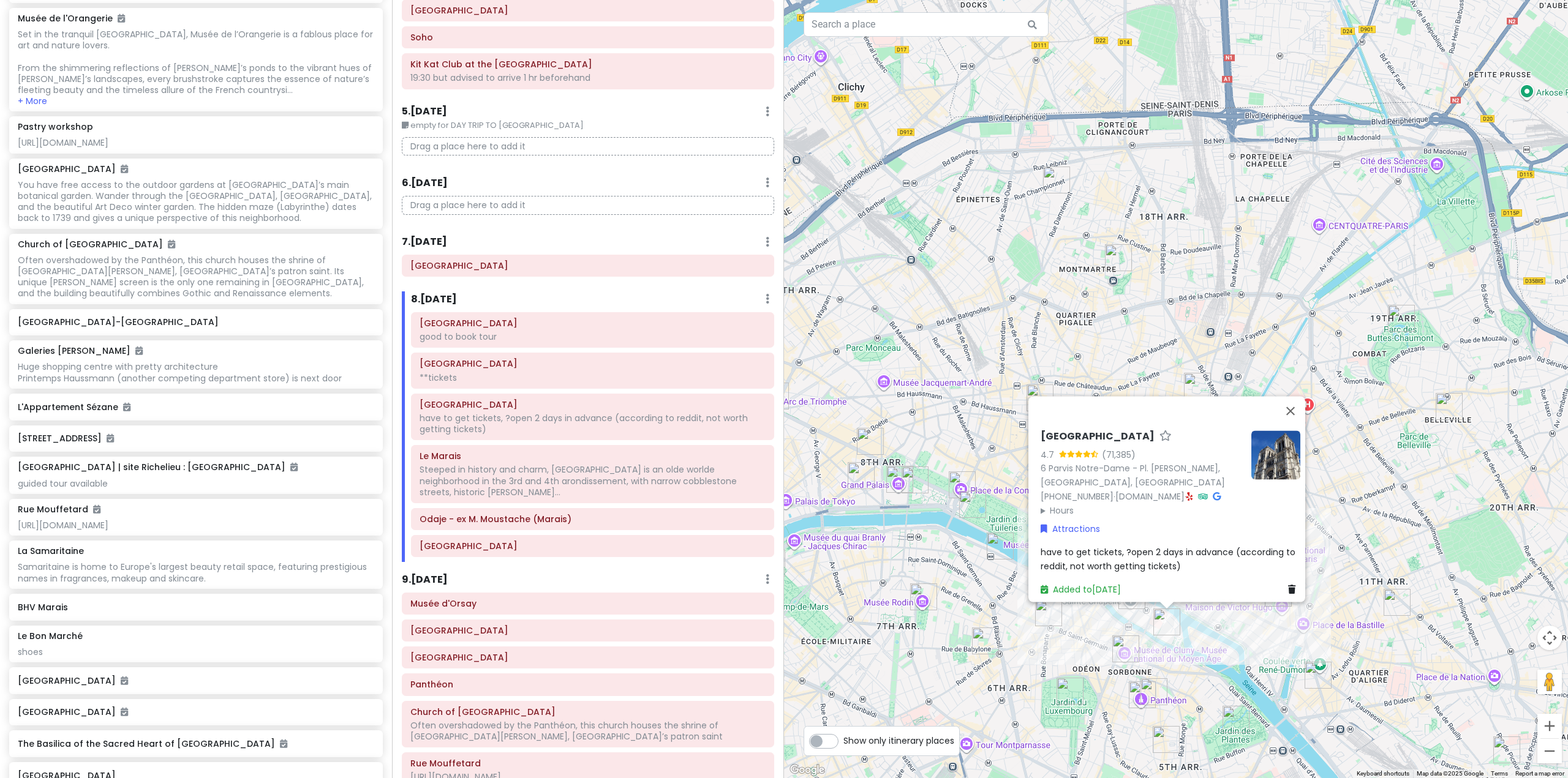
click at [1143, 547] on span "have to get tickets, ?open 2 days in advance (according to reddit, not worth ge…" at bounding box center [1169, 558] width 258 height 25
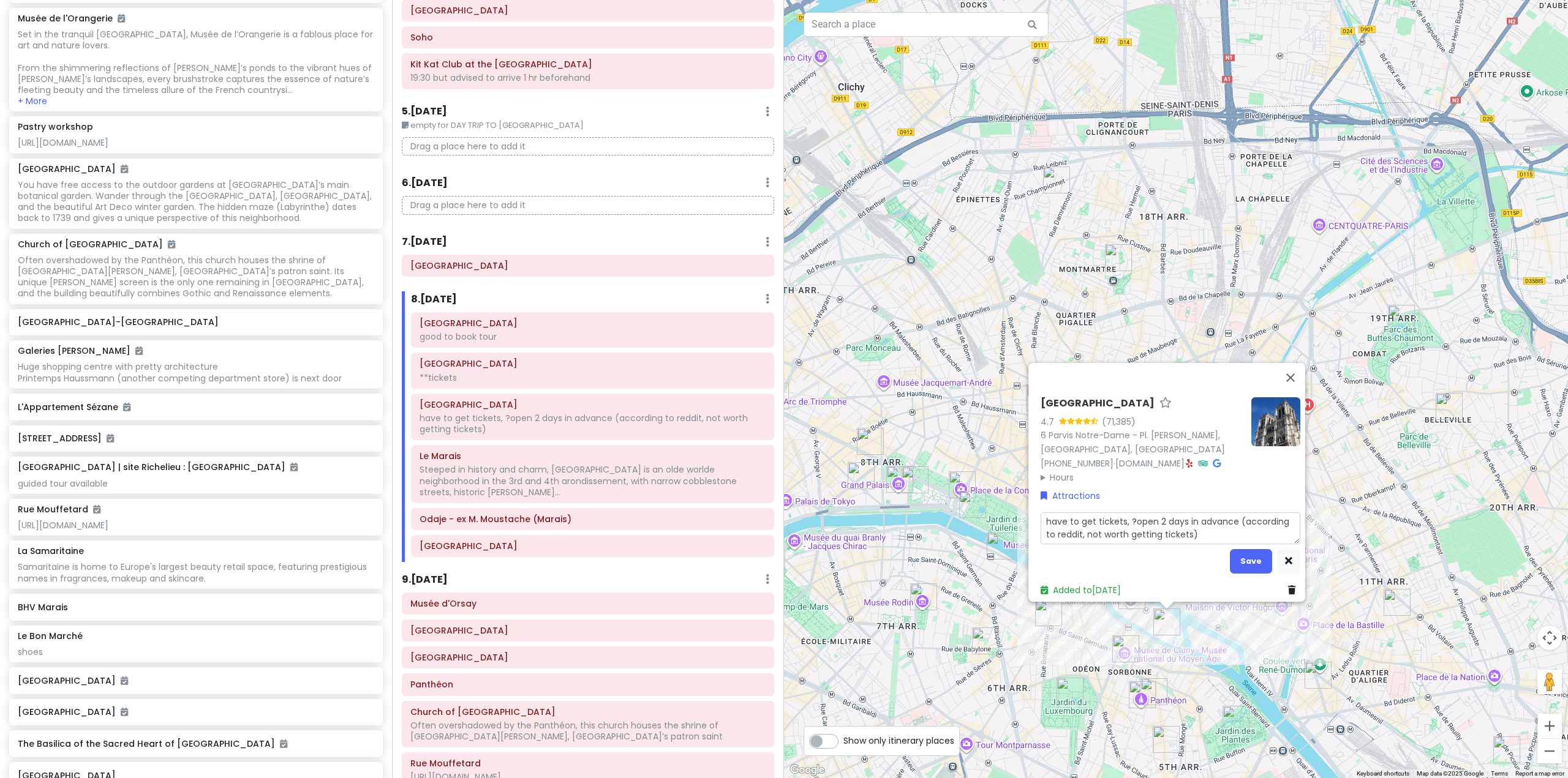
drag, startPoint x: 1238, startPoint y: 513, endPoint x: 899, endPoint y: 506, distance: 339.1
click at [899, 506] on div "[GEOGRAPHIC_DATA] 4.7 (71,385) 6 [GEOGRAPHIC_DATA] - [GEOGRAPHIC_DATA][PERSON_N…" at bounding box center [1176, 389] width 784 height 778
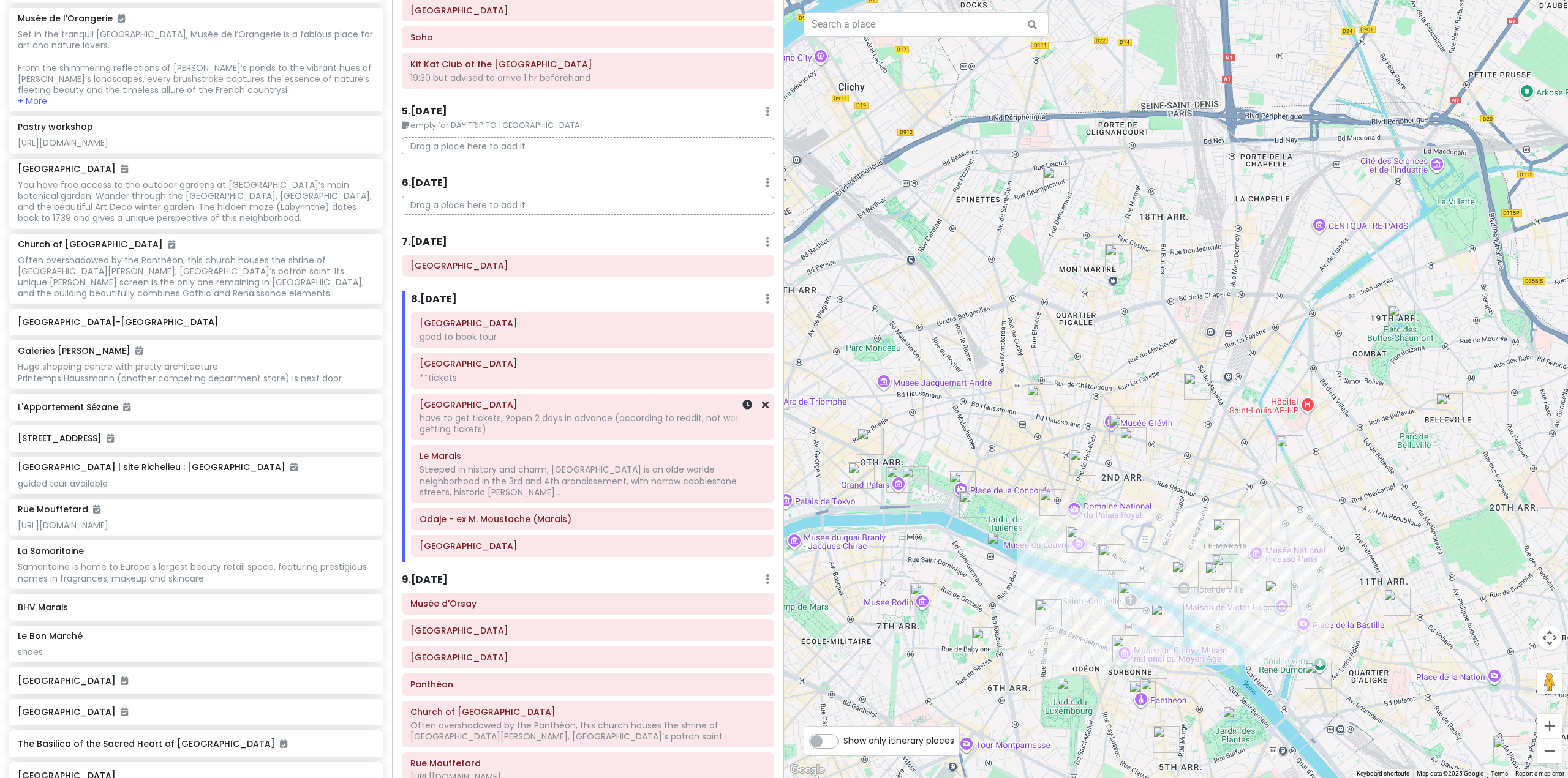
click at [630, 428] on div "have to get tickets, ?open 2 days in advance (according to reddit, not worth ge…" at bounding box center [592, 423] width 346 height 22
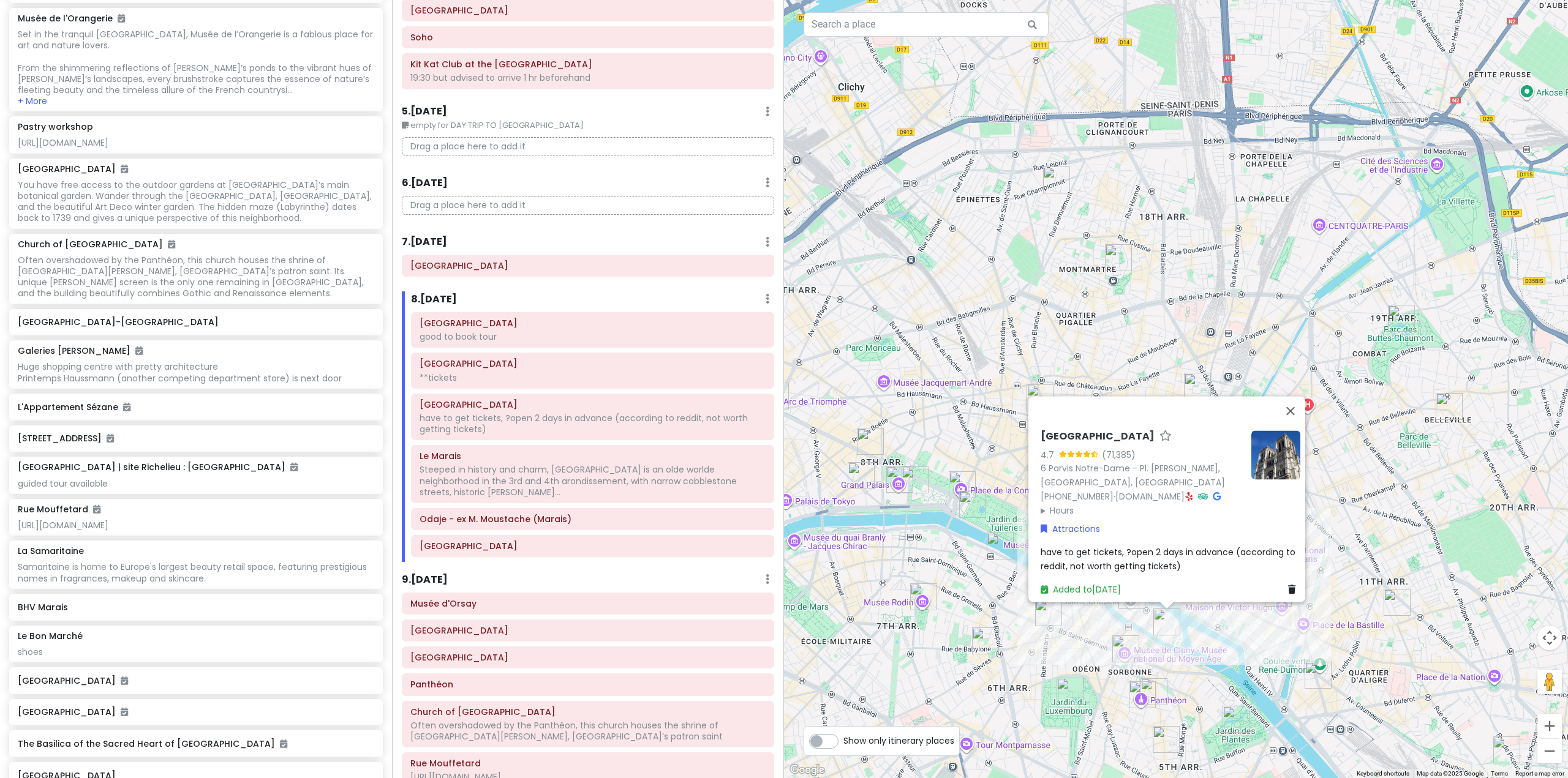
click at [1131, 546] on span "have to get tickets, ?open 2 days in advance (according to reddit, not worth ge…" at bounding box center [1169, 558] width 258 height 25
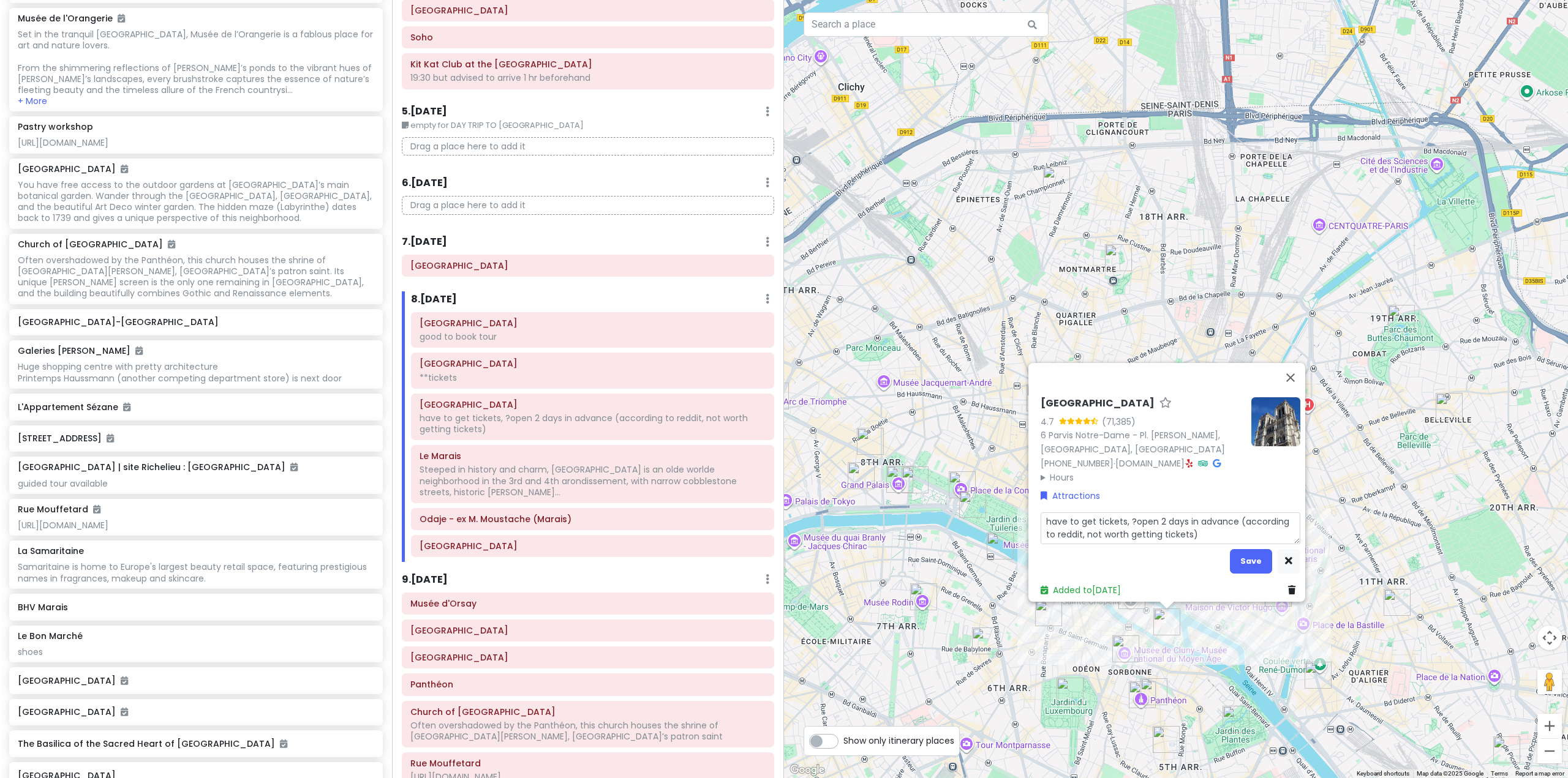
click at [1238, 513] on textarea "have to get tickets, ?open 2 days in advance (according to reddit, not worth ge…" at bounding box center [1170, 528] width 259 height 32
type textarea "x"
type textarea "have to get tickets, ?open 2 days in advance according to reddit, not worth get…"
type textarea "x"
type textarea "have to get tickets, ?open 2 days in advanceaccording to reddit, not worth gett…"
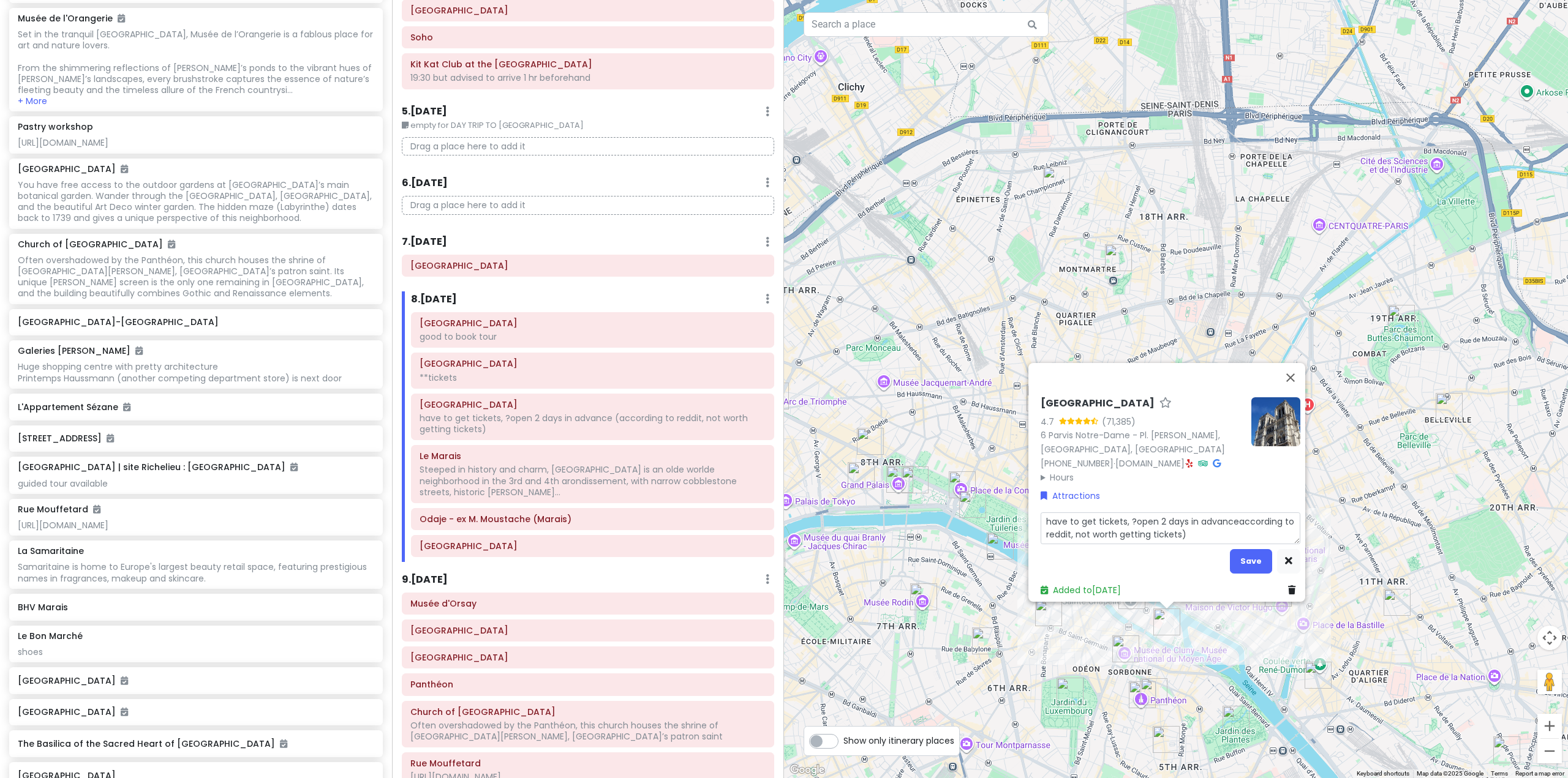
type textarea "x"
type textarea "have to get tickets, ?open 2 days in advancaccording to reddit, not worth getti…"
type textarea "x"
type textarea "have to get tickets, ?open 2 days in advanaccording to reddit, not worth gettin…"
type textarea "x"
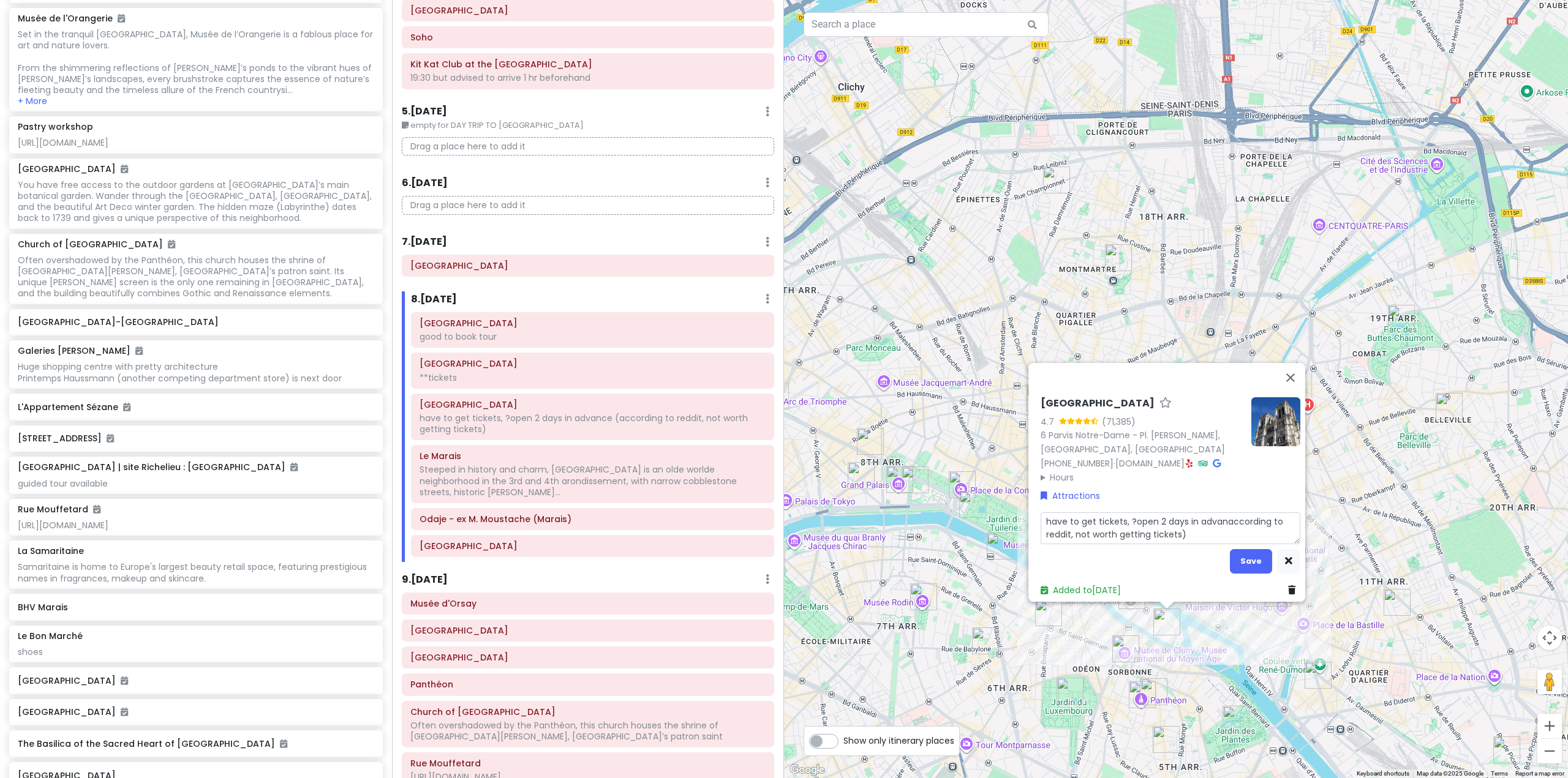
type textarea "have to get tickets, ?open 2 days in advaaccording to reddit, not worth getting…"
type textarea "x"
type textarea "have to get tickets, ?open 2 days in advaccording to reddit, not worth getting …"
type textarea "x"
type textarea "have to get tickets, ?open 2 days in adaccording to [GEOGRAPHIC_DATA], not wort…"
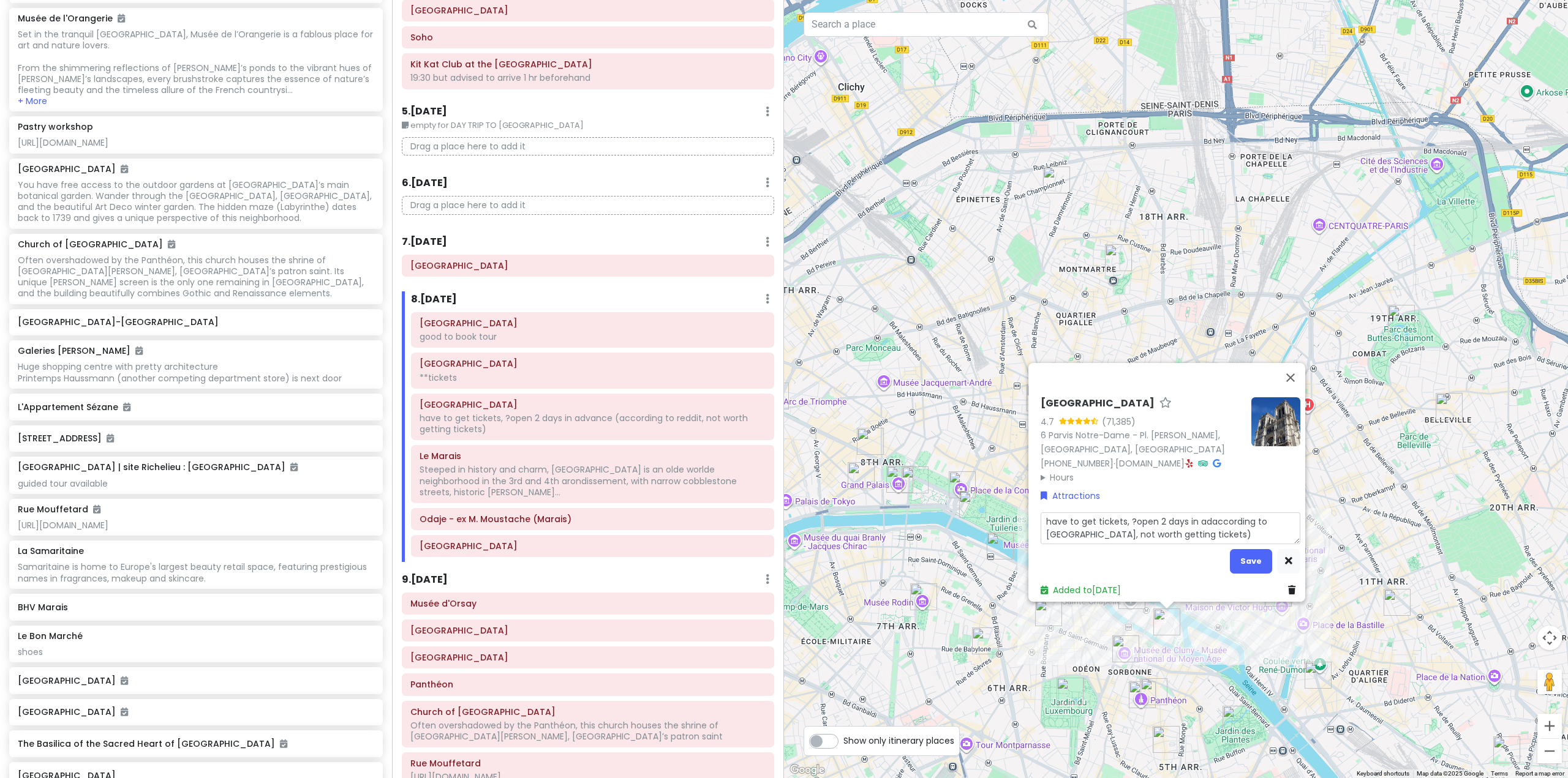
type textarea "x"
type textarea "have to get tickets, ?open 2 days in aaccording to [GEOGRAPHIC_DATA], not worth…"
type textarea "x"
type textarea "have to get tickets, ?open 2 days in according to reddit, not worth getting tic…"
type textarea "x"
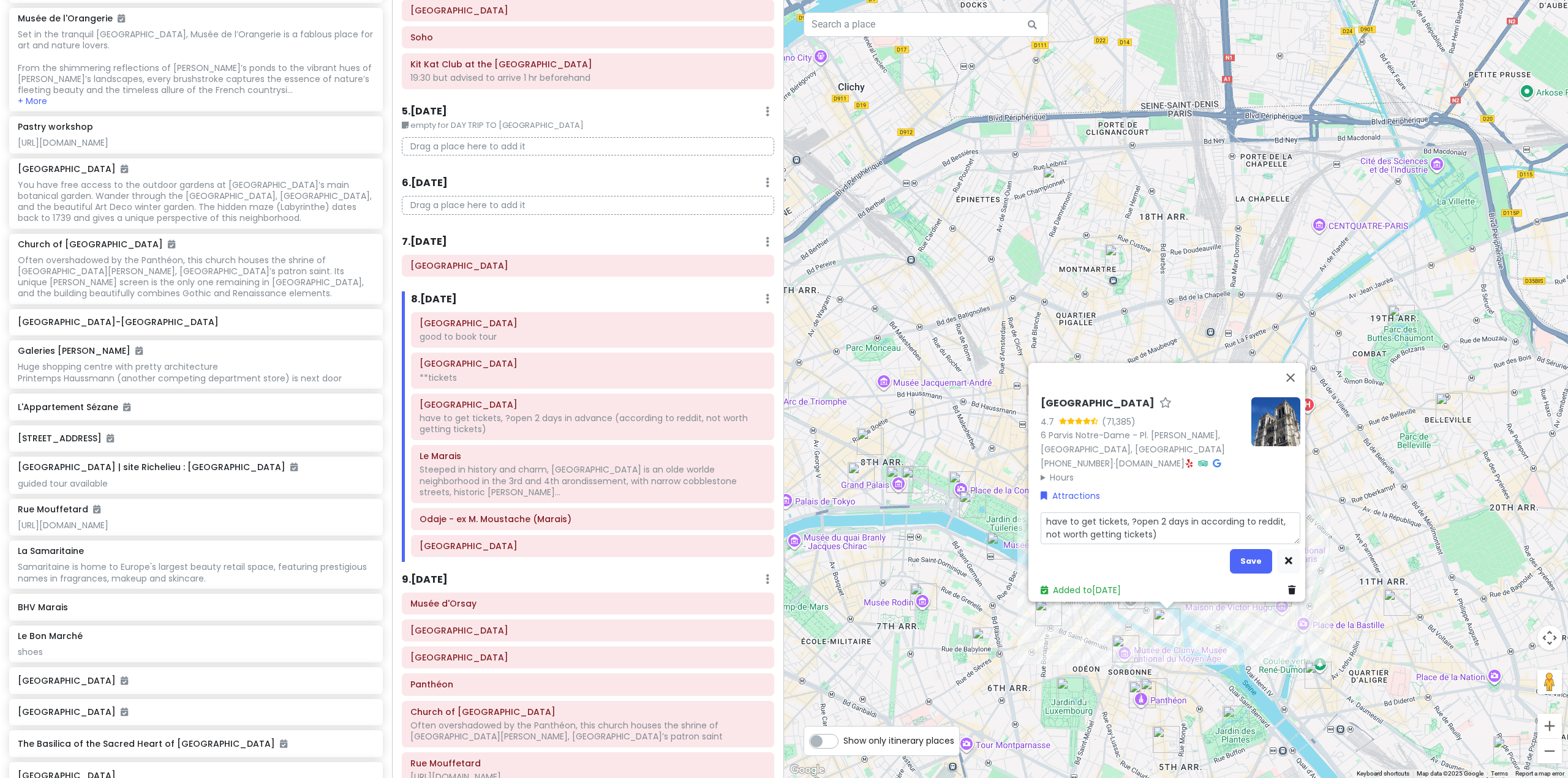
type textarea "have to get tickets, ?open 2 days inaccording to reddit, not worth getting tick…"
type textarea "x"
type textarea "have to get tickets, ?open 2 days iaccording to [GEOGRAPHIC_DATA], not worth ge…"
type textarea "x"
type textarea "have to get tickets, ?open 2 days according to reddit, not worth getting ticket…"
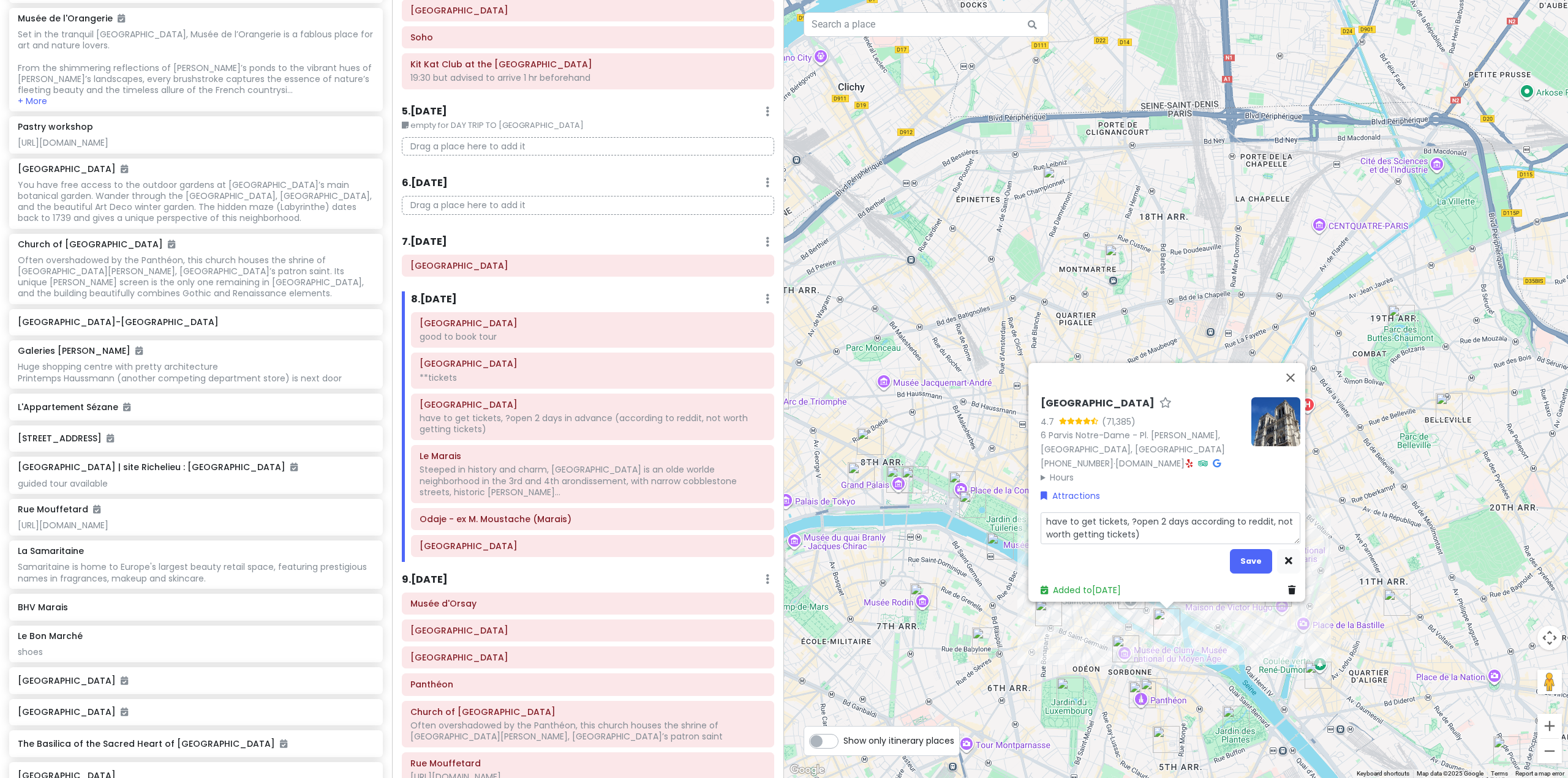
type textarea "x"
type textarea "have to get tickets, ?open 2 daysaccording to reddit, not worth getting tickets)"
type textarea "x"
type textarea "have to get tickets, ?open 2 dayaccording to reddit, not worth getting tickets)"
type textarea "x"
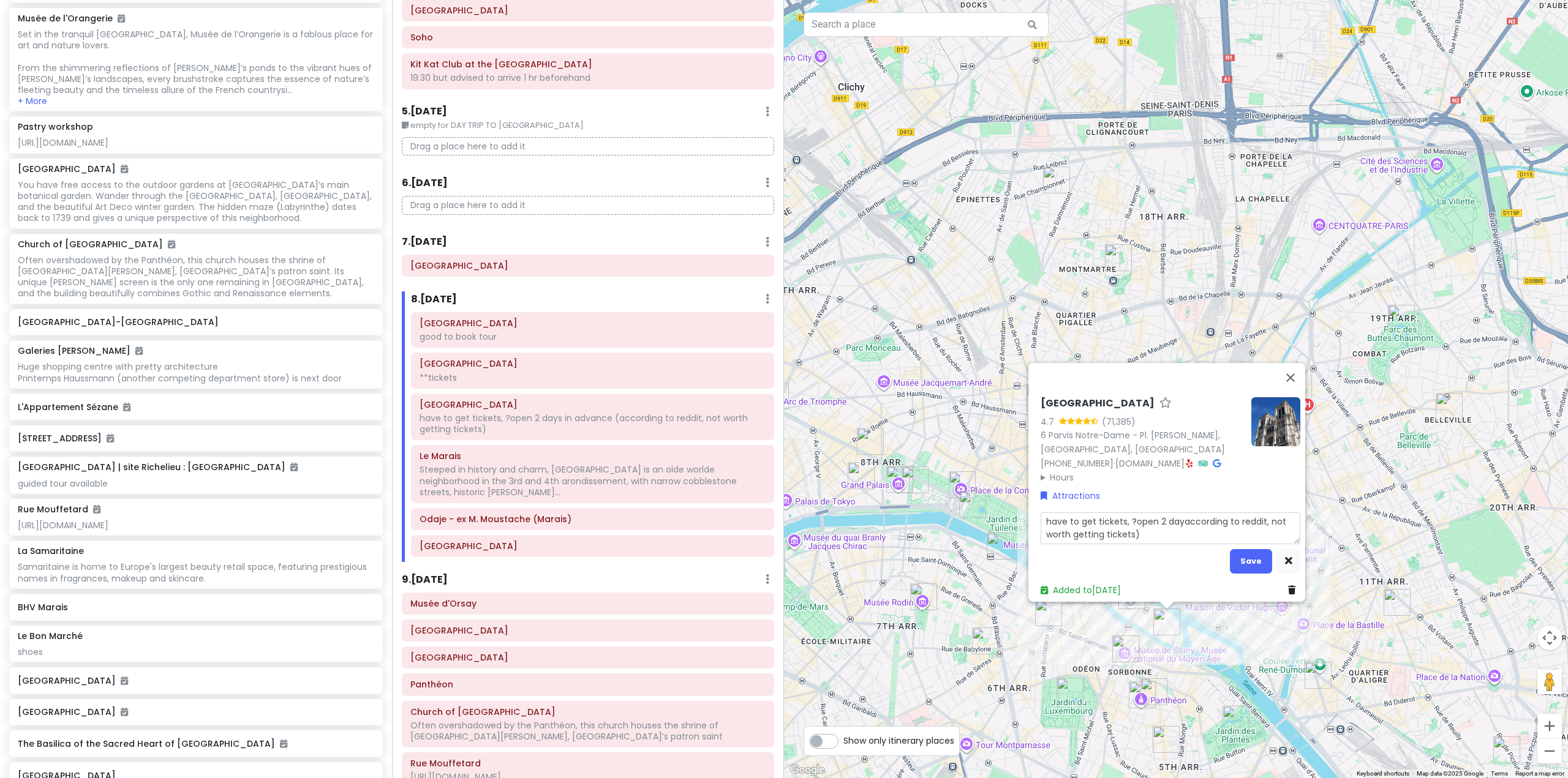
type textarea "have to get tickets, ?open 2 daaccording to reddit, not worth getting tickets)"
type textarea "x"
type textarea "have to get tickets, ?open 2 daccording to reddit, not worth getting tickets)"
type textarea "x"
type textarea "have to get tickets, ?open 2 according to reddit, not worth getting tickets)"
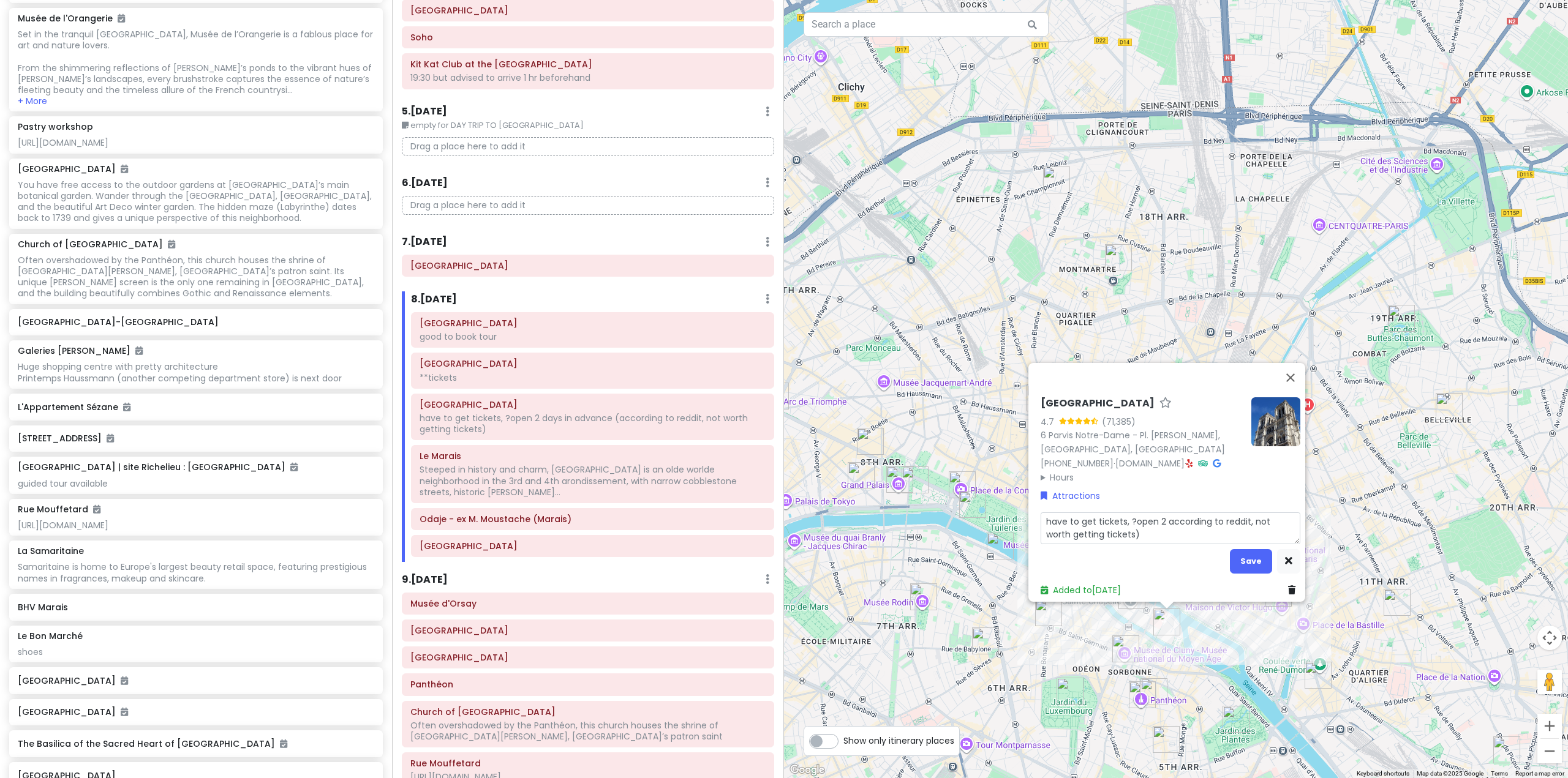
type textarea "x"
type textarea "have to get tickets, ?open 2according to reddit, not worth getting tickets)"
type textarea "x"
type textarea "have to get tickets, ?open according to reddit, not worth getting tickets)"
type textarea "x"
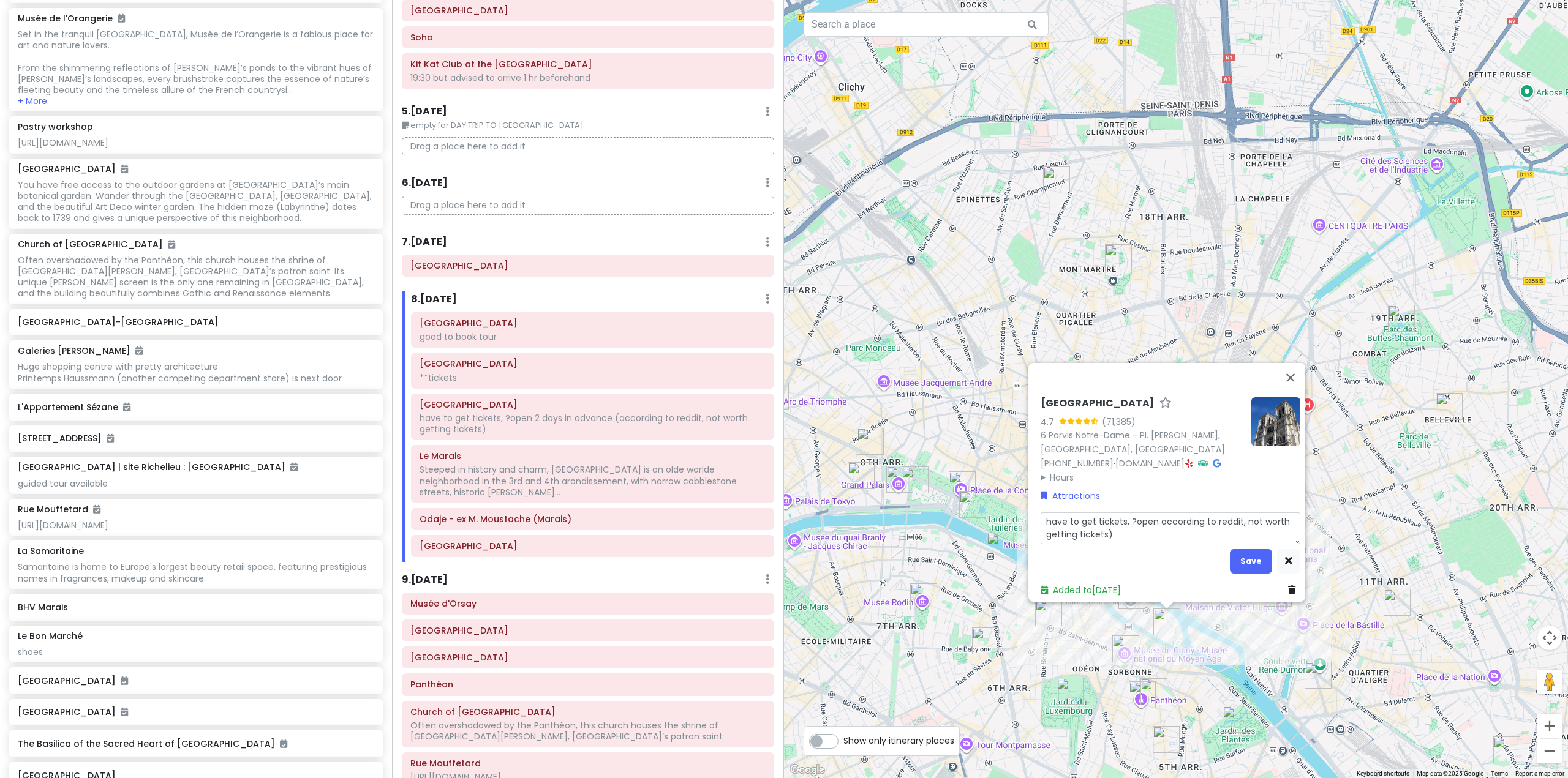
type textarea "have to get tickets, ?openaccording to reddit, not worth getting tickets)"
type textarea "x"
type textarea "have to get tickets, ?opeaccording to reddit, not worth getting tickets)"
type textarea "x"
type textarea "have to get tickets, ?opaccording to reddit, not worth getting tickets)"
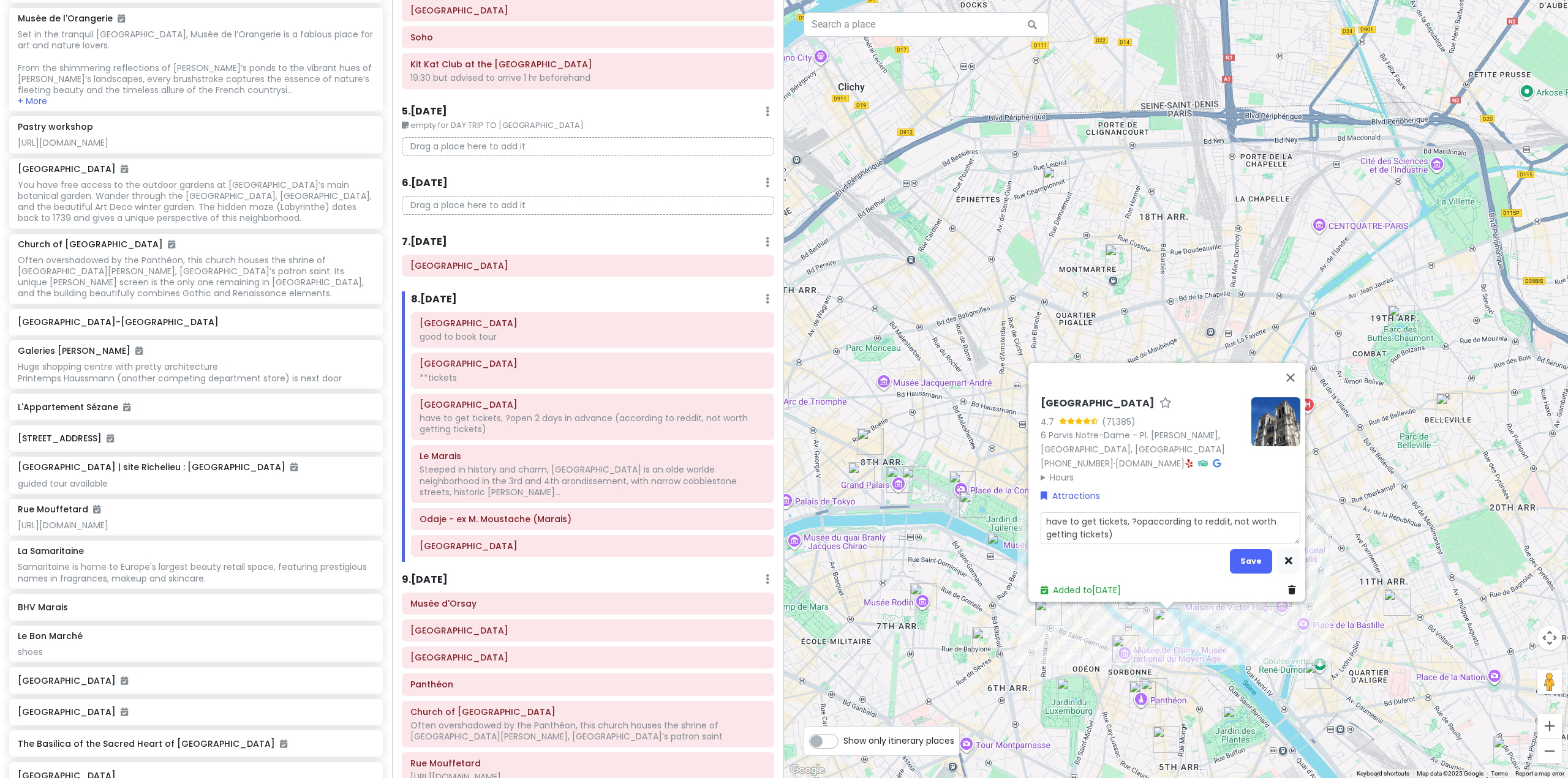
type textarea "x"
type textarea "have to get tickets, ?oaccording to [GEOGRAPHIC_DATA], not worth getting ticket…"
type textarea "x"
type textarea "have to get tickets, ?according to reddit, not worth getting tickets)"
type textarea "x"
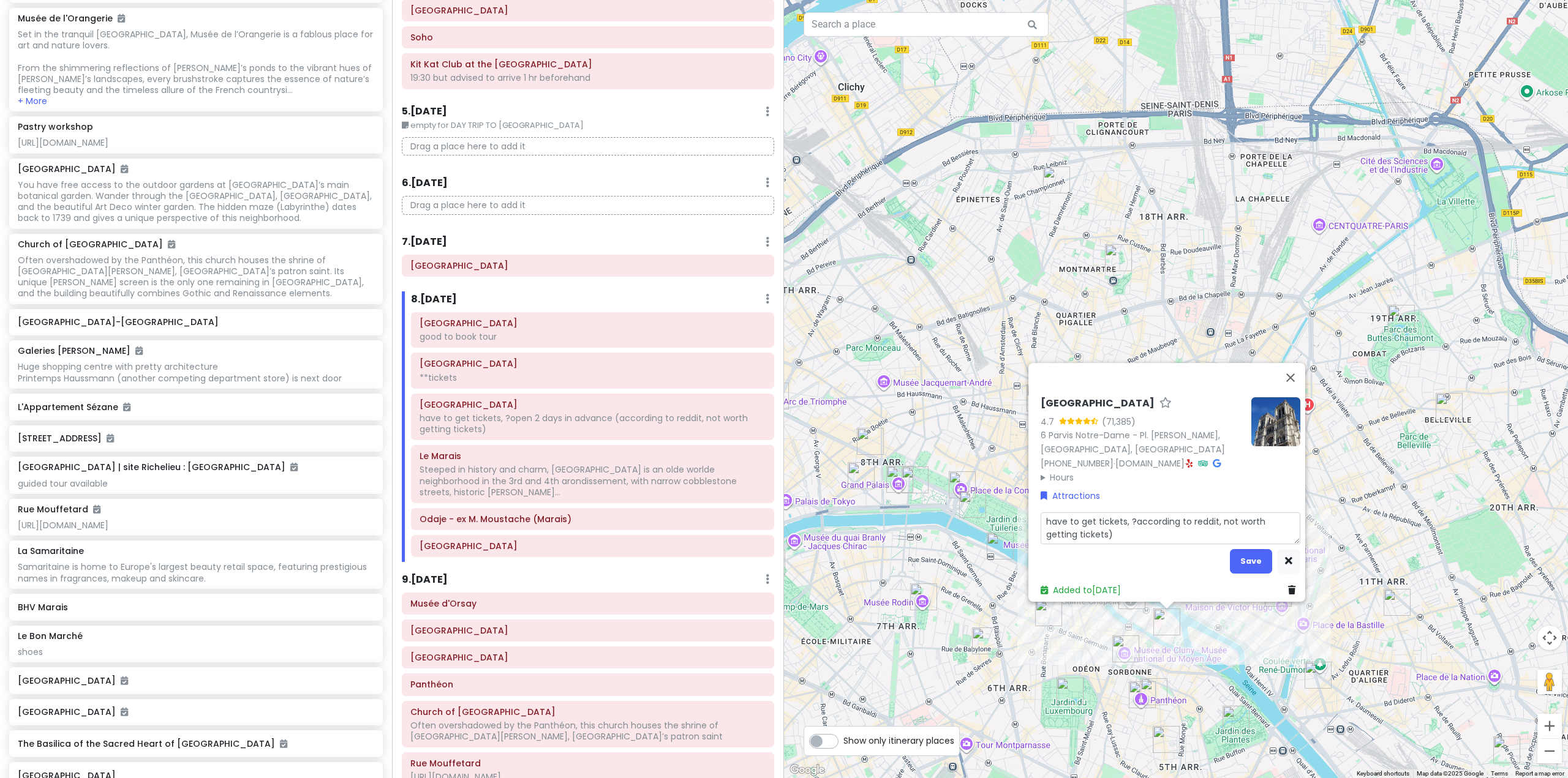
type textarea "have to get tickets, according to reddit, not worth getting tickets)"
type textarea "x"
type textarea "have to get tickets,according to reddit, not worth getting tickets)"
type textarea "x"
type textarea "have to get ticketsaccording to reddit, not worth getting tickets)"
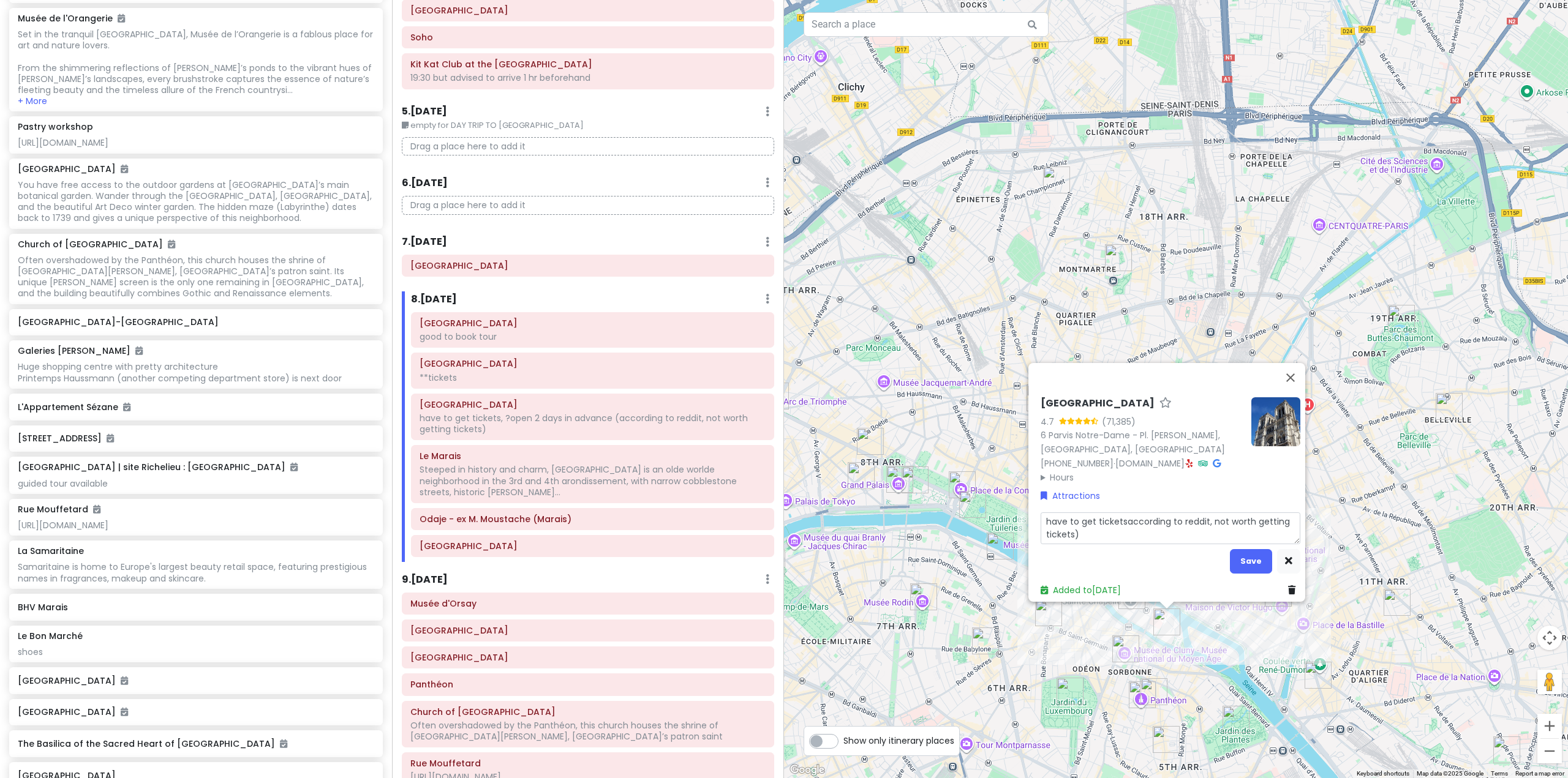
type textarea "x"
type textarea "have to get ticketaccording to reddit, not worth getting tickets)"
type textarea "x"
type textarea "have to get tickeaccording to reddit, not worth getting tickets)"
type textarea "x"
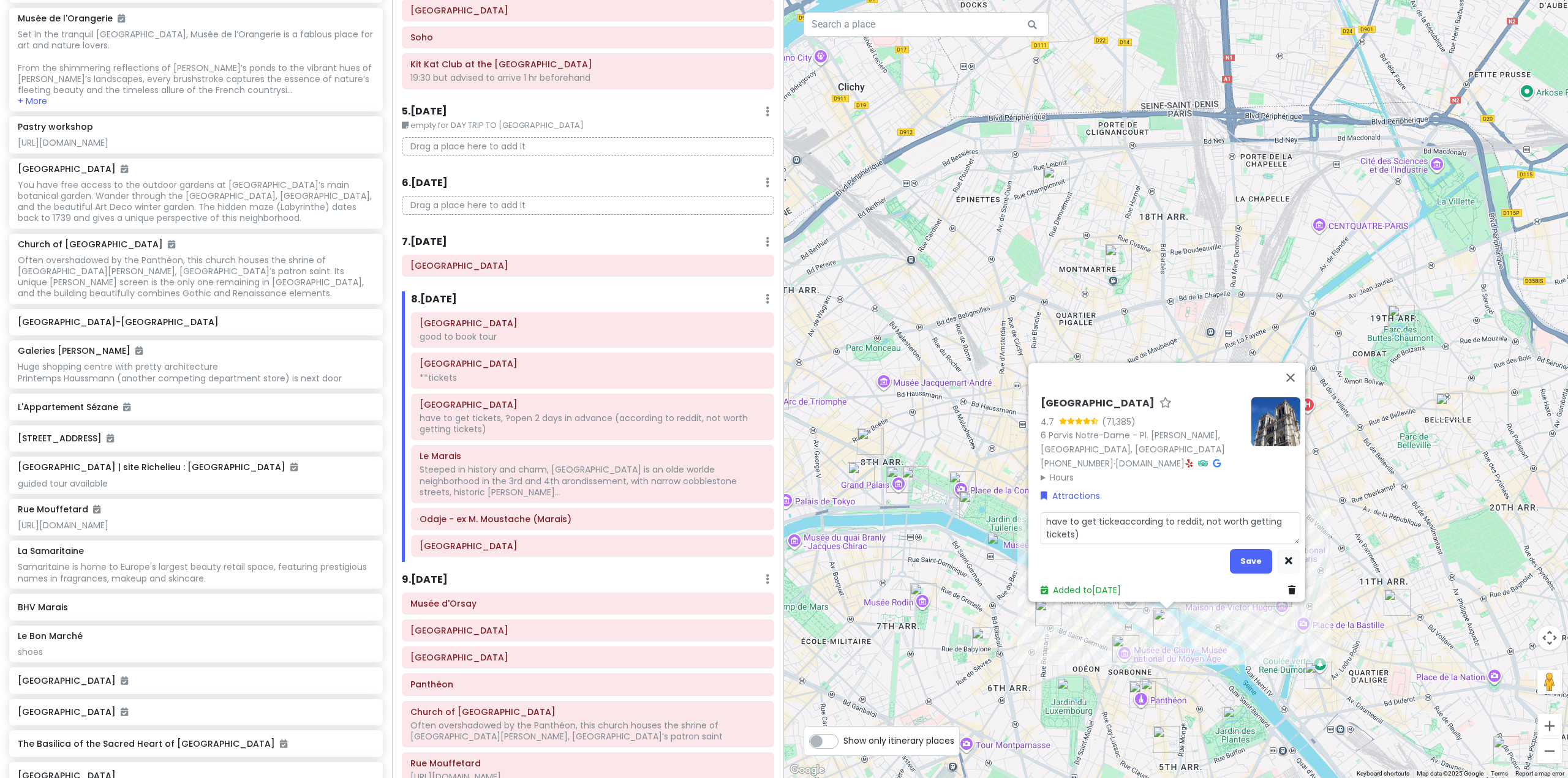
type textarea "have to get tickaccording to reddit, not worth getting tickets)"
type textarea "x"
type textarea "have to get ticaccording to reddit, not worth getting tickets)"
type textarea "x"
type textarea "have to get tiaccording to reddit, not worth getting tickets)"
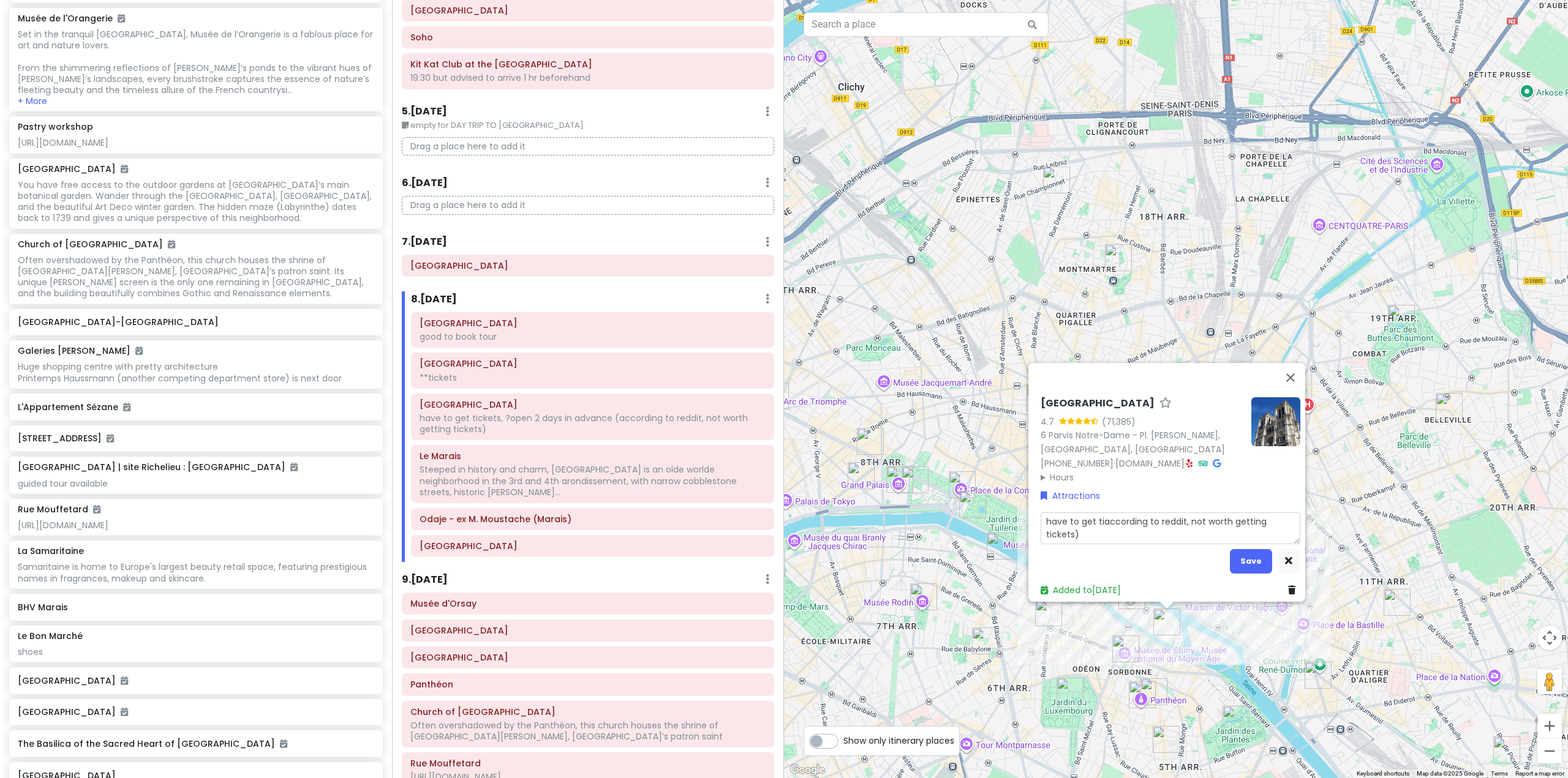
type textarea "x"
type textarea "have to get taccording to reddit, not worth getting tickets)"
type textarea "x"
type textarea "have to get according to reddit, not worth getting tickets)"
type textarea "x"
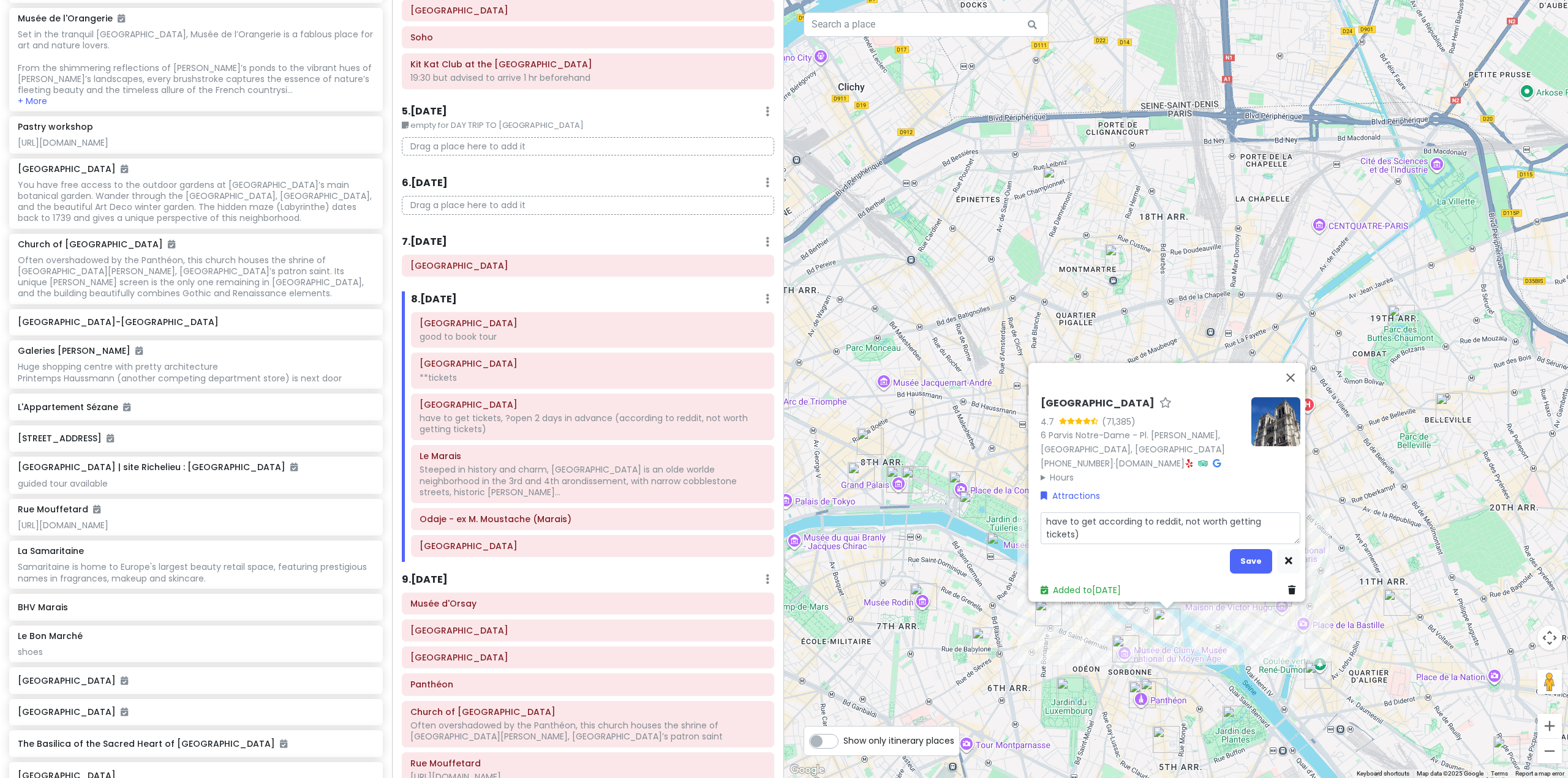
type textarea "have to getaccording to reddit, not worth getting tickets)"
type textarea "x"
type textarea "have to geaccording to reddit, not worth getting tickets)"
type textarea "x"
type textarea "have to gaccording to reddit, not worth getting tickets)"
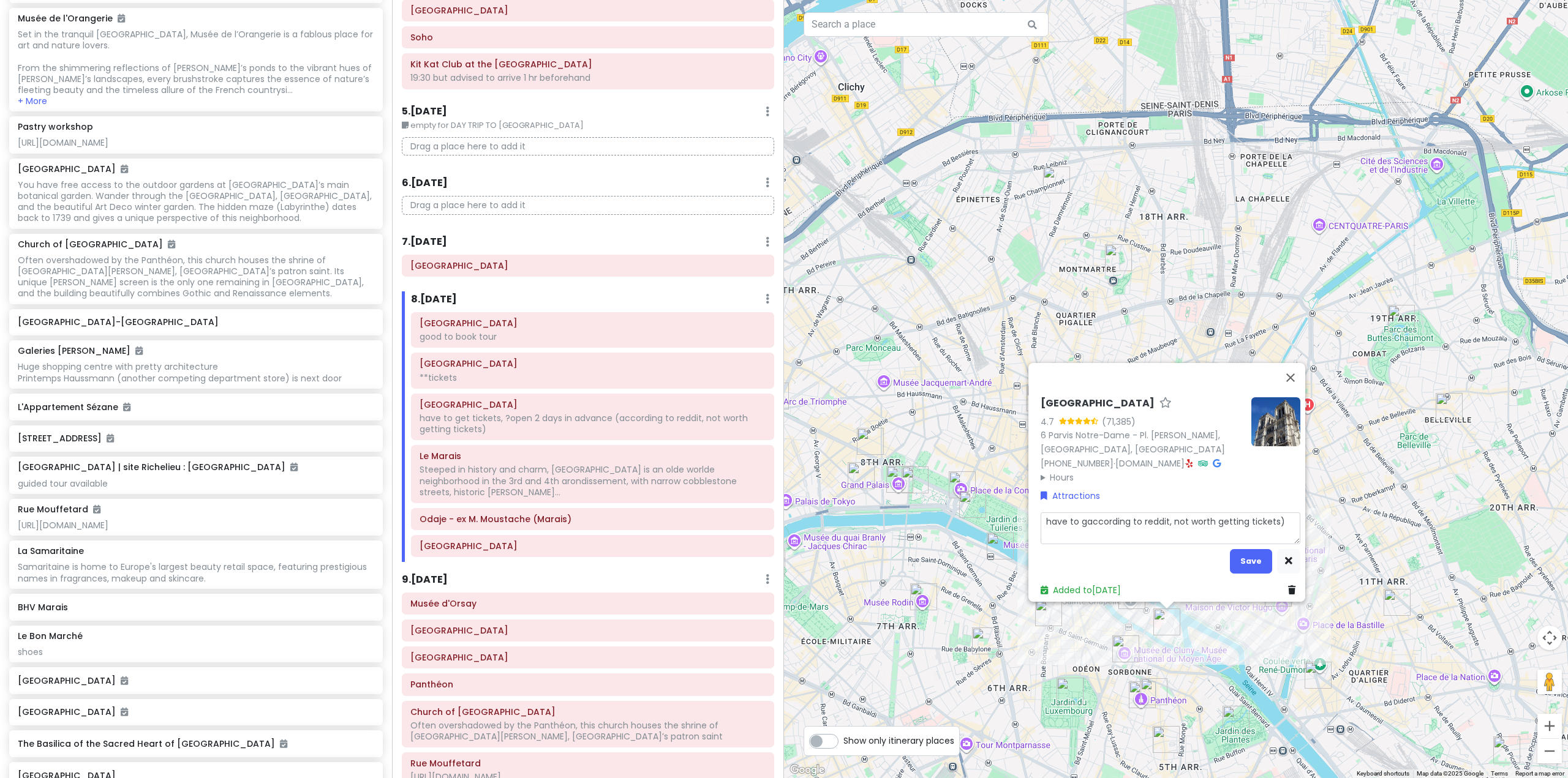
type textarea "x"
type textarea "have to according to reddit, not worth getting tickets)"
type textarea "x"
type textarea "have toaccording to reddit, not worth getting tickets)"
type textarea "x"
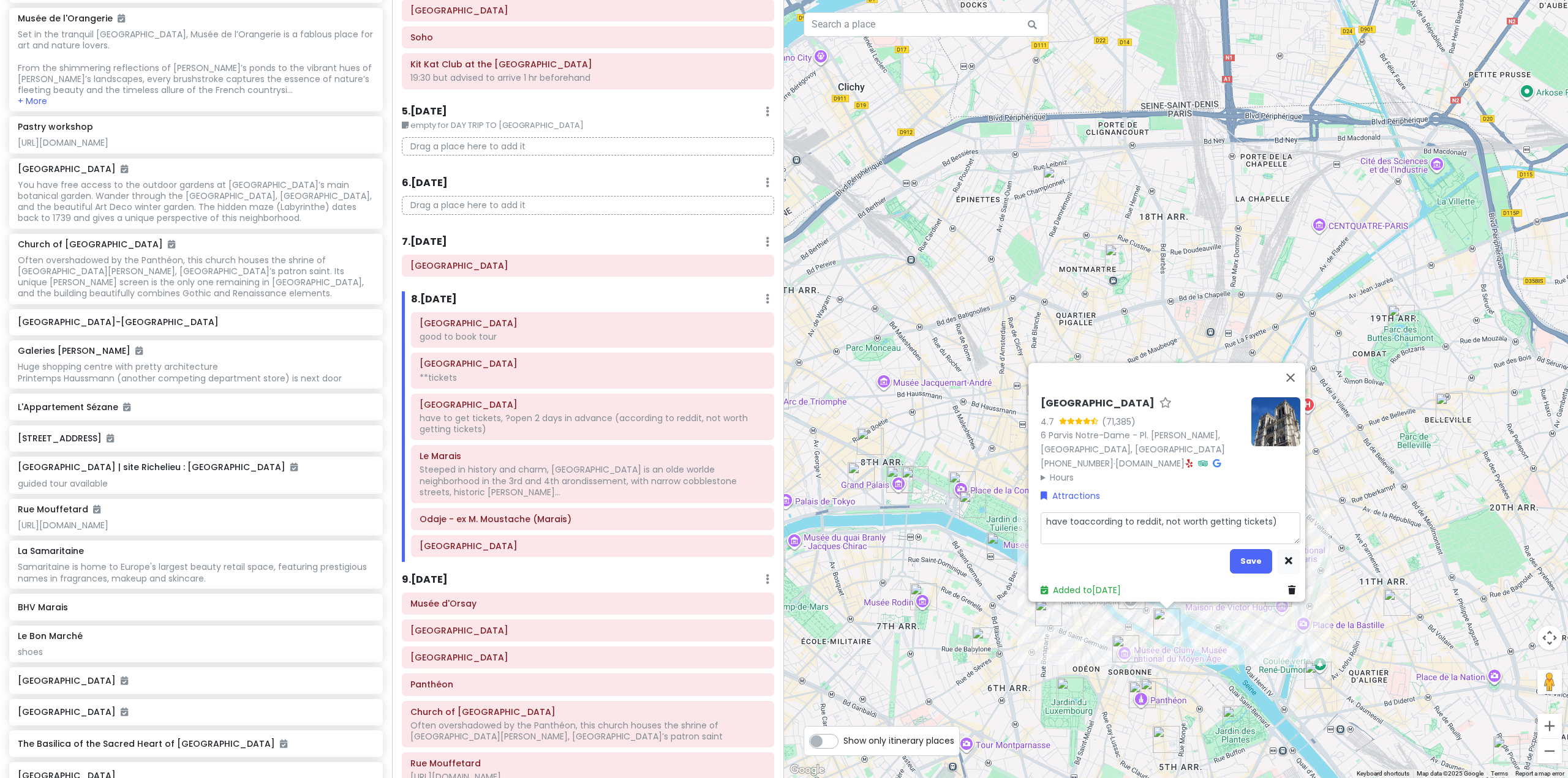
type textarea "have taccording to reddit, not worth getting tickets)"
type textarea "x"
type textarea "have according to reddit, not worth getting tickets)"
type textarea "x"
type textarea "haveaccording to reddit, not worth getting tickets)"
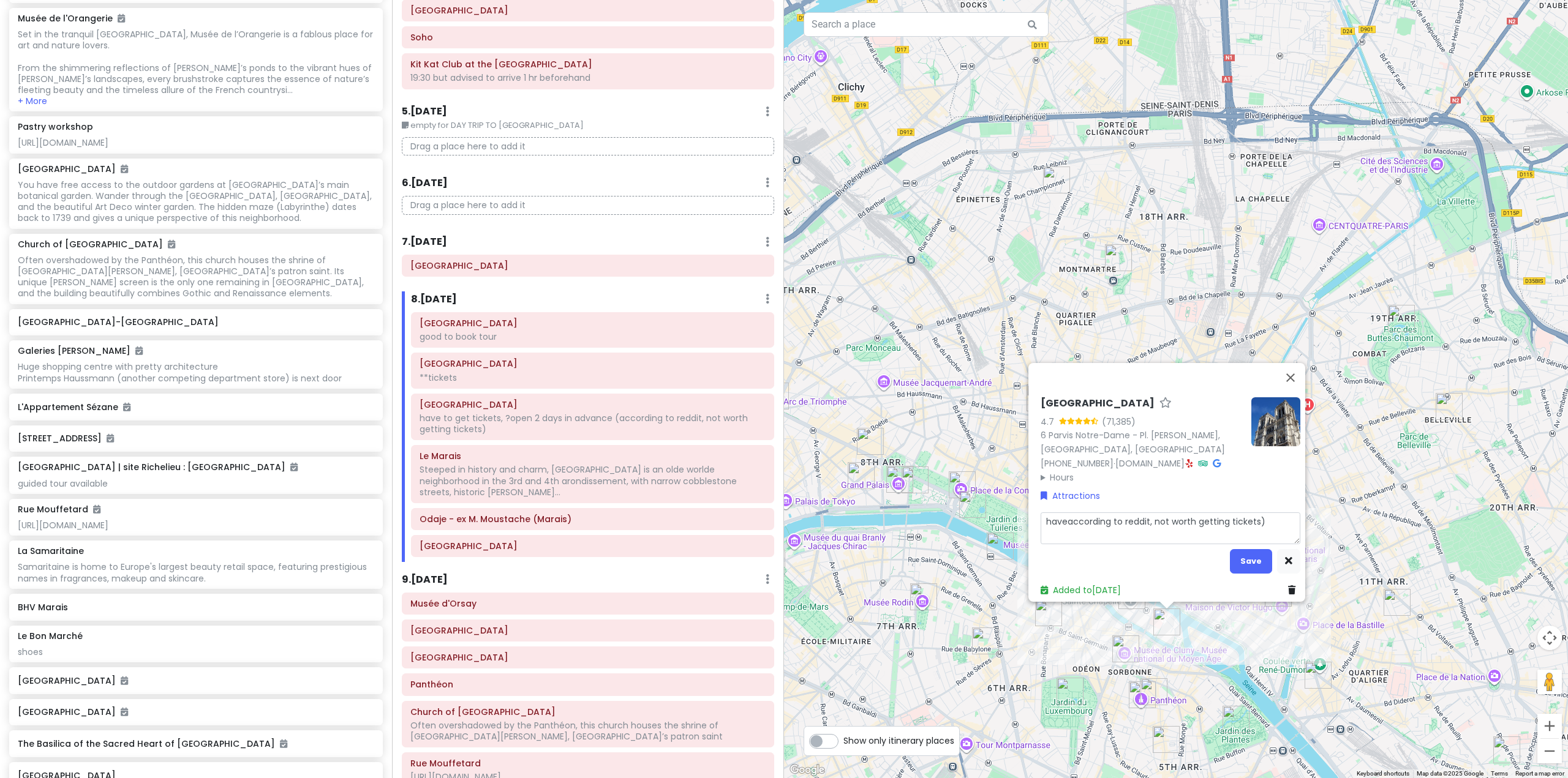
type textarea "x"
type textarea "havaccording to reddit, not worth getting tickets)"
type textarea "x"
type textarea "haaccording to reddit, not worth getting tickets)"
type textarea "x"
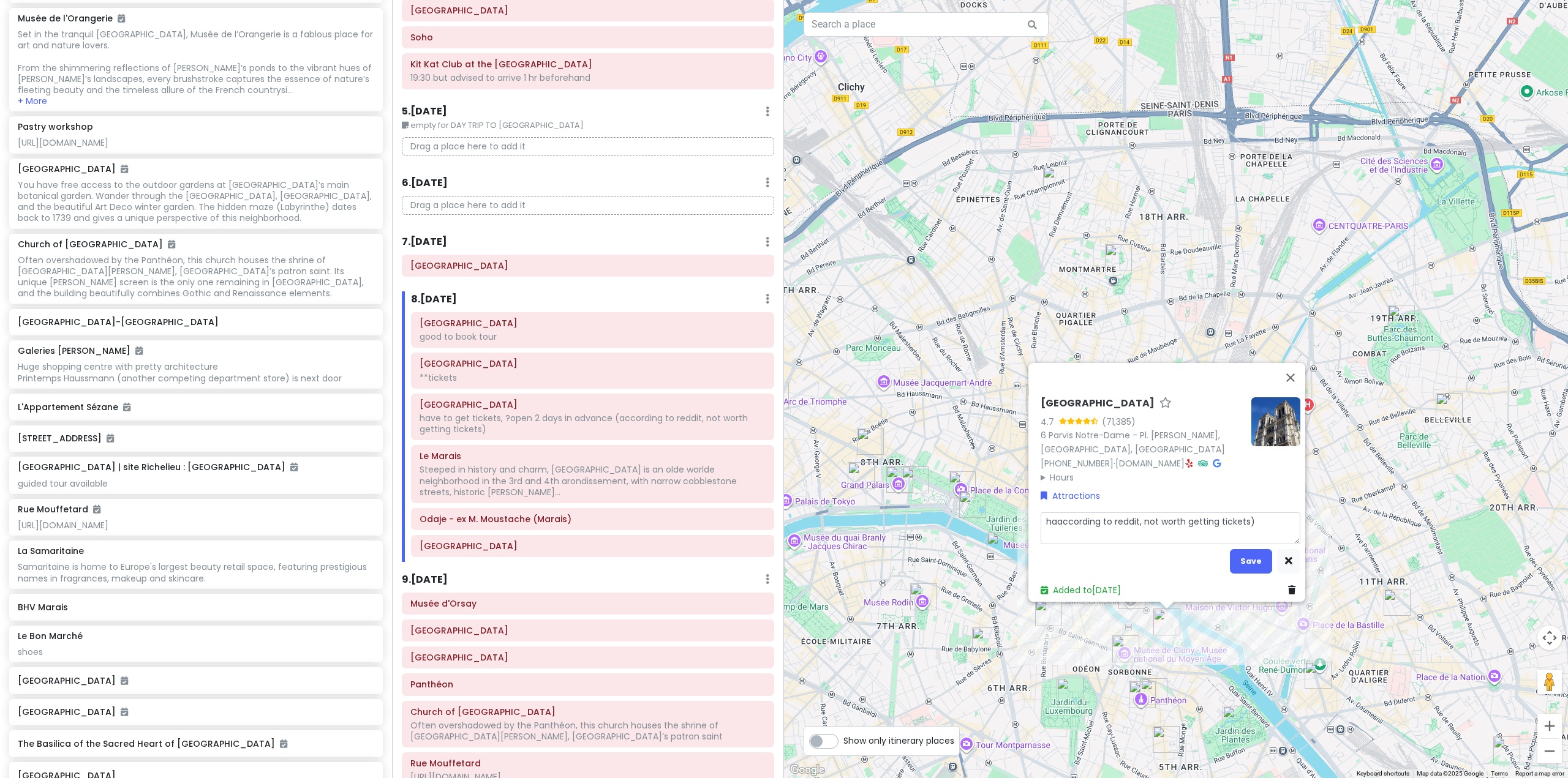
type textarea "haccording to reddit, not worth getting tickets)"
type textarea "x"
type textarea "according to reddit, not worth getting tickets)"
click at [1232, 513] on textarea "according to reddit, not worth getting tickets)" at bounding box center [1170, 528] width 259 height 32
click at [1252, 517] on textarea "according to reddit, not worth getting tickets)" at bounding box center [1170, 528] width 259 height 32
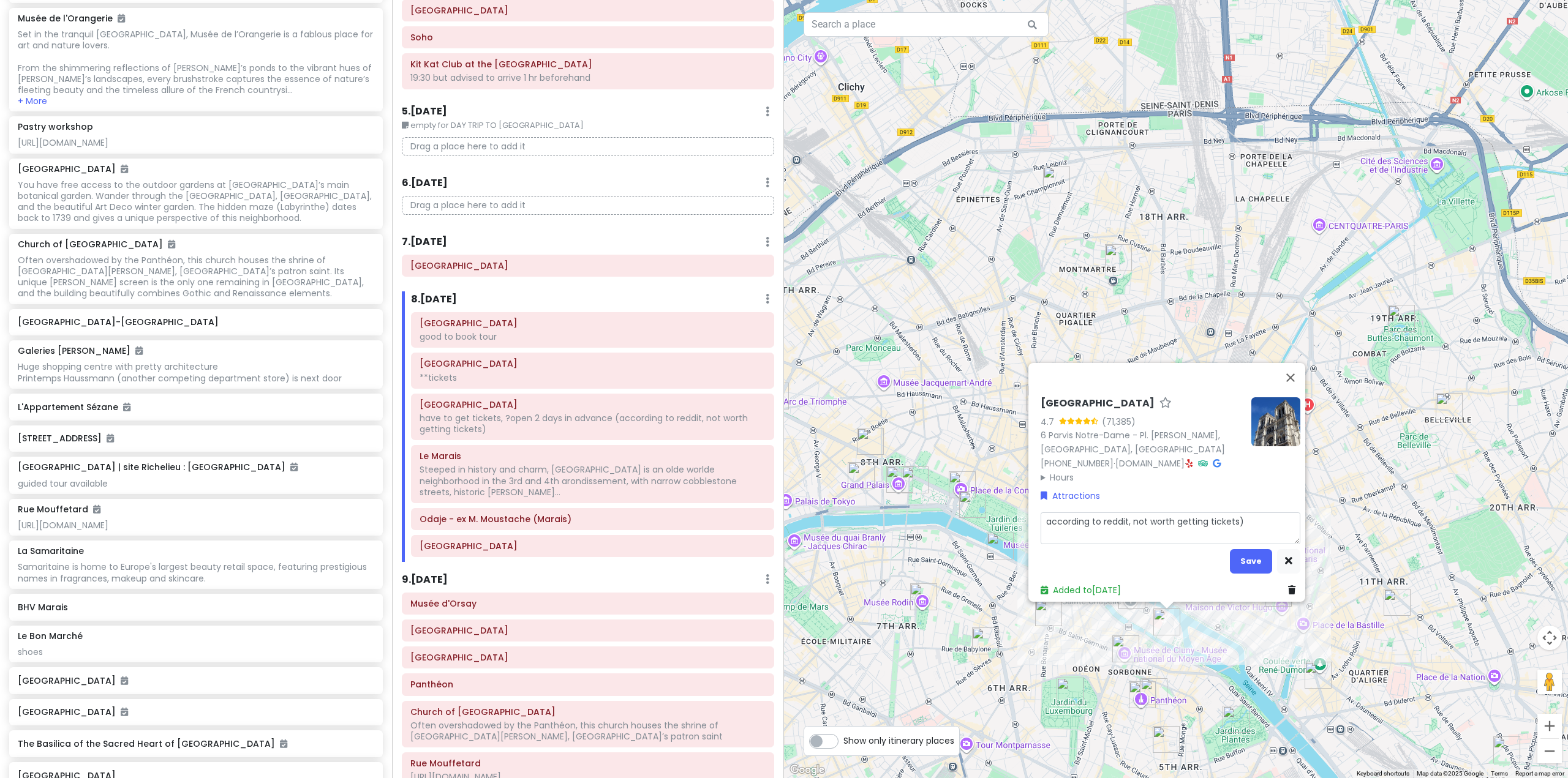
type textarea "x"
type textarea "according to reddit, not worth getting tickets"
drag, startPoint x: 1251, startPoint y: 548, endPoint x: 1237, endPoint y: 552, distance: 14.6
click at [1250, 549] on button "Save" at bounding box center [1251, 561] width 42 height 24
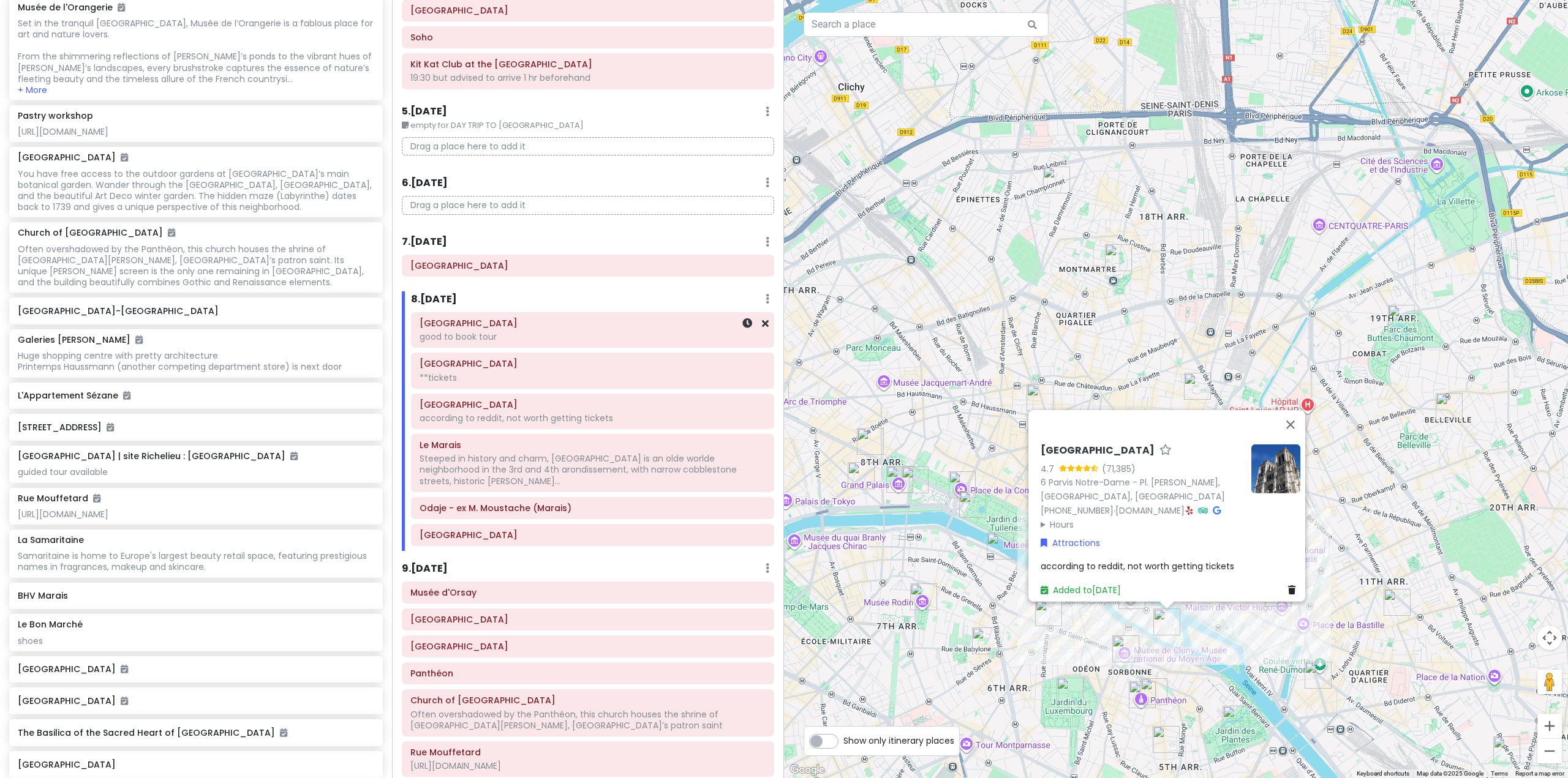
click at [588, 341] on div "good to book tour" at bounding box center [592, 336] width 346 height 11
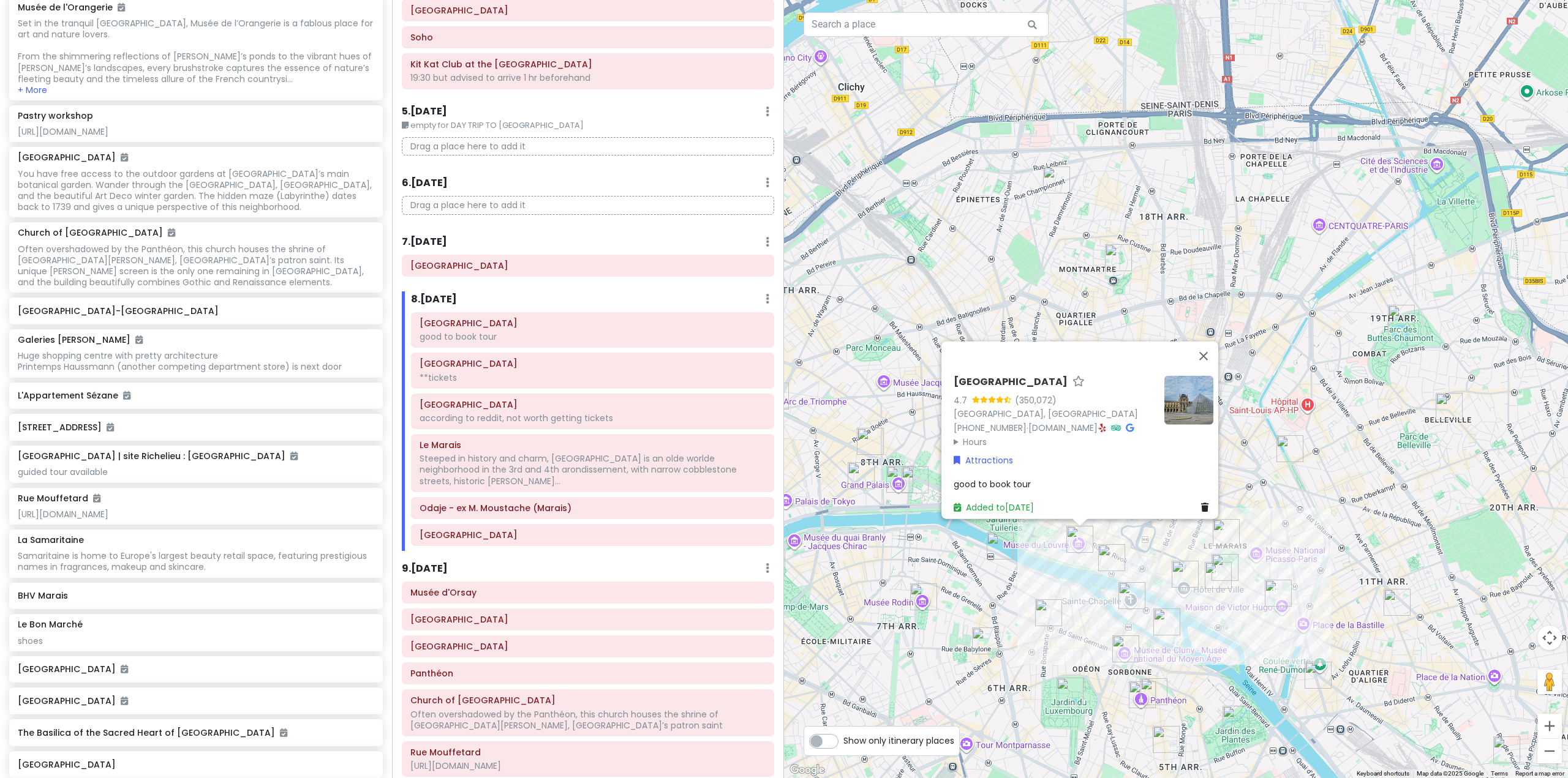
click at [1004, 477] on span "good to book tour" at bounding box center [992, 484] width 77 height 12
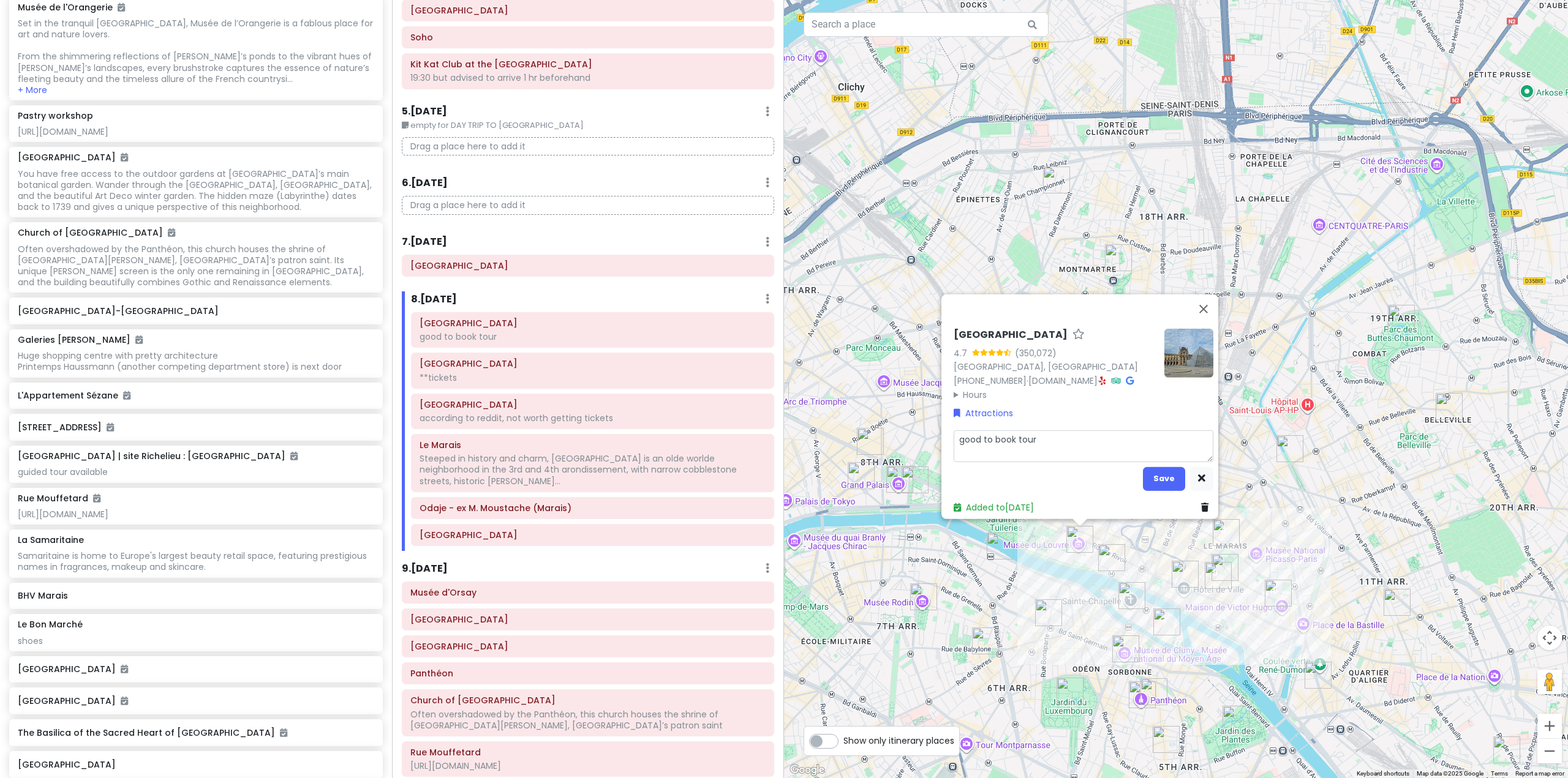
type textarea "x"
type textarea "*good to book tour"
type textarea "x"
type textarea "**good to book tour"
drag, startPoint x: 1018, startPoint y: 435, endPoint x: 964, endPoint y: 439, distance: 54.1
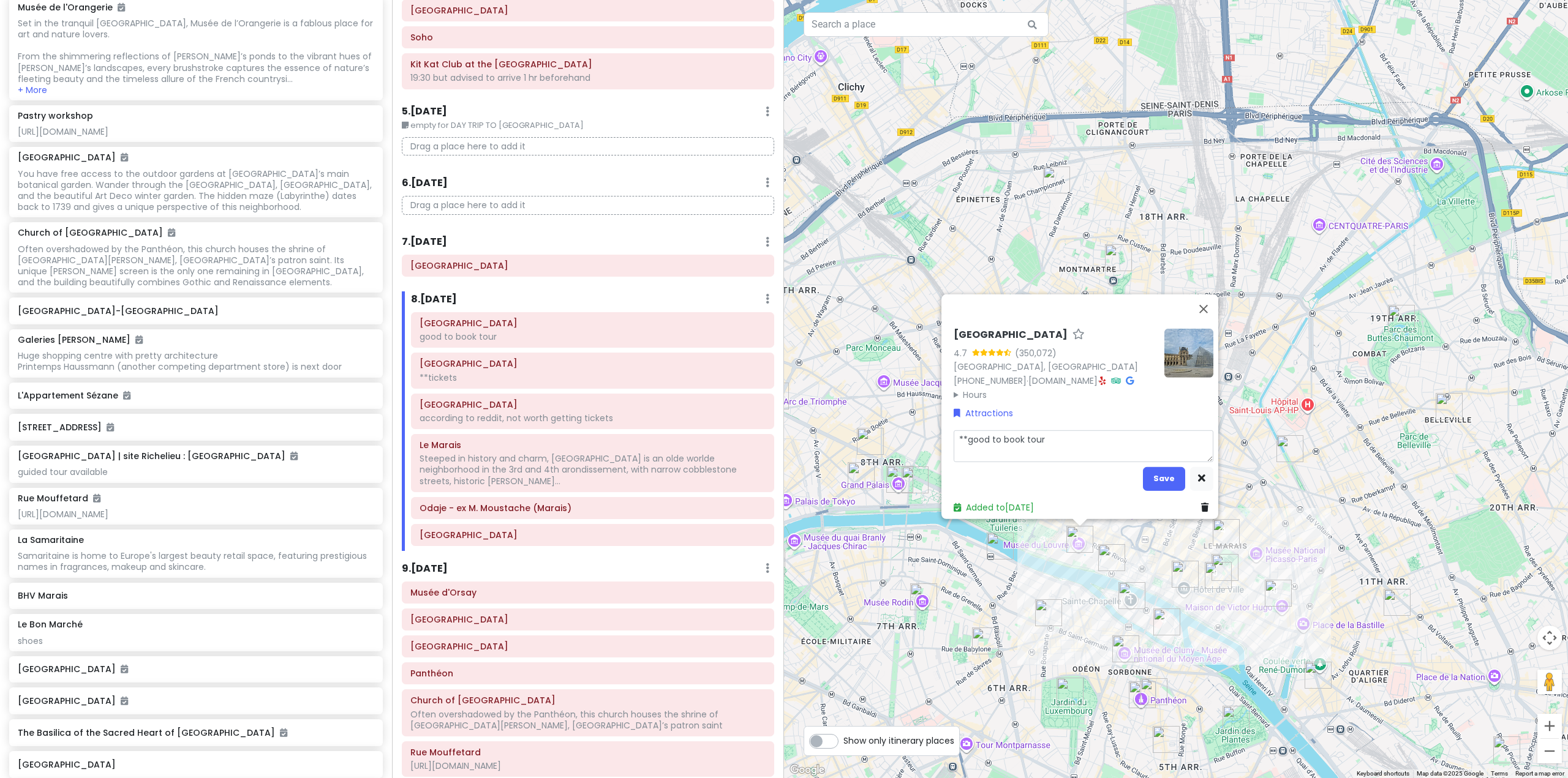
click at [964, 439] on textarea "**good to book tour" at bounding box center [1083, 446] width 259 height 32
type textarea "x"
type textarea "**b"
type textarea "x"
type textarea "**bo"
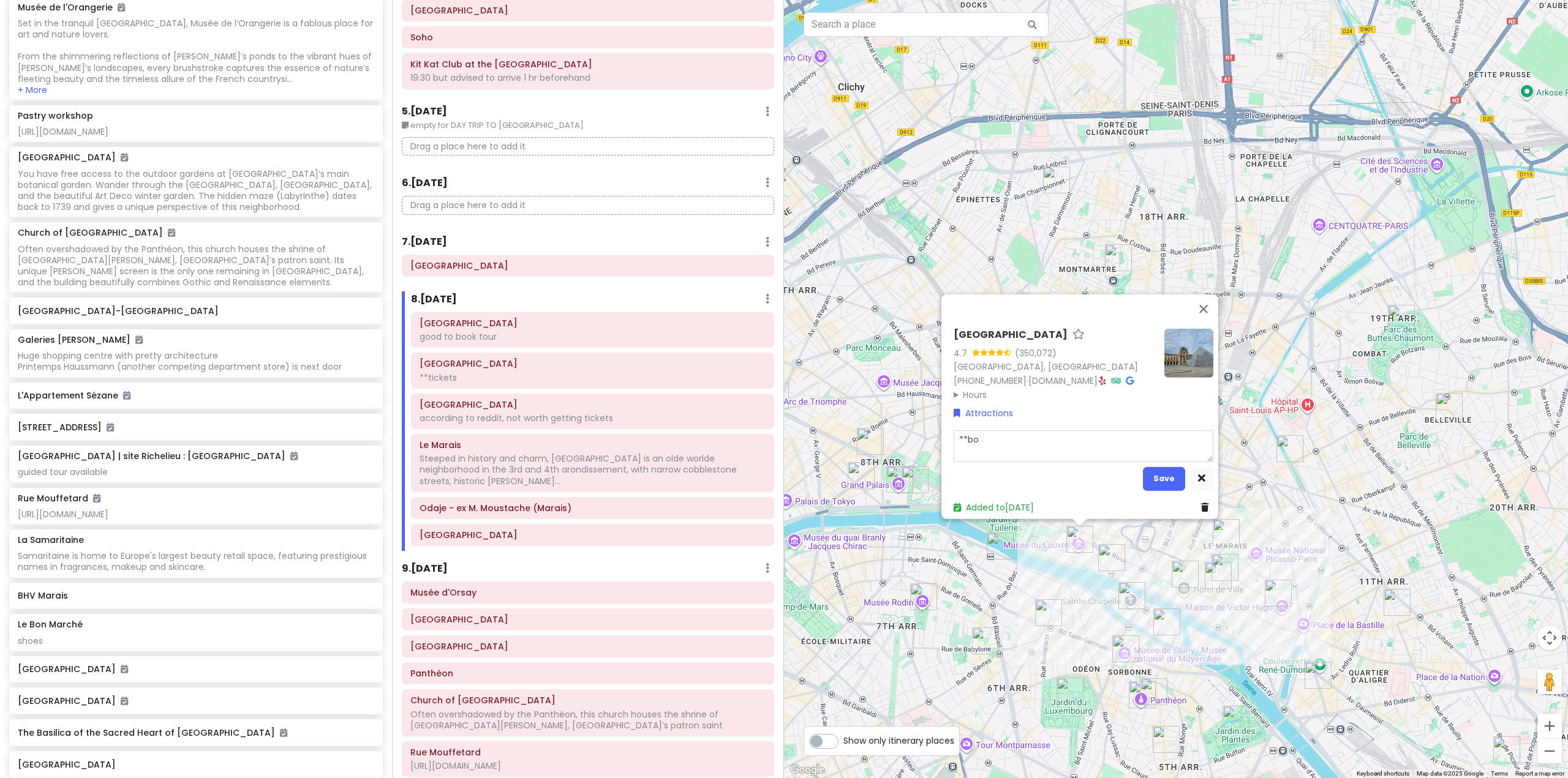
type textarea "x"
type textarea "**boo"
type textarea "x"
type textarea "**book"
type textarea "x"
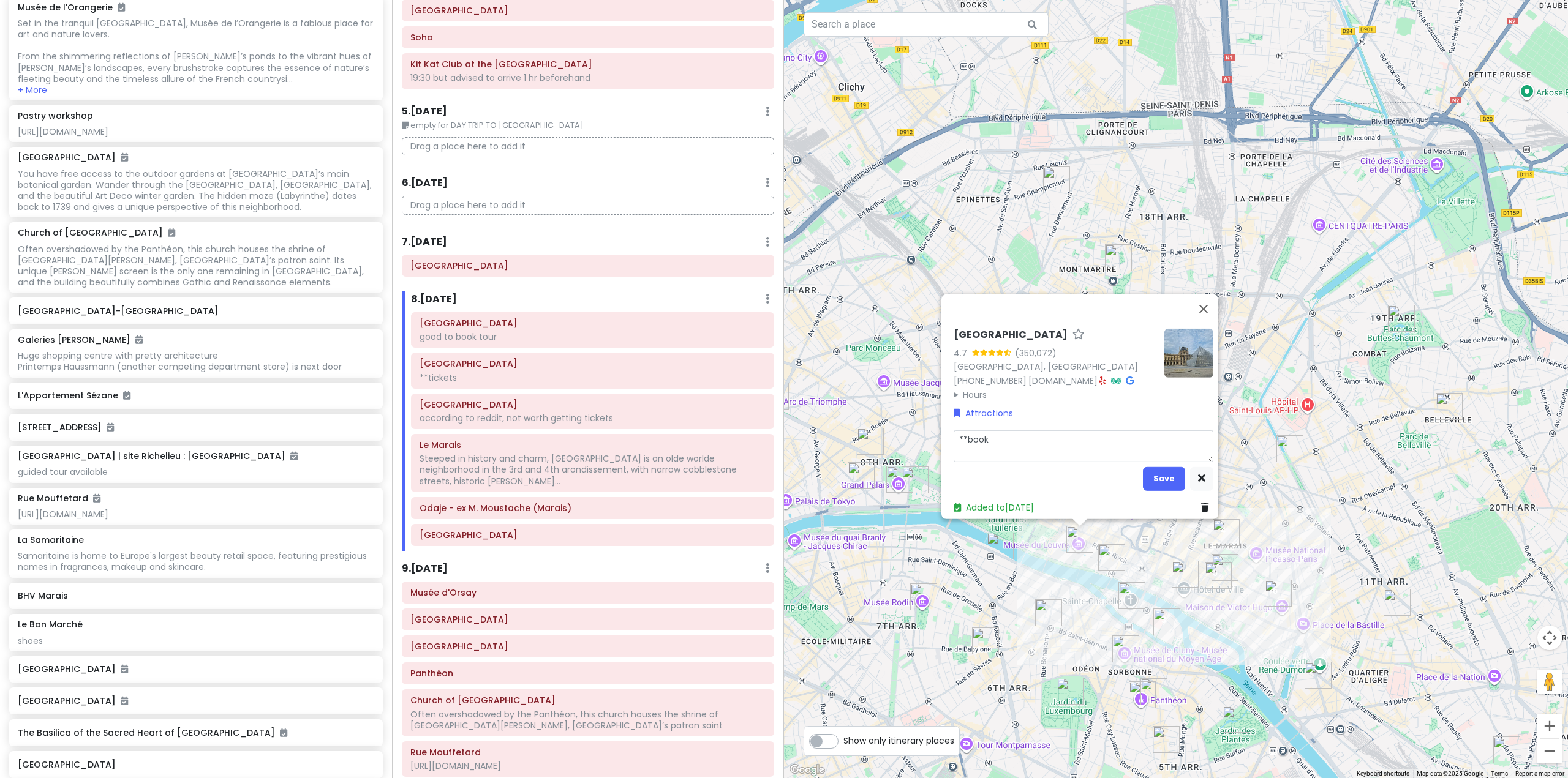
type textarea "**book"
type textarea "x"
type textarea "**book t"
type textarea "x"
type textarea "**book to"
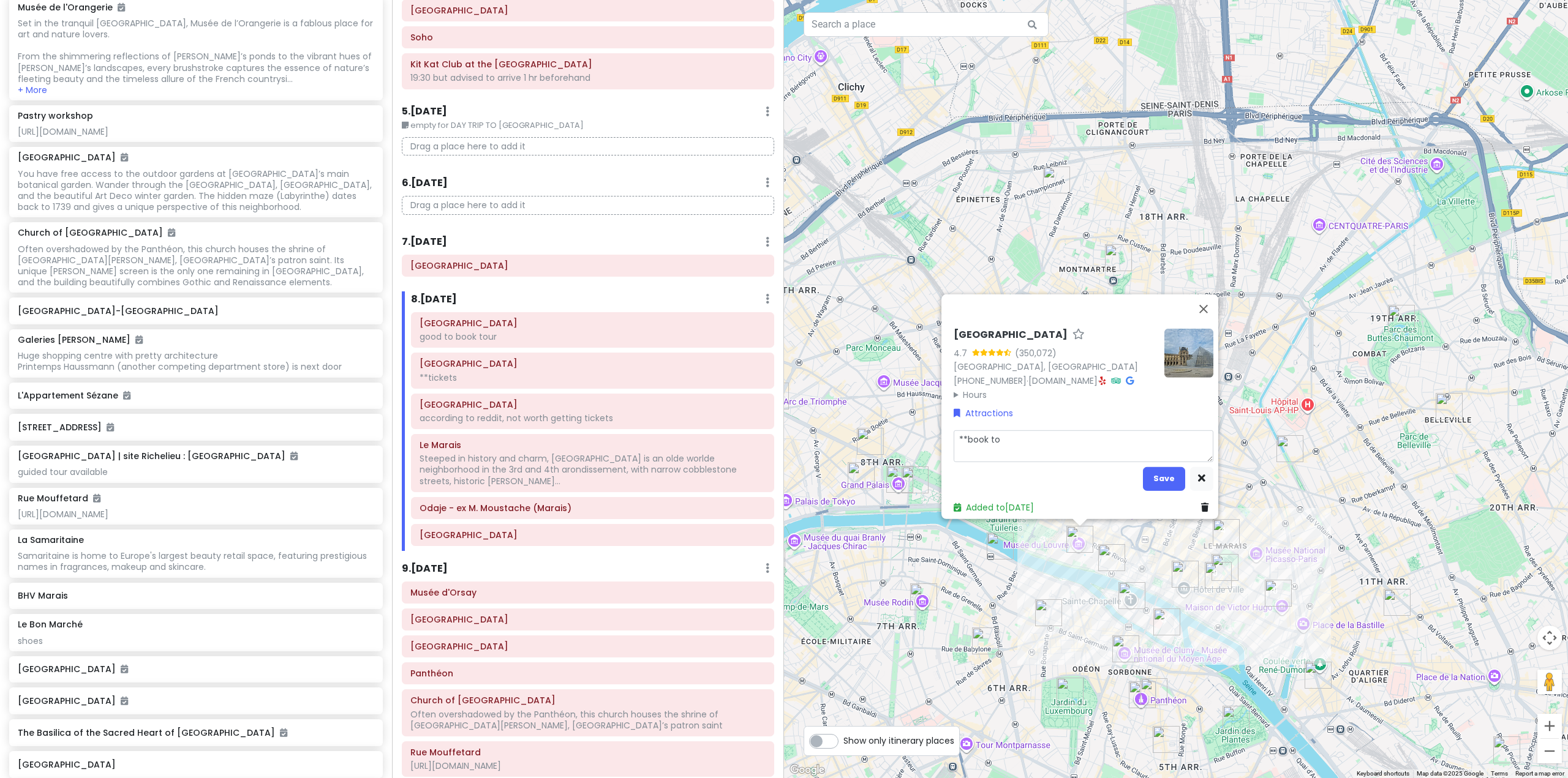
type textarea "x"
type textarea "**book tou"
type textarea "x"
type textarea "**book tour"
click at [1151, 467] on button "Save" at bounding box center [1164, 478] width 42 height 24
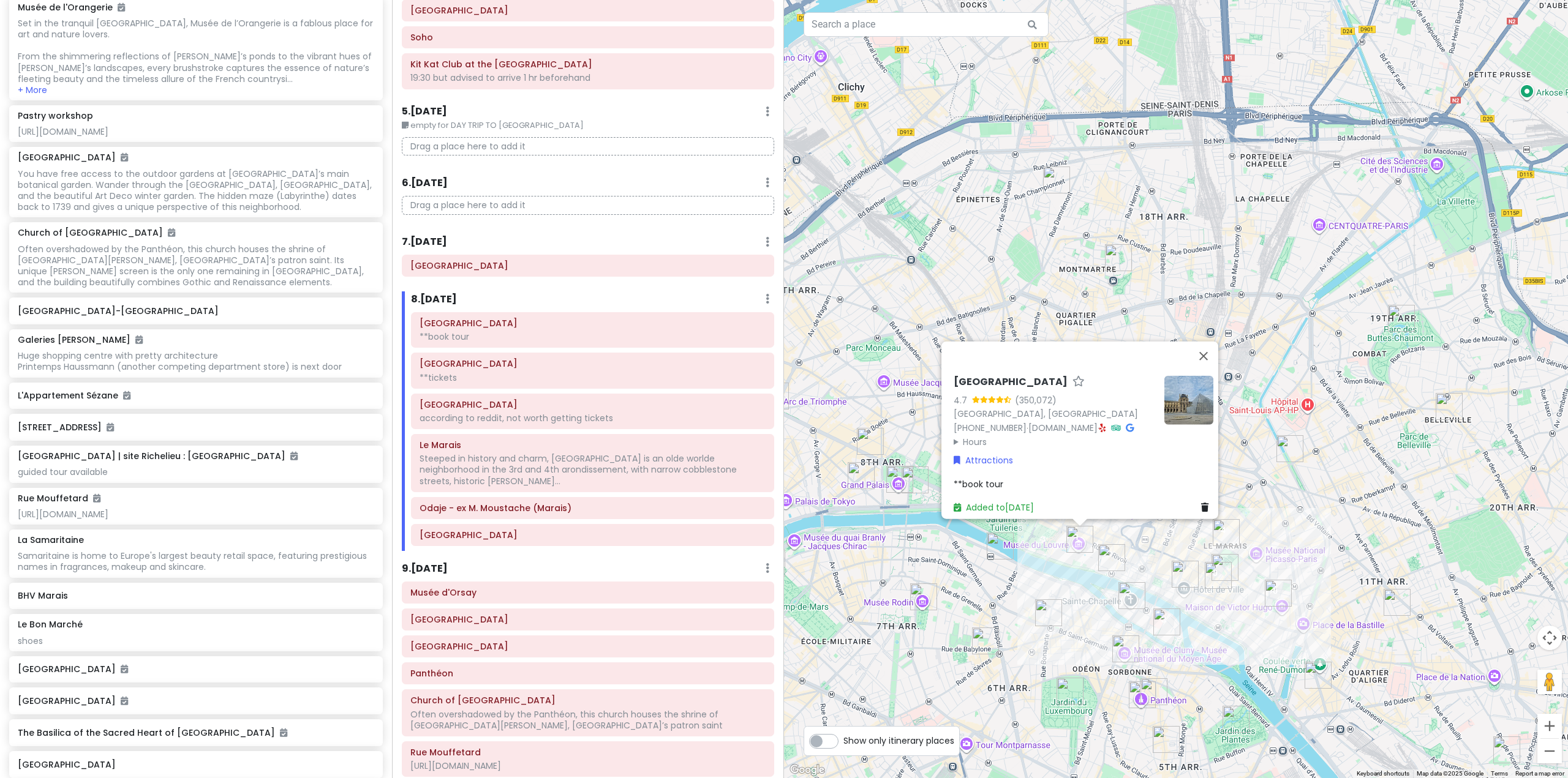
click at [641, 561] on div "9 . [DATE] Add Day Notes Delete Day" at bounding box center [587, 571] width 372 height 21
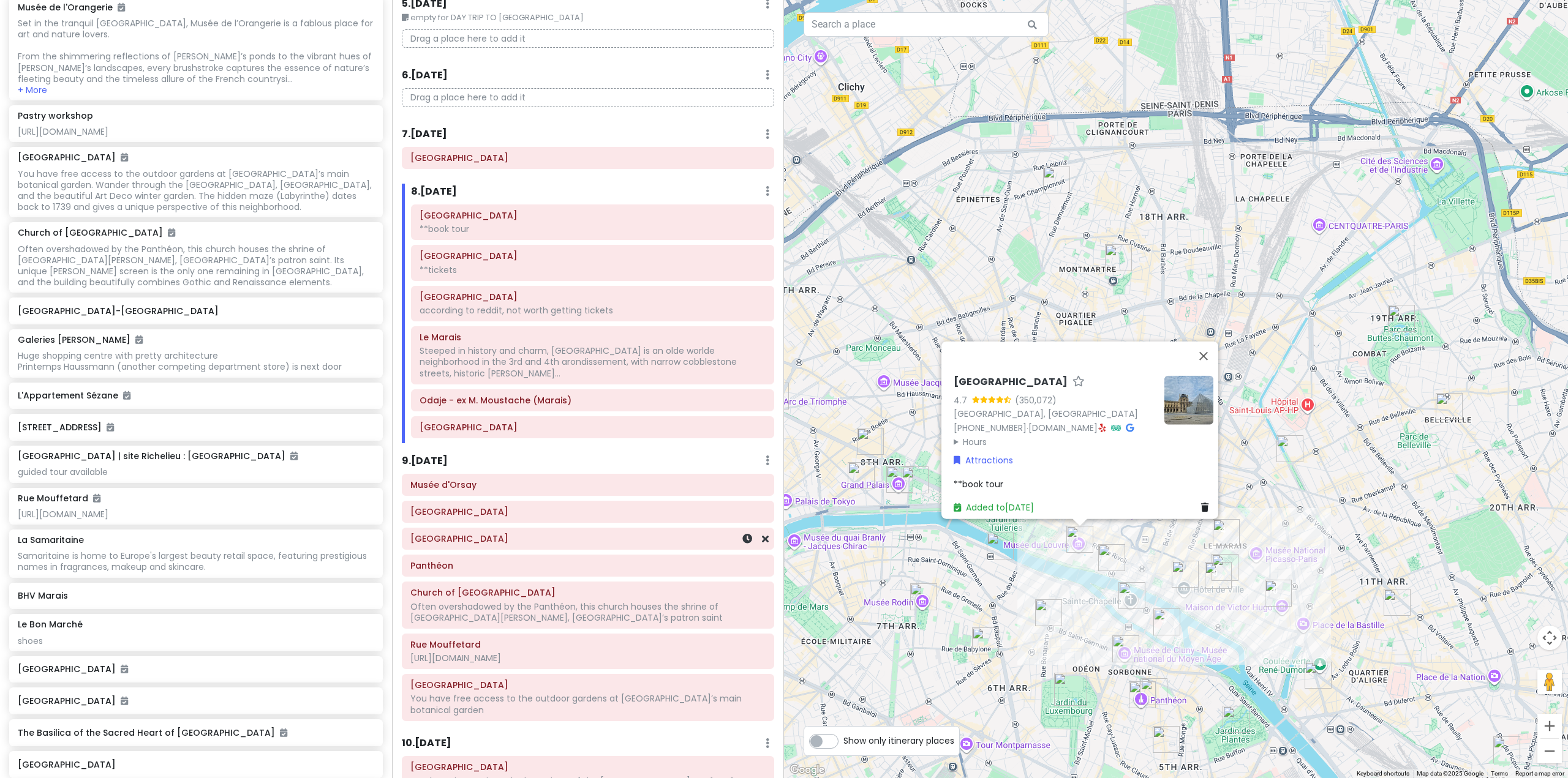
scroll to position [920, 0]
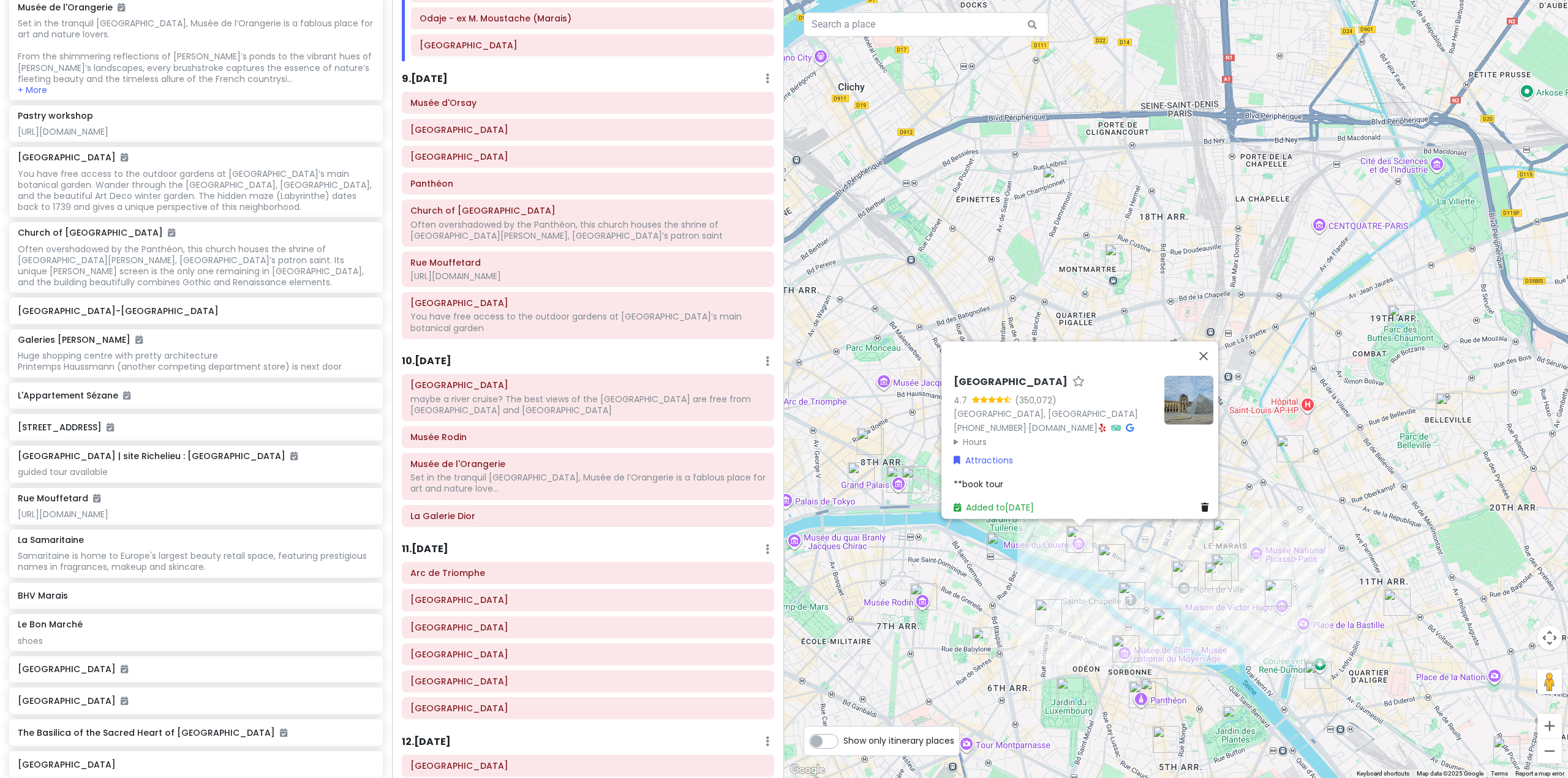
click at [554, 512] on div "Itinerary × 1 . [DATE] Edit Day Notes Delete Day Fly from [GEOGRAPHIC_DATA] Dra…" at bounding box center [587, 389] width 392 height 778
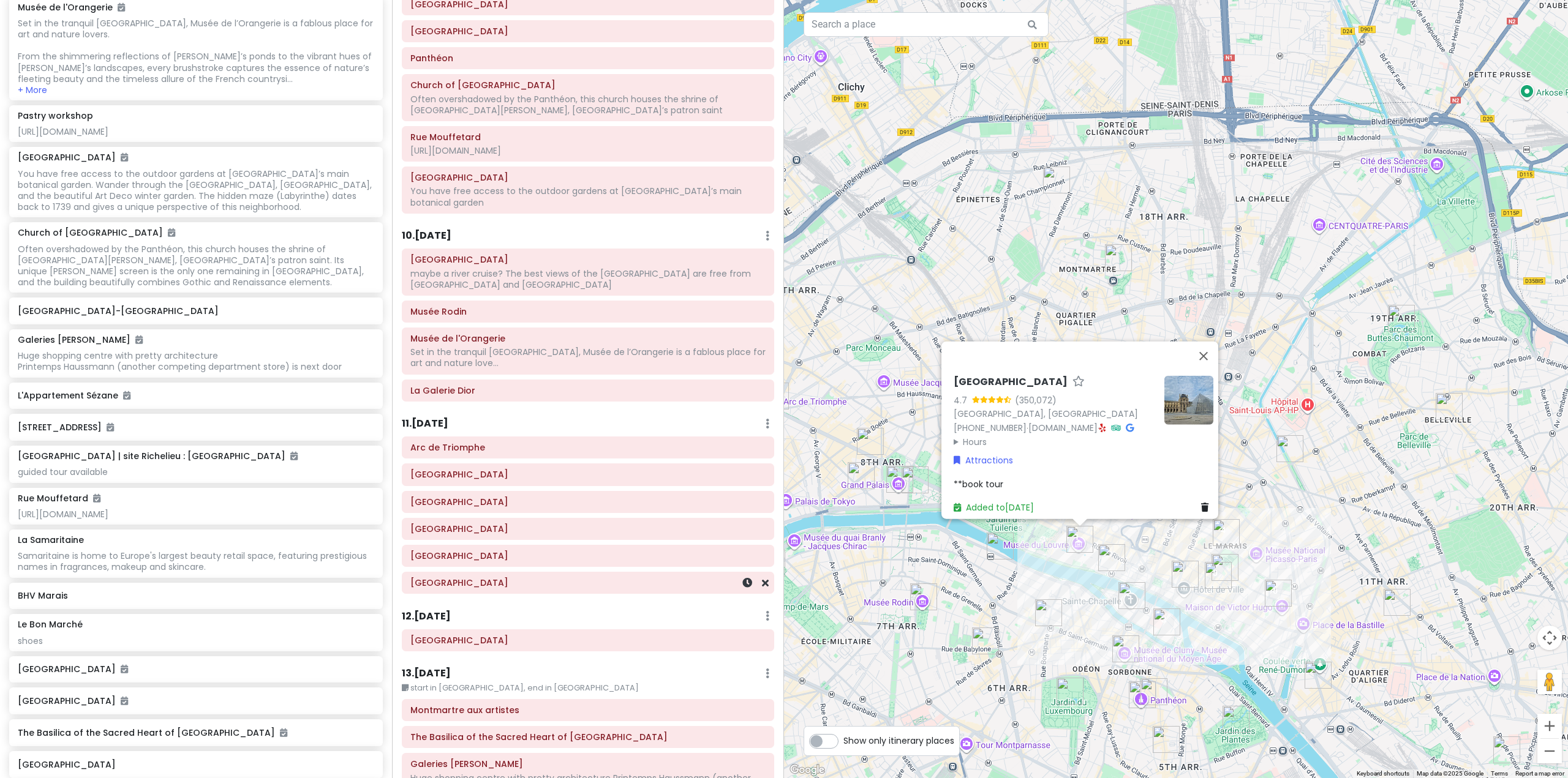
scroll to position [1410, 0]
click at [603, 272] on div "maybe a river cruise? The best views of the [GEOGRAPHIC_DATA] are free from [GE…" at bounding box center [587, 282] width 355 height 22
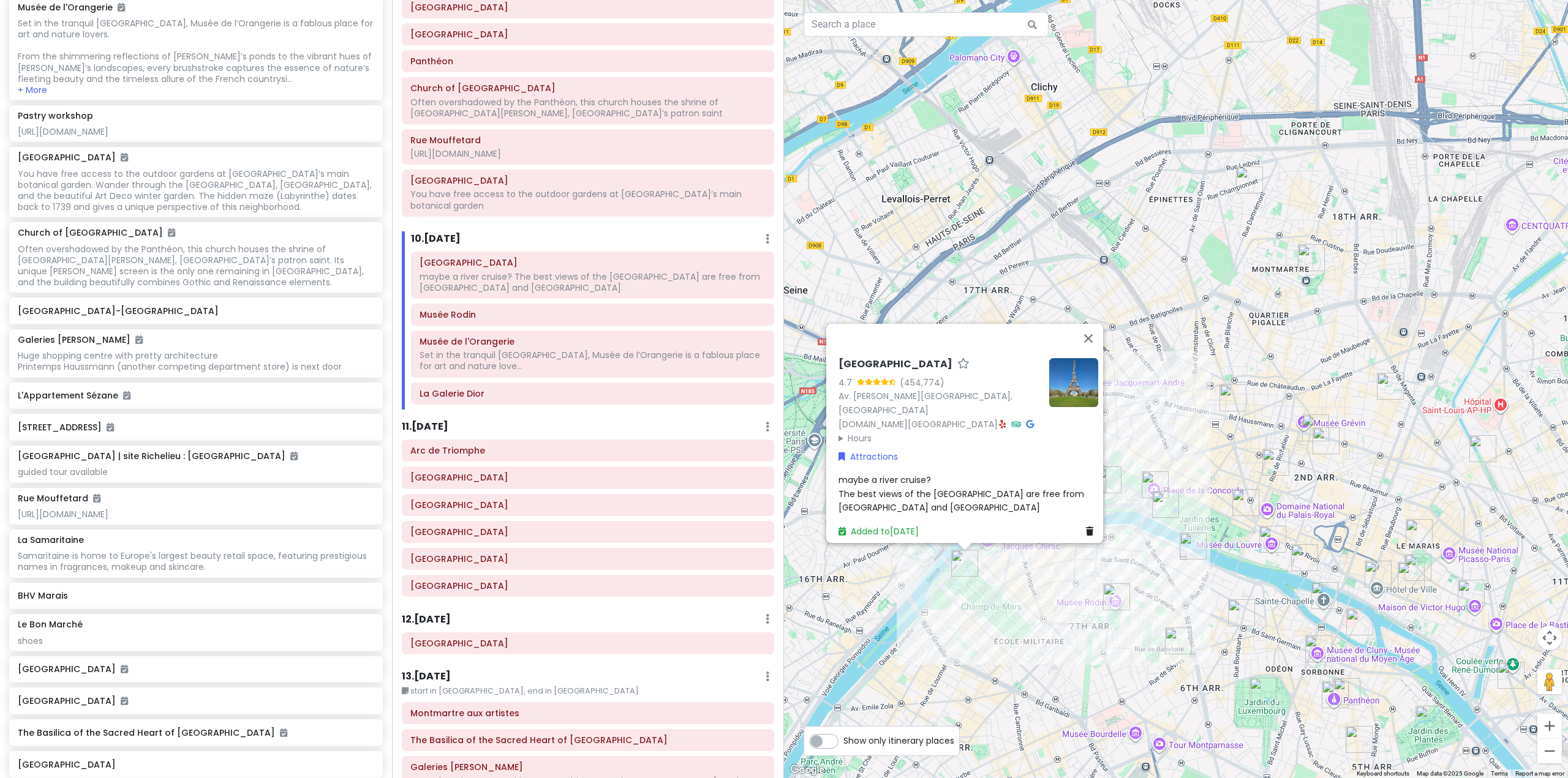
click at [965, 484] on span "maybe a river cruise? The best views of the [GEOGRAPHIC_DATA] are free from [GE…" at bounding box center [962, 493] width 248 height 39
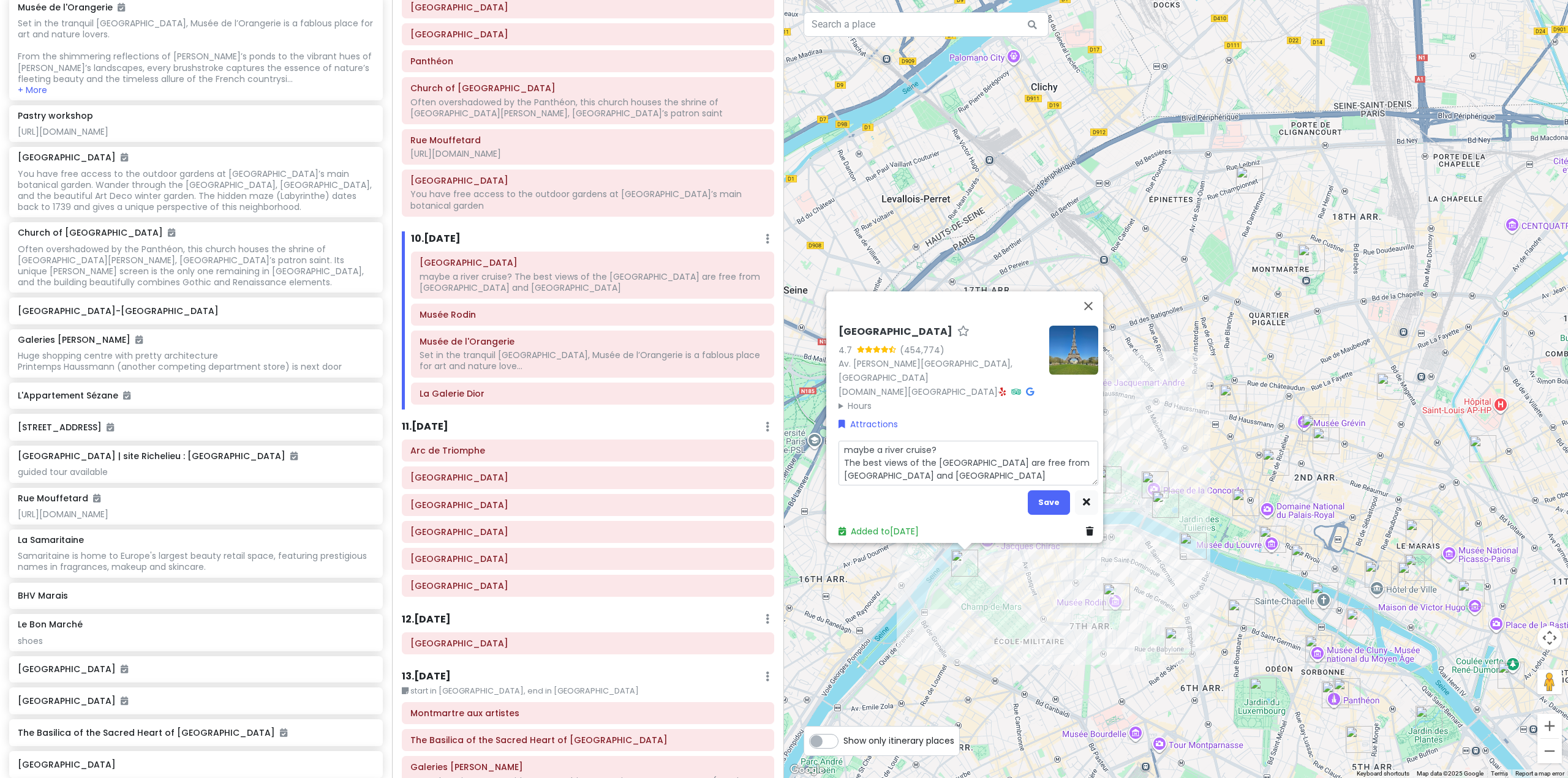
drag, startPoint x: 902, startPoint y: 440, endPoint x: 814, endPoint y: 438, distance: 88.0
click at [814, 438] on div "[GEOGRAPHIC_DATA] 4.7 (454,774) Av. [PERSON_NAME][GEOGRAPHIC_DATA], [GEOGRAPHIC…" at bounding box center [1176, 389] width 784 height 778
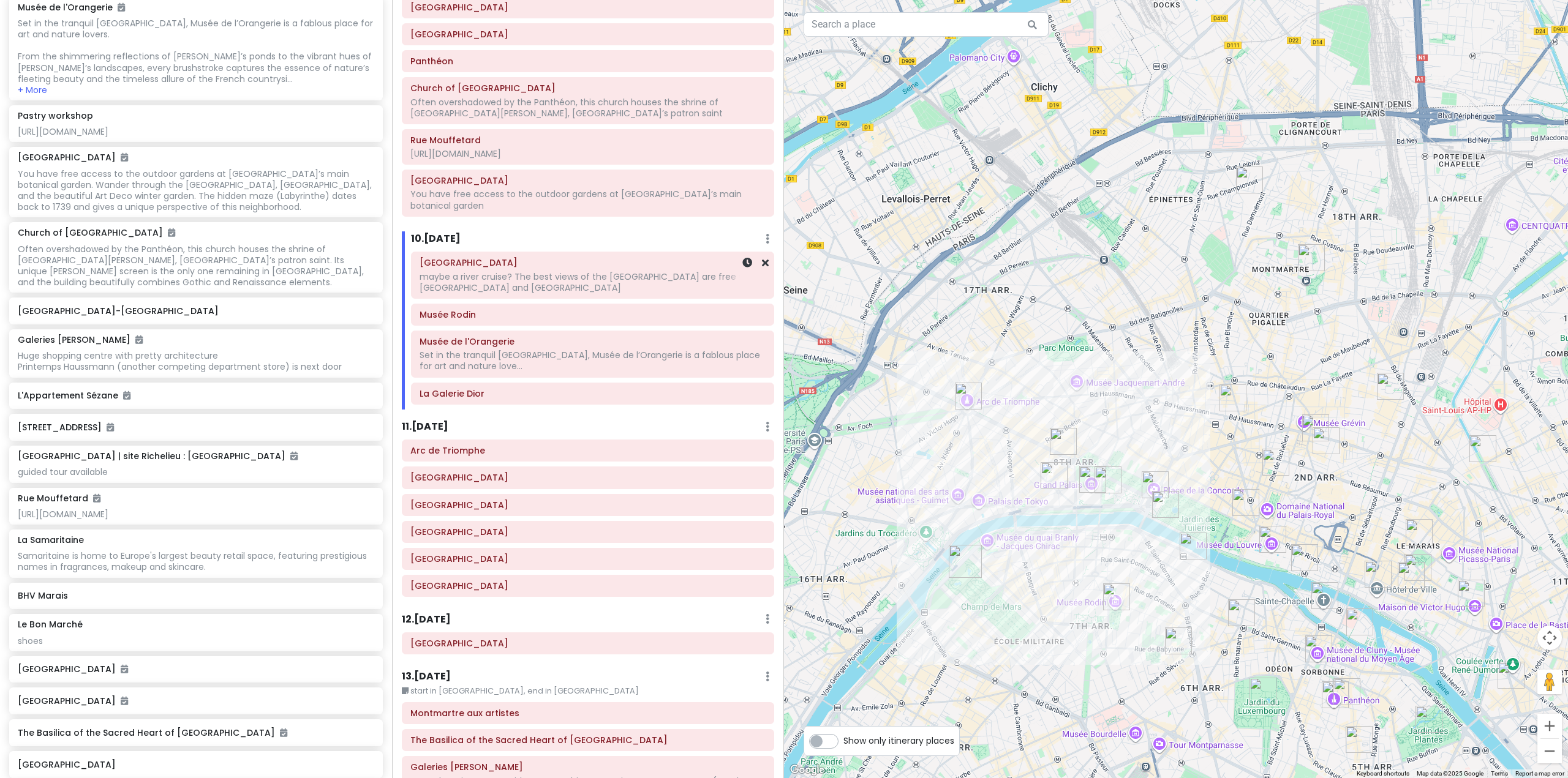
click at [622, 272] on div "maybe a river cruise? The best views of the [GEOGRAPHIC_DATA] are free from [GE…" at bounding box center [592, 282] width 346 height 22
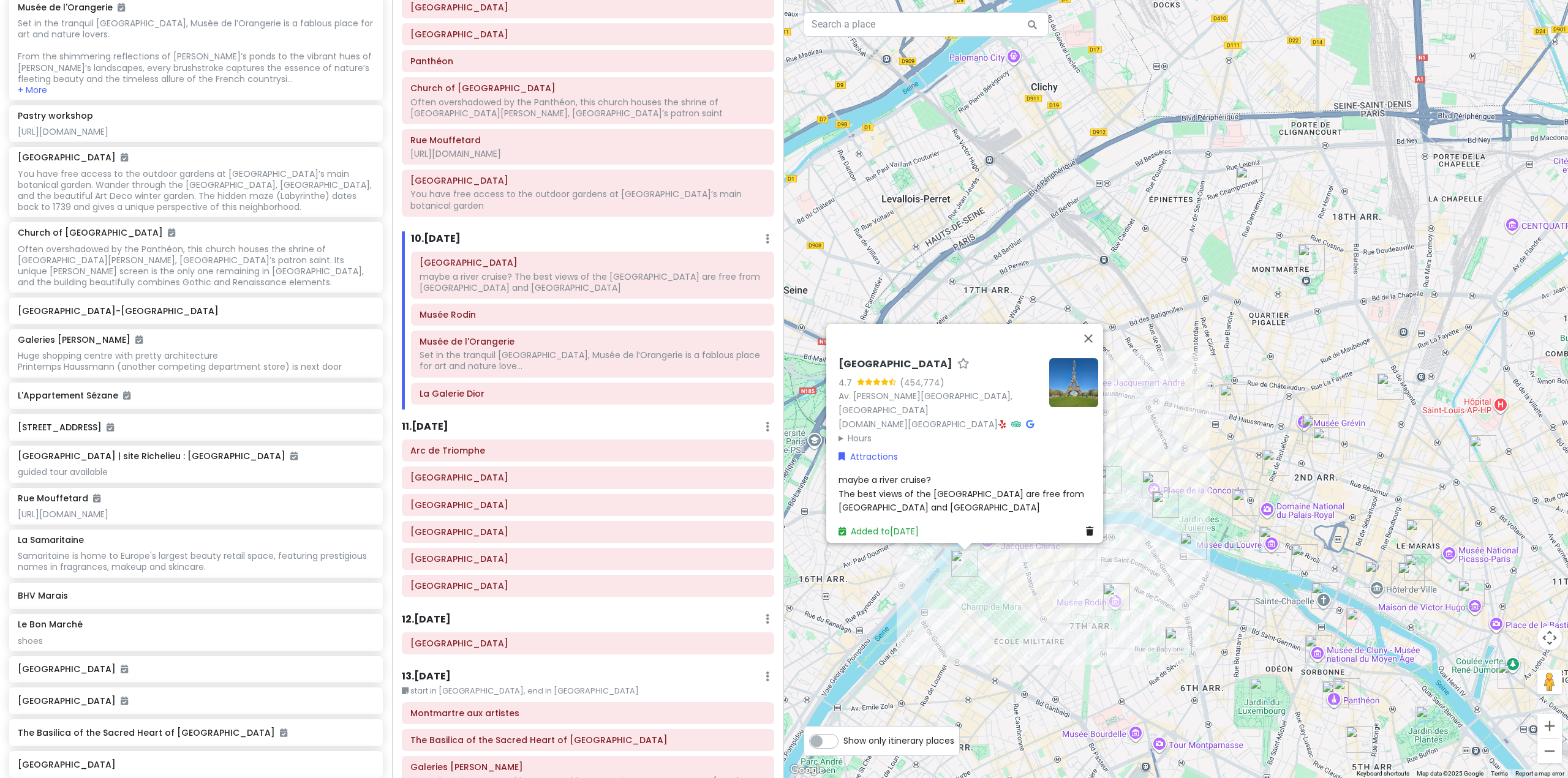
click at [883, 476] on span "maybe a river cruise? The best views of the [GEOGRAPHIC_DATA] are free from [GE…" at bounding box center [962, 493] width 248 height 39
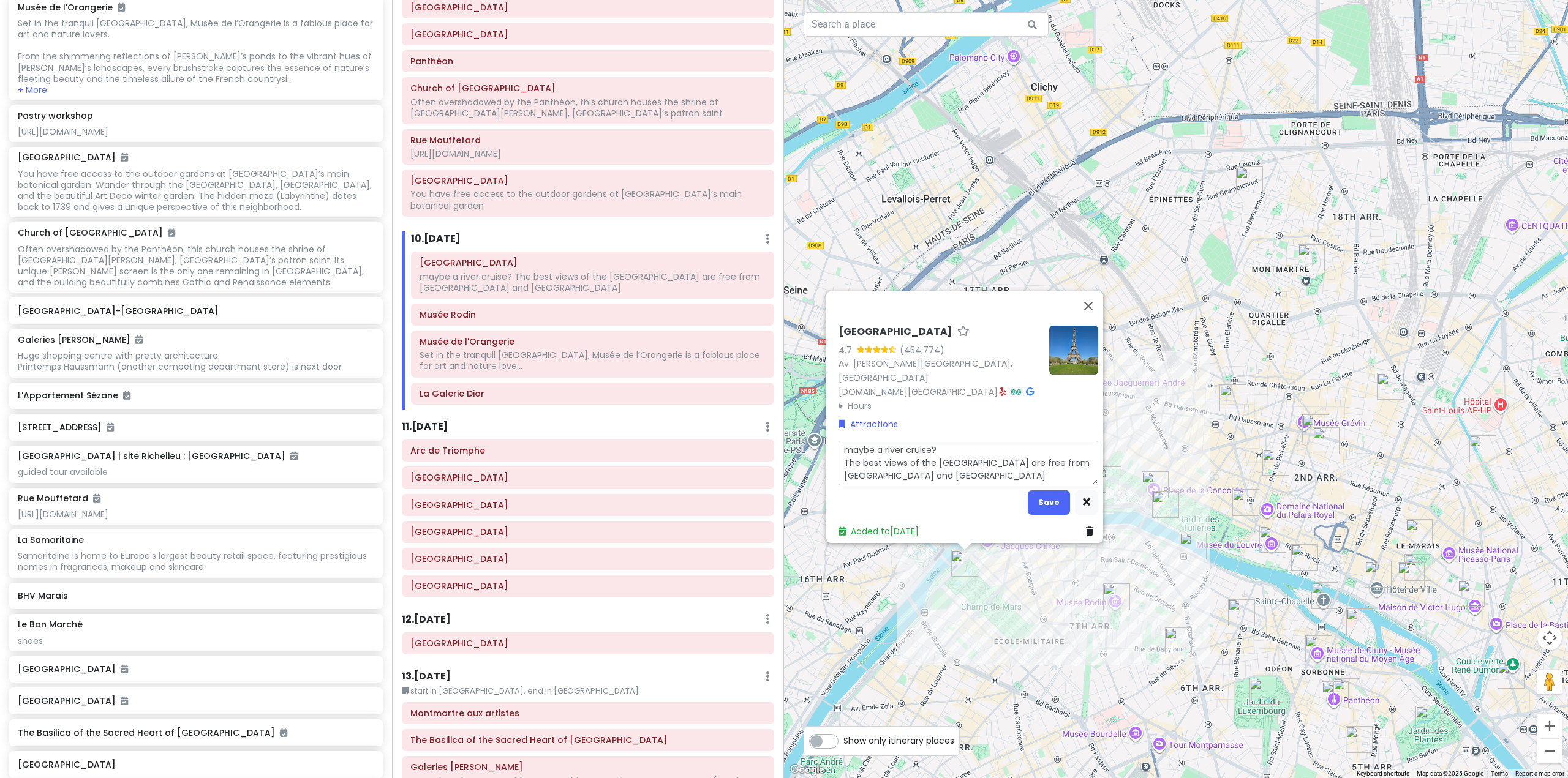
click at [935, 443] on textarea "maybe a river cruise? The best views of the [GEOGRAPHIC_DATA] are free from [GE…" at bounding box center [968, 463] width 259 height 45
type textarea "x"
type textarea "maybe a river cruise The best views of the [GEOGRAPHIC_DATA] are free from [GEO…"
type textarea "x"
type textarea "maybe a river cruis The best views of the [GEOGRAPHIC_DATA] are free from [GEOG…"
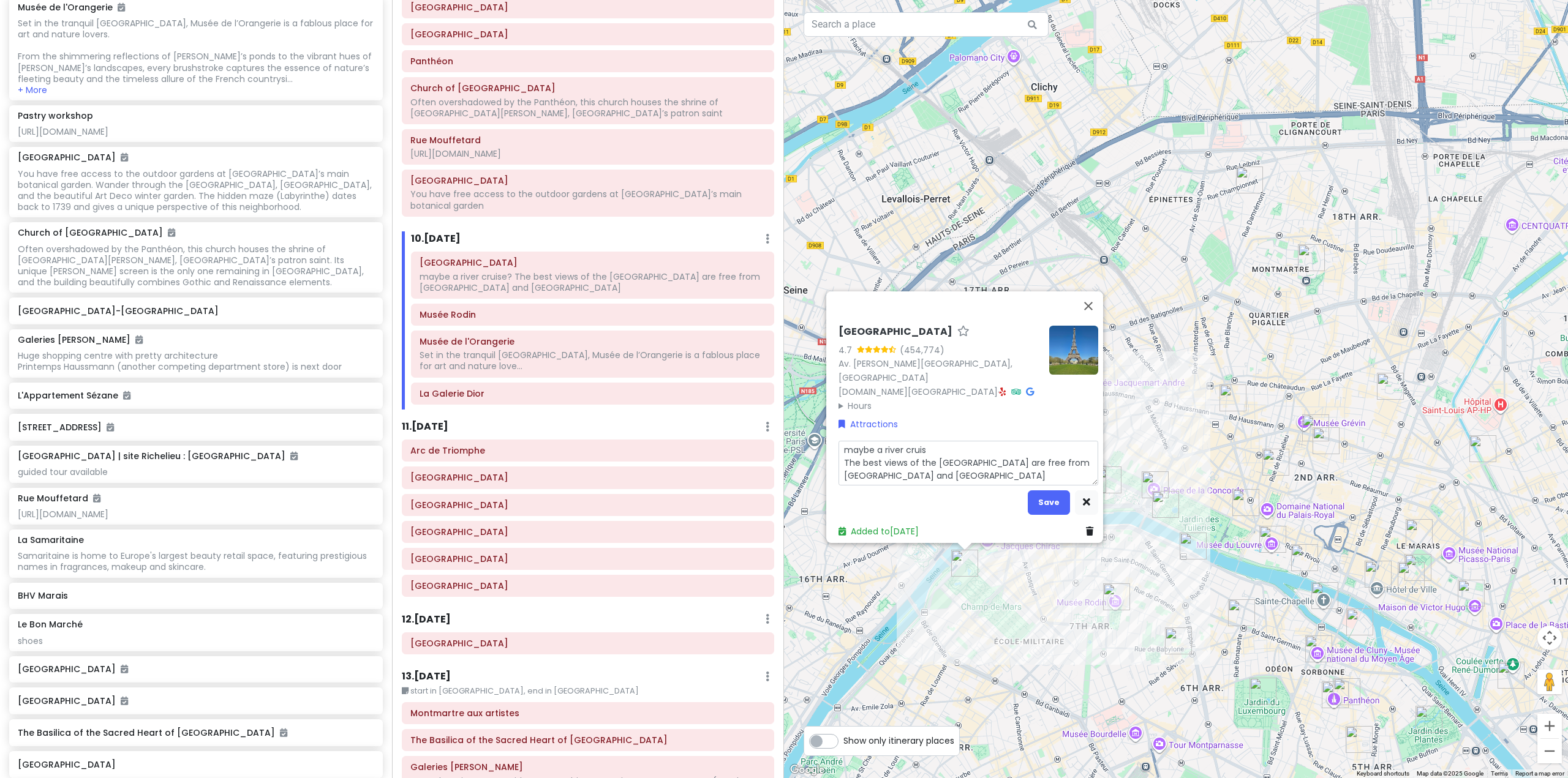
type textarea "x"
type textarea "maybe a river crui The best views of the [GEOGRAPHIC_DATA] are free from [GEOGR…"
type textarea "x"
type textarea "maybe a river cru The best views of the [GEOGRAPHIC_DATA] are free from [GEOGRA…"
type textarea "x"
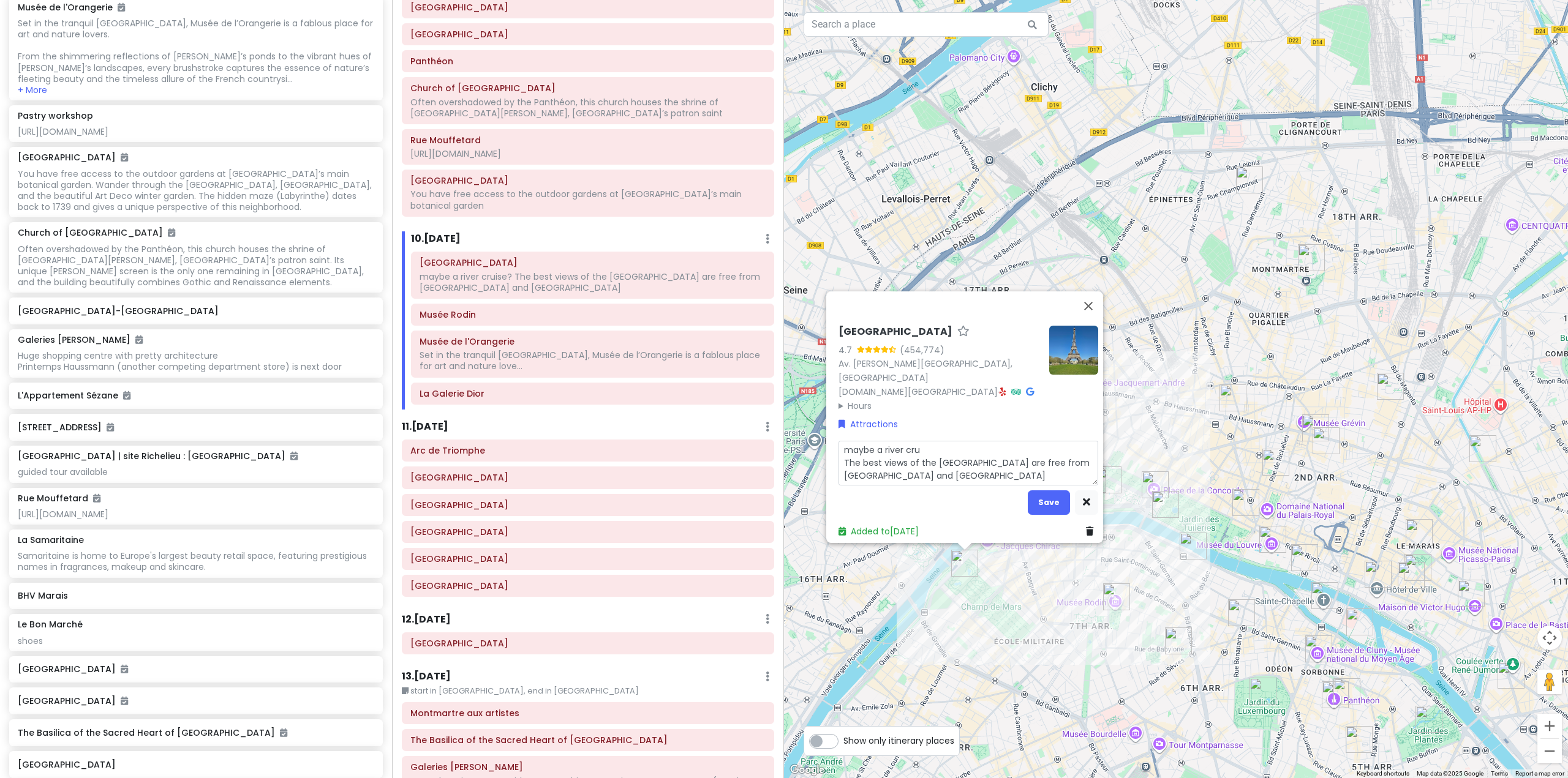
type textarea "maybe a river cr The best views of the [GEOGRAPHIC_DATA] are free from [GEOGRAP…"
type textarea "x"
type textarea "maybe a river c The best views of the [GEOGRAPHIC_DATA] are free from [GEOGRAPH…"
type textarea "x"
type textarea "maybe a river The best views of the [GEOGRAPHIC_DATA] are free from [GEOGRAPHIC…"
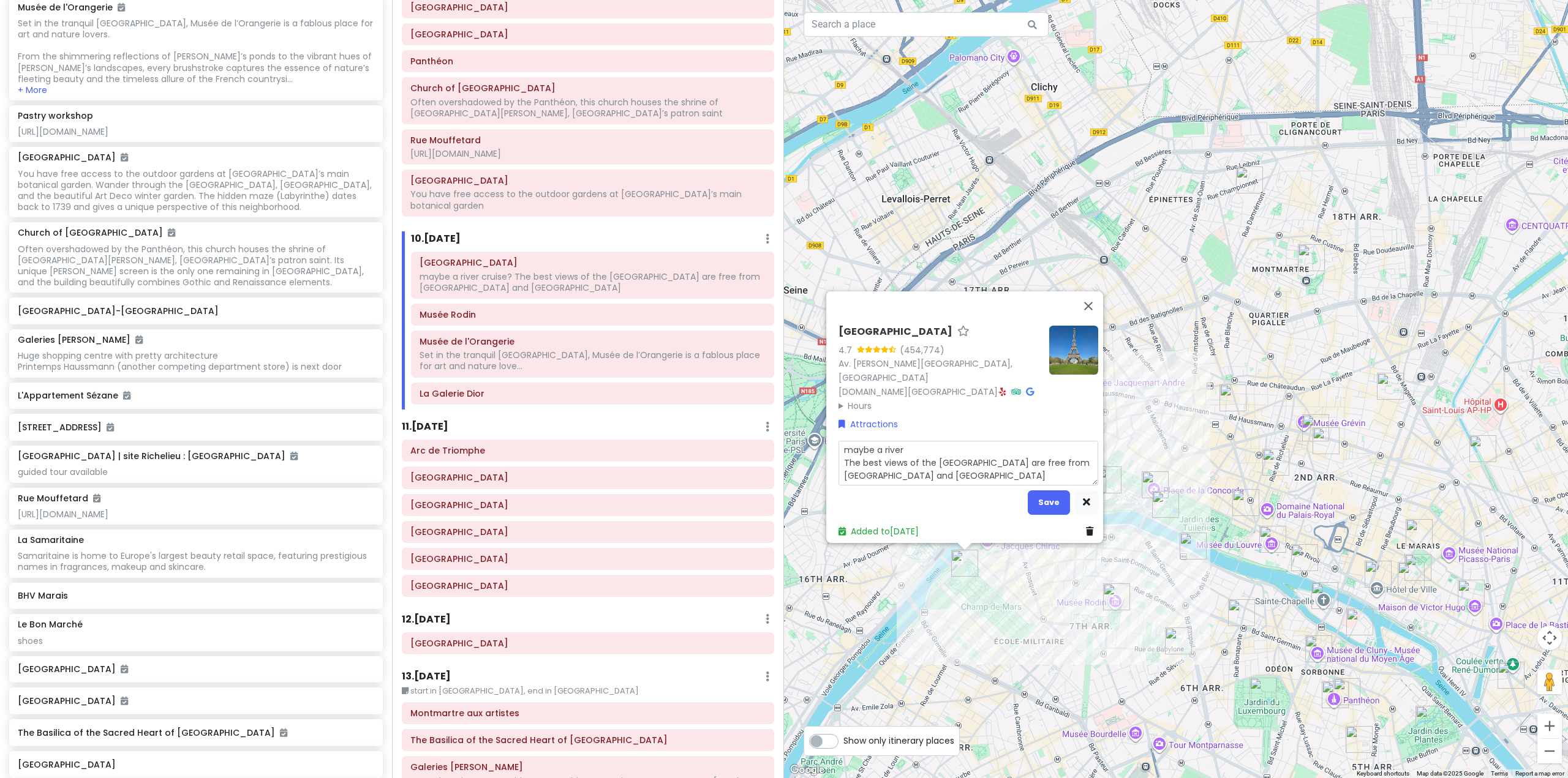
type textarea "x"
type textarea "maybe a river The best views of the [GEOGRAPHIC_DATA] are free from [GEOGRAPHIC…"
type textarea "x"
type textarea "maybe a rive The best views of the [GEOGRAPHIC_DATA] are free from [GEOGRAPHIC_…"
type textarea "x"
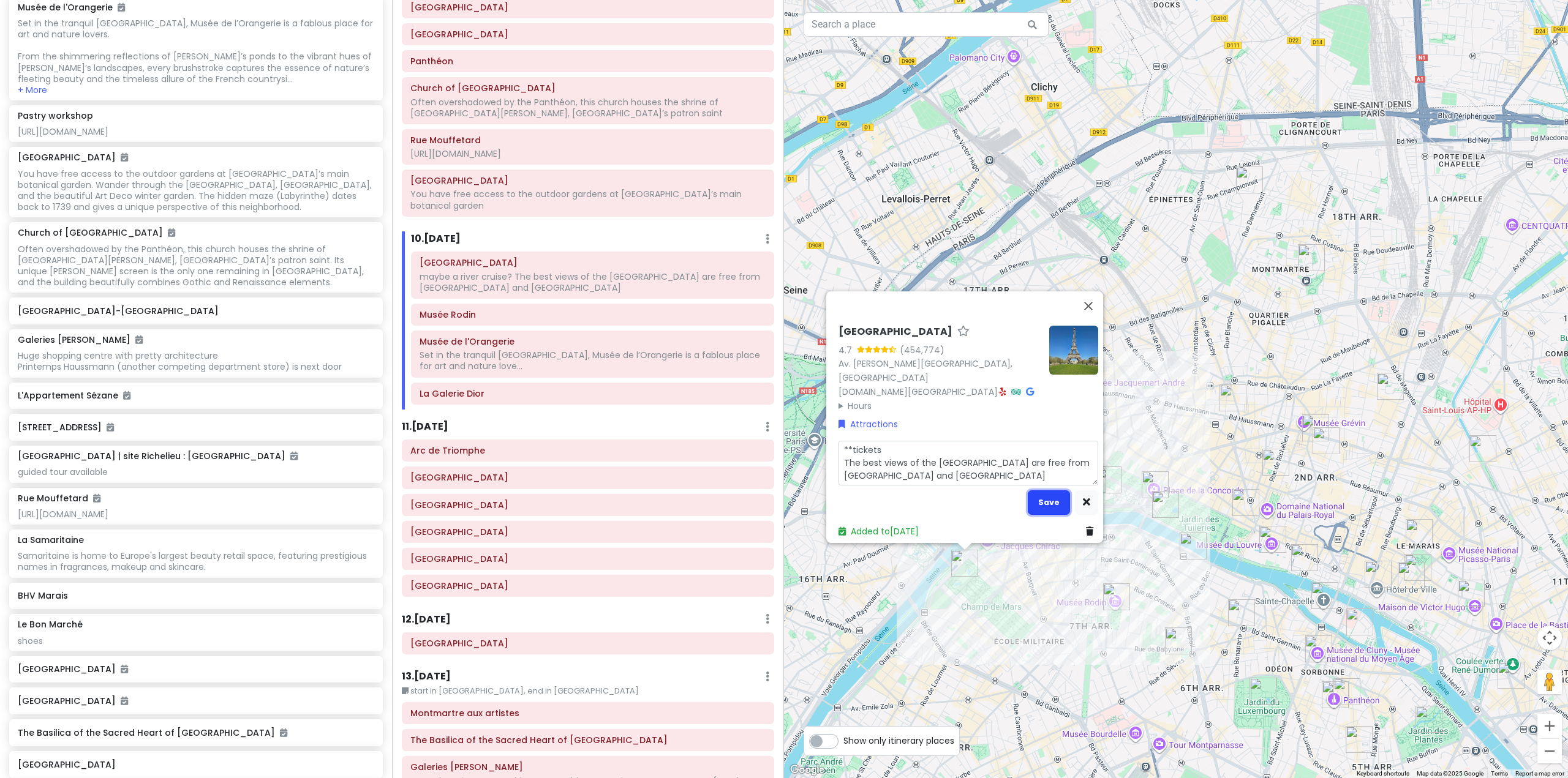
click at [1056, 501] on button "Save" at bounding box center [1049, 502] width 42 height 24
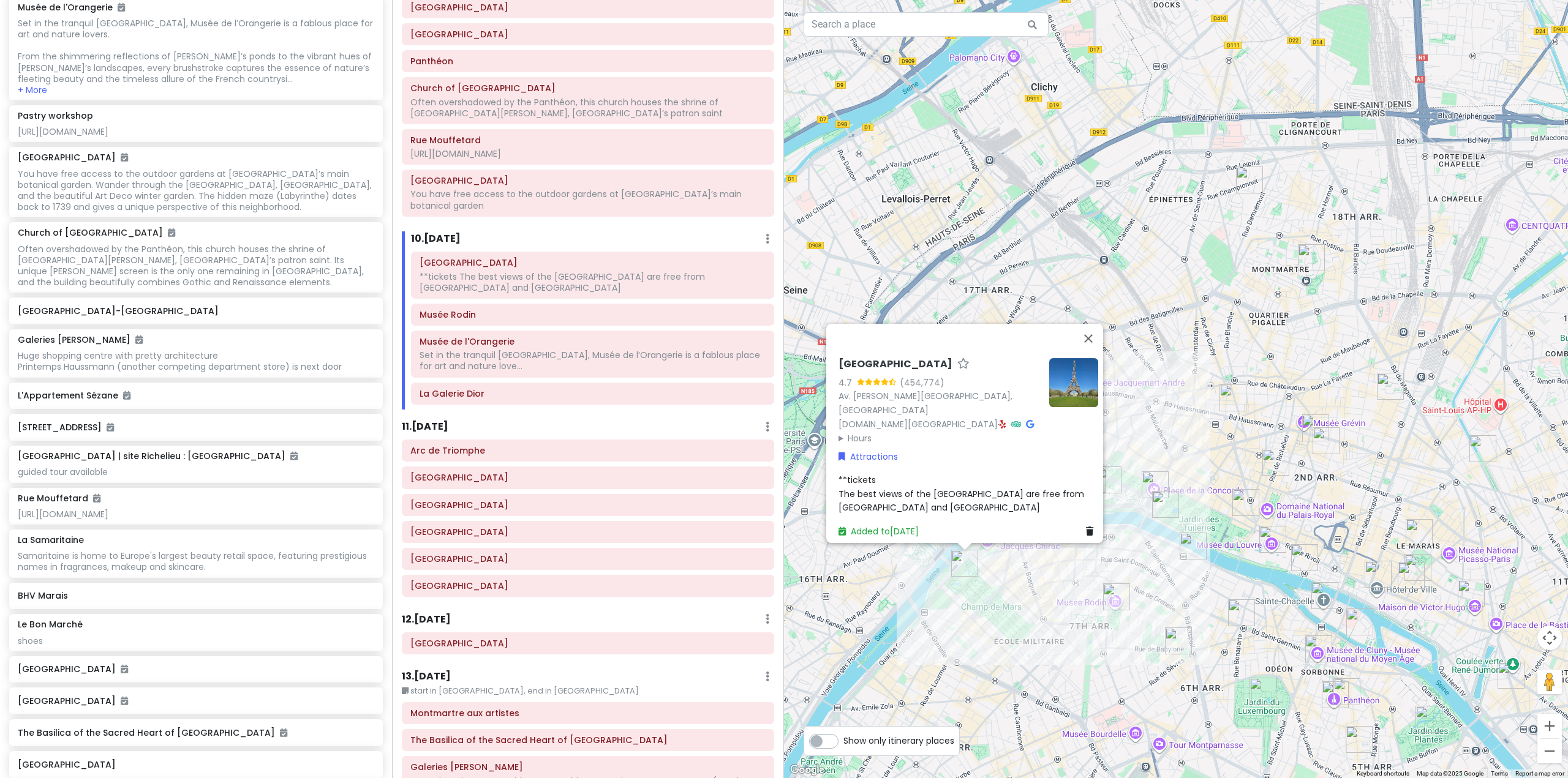
click at [643, 420] on div "11 . [DATE] Add Day Notes Delete Day" at bounding box center [587, 430] width 372 height 21
click at [571, 395] on div "Itinerary × 1 . [DATE] Edit Day Notes Delete Day Fly from [GEOGRAPHIC_DATA] Dra…" at bounding box center [587, 389] width 392 height 778
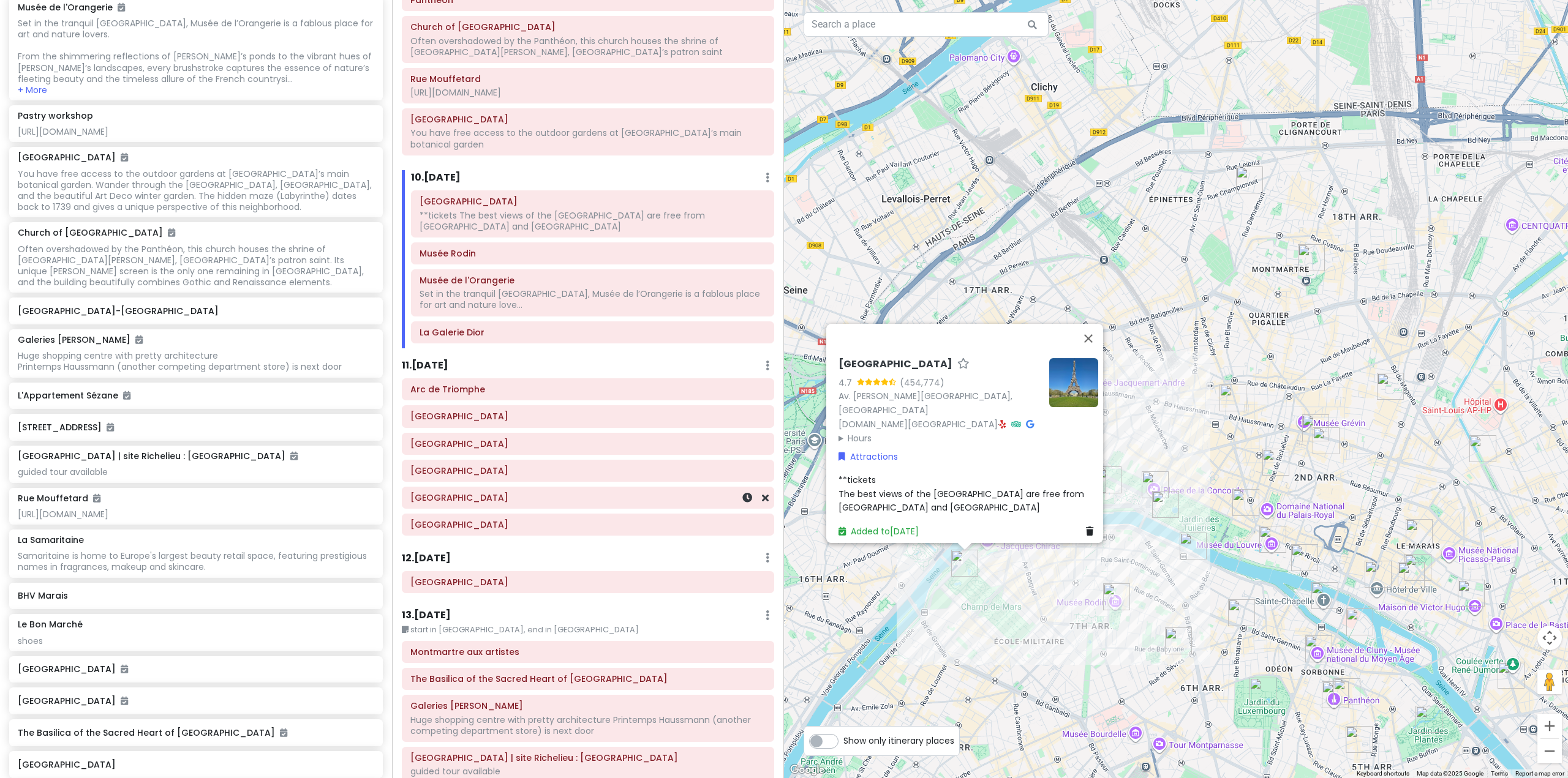
scroll to position [1593, 0]
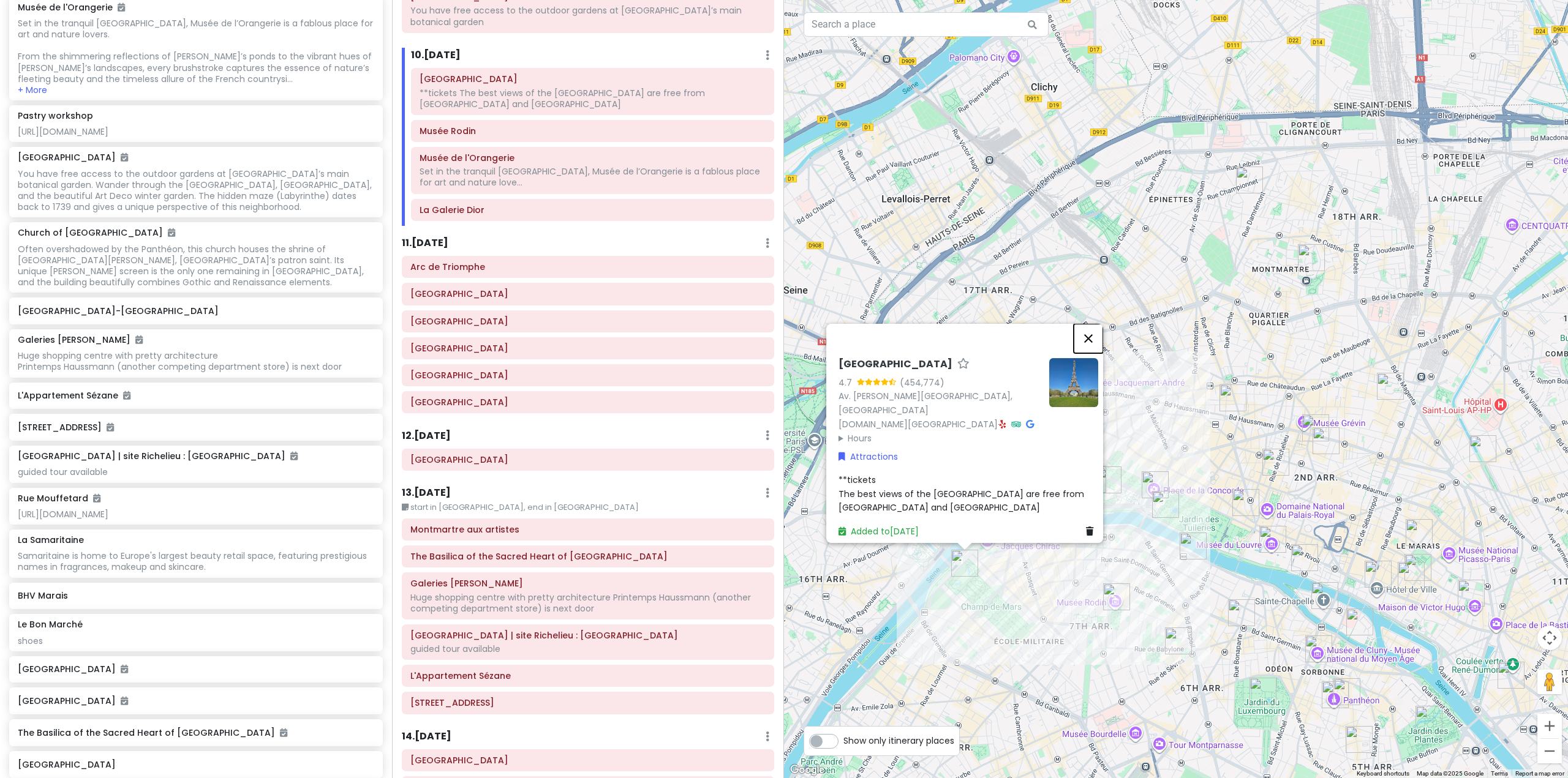
click at [1086, 347] on button "Close" at bounding box center [1089, 339] width 30 height 30
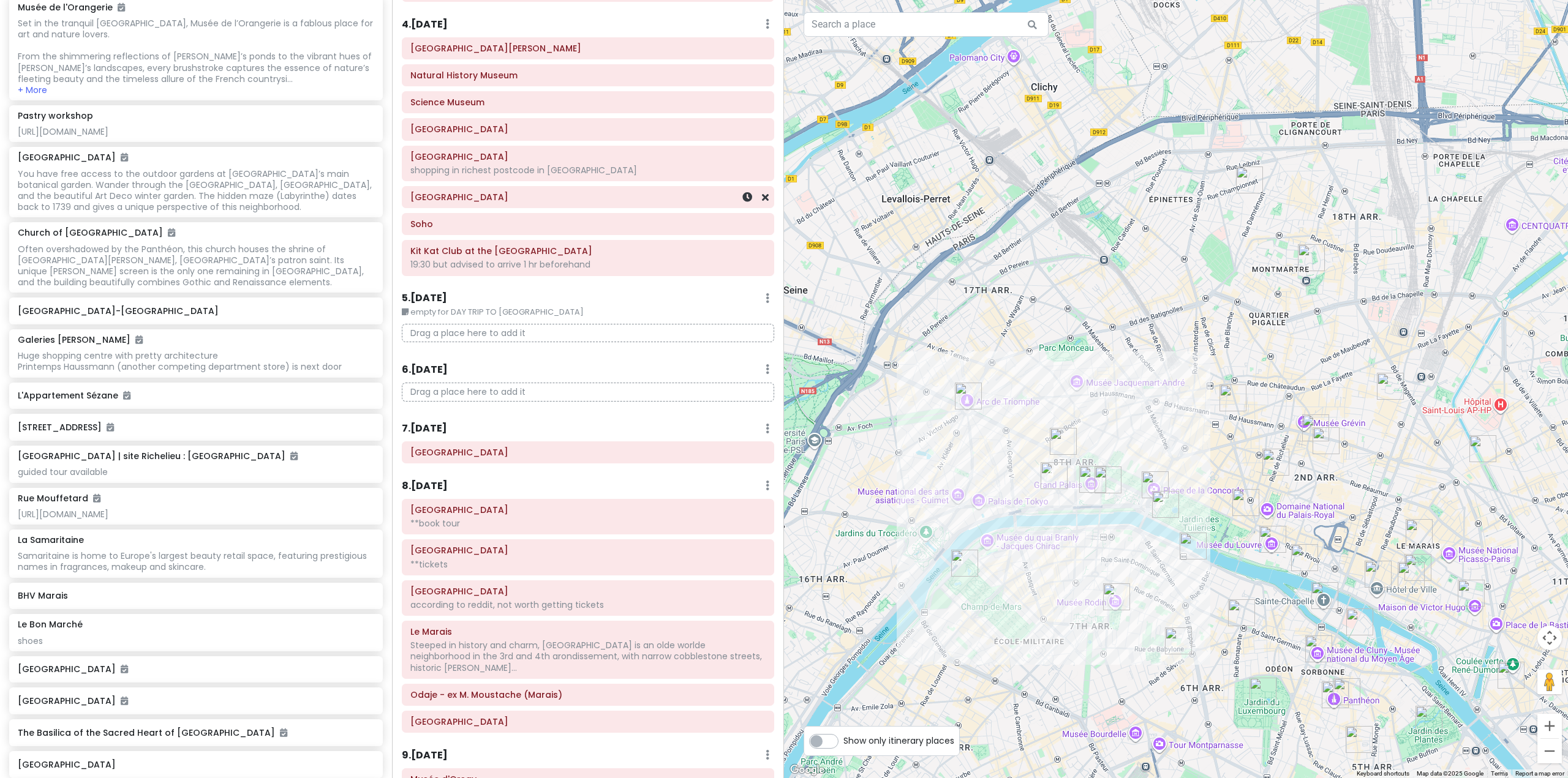
scroll to position [612, 0]
